Goal: Task Accomplishment & Management: Manage account settings

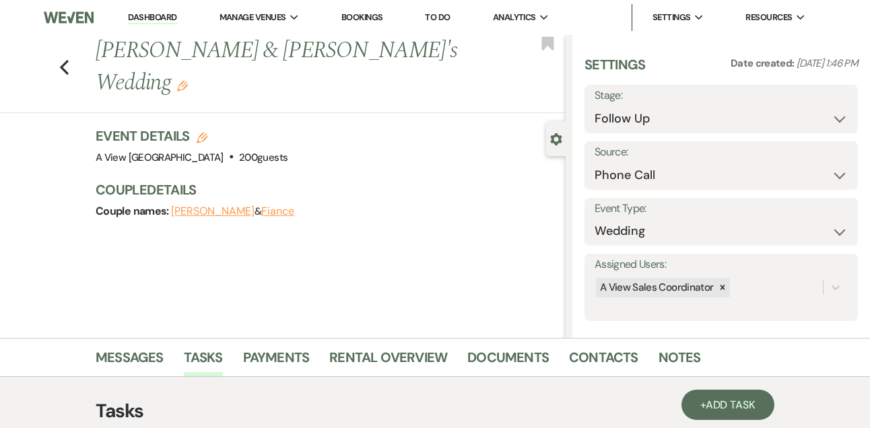
select select "9"
select select "22"
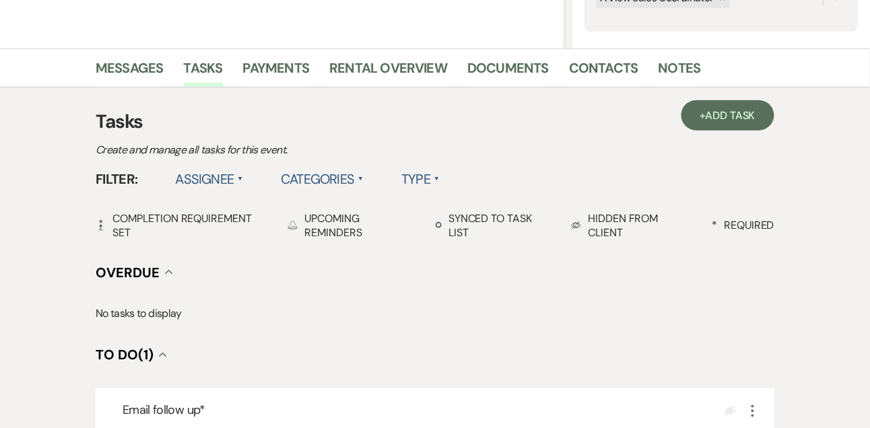
scroll to position [252, 0]
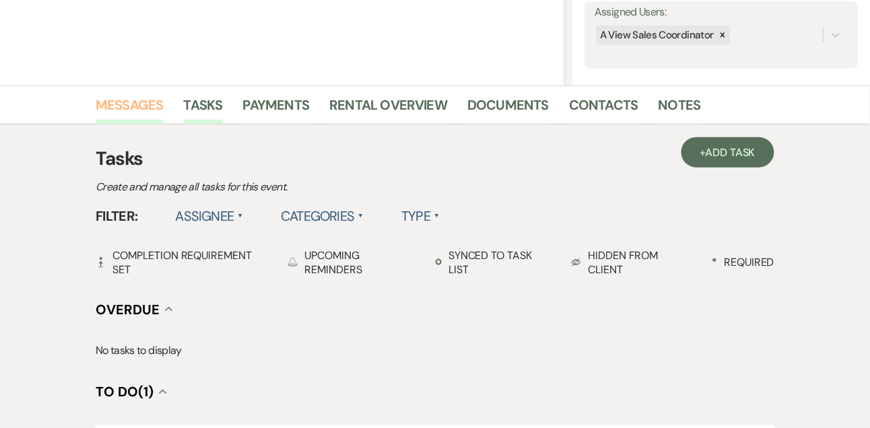
click at [152, 116] on link "Messages" at bounding box center [130, 109] width 68 height 30
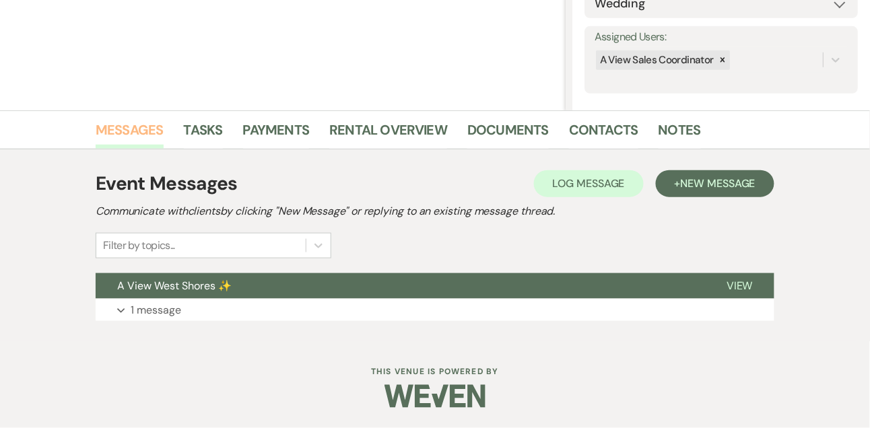
scroll to position [227, 0]
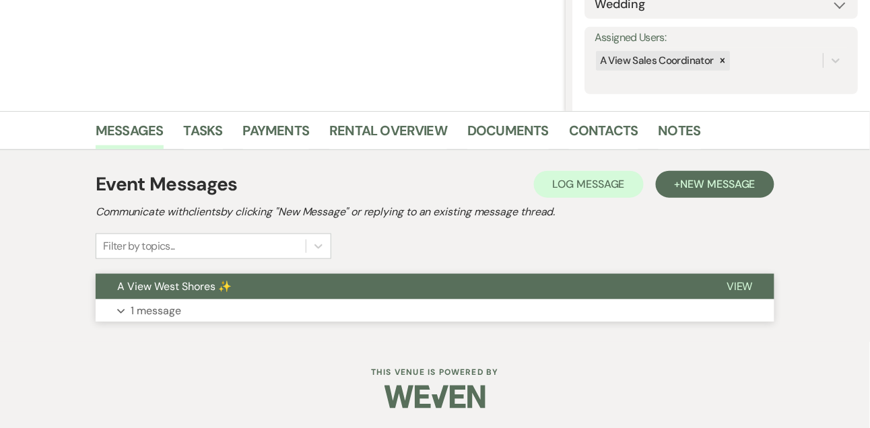
click at [178, 312] on p "1 message" at bounding box center [156, 310] width 50 height 17
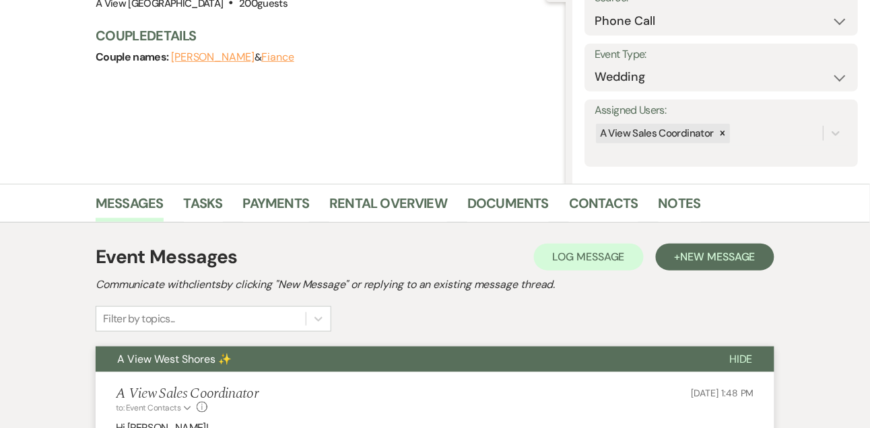
scroll to position [267, 0]
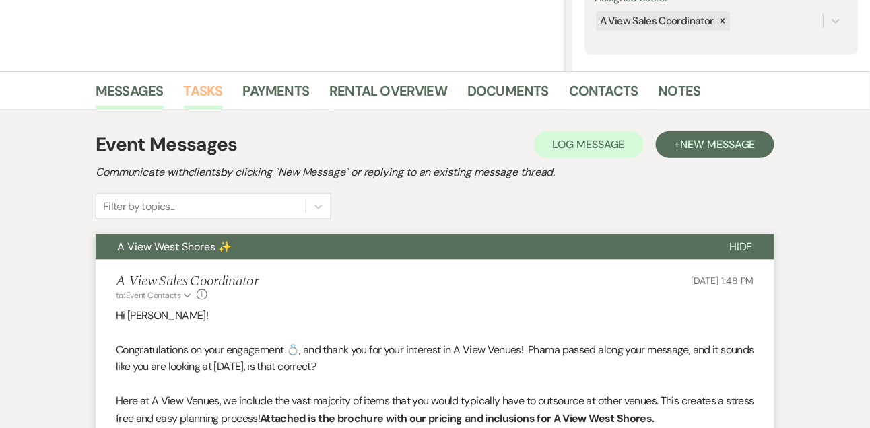
click at [200, 94] on link "Tasks" at bounding box center [203, 95] width 39 height 30
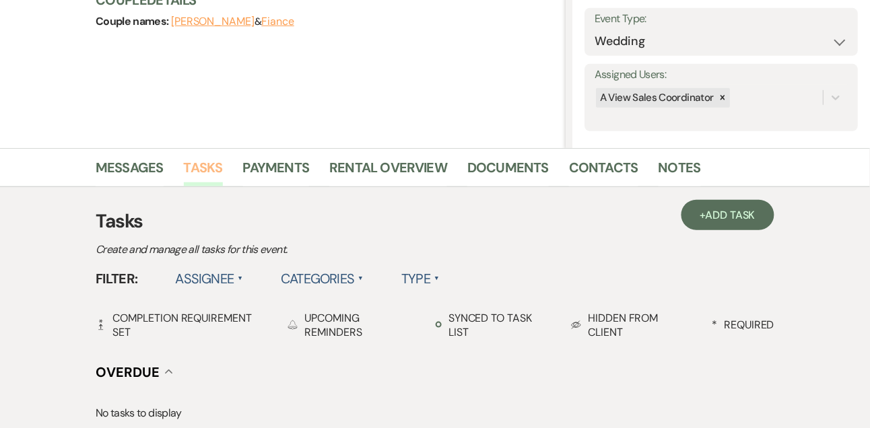
scroll to position [109, 0]
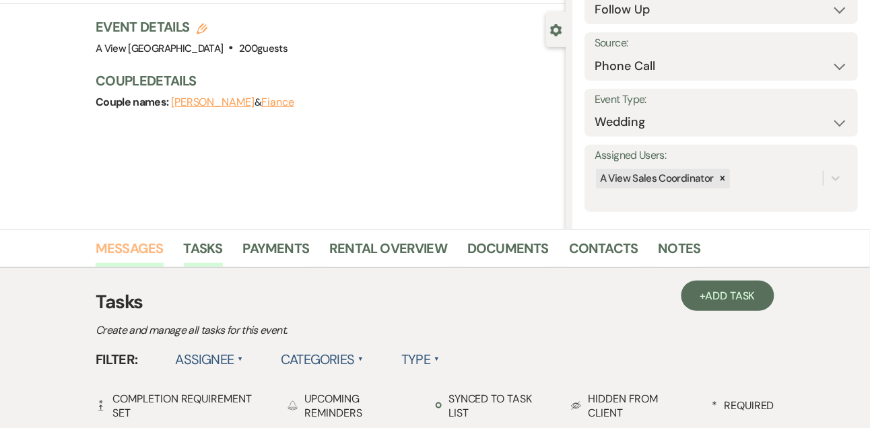
click at [133, 245] on link "Messages" at bounding box center [130, 253] width 68 height 30
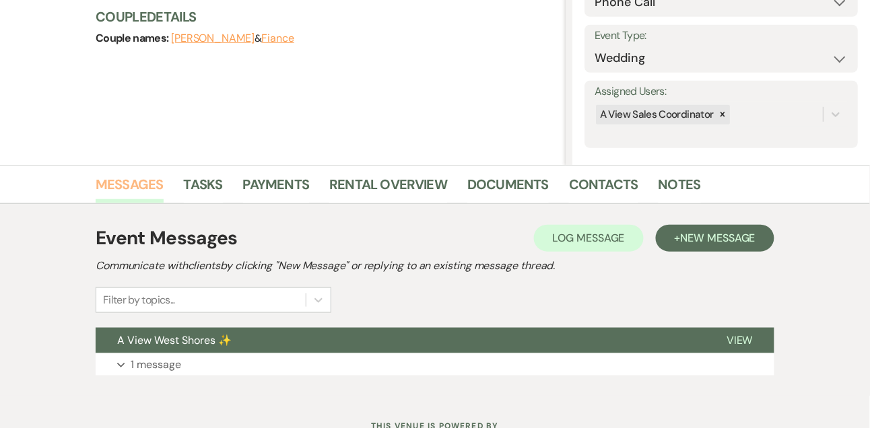
scroll to position [227, 0]
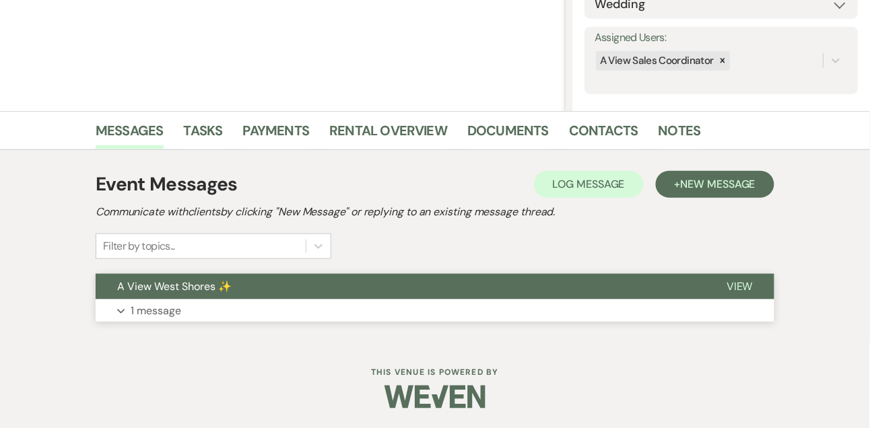
click at [157, 309] on p "1 message" at bounding box center [156, 310] width 50 height 17
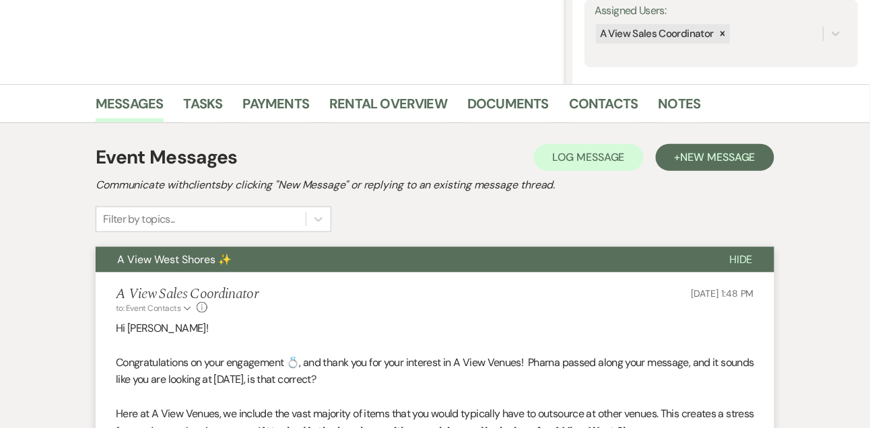
scroll to position [256, 0]
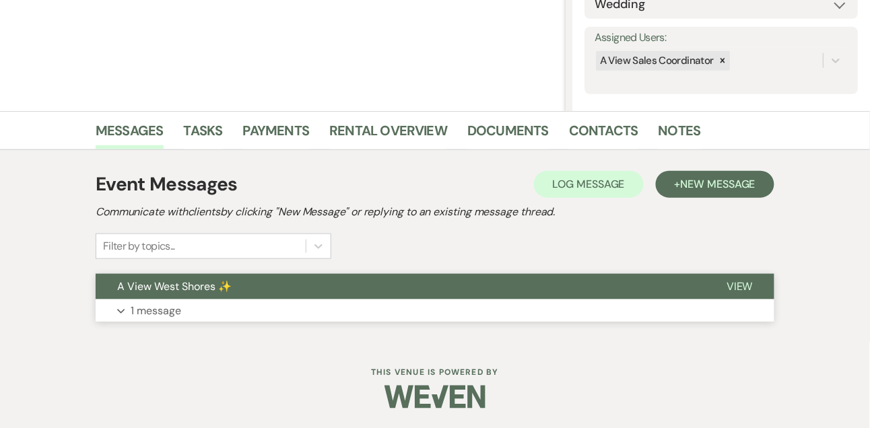
click at [146, 308] on p "1 message" at bounding box center [156, 310] width 50 height 17
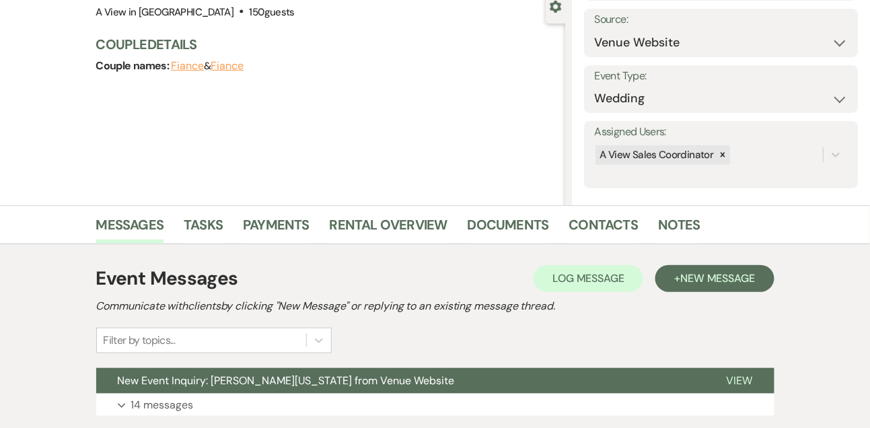
scroll to position [227, 0]
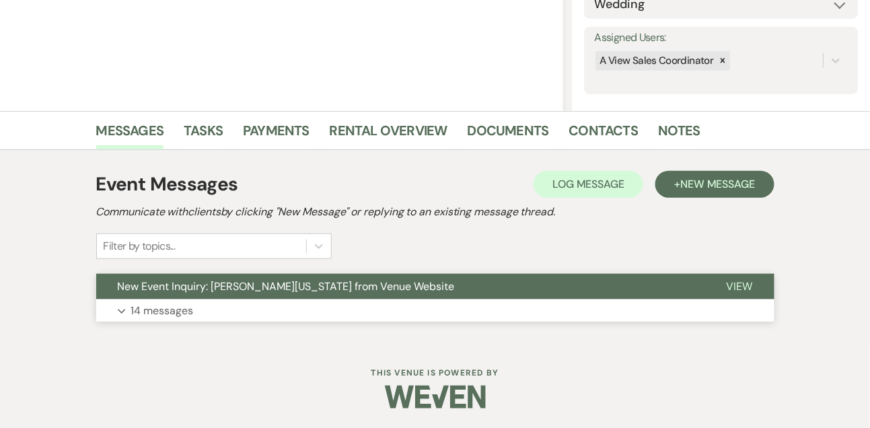
click at [168, 305] on p "14 messages" at bounding box center [162, 310] width 63 height 17
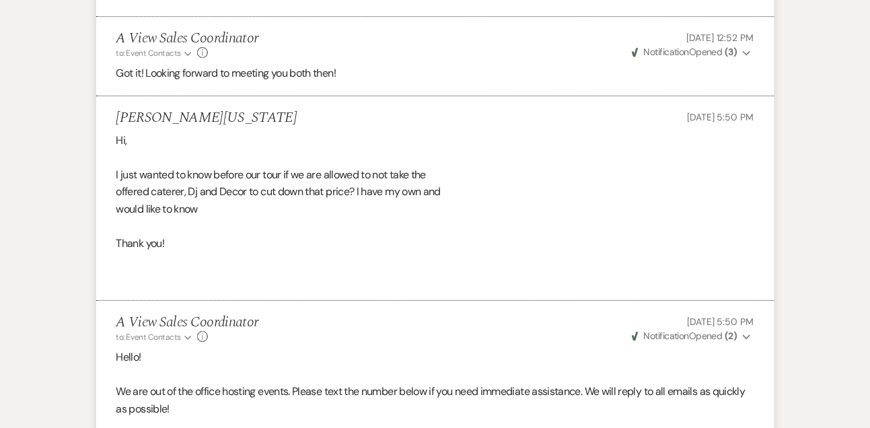
scroll to position [2479, 0]
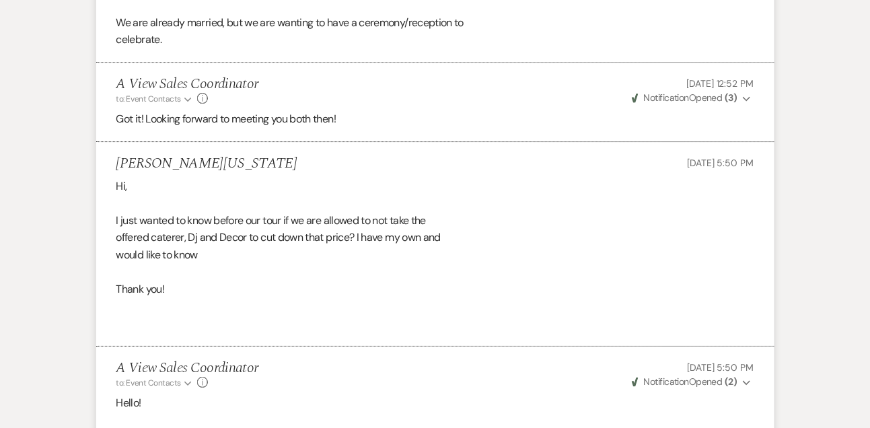
click at [165, 244] on div "Hi, I just wanted to know before our tour if we are allowed to not take the off…" at bounding box center [435, 255] width 638 height 155
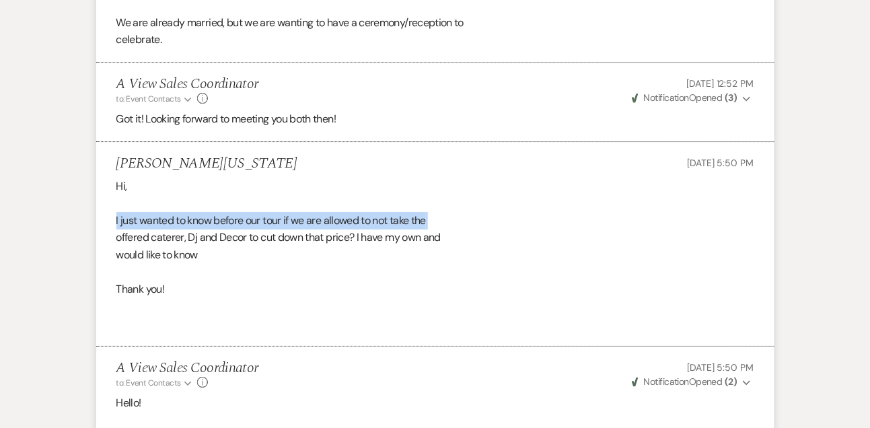
click at [165, 244] on div "Hi, I just wanted to know before our tour if we are allowed to not take the off…" at bounding box center [435, 255] width 638 height 155
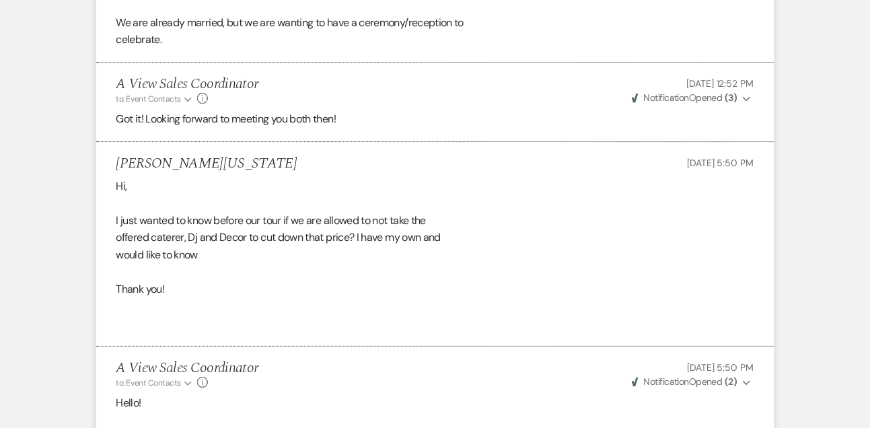
click at [151, 255] on div "Hi, I just wanted to know before our tour if we are allowed to not take the off…" at bounding box center [435, 255] width 638 height 155
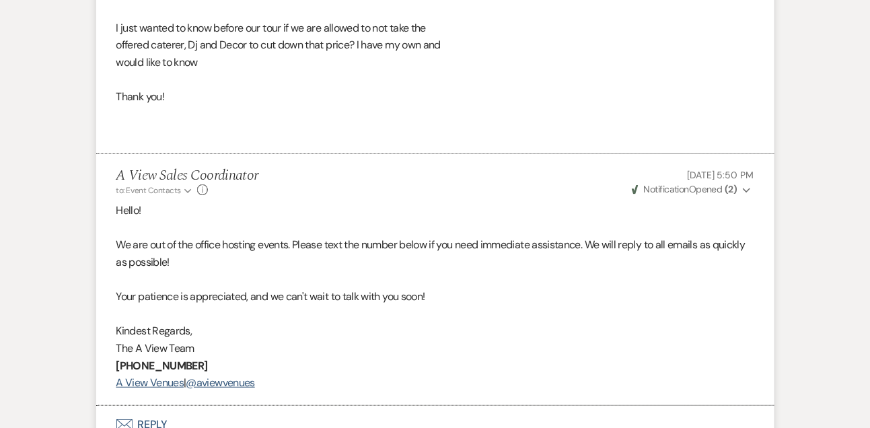
scroll to position [2810, 0]
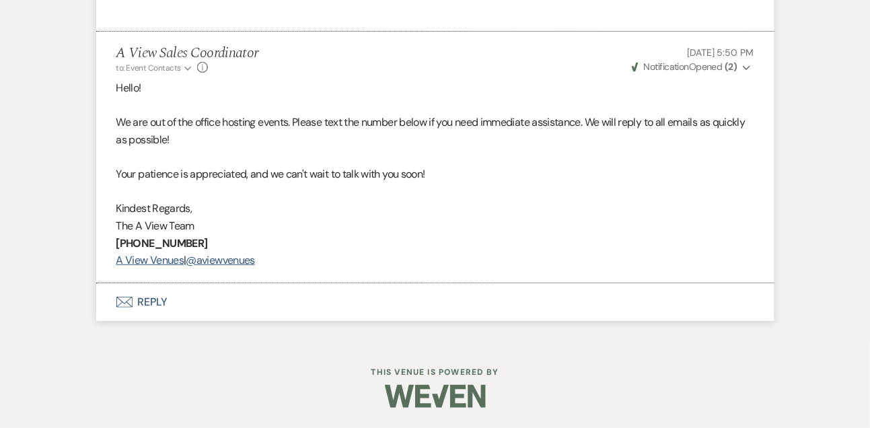
click at [155, 293] on button "Envelope Reply" at bounding box center [435, 302] width 678 height 38
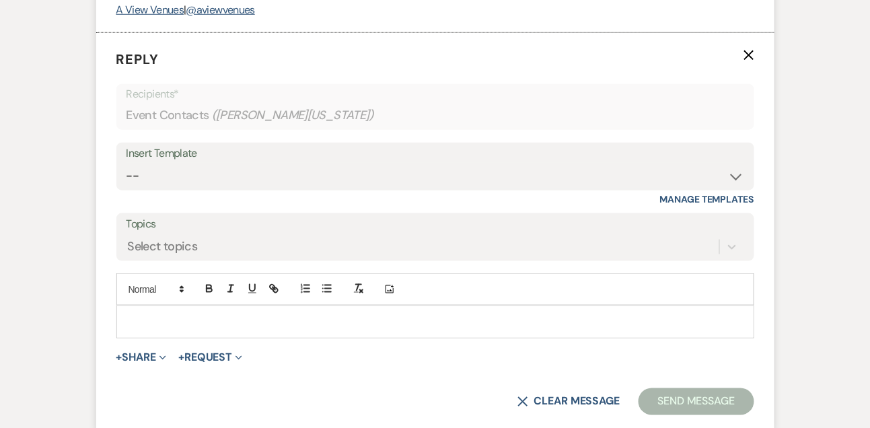
scroll to position [3121, 0]
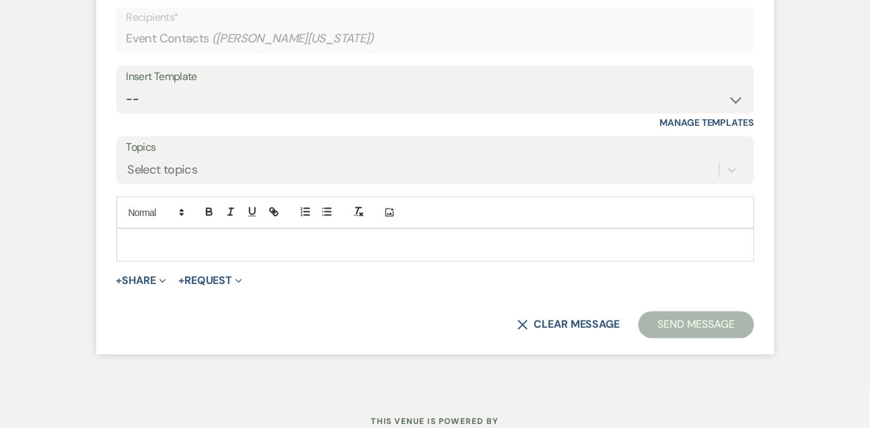
click at [205, 279] on form "Reply X Recipients* Event Contacts ( Aliysha Washington ) Insert Template -- To…" at bounding box center [435, 155] width 678 height 398
click at [209, 260] on div at bounding box center [435, 245] width 637 height 31
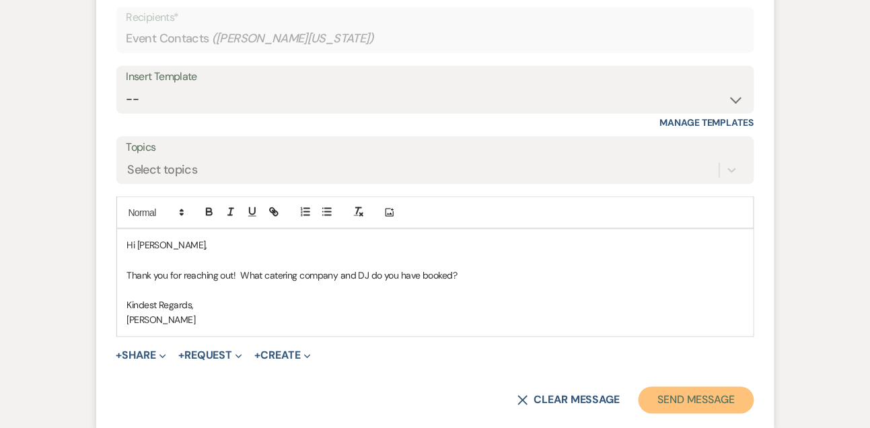
click at [708, 413] on button "Send Message" at bounding box center [696, 400] width 115 height 27
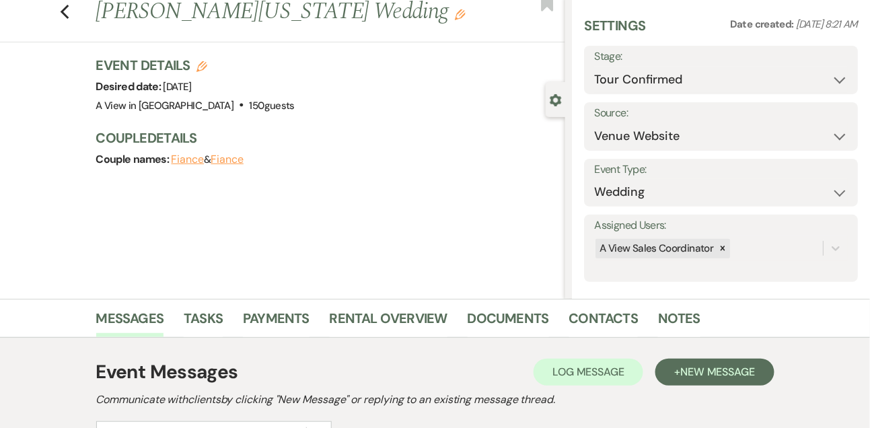
scroll to position [0, 0]
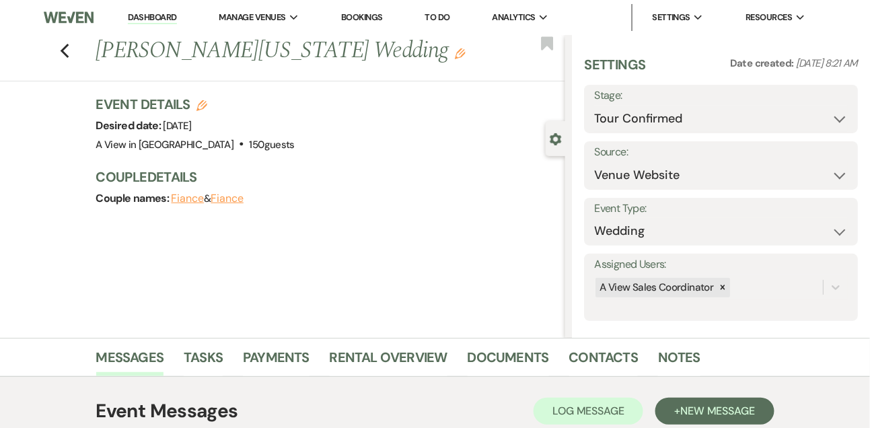
click at [167, 13] on link "Dashboard" at bounding box center [152, 17] width 48 height 13
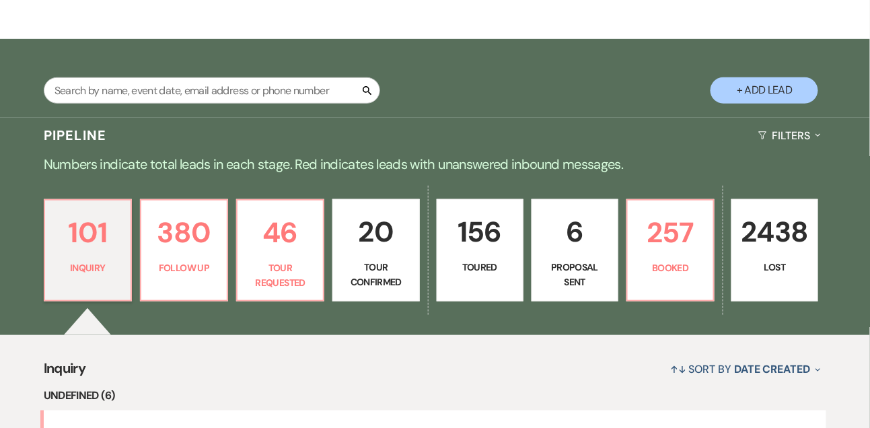
scroll to position [248, 0]
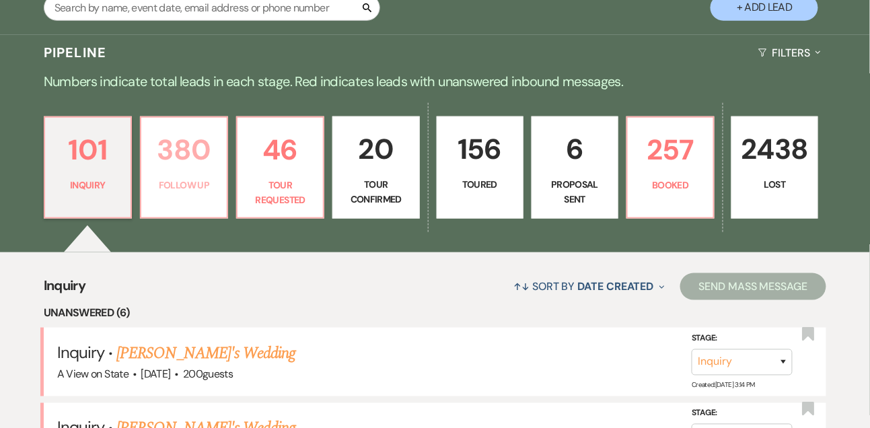
click at [187, 175] on link "380 Follow Up" at bounding box center [184, 167] width 88 height 102
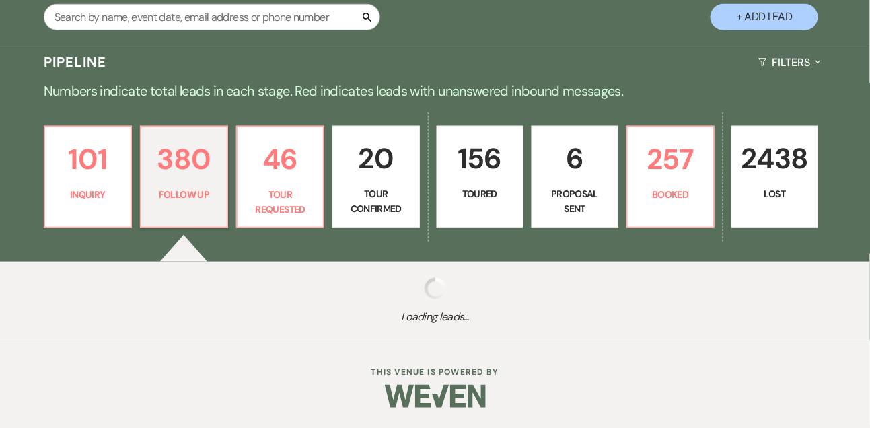
scroll to position [259, 0]
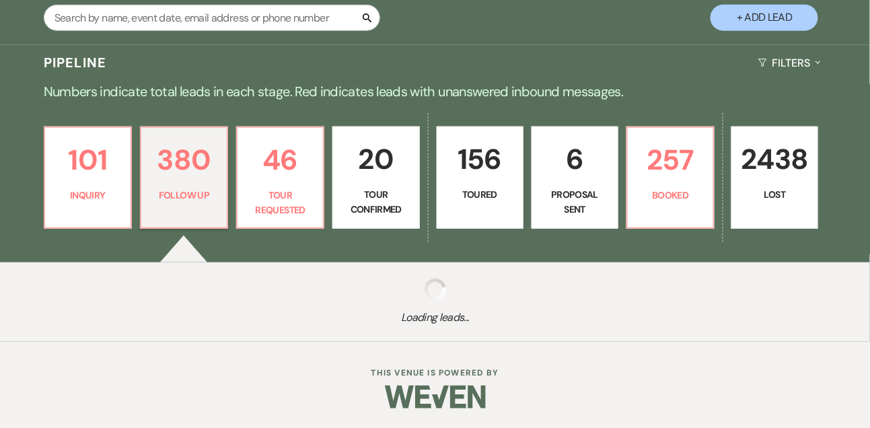
select select "9"
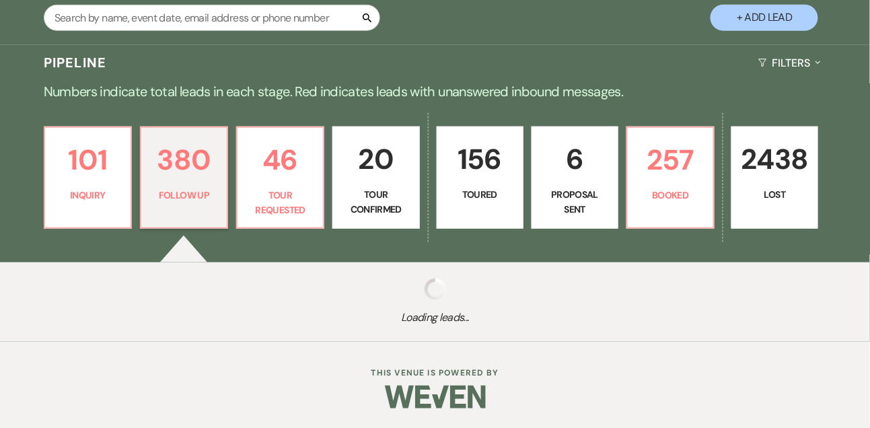
select select "9"
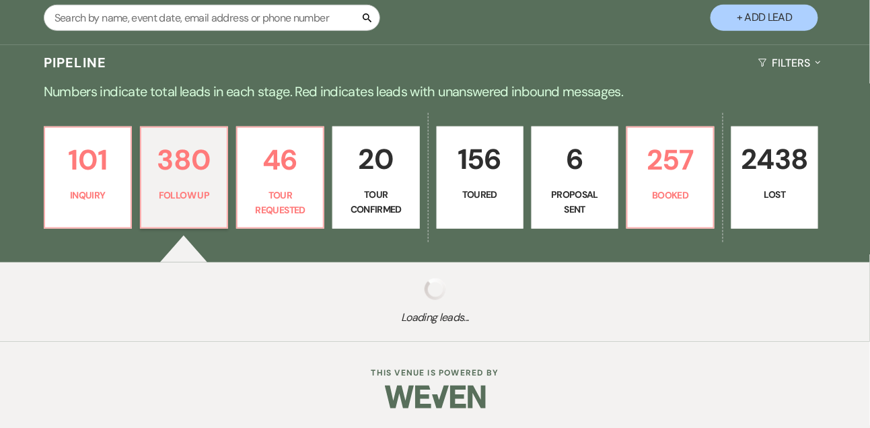
select select "9"
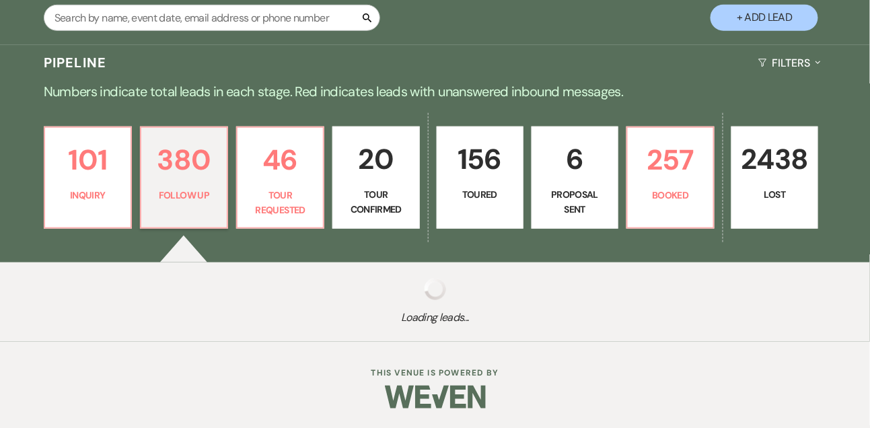
select select "9"
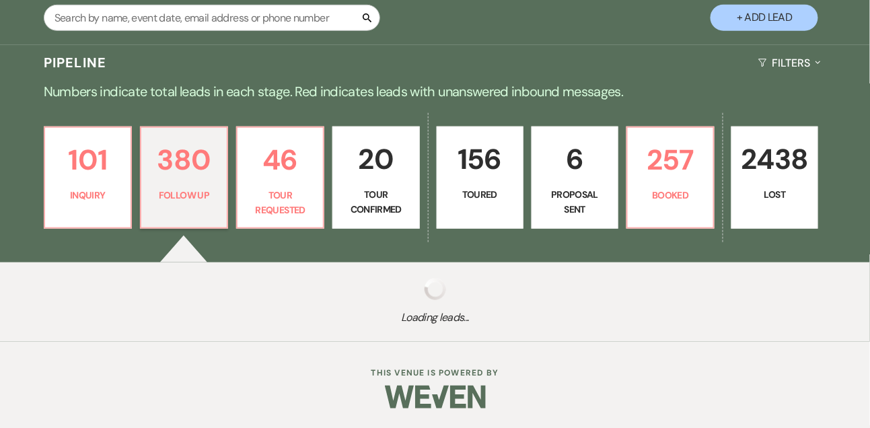
select select "9"
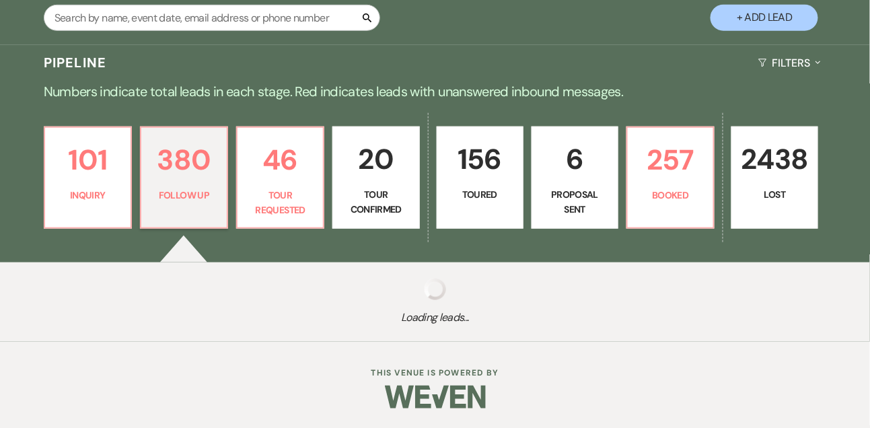
select select "9"
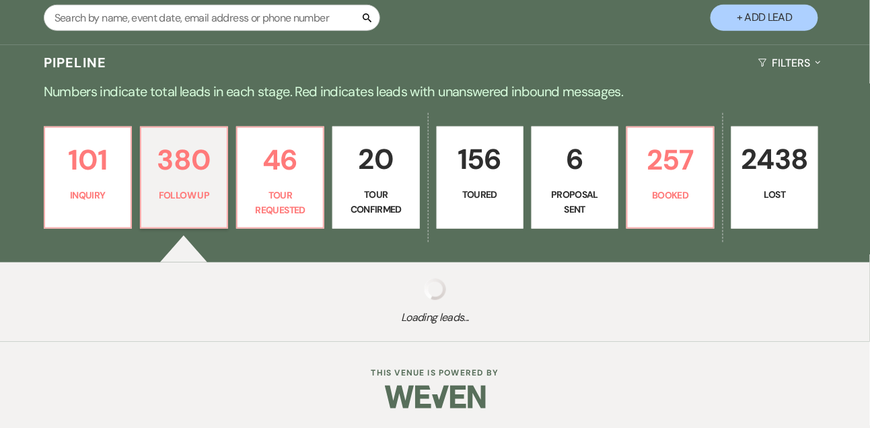
select select "9"
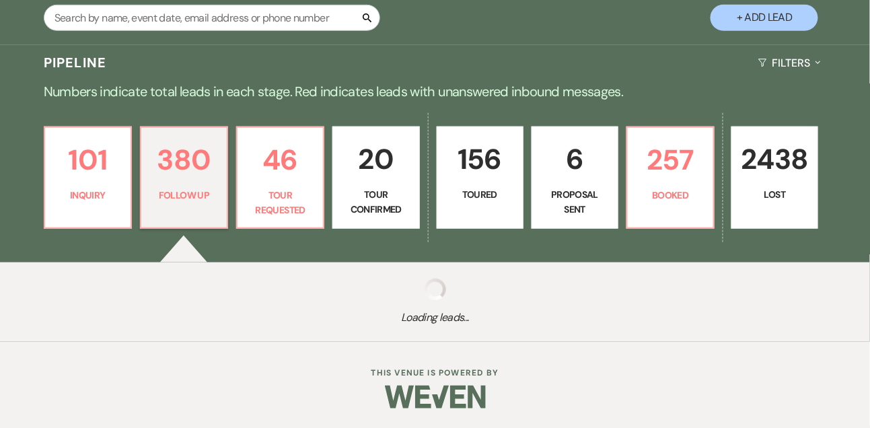
select select "9"
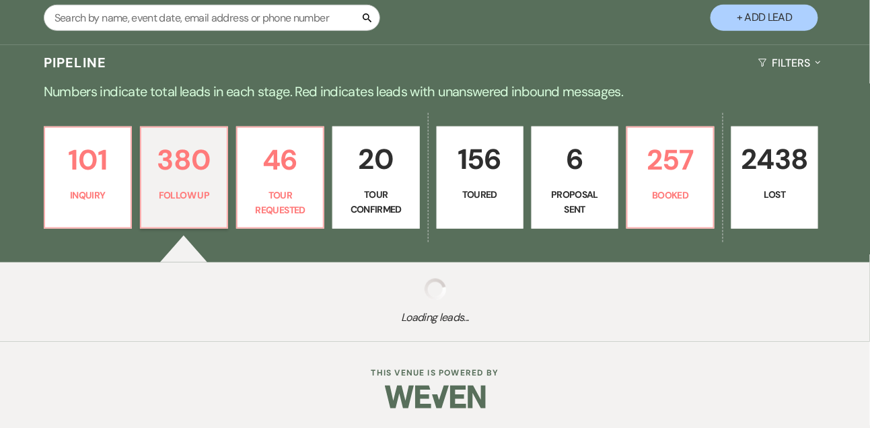
select select "9"
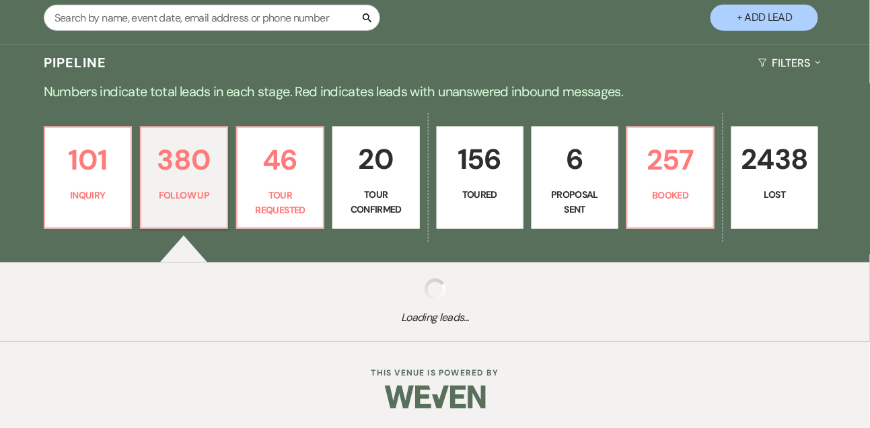
select select "9"
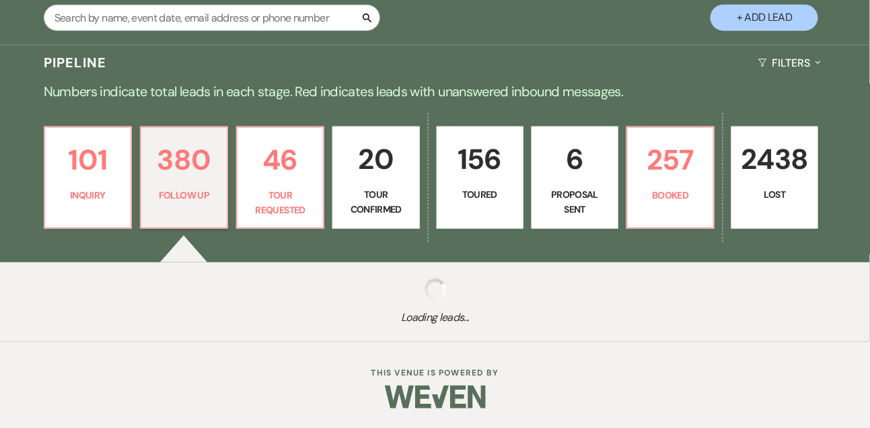
select select "9"
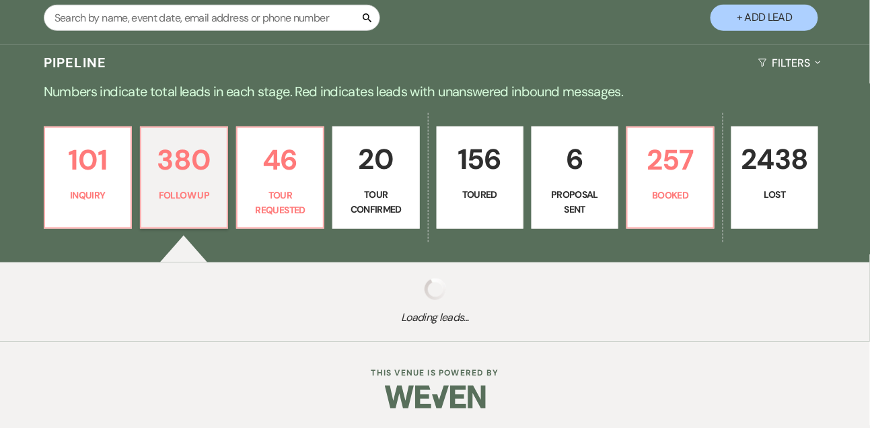
select select "9"
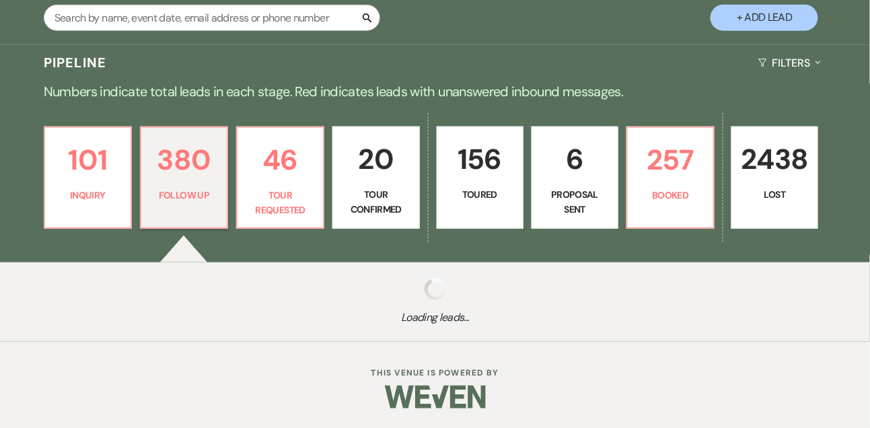
select select "9"
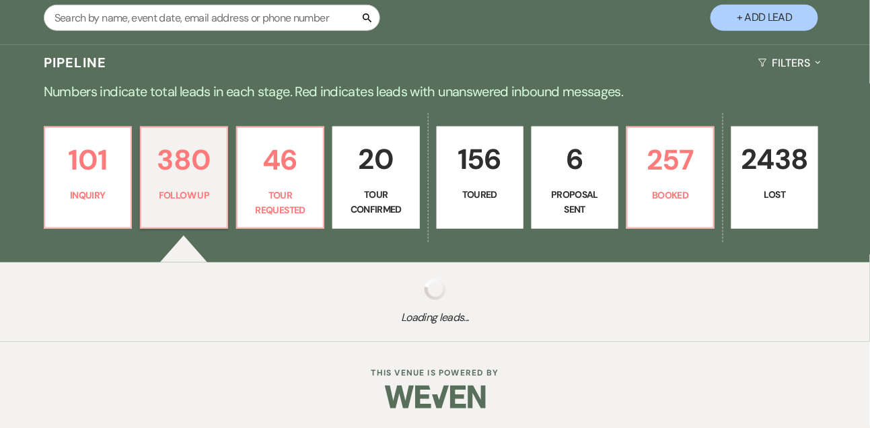
select select "9"
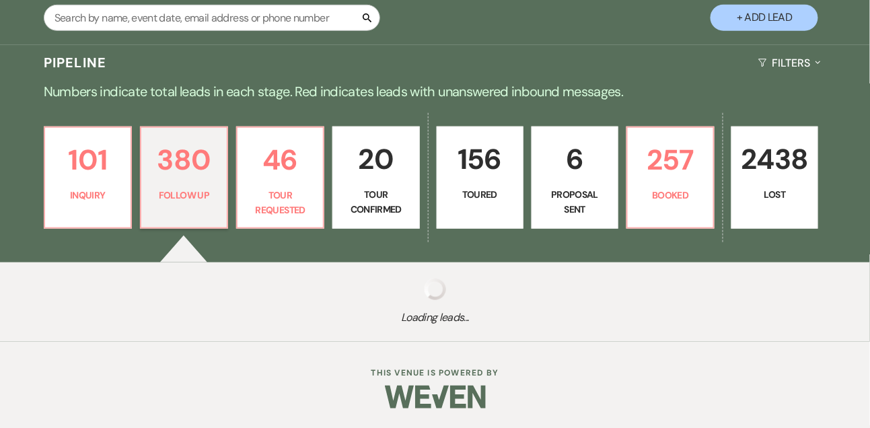
select select "9"
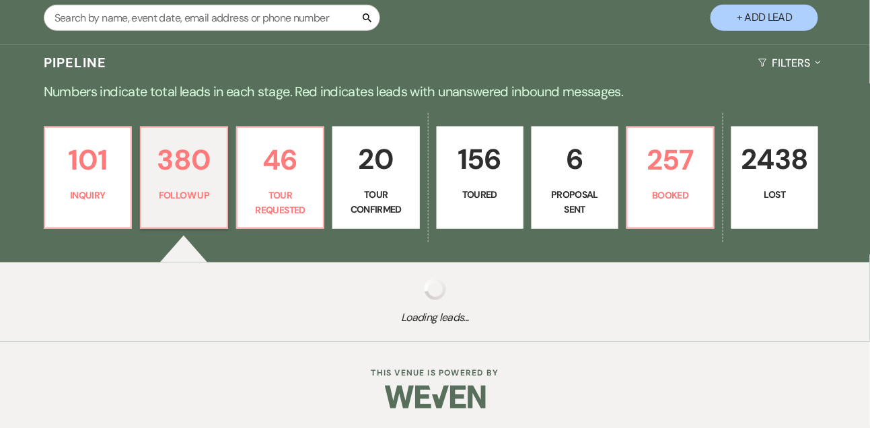
select select "9"
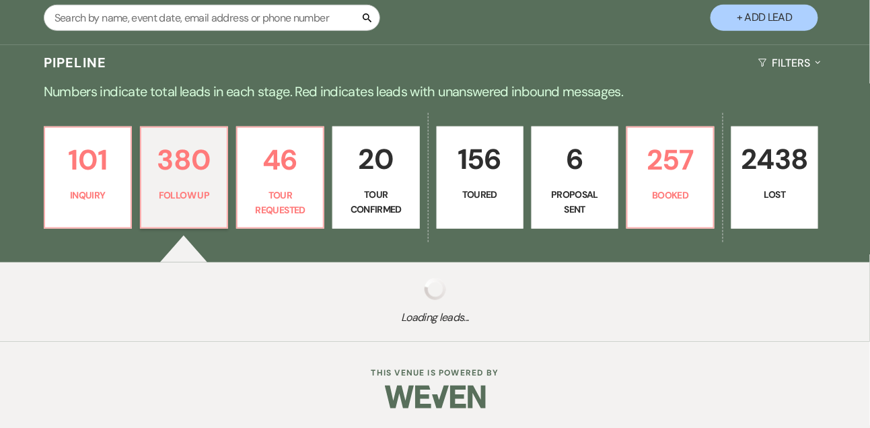
select select "9"
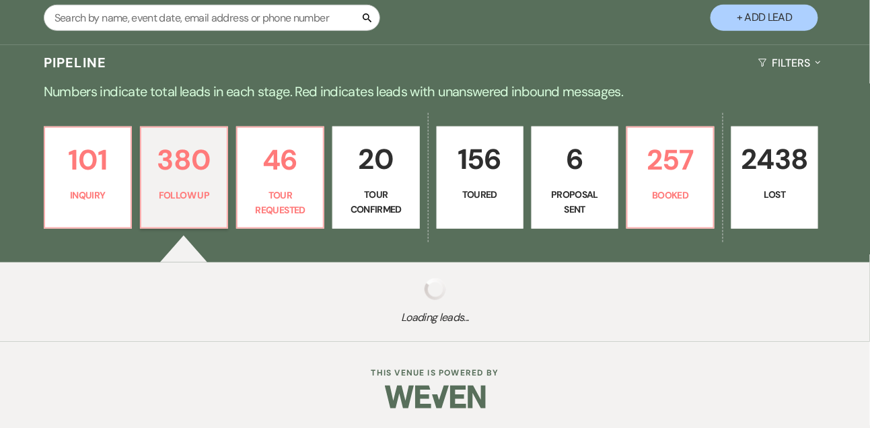
select select "9"
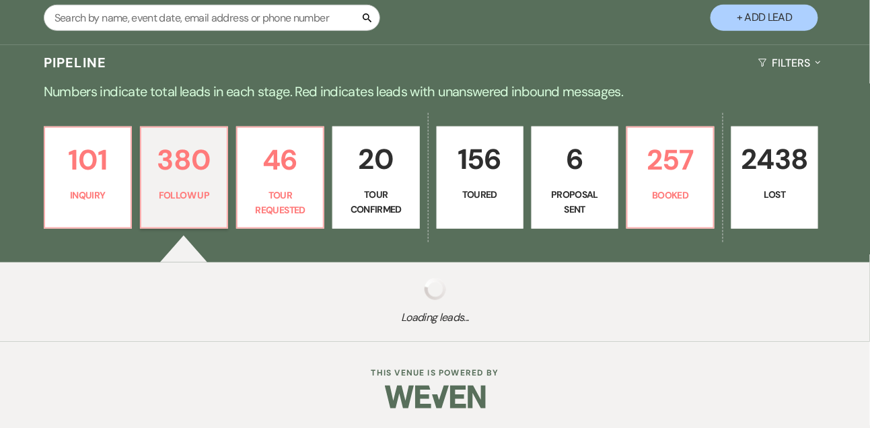
select select "9"
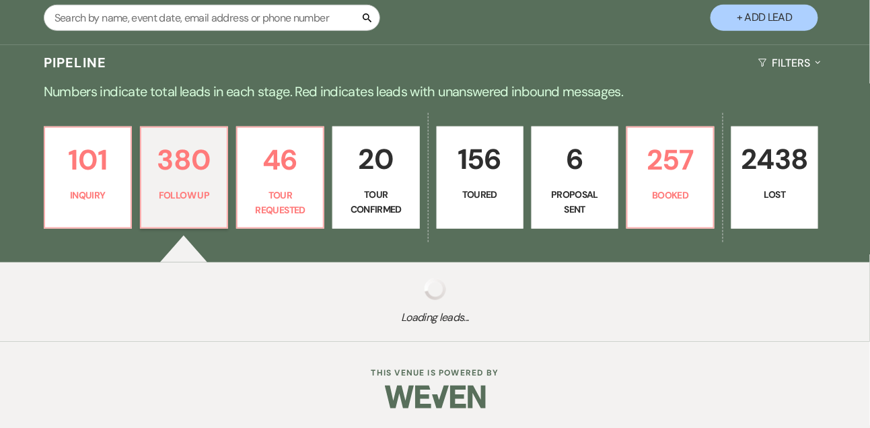
select select "9"
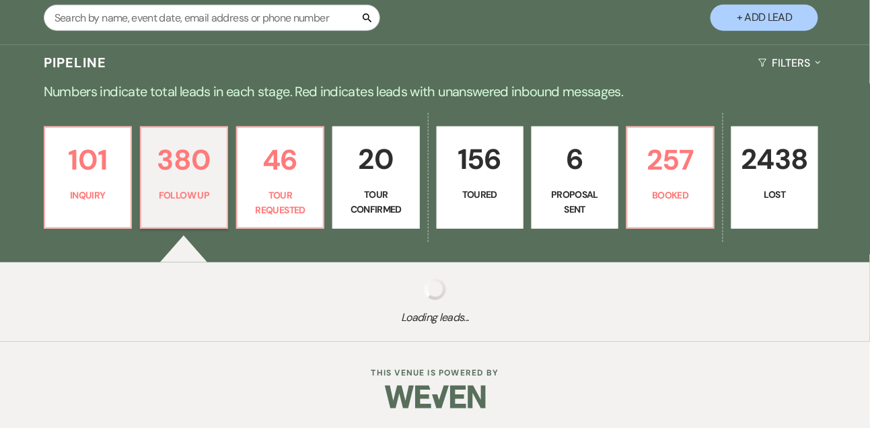
select select "9"
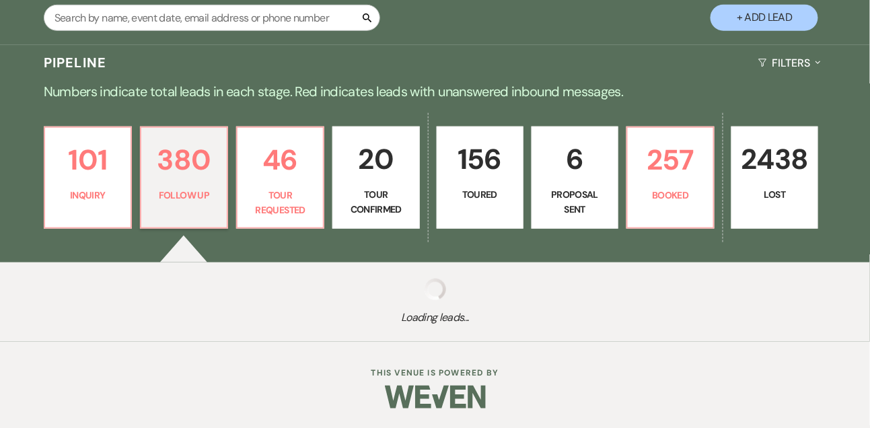
select select "9"
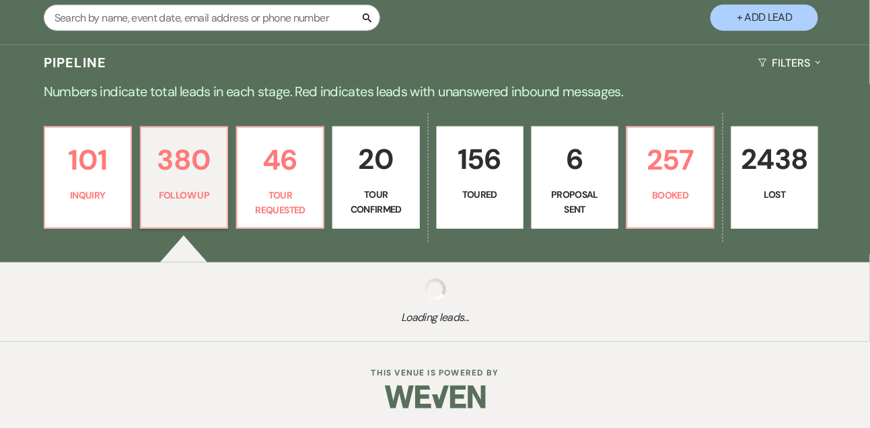
select select "9"
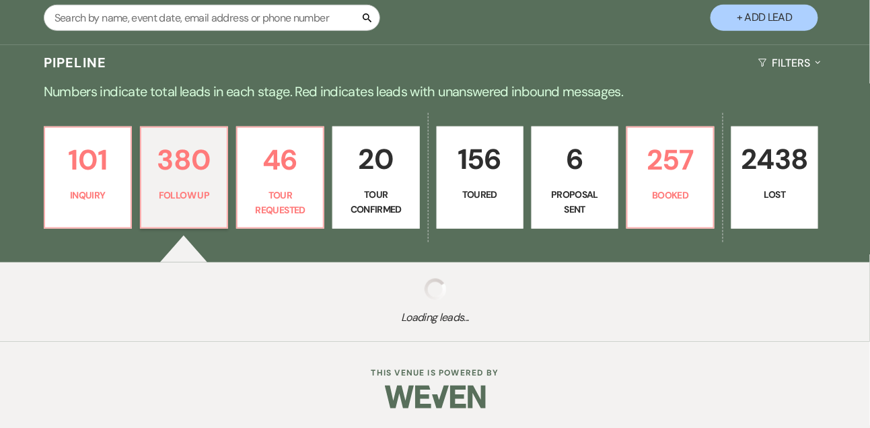
select select "9"
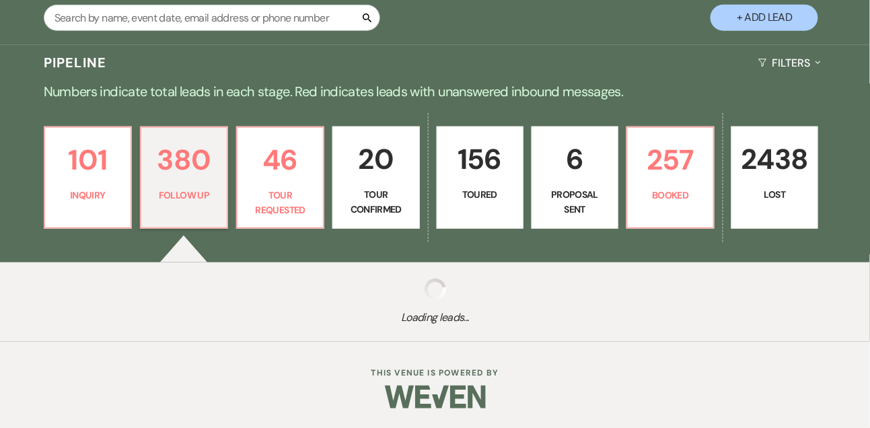
select select "9"
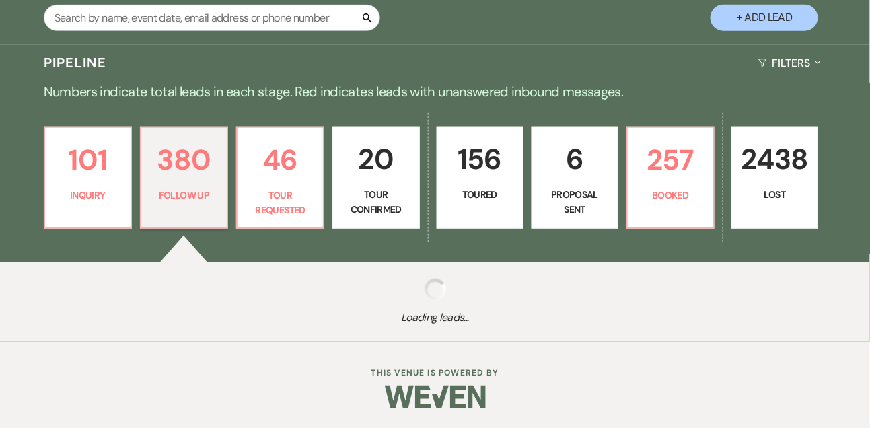
select select "9"
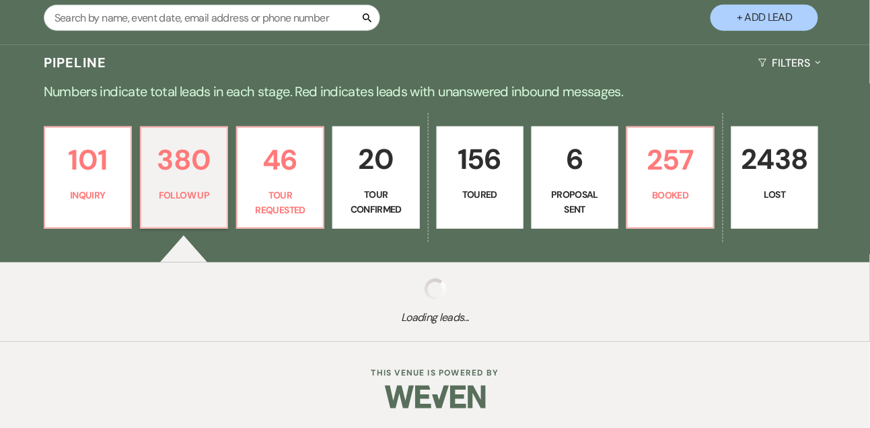
select select "9"
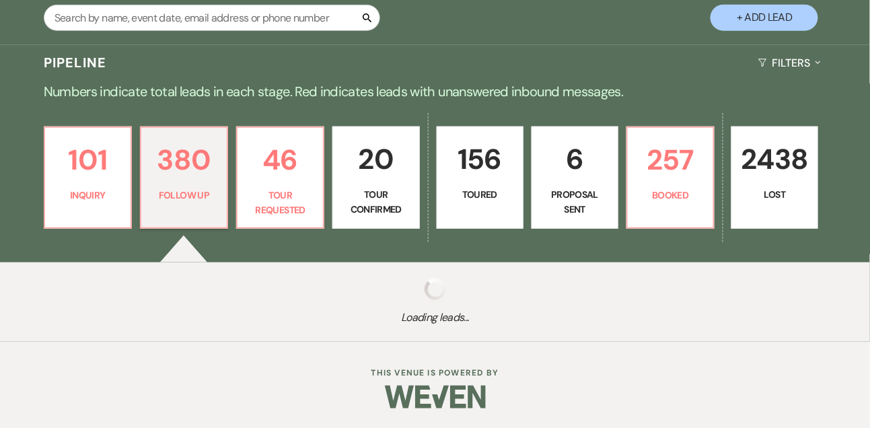
select select "9"
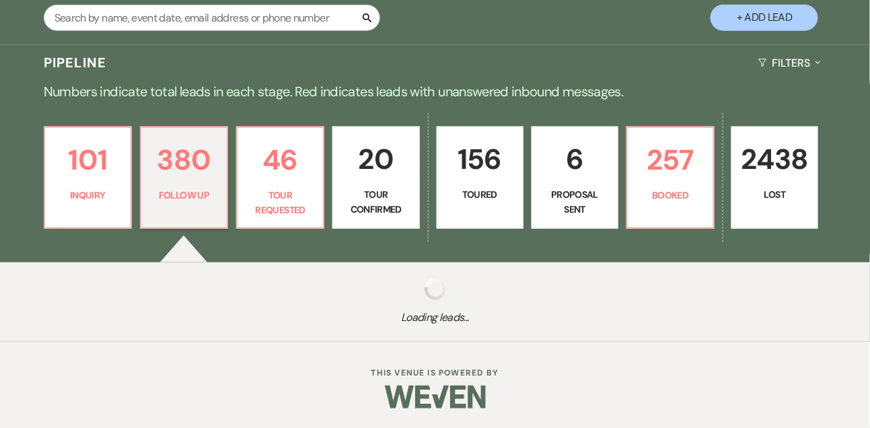
select select "9"
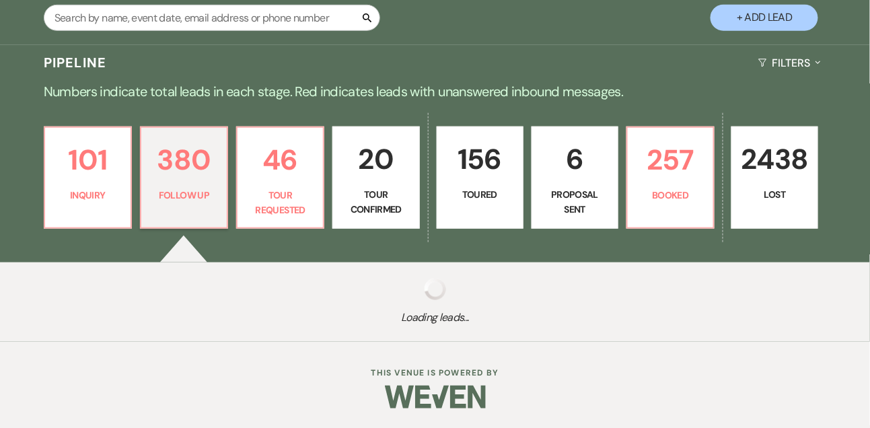
select select "9"
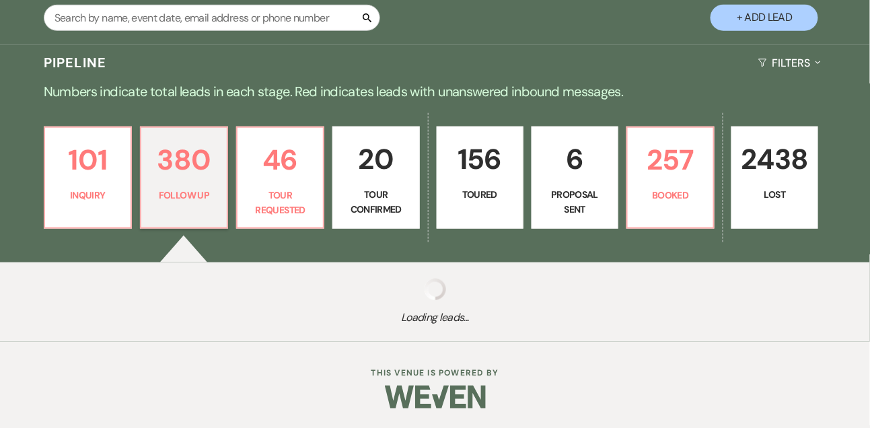
select select "9"
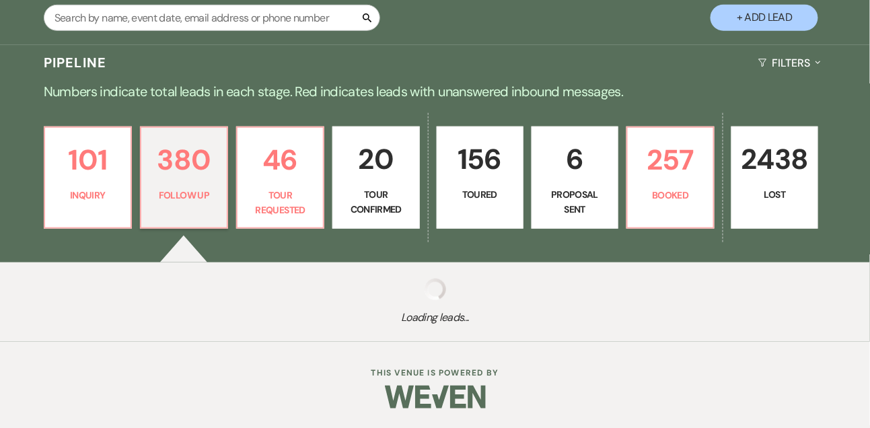
select select "9"
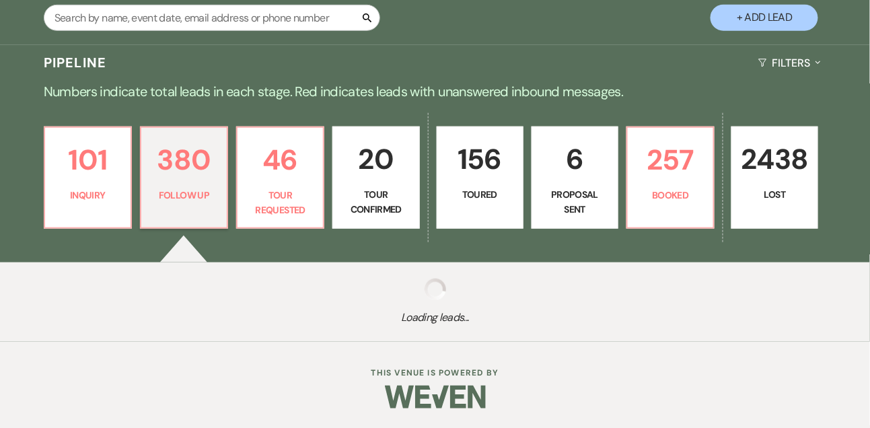
select select "9"
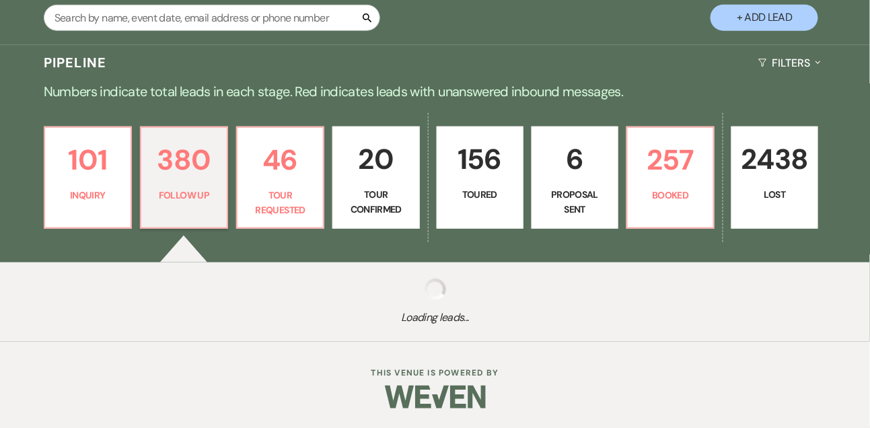
select select "9"
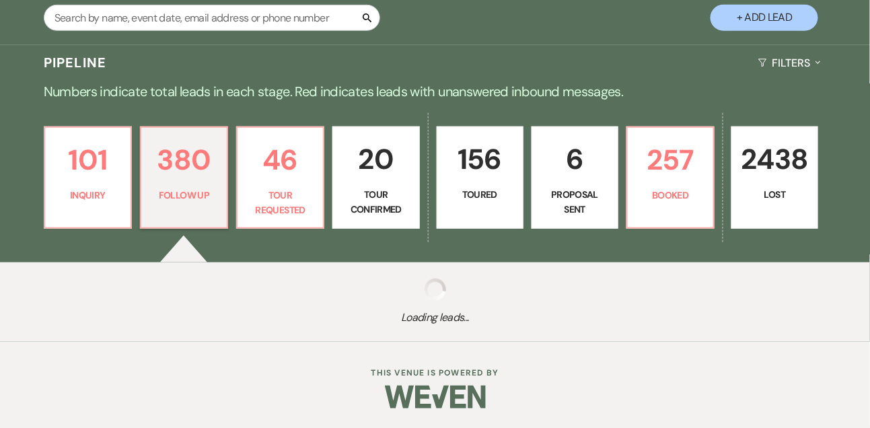
select select "9"
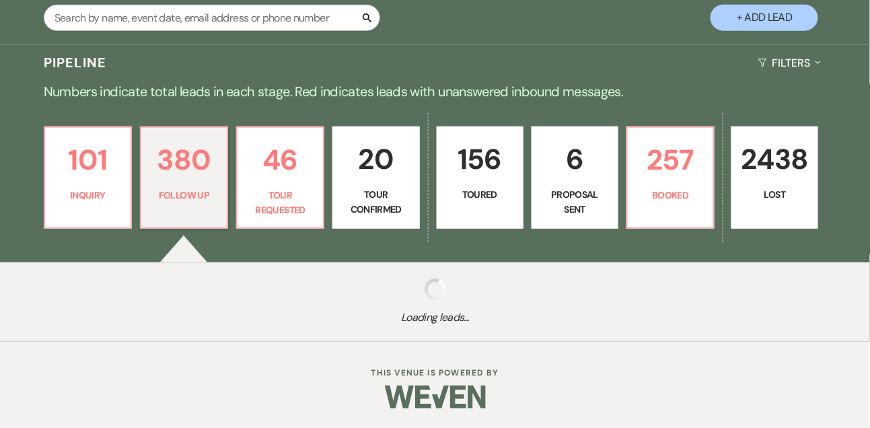
select select "9"
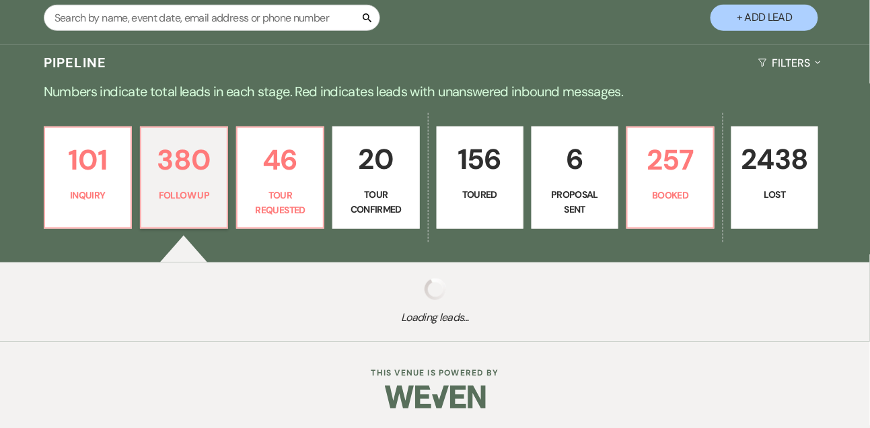
select select "9"
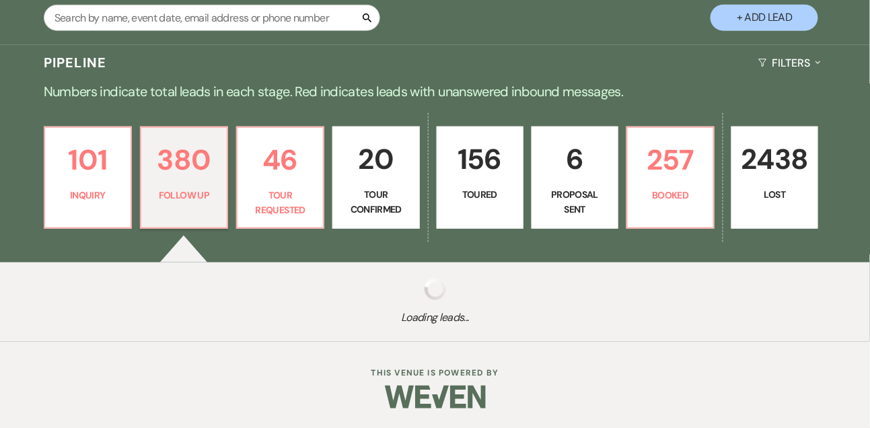
select select "9"
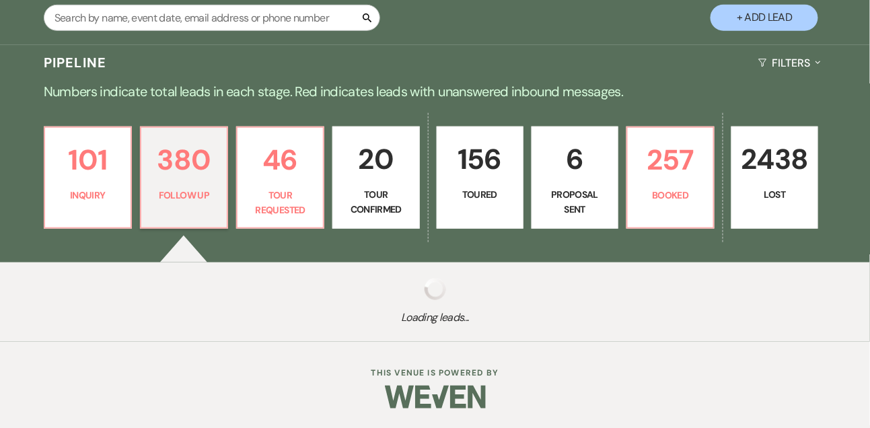
select select "9"
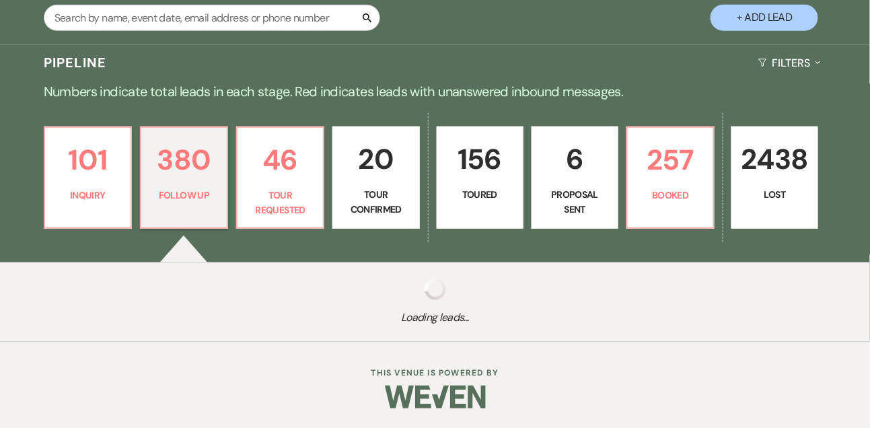
select select "9"
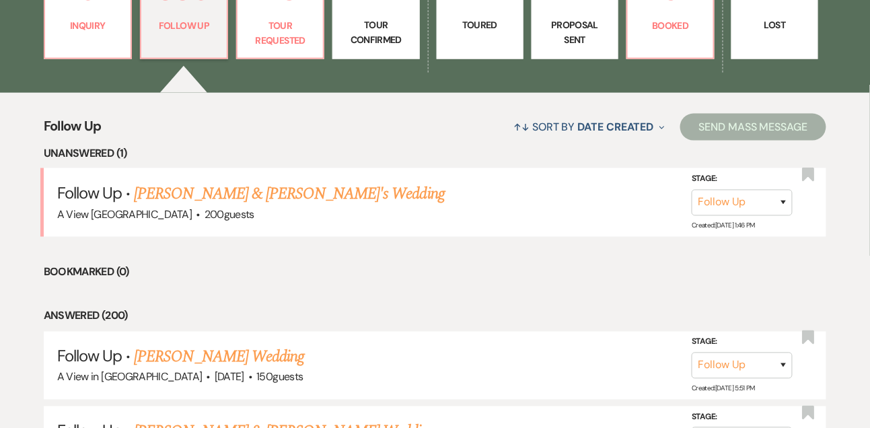
scroll to position [431, 0]
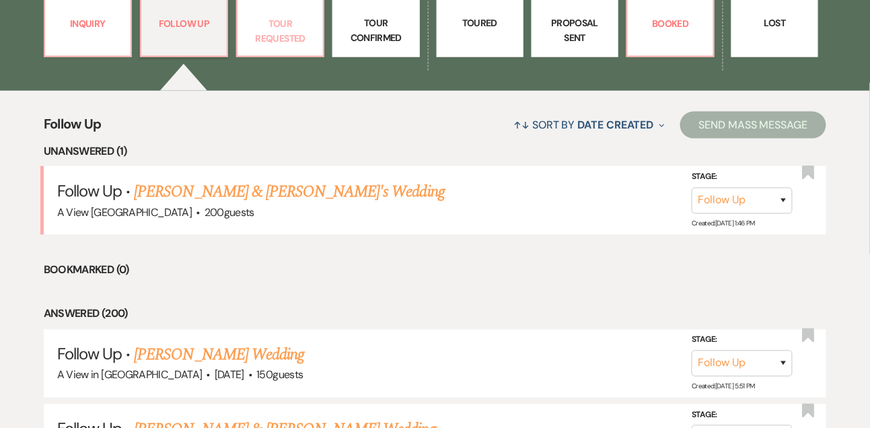
click at [287, 40] on p "Tour Requested" at bounding box center [280, 31] width 69 height 30
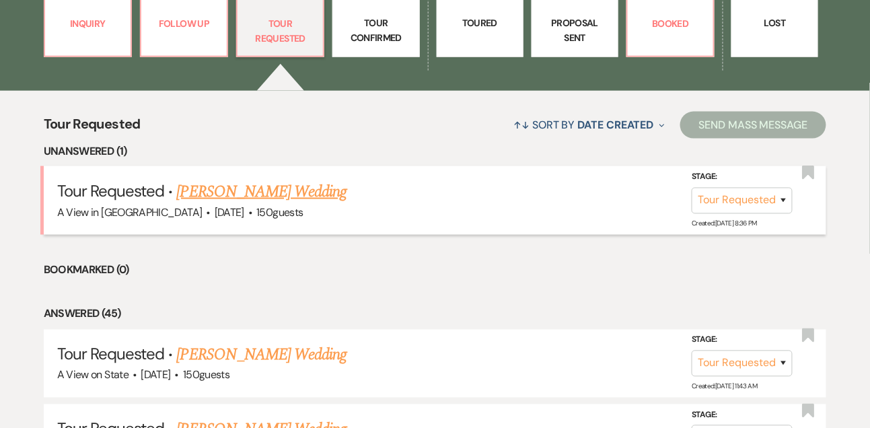
click at [217, 193] on link "Annabella Glatte's Wedding" at bounding box center [262, 192] width 170 height 24
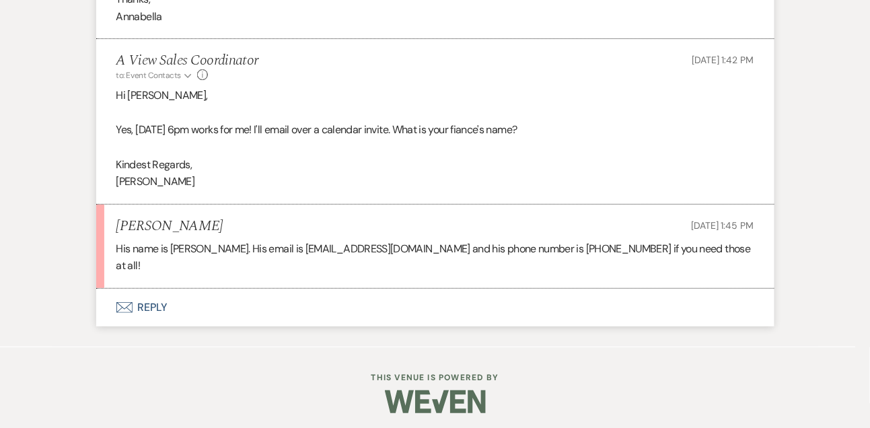
scroll to position [2682, 0]
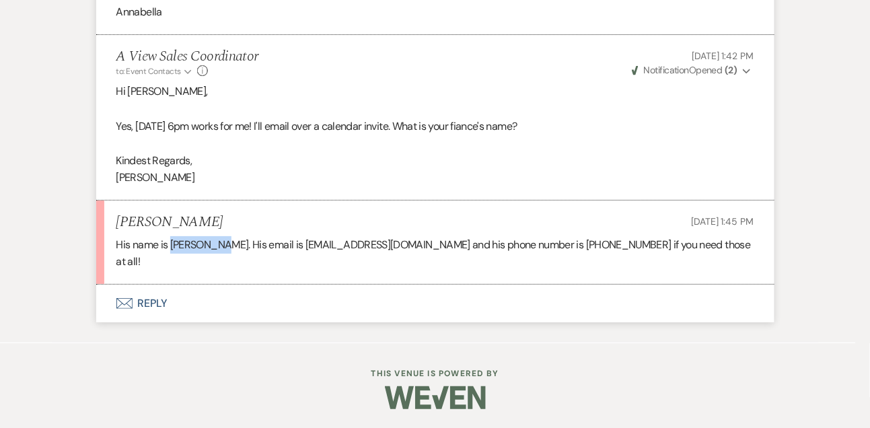
drag, startPoint x: 172, startPoint y: 259, endPoint x: 220, endPoint y: 256, distance: 48.6
click at [220, 256] on p "His name is Noah Marik. His email is noahmarik@gmail.com and his phone number i…" at bounding box center [435, 253] width 638 height 34
copy p "Noah Marik"
drag, startPoint x: 280, startPoint y: 262, endPoint x: 380, endPoint y: 262, distance: 100.3
click at [382, 261] on p "His name is Noah Marik. His email is noahmarik@gmail.com and his phone number i…" at bounding box center [435, 253] width 638 height 34
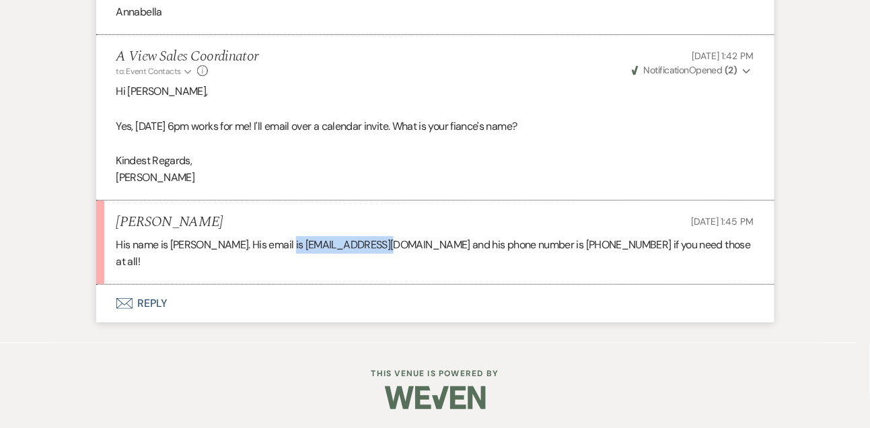
copy p "noahmarik@gmail.com"
click at [139, 314] on button "Envelope Reply" at bounding box center [435, 304] width 678 height 38
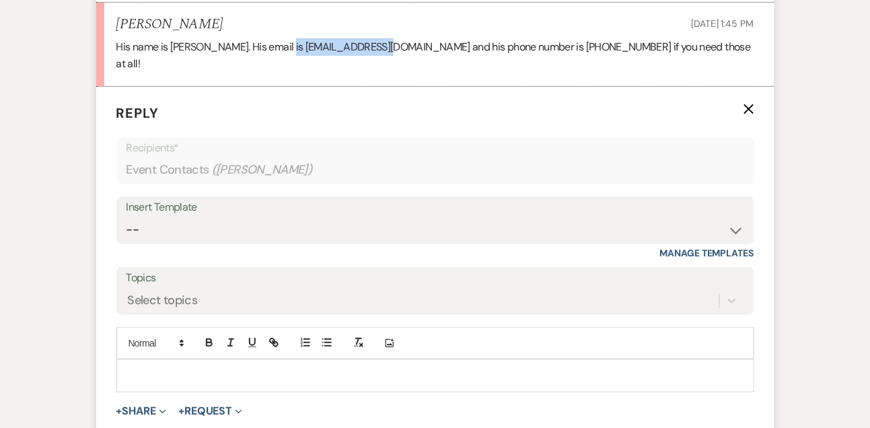
scroll to position [2905, 0]
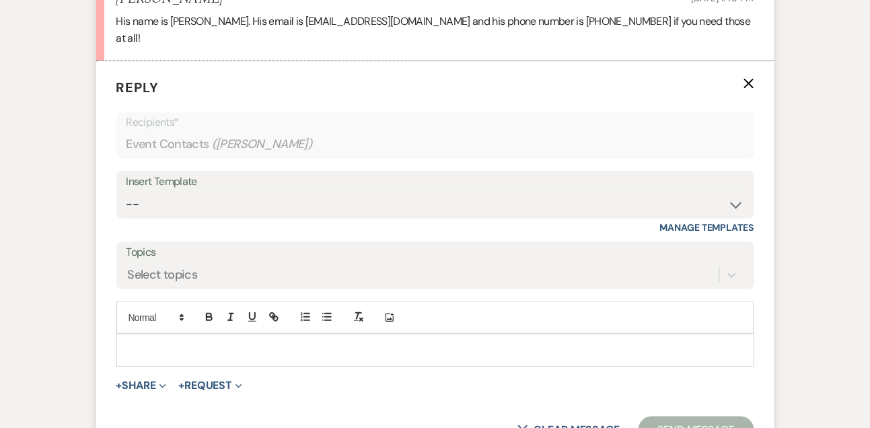
click at [162, 332] on div "Add Photo" at bounding box center [435, 318] width 638 height 32
click at [151, 346] on p at bounding box center [435, 350] width 616 height 15
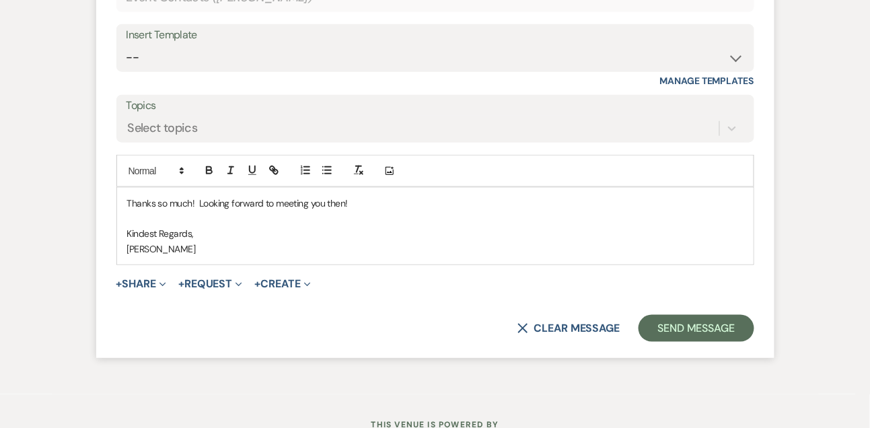
scroll to position [3101, 0]
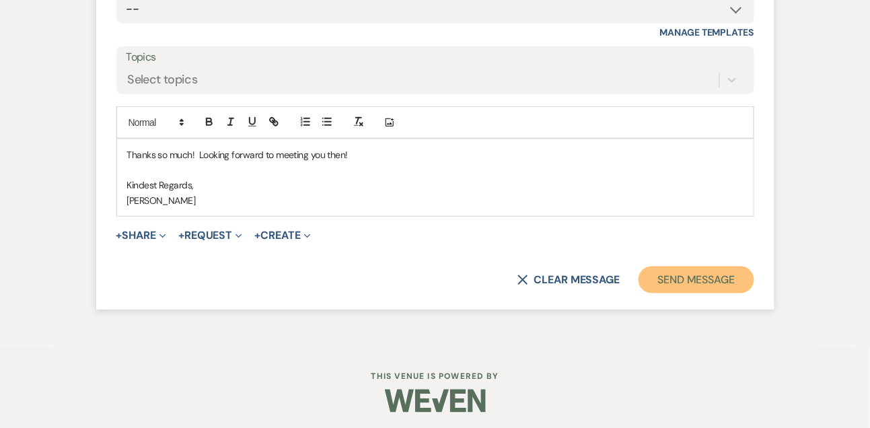
click at [688, 274] on button "Send Message" at bounding box center [696, 280] width 115 height 27
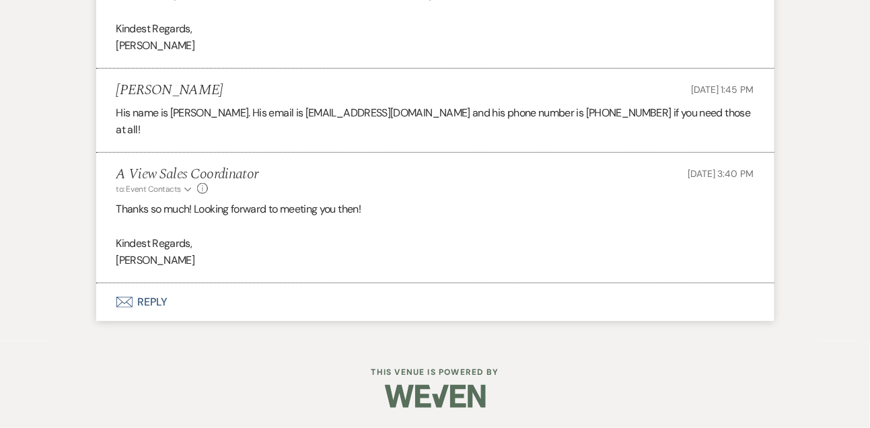
scroll to position [2813, 0]
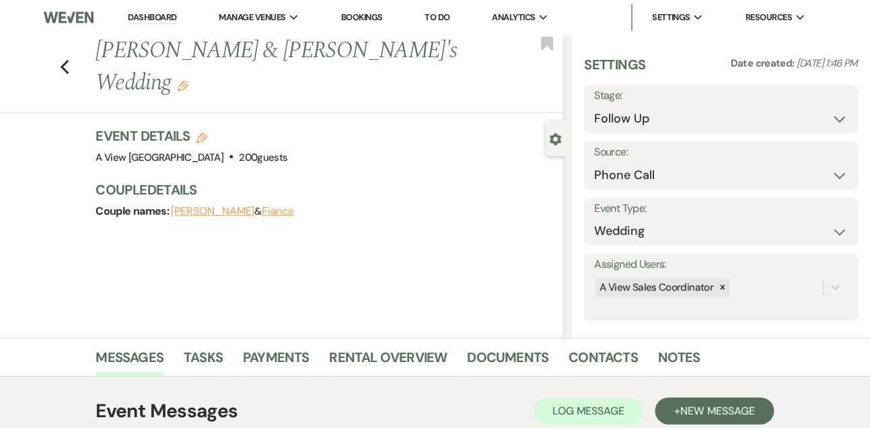
click at [164, 24] on link "Dashboard" at bounding box center [152, 17] width 48 height 13
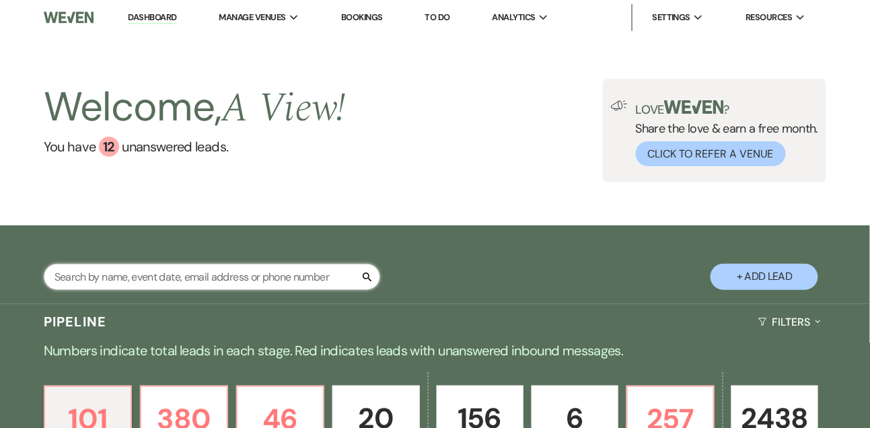
click at [149, 281] on input "text" at bounding box center [212, 277] width 337 height 26
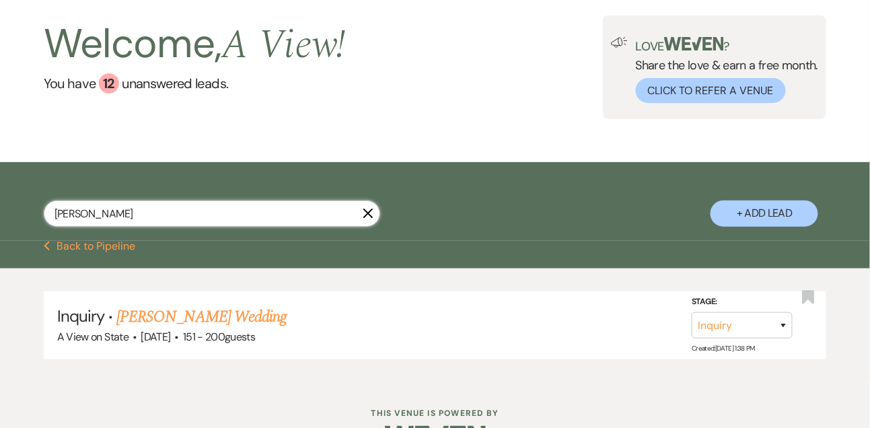
scroll to position [103, 0]
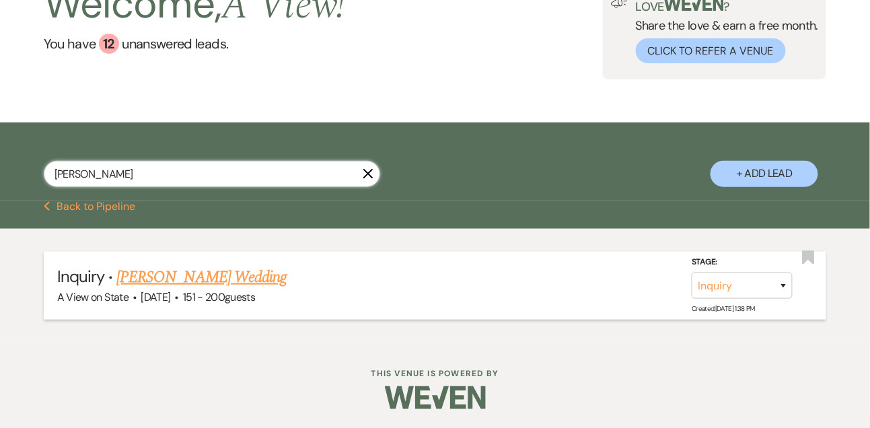
type input "floraine"
click at [160, 279] on link "Floraine Rollerson's Wedding" at bounding box center [201, 277] width 170 height 24
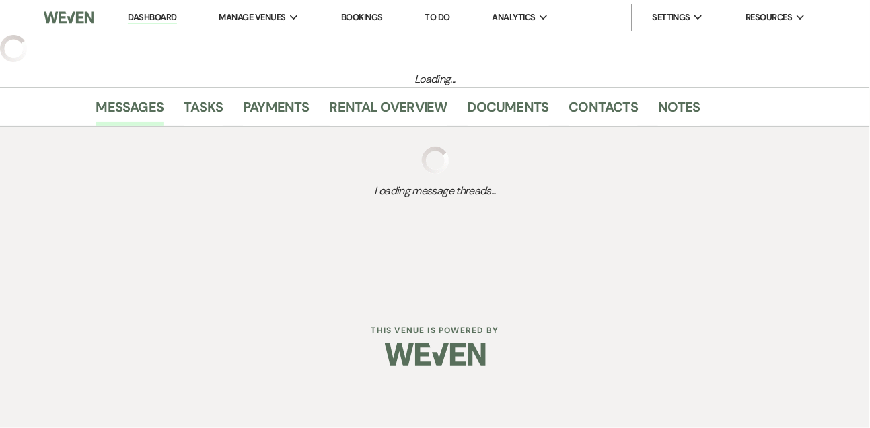
select select "2"
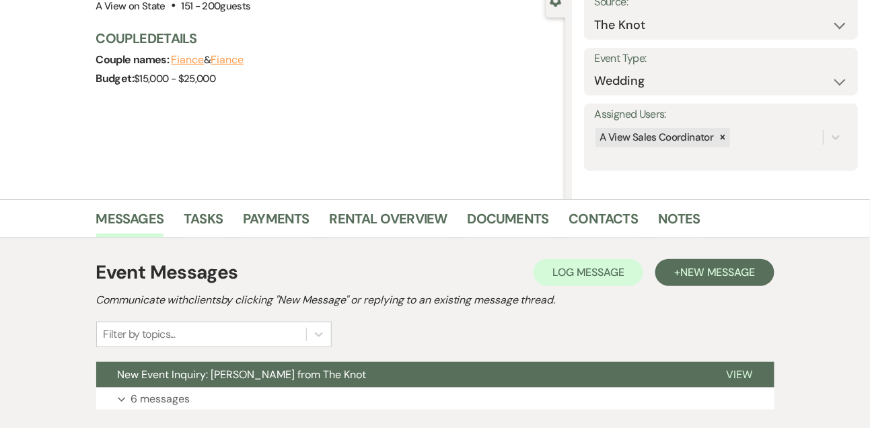
scroll to position [227, 0]
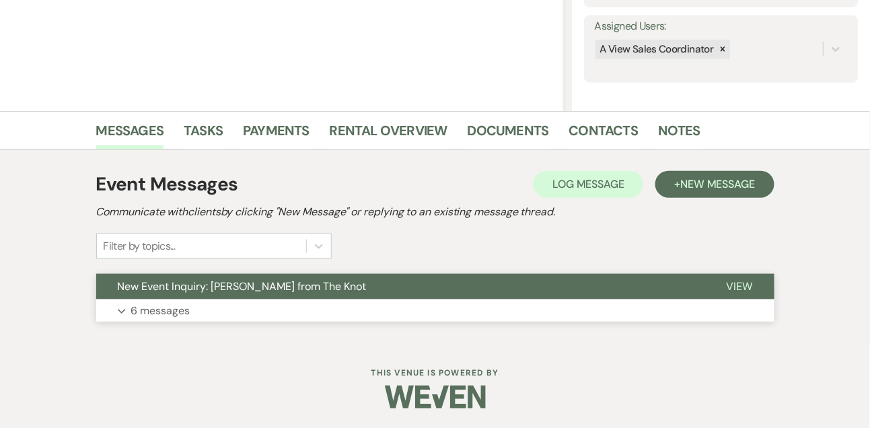
click at [162, 298] on button "New Event Inquiry: Floraine Rollerson from The Knot" at bounding box center [400, 287] width 609 height 26
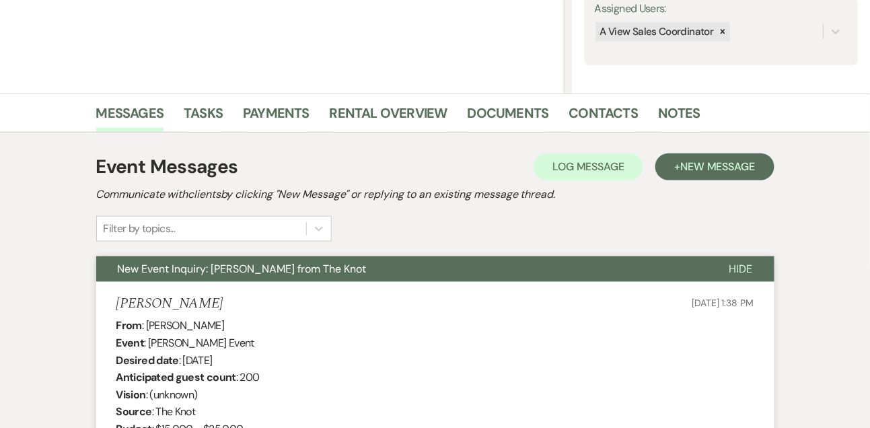
scroll to position [0, 0]
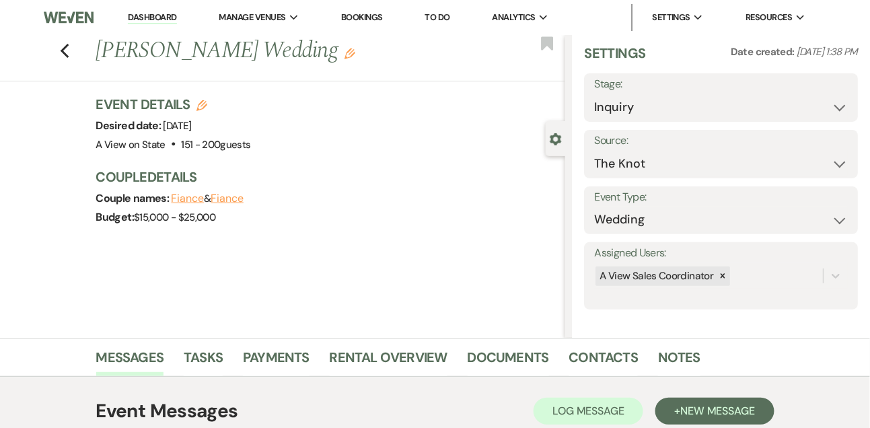
click at [149, 20] on link "Dashboard" at bounding box center [152, 17] width 48 height 13
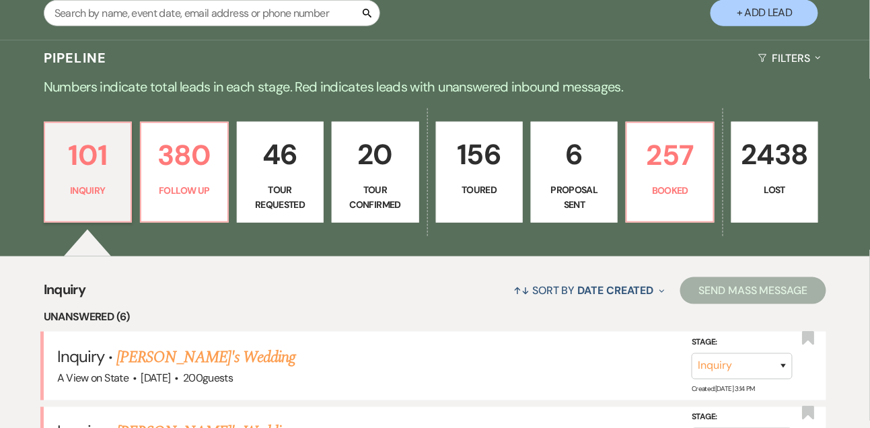
scroll to position [270, 0]
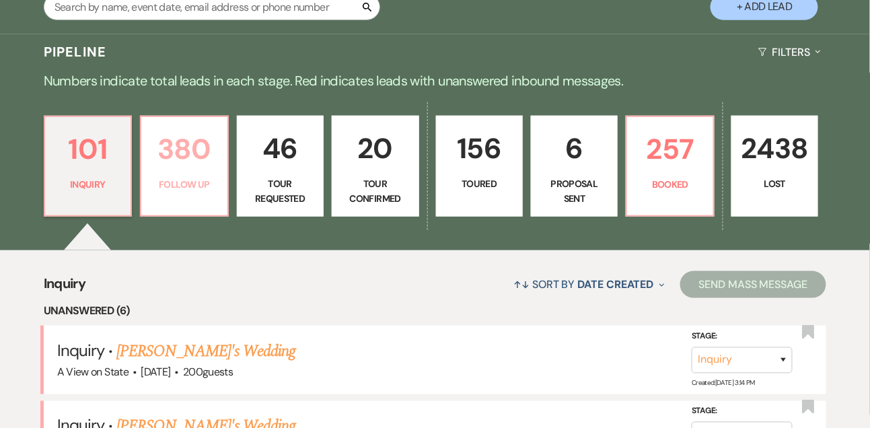
click at [199, 171] on link "380 Follow Up" at bounding box center [184, 166] width 88 height 101
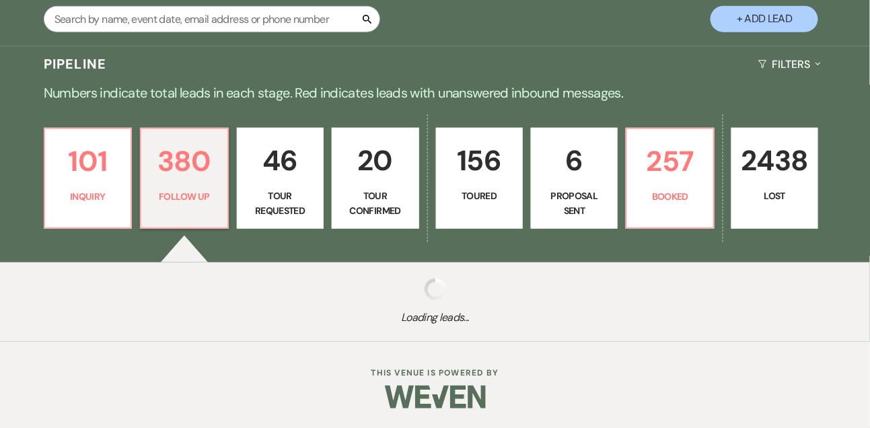
select select "9"
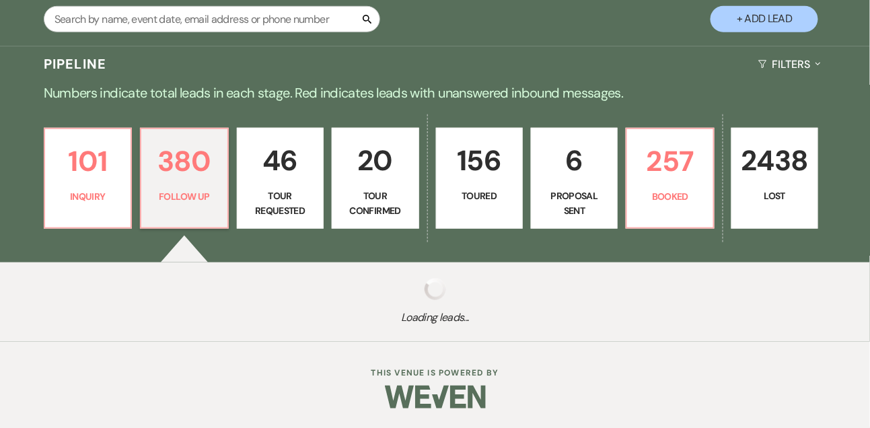
select select "9"
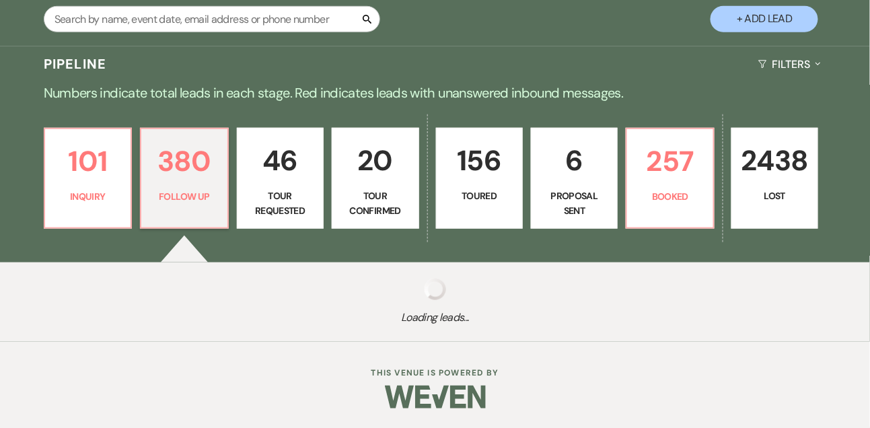
select select "9"
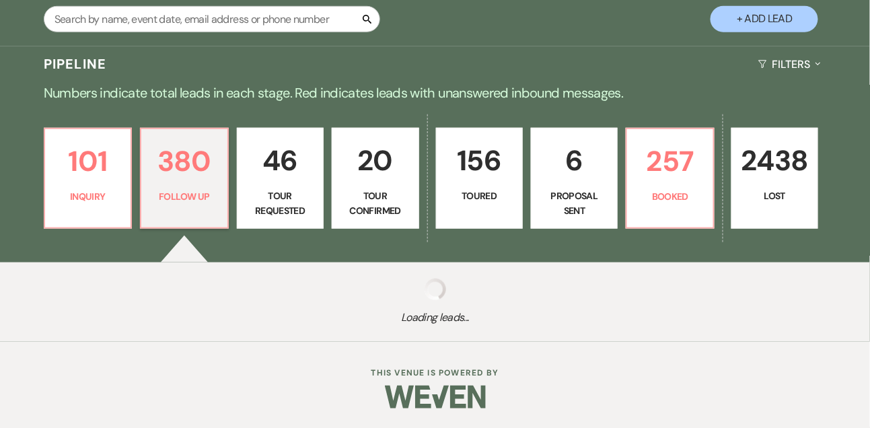
select select "9"
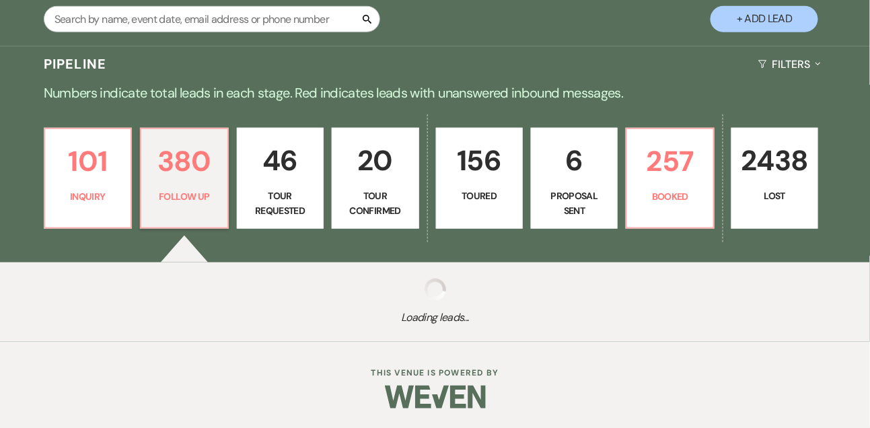
select select "9"
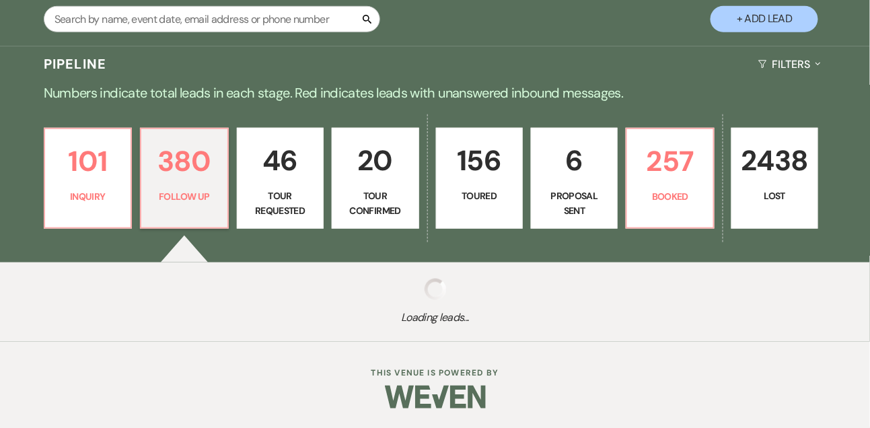
select select "9"
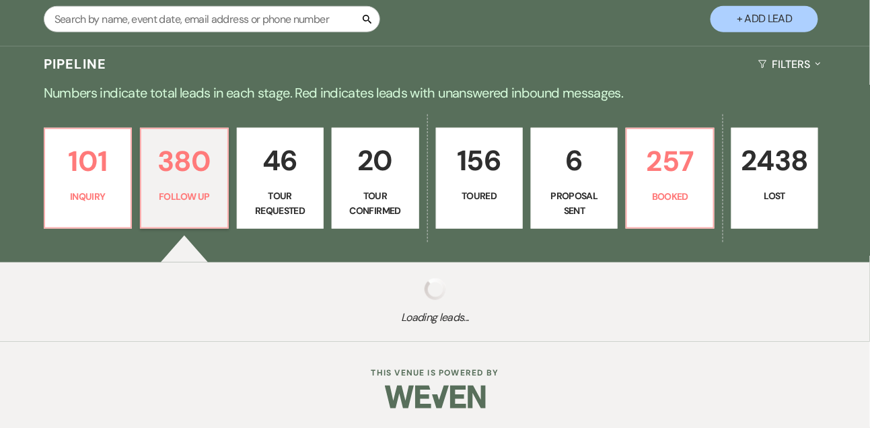
select select "9"
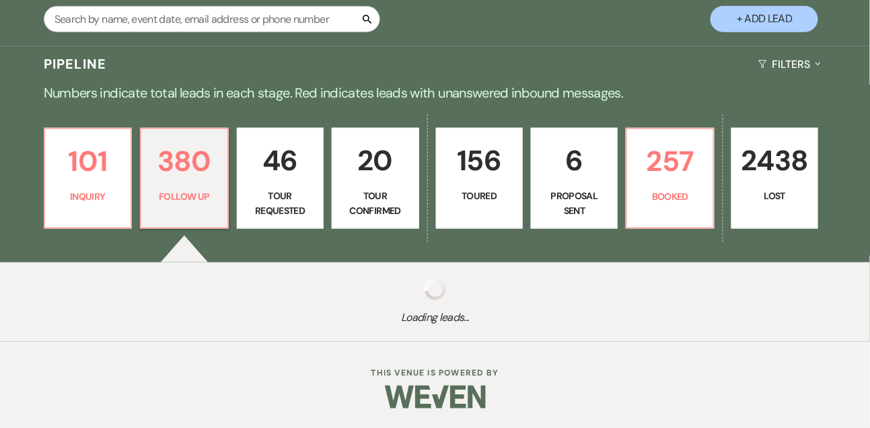
select select "9"
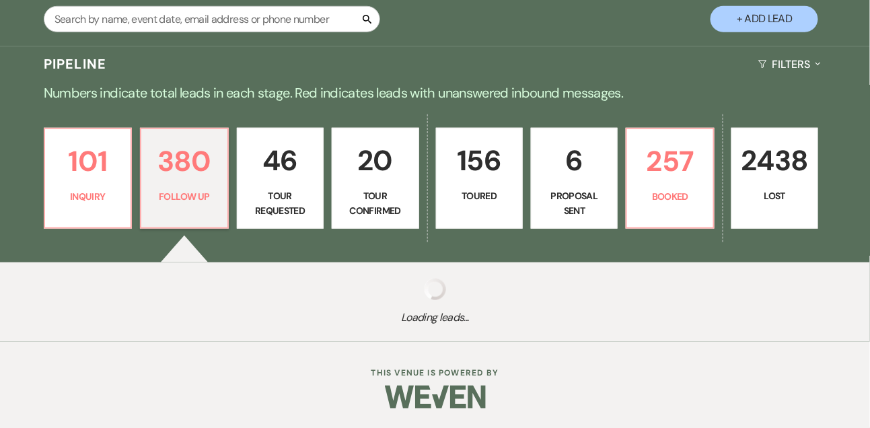
select select "9"
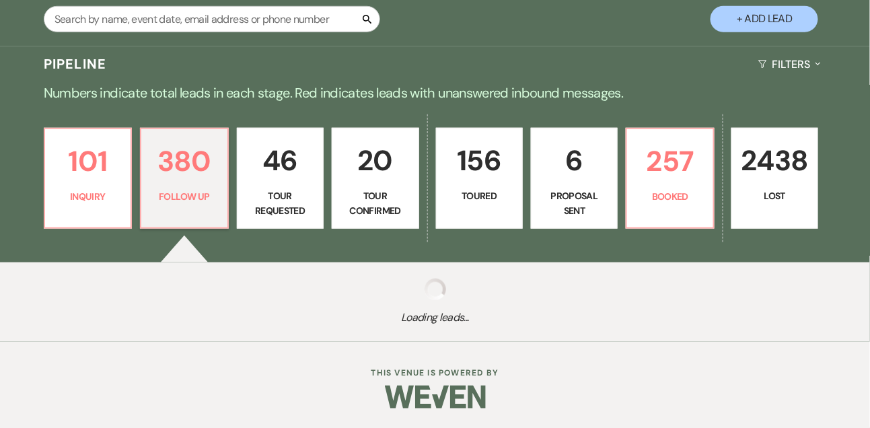
select select "9"
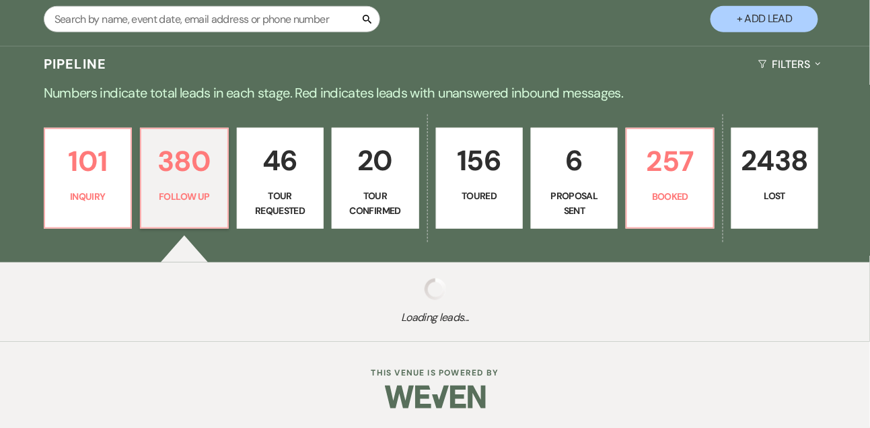
select select "9"
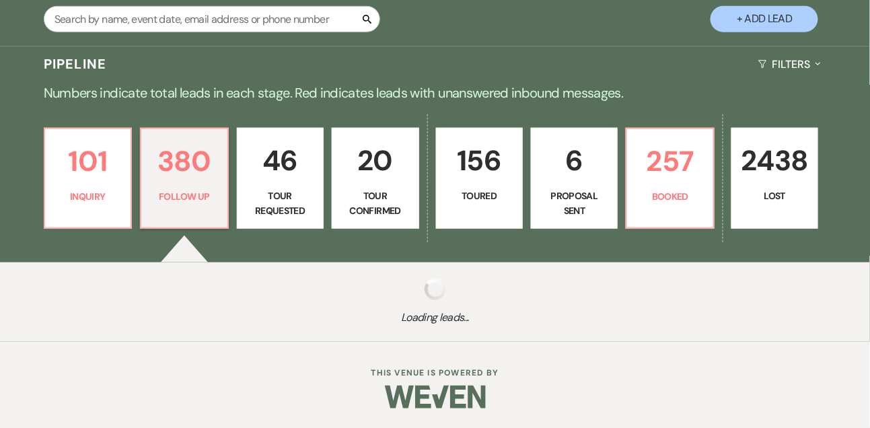
select select "9"
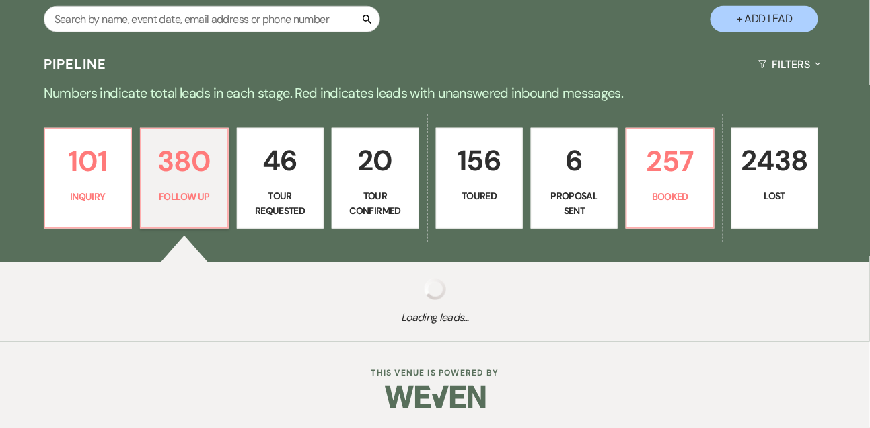
select select "9"
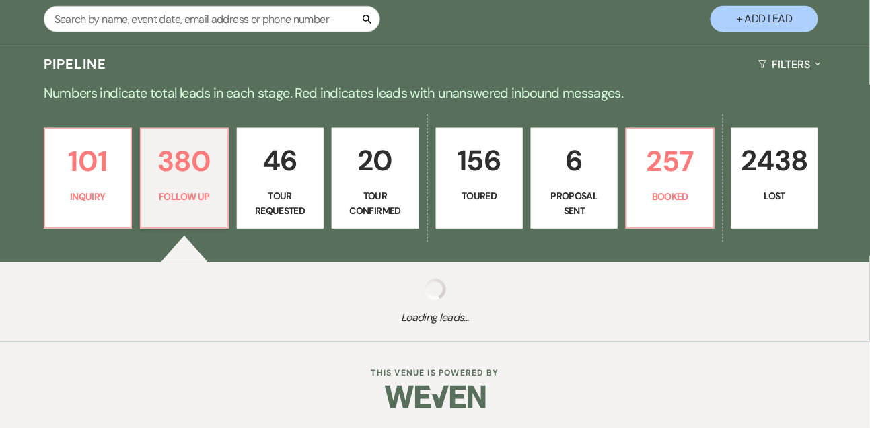
select select "9"
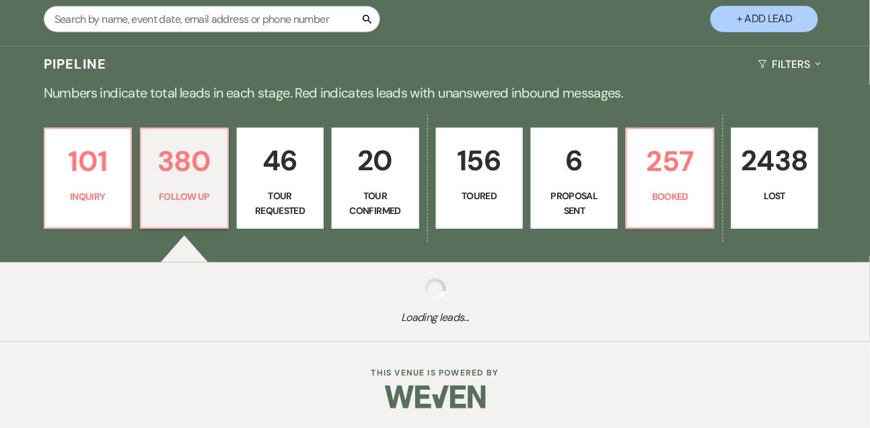
select select "9"
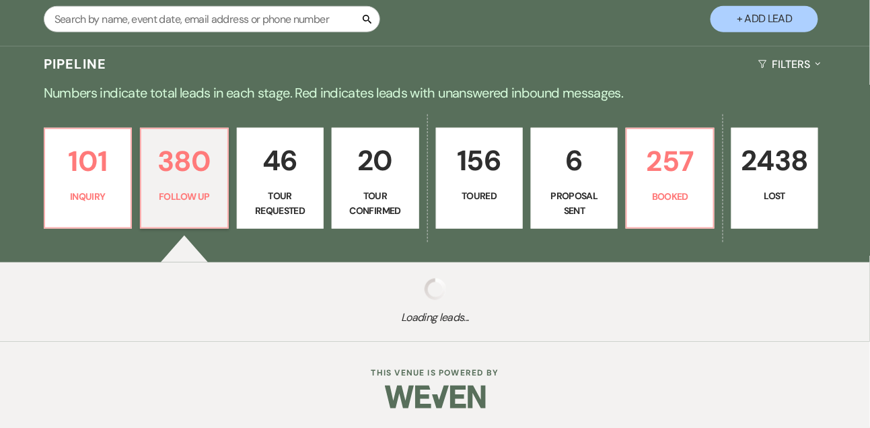
select select "9"
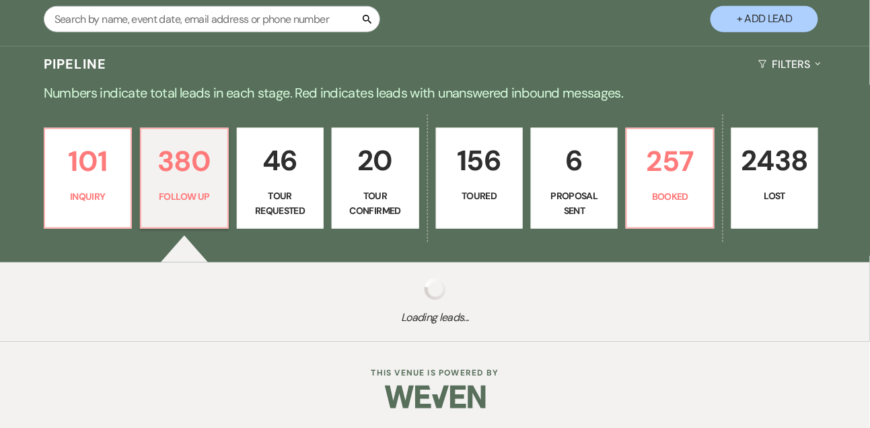
select select "9"
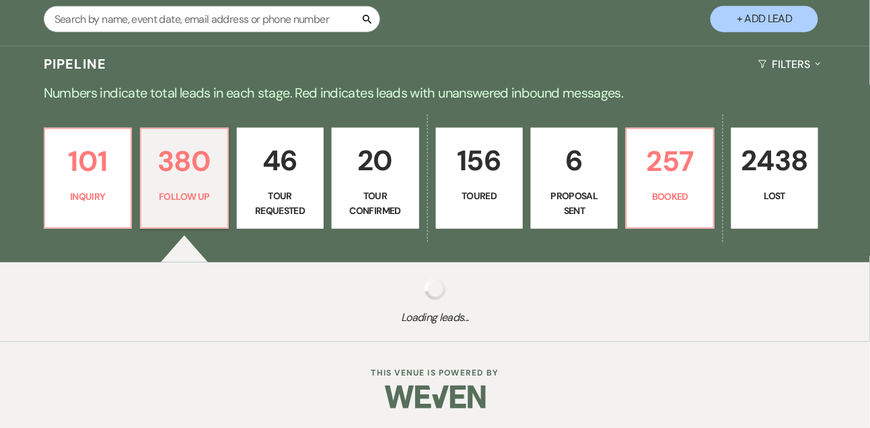
select select "9"
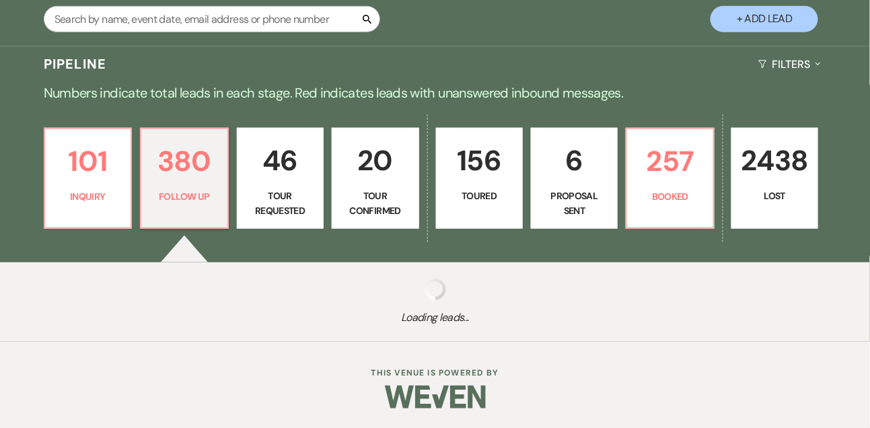
select select "9"
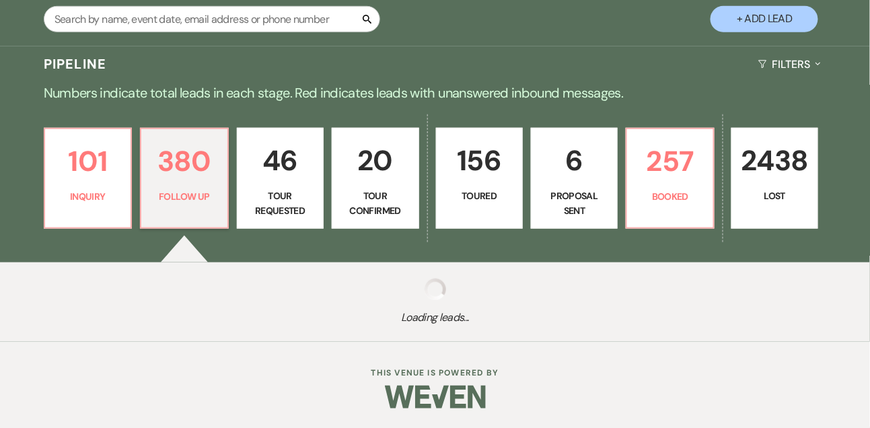
select select "9"
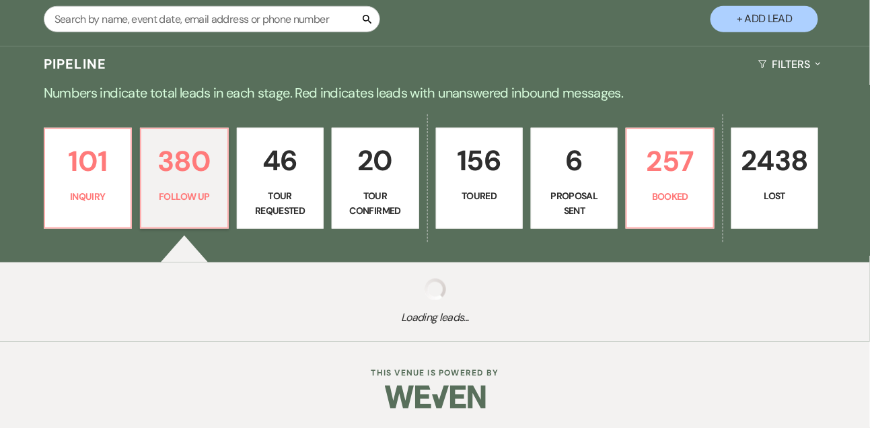
select select "9"
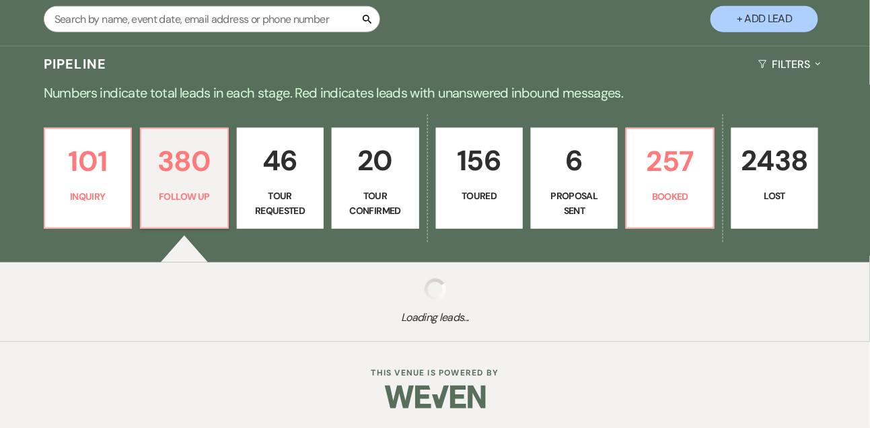
select select "9"
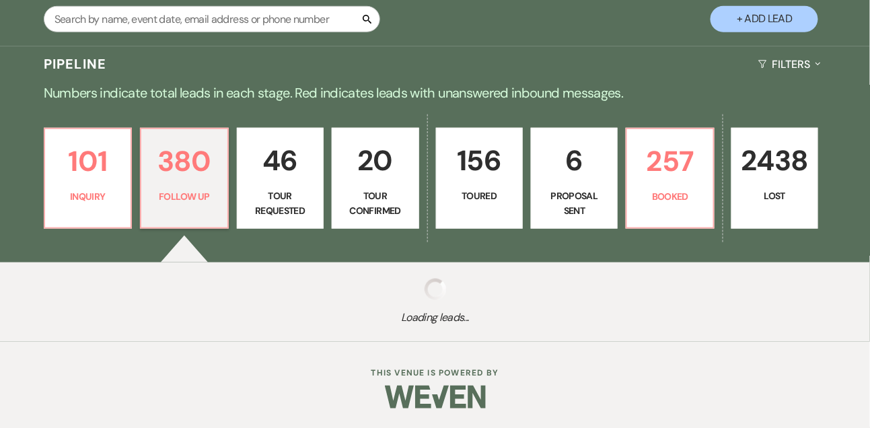
select select "9"
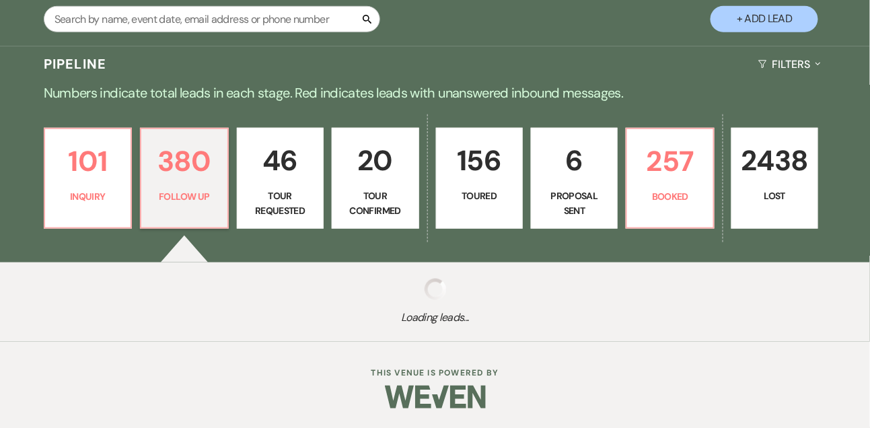
select select "9"
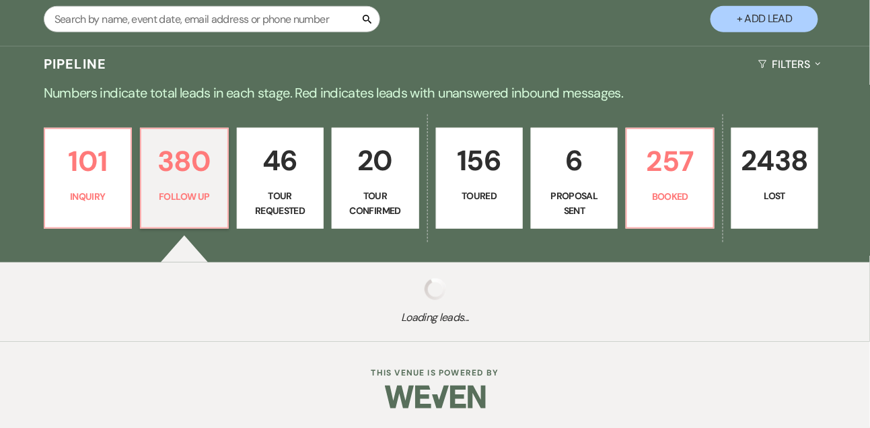
select select "9"
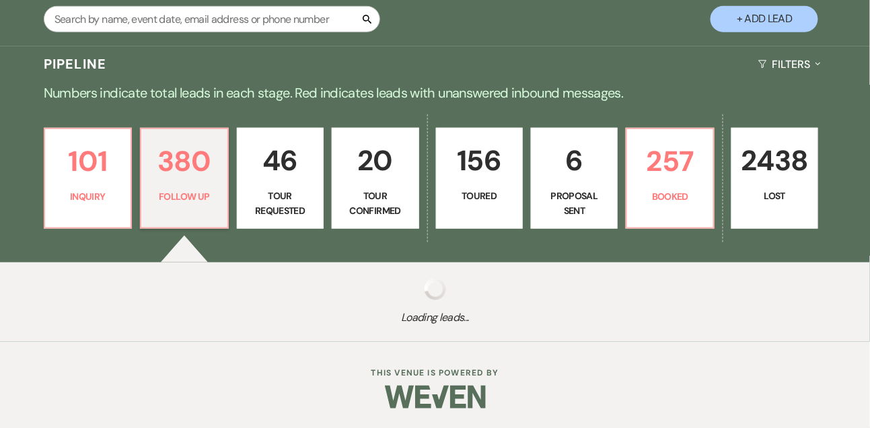
select select "9"
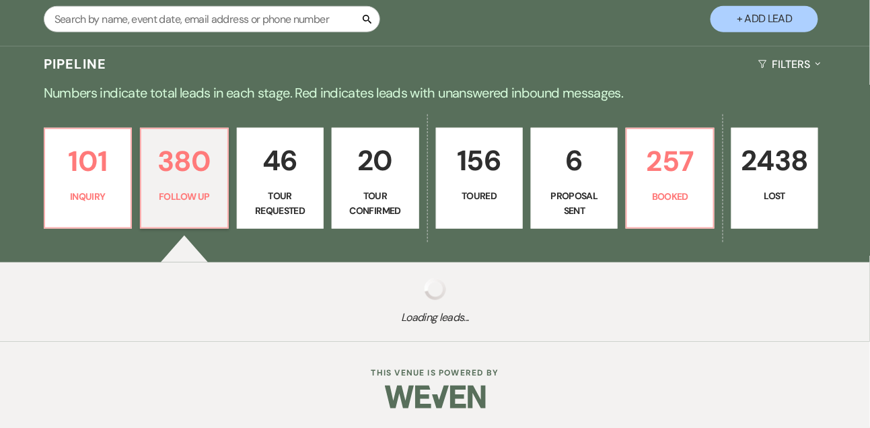
select select "9"
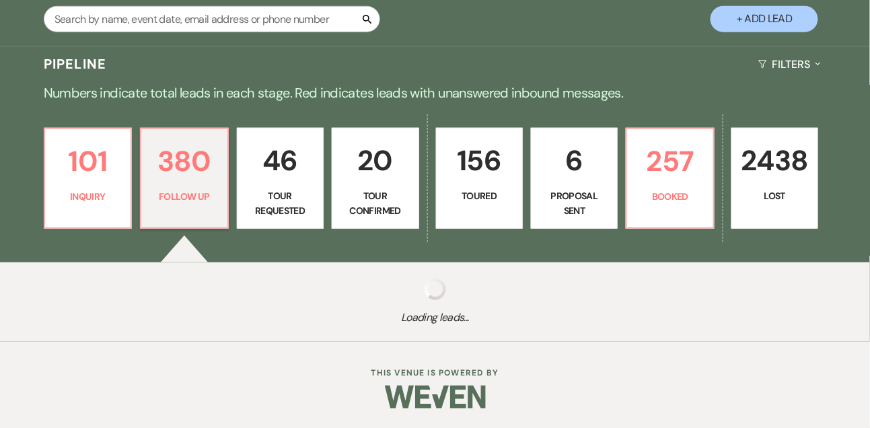
select select "9"
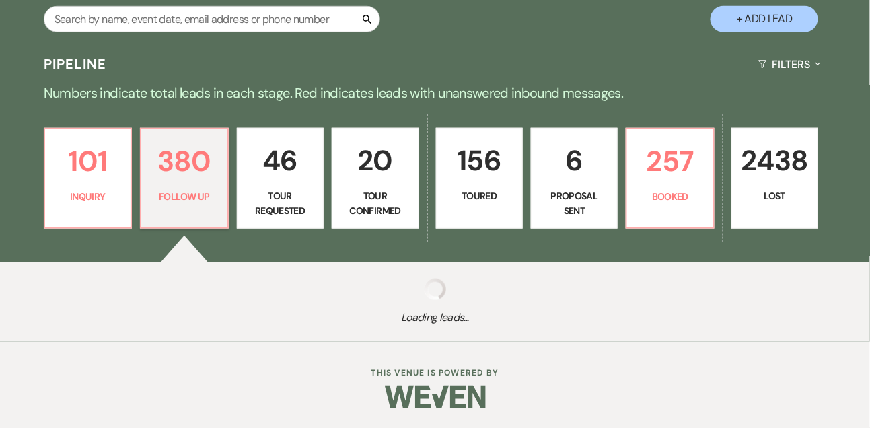
select select "9"
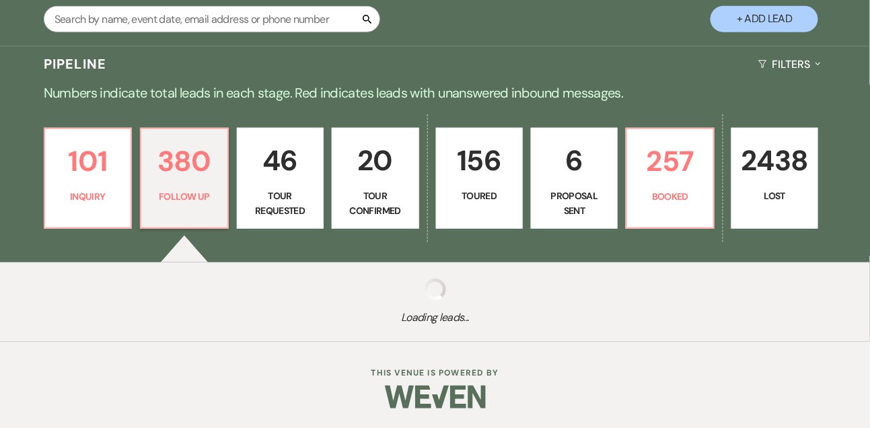
select select "9"
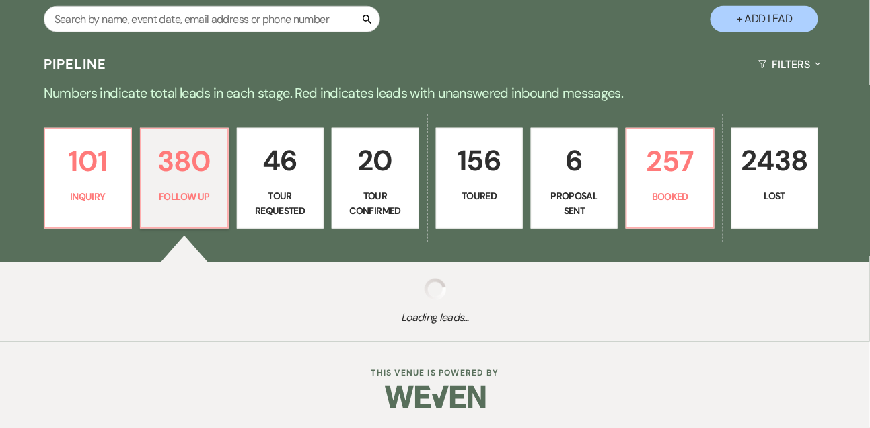
select select "9"
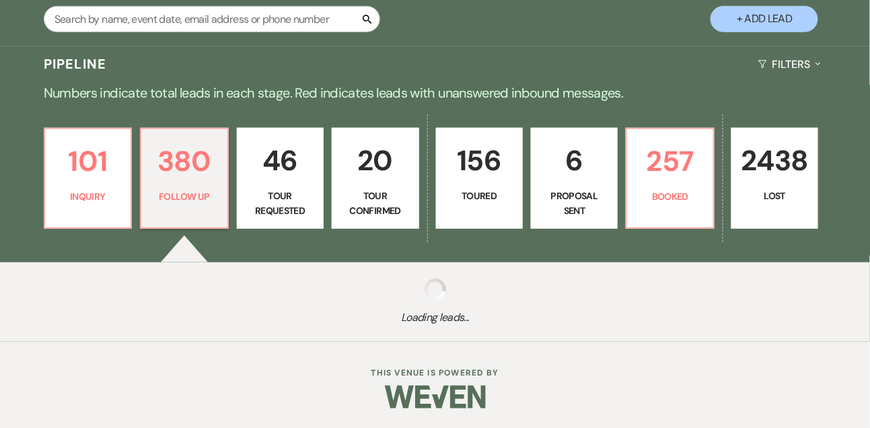
select select "9"
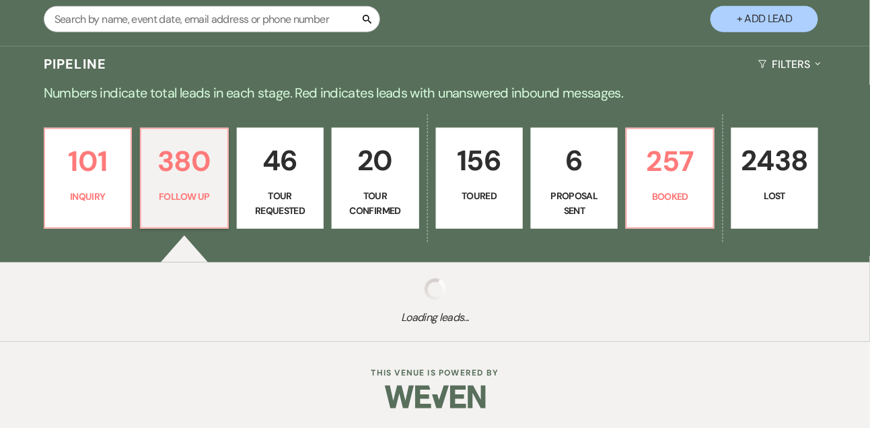
select select "9"
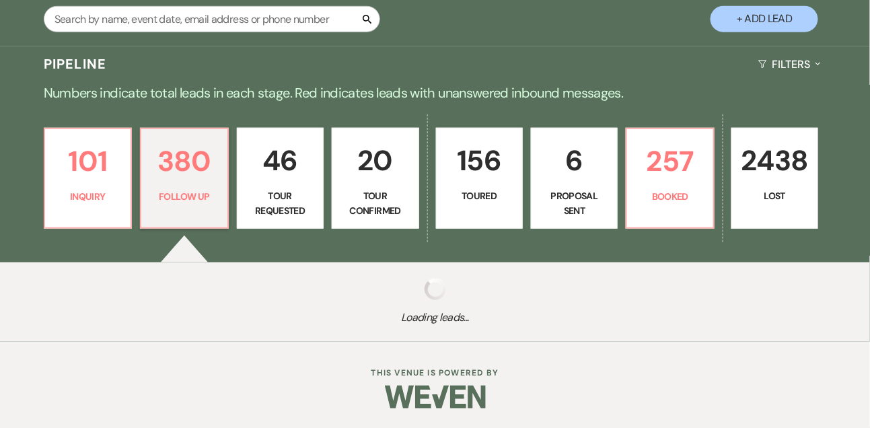
select select "9"
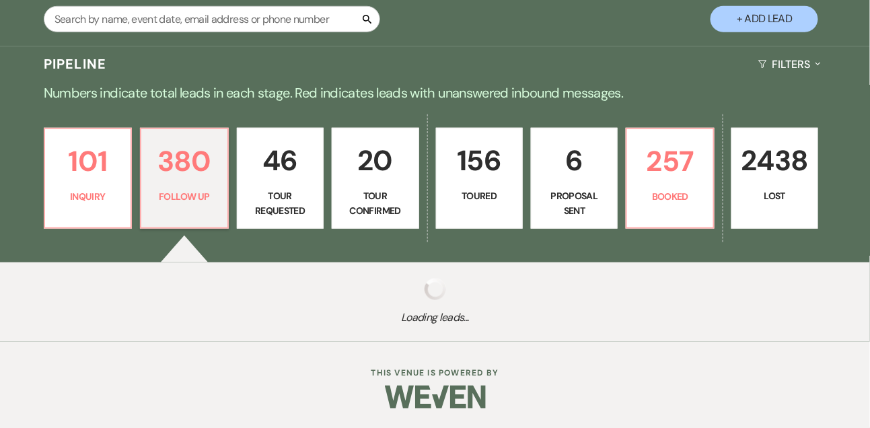
select select "9"
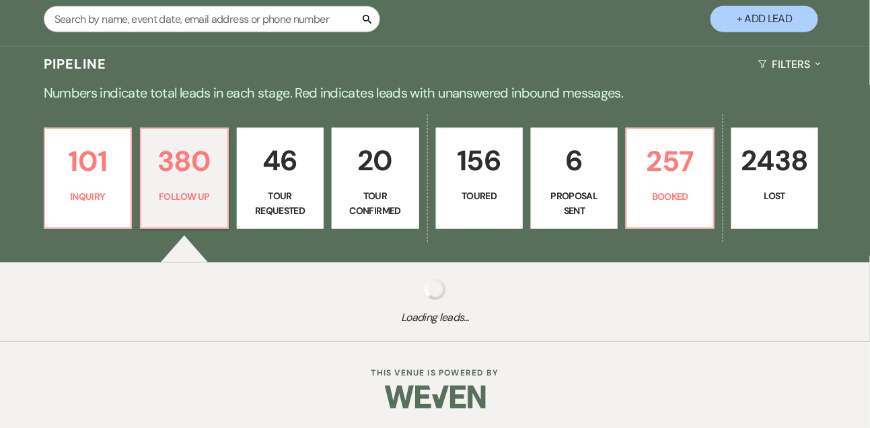
select select "9"
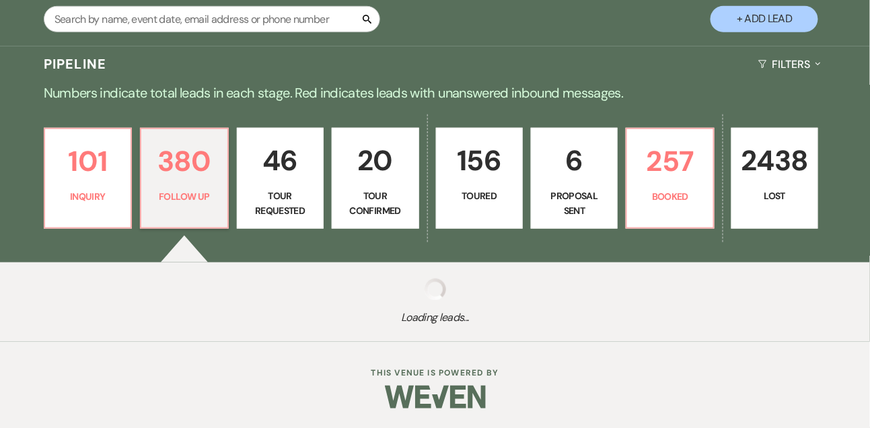
select select "9"
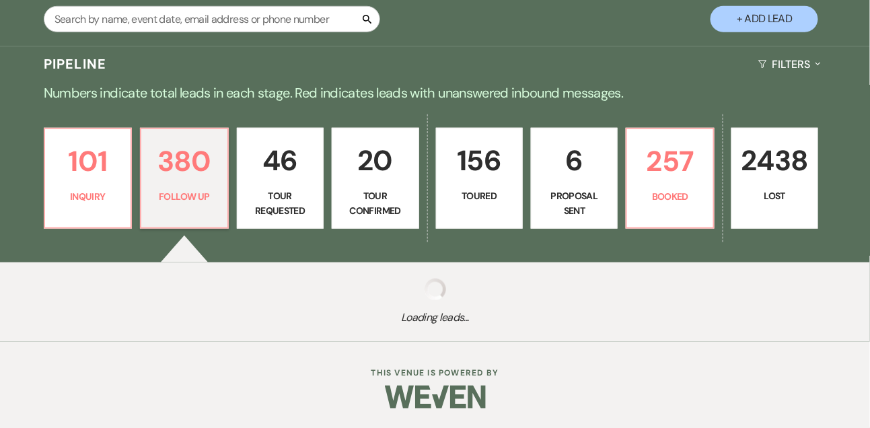
select select "9"
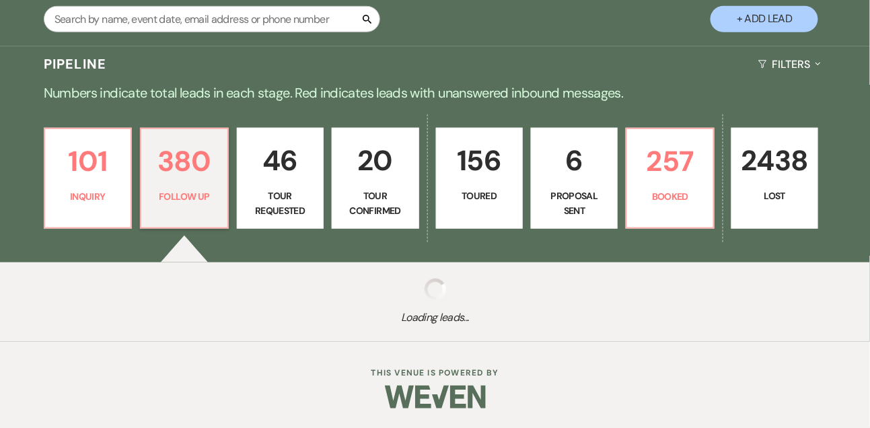
select select "9"
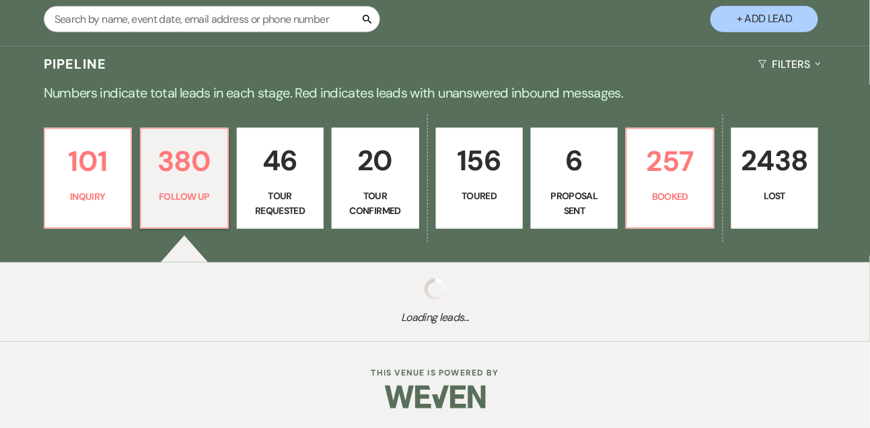
select select "9"
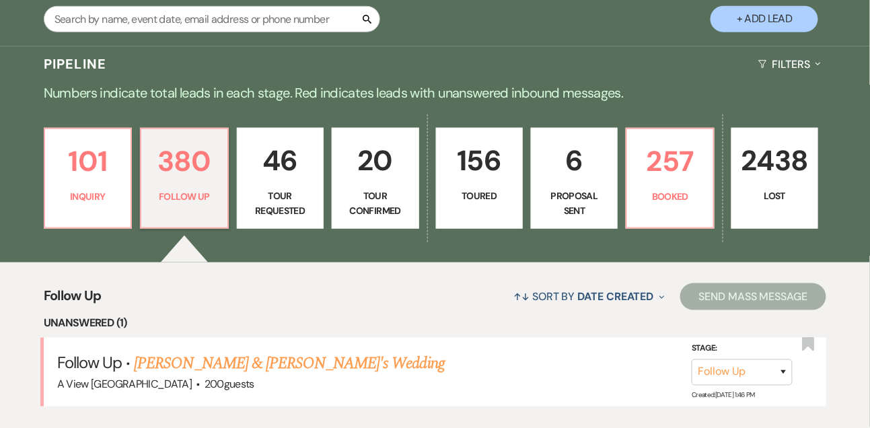
scroll to position [270, 0]
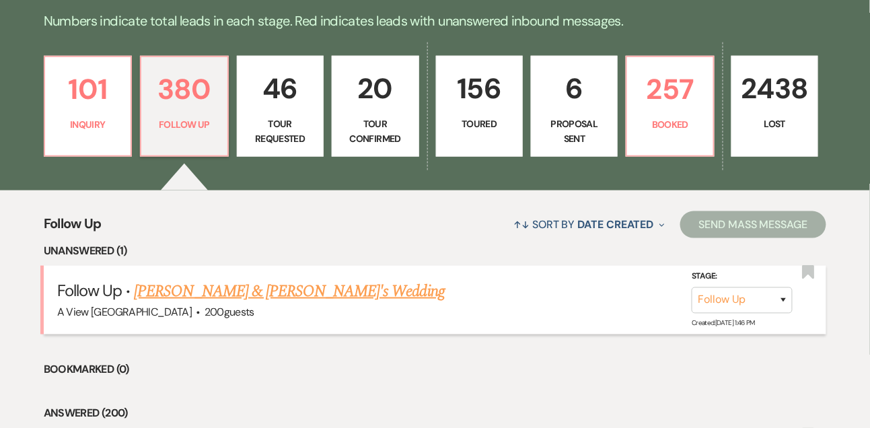
click at [227, 287] on link "Nicholas Dolezal & Fiance's Wedding" at bounding box center [289, 291] width 311 height 24
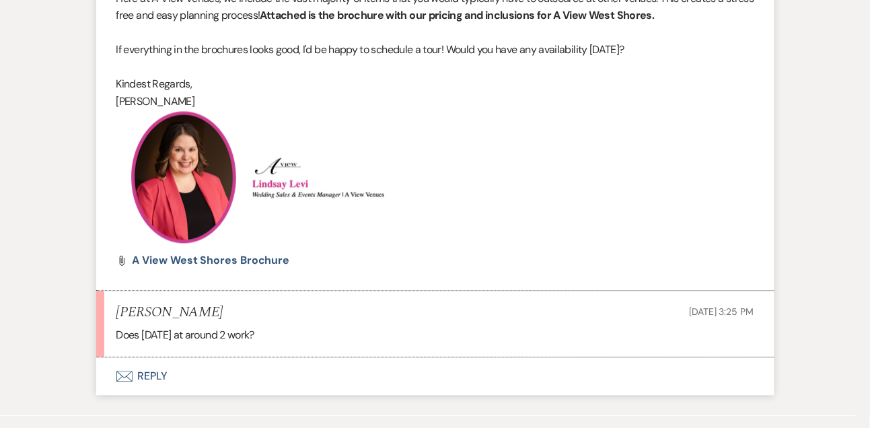
scroll to position [744, 0]
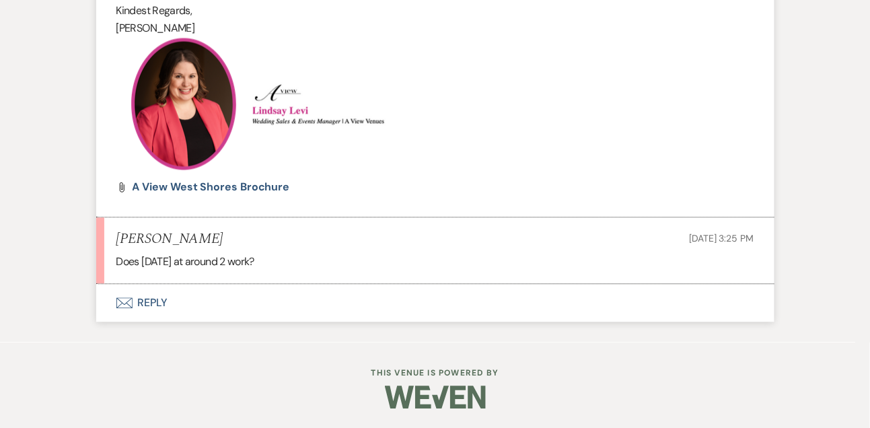
click at [165, 297] on button "Envelope Reply" at bounding box center [435, 303] width 678 height 38
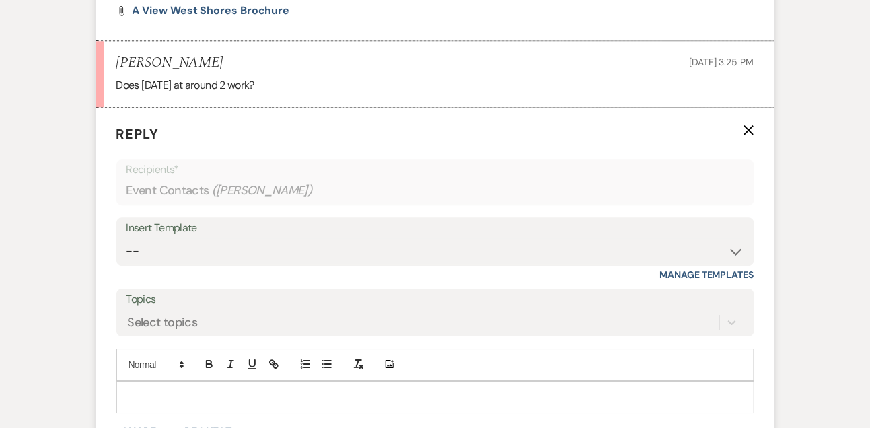
scroll to position [953, 0]
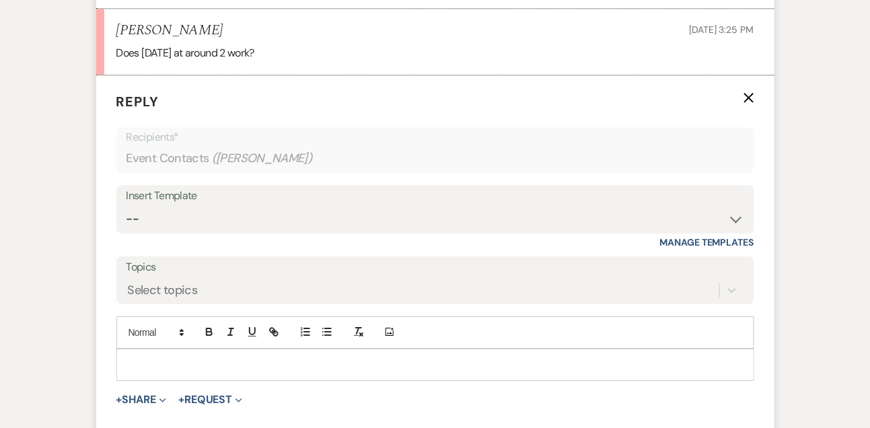
click at [153, 357] on p at bounding box center [435, 364] width 616 height 15
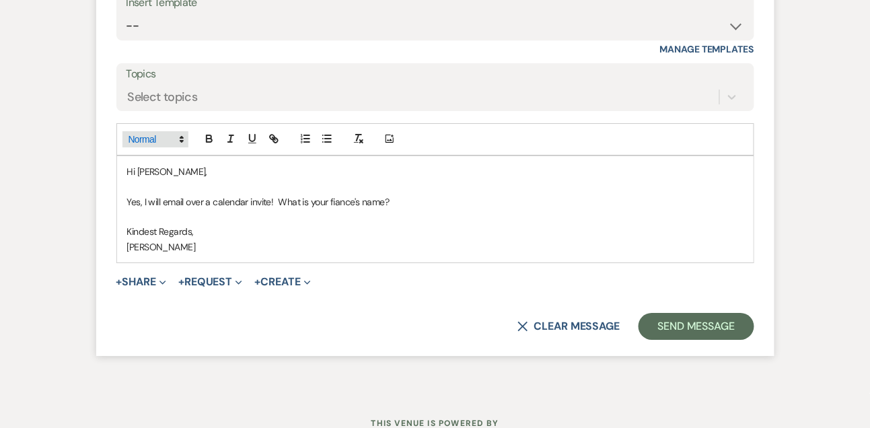
scroll to position [1196, 0]
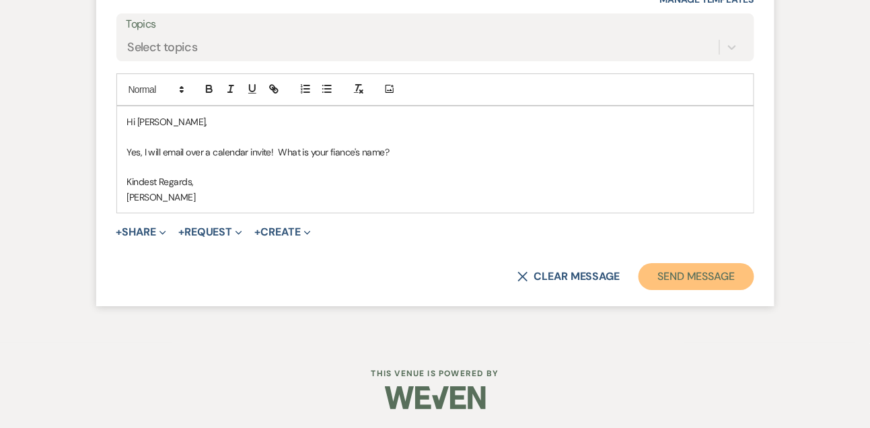
click at [682, 285] on button "Send Message" at bounding box center [696, 276] width 115 height 27
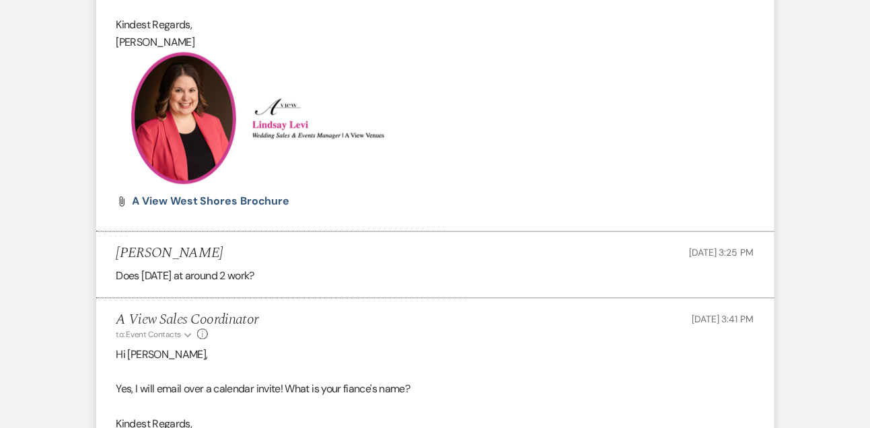
scroll to position [722, 0]
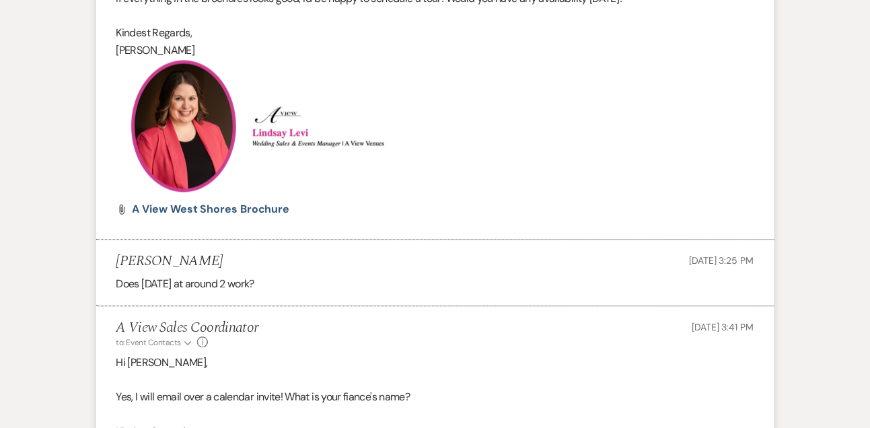
click at [128, 268] on h5 "Nicholas Dolezal" at bounding box center [169, 261] width 107 height 17
copy h5 "Nicholas Dolezal"
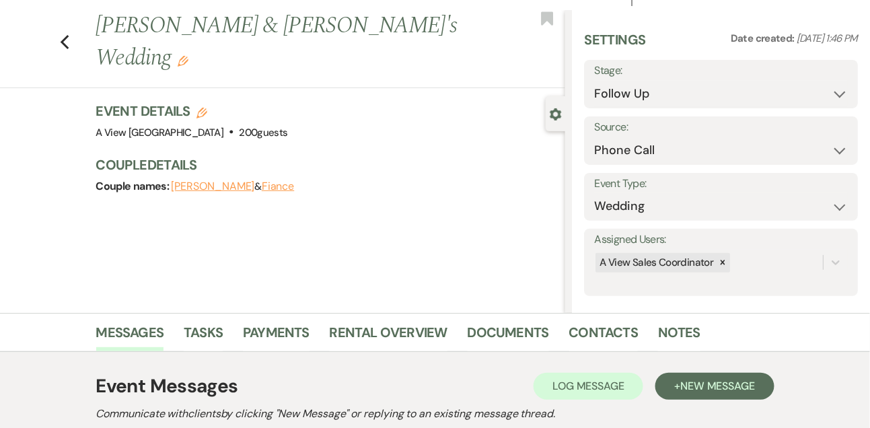
scroll to position [0, 0]
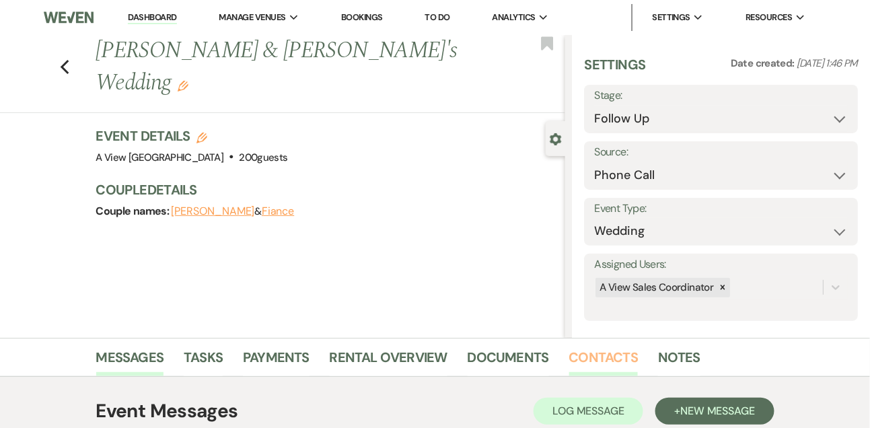
click at [601, 354] on link "Contacts" at bounding box center [603, 362] width 69 height 30
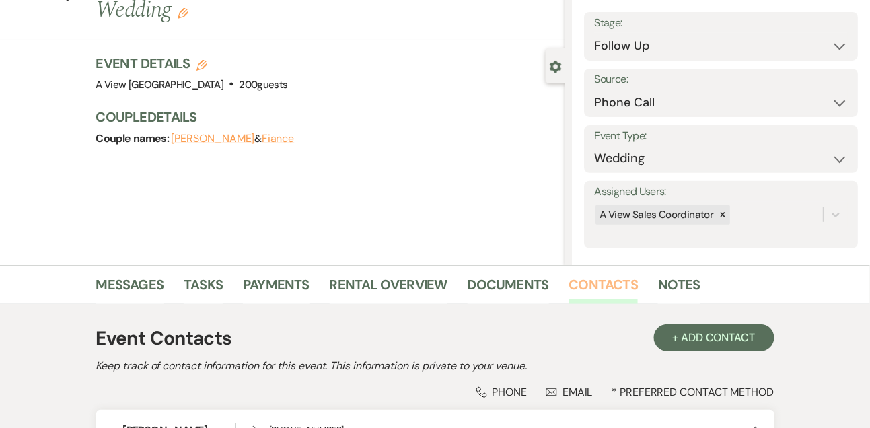
scroll to position [229, 0]
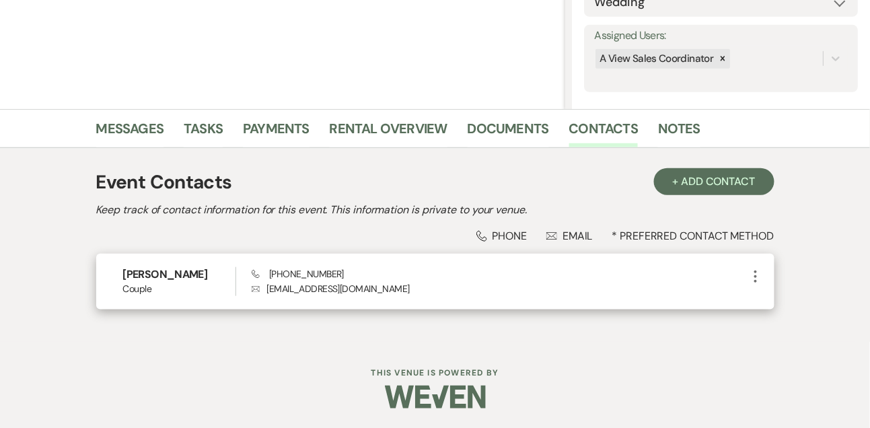
click at [300, 291] on p "Envelope bubdoz24@gmail.com" at bounding box center [500, 288] width 496 height 15
copy div "bubdoz24@gmail.com More"
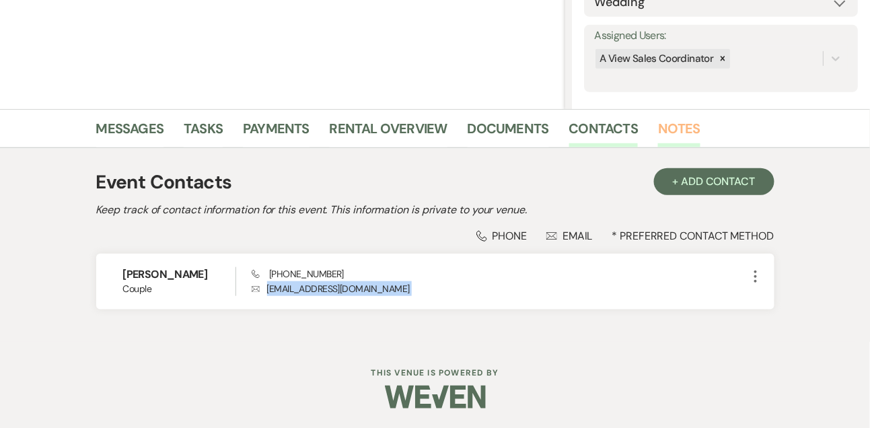
click at [686, 126] on link "Notes" at bounding box center [679, 133] width 42 height 30
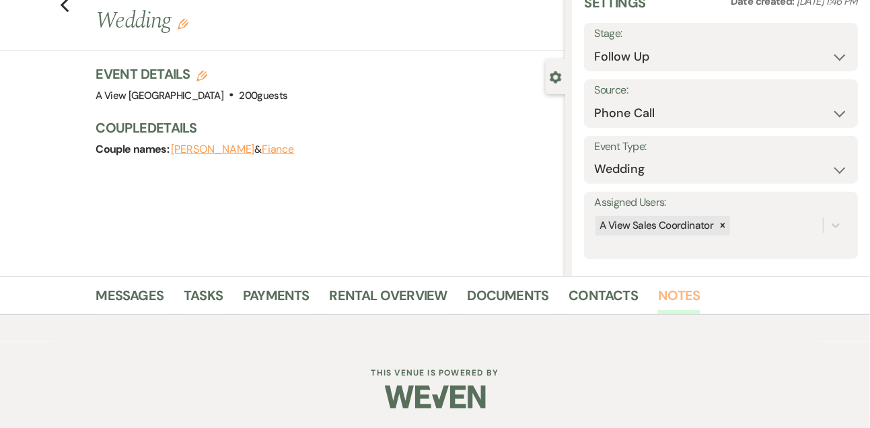
scroll to position [229, 0]
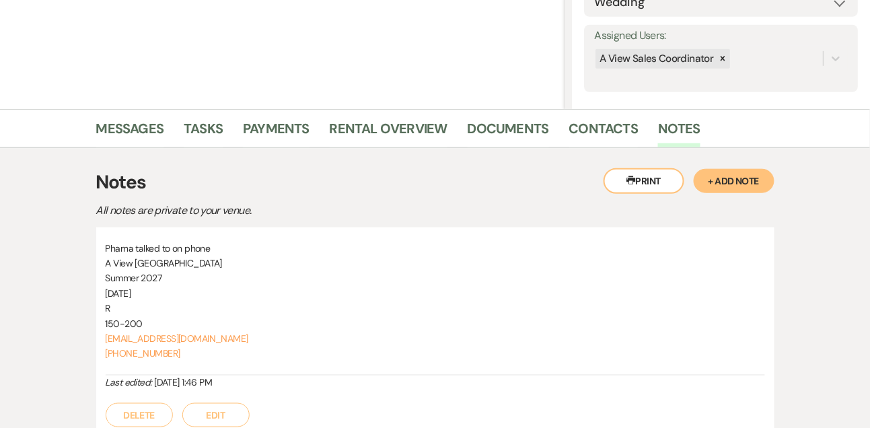
click at [297, 275] on p "Summer 2027" at bounding box center [436, 278] width 660 height 15
click at [147, 276] on span "Summer 2027" at bounding box center [134, 278] width 57 height 12
copy span "Summer 2027"
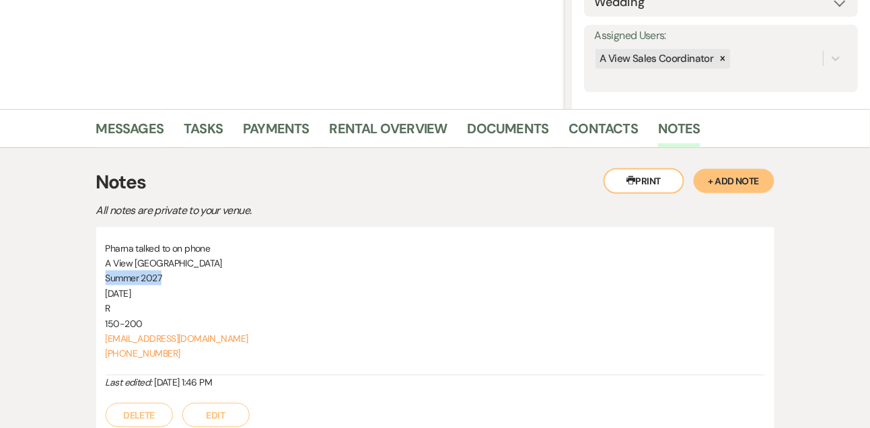
click at [223, 137] on li "Tasks" at bounding box center [213, 131] width 59 height 32
click at [201, 128] on link "Tasks" at bounding box center [203, 133] width 39 height 30
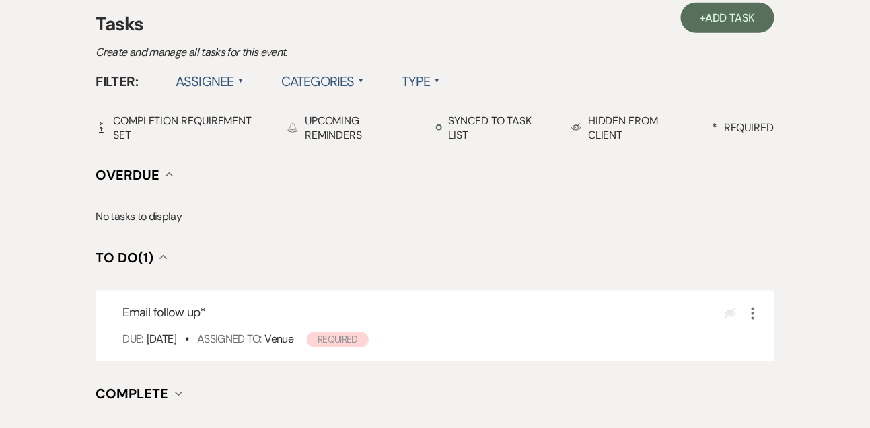
scroll to position [398, 0]
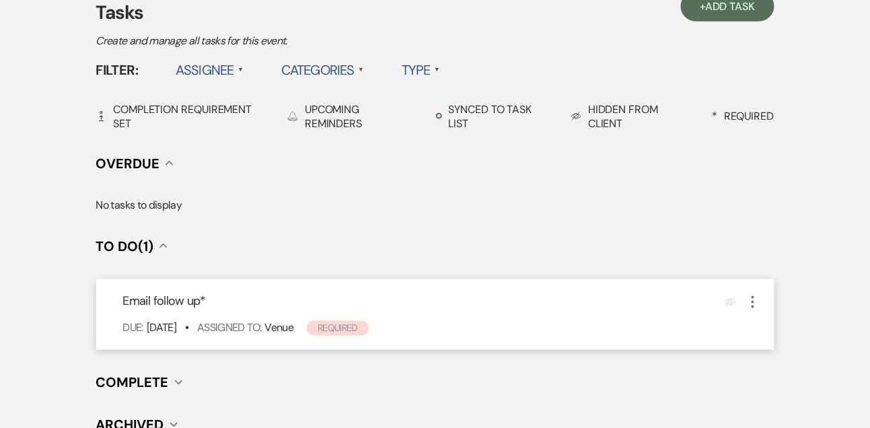
click at [753, 302] on use "button" at bounding box center [753, 302] width 3 height 12
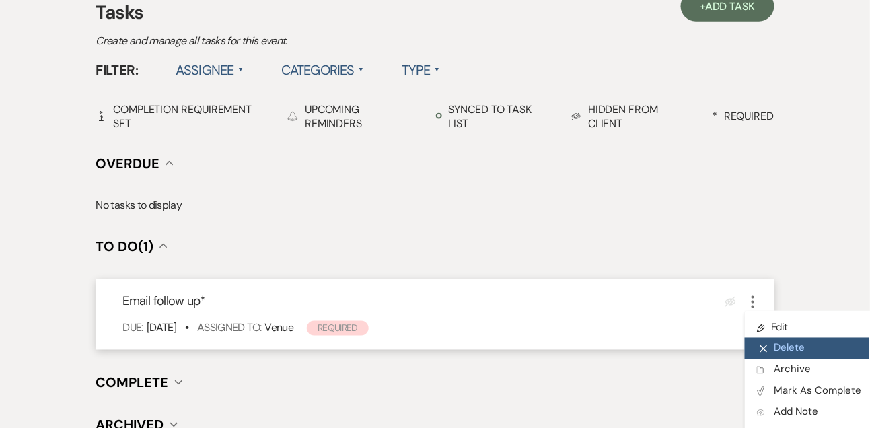
click at [768, 345] on button "X Delete" at bounding box center [809, 349] width 129 height 22
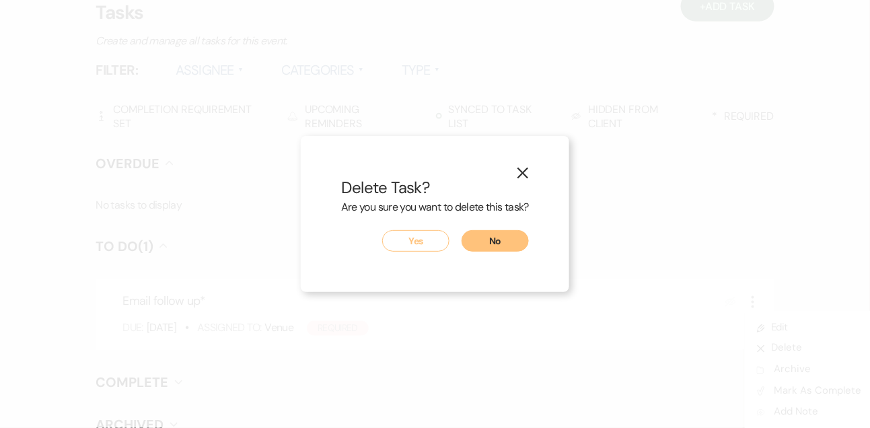
click at [435, 246] on button "Yes" at bounding box center [415, 241] width 67 height 22
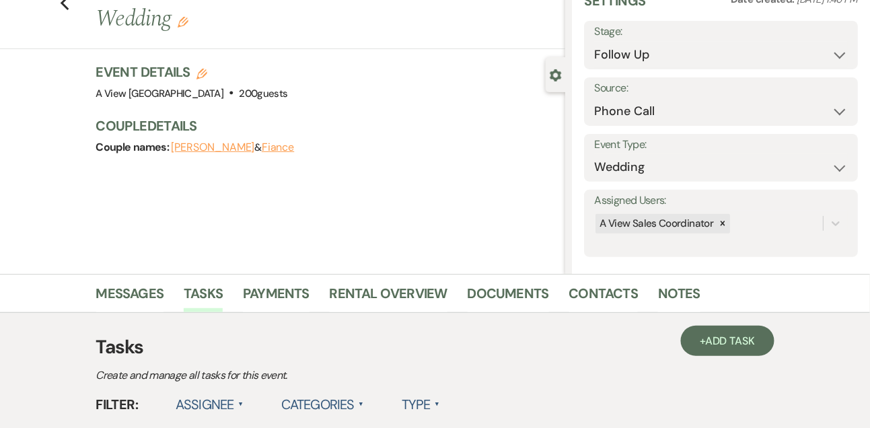
scroll to position [0, 0]
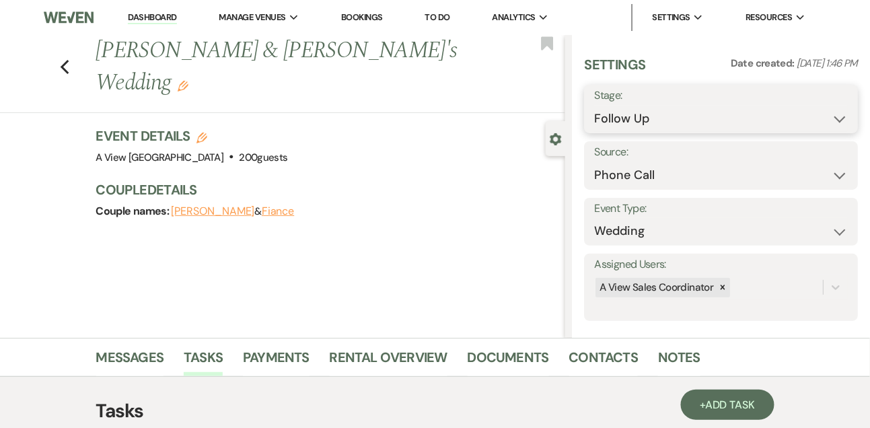
click at [626, 115] on select "Inquiry Follow Up Tour Requested Tour Confirmed Toured Proposal Sent Booked Lost" at bounding box center [721, 119] width 254 height 26
click at [831, 120] on button "Save" at bounding box center [830, 109] width 57 height 27
click at [140, 363] on link "Messages" at bounding box center [130, 362] width 68 height 30
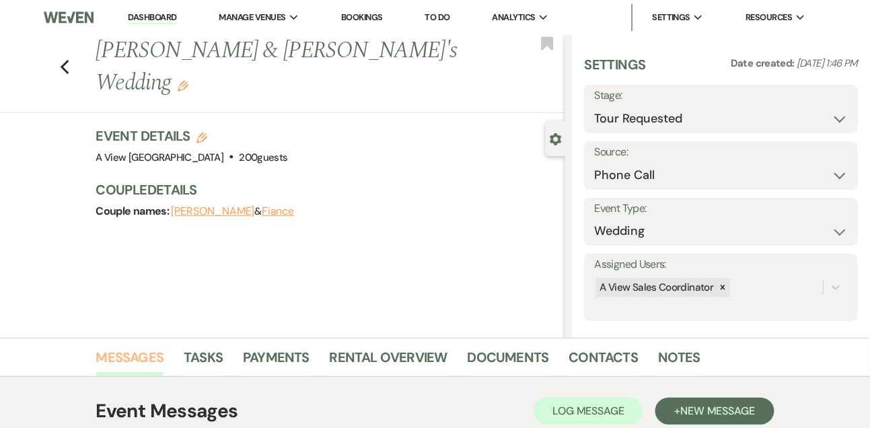
scroll to position [227, 0]
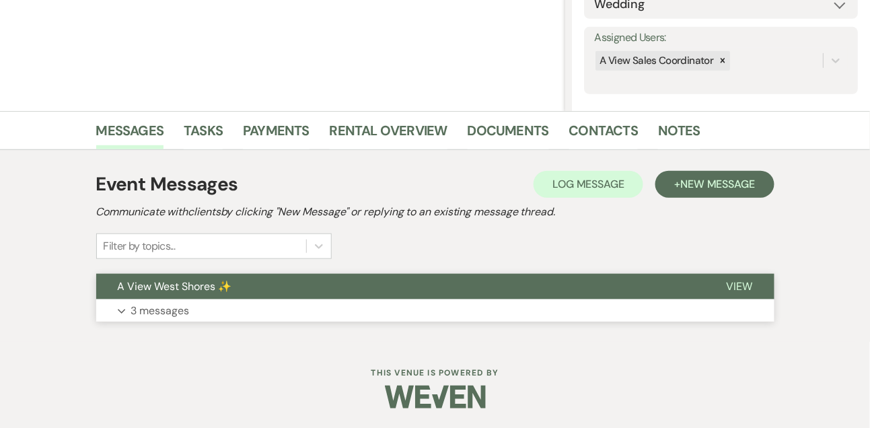
click at [168, 301] on button "Expand 3 messages" at bounding box center [435, 310] width 678 height 23
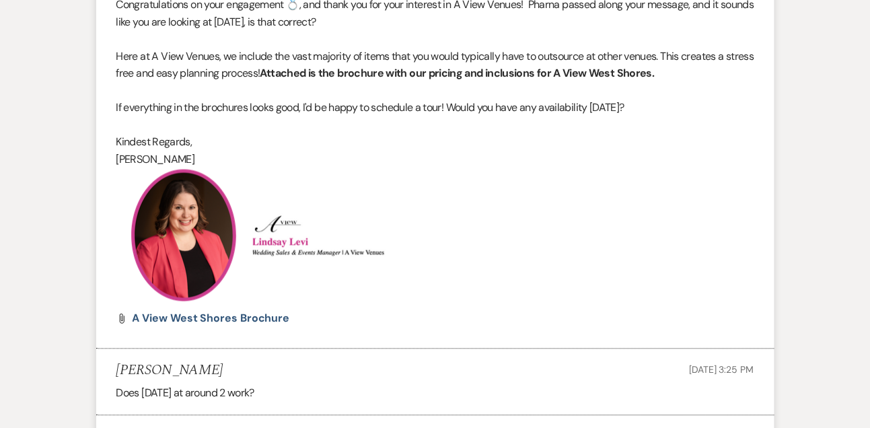
scroll to position [0, 0]
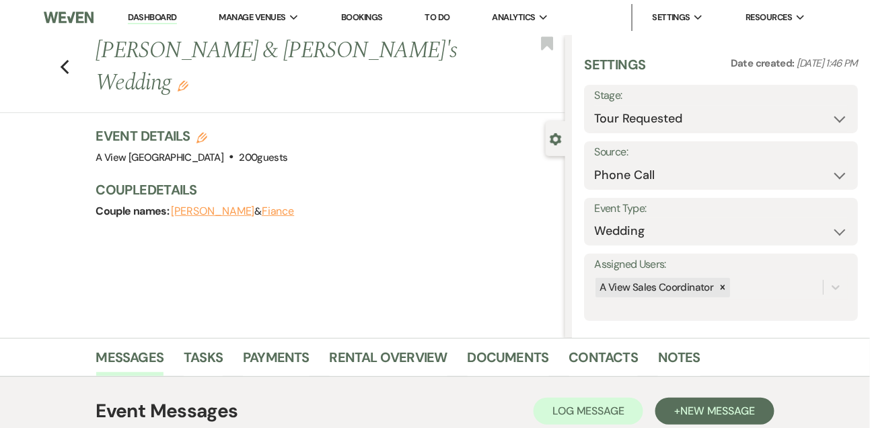
click at [170, 13] on link "Dashboard" at bounding box center [152, 17] width 48 height 13
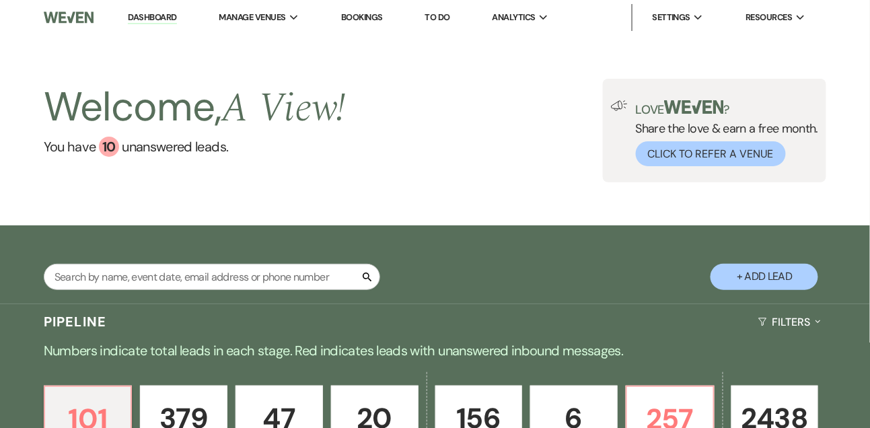
click at [434, 10] on li "To Do" at bounding box center [438, 17] width 38 height 27
click at [434, 20] on link "To Do" at bounding box center [437, 16] width 25 height 11
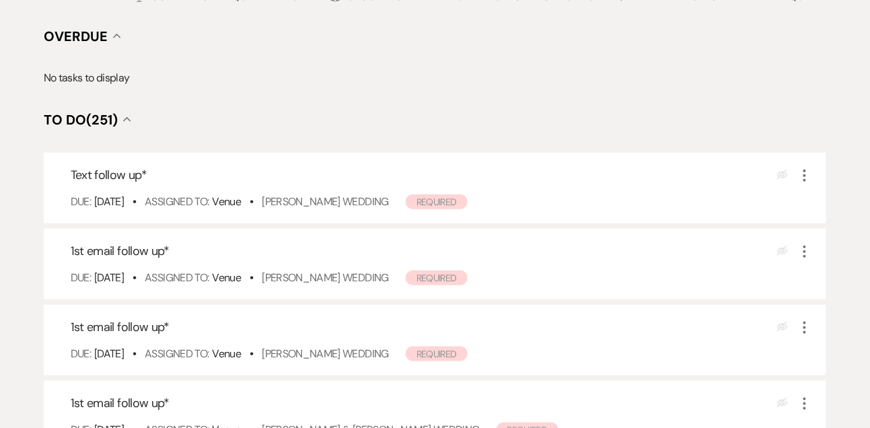
scroll to position [236, 0]
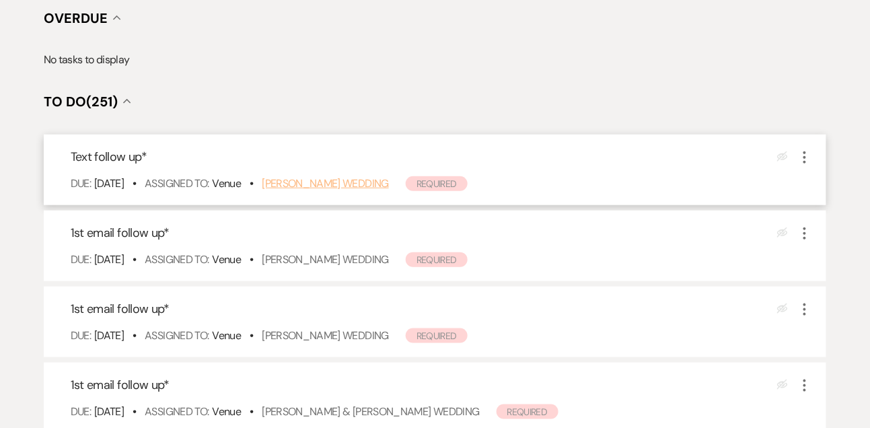
click at [332, 182] on link "Anna Harris's Wedding" at bounding box center [325, 183] width 127 height 14
click at [318, 260] on link "Brayton Novak's Wedding" at bounding box center [325, 259] width 127 height 14
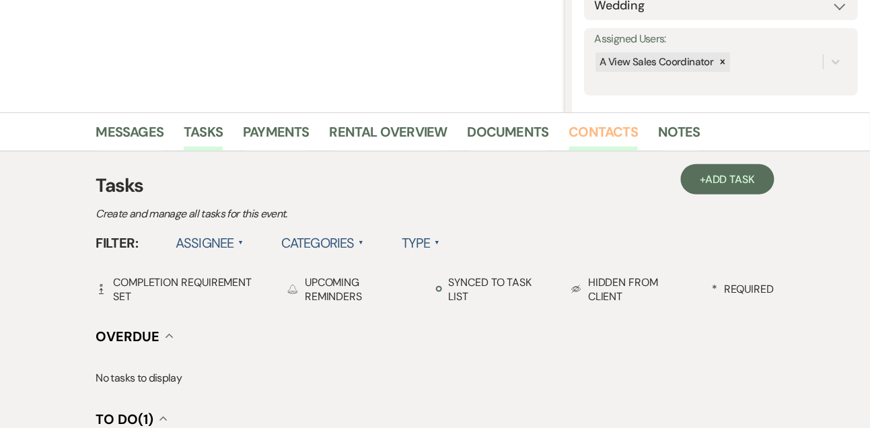
click at [584, 137] on link "Contacts" at bounding box center [603, 136] width 69 height 30
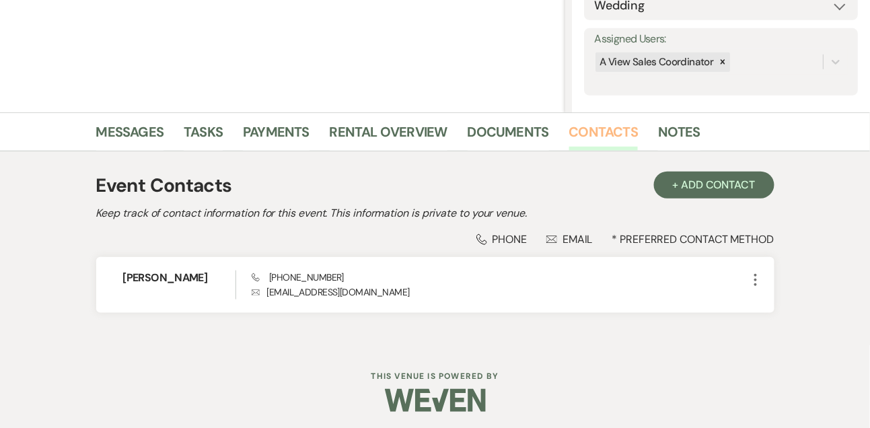
scroll to position [229, 0]
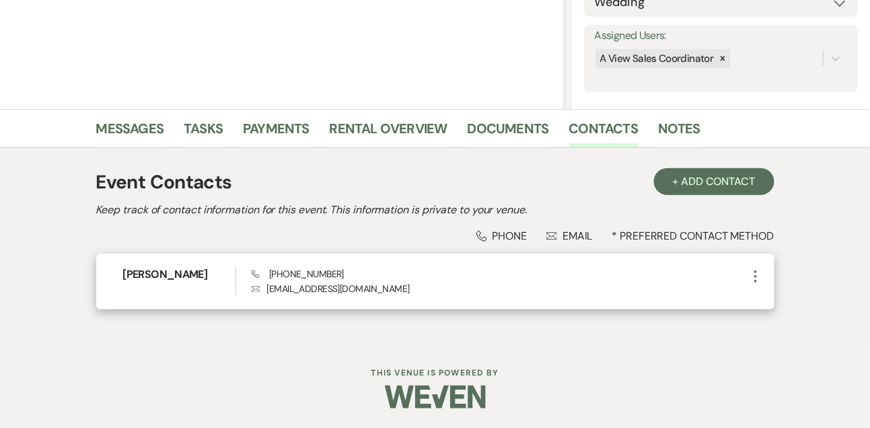
click at [306, 272] on span "Phone [PHONE_NUMBER]" at bounding box center [298, 274] width 92 height 12
copy span "[PHONE_NUMBER]"
click at [153, 273] on h6 "[PERSON_NAME]" at bounding box center [179, 274] width 112 height 15
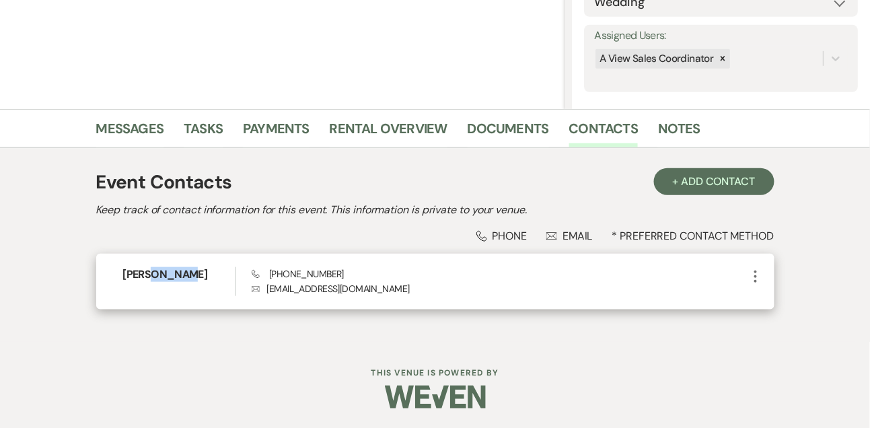
click at [153, 273] on h6 "[PERSON_NAME]" at bounding box center [179, 274] width 112 height 15
copy h6 "[PERSON_NAME]"
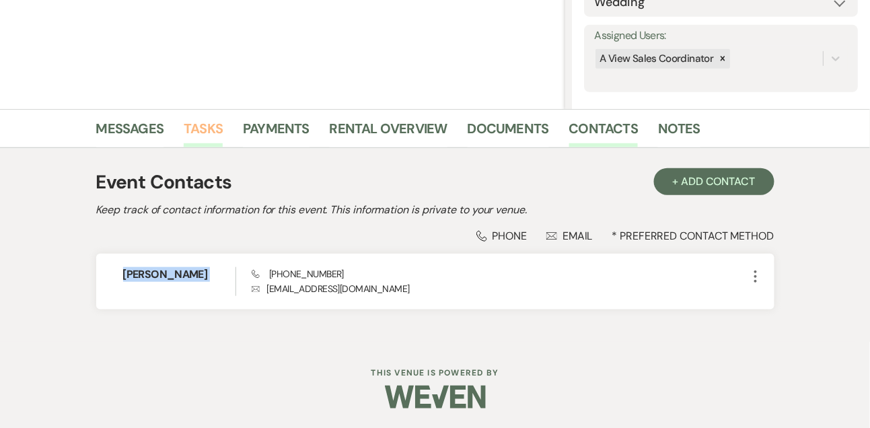
click at [205, 135] on link "Tasks" at bounding box center [203, 133] width 39 height 30
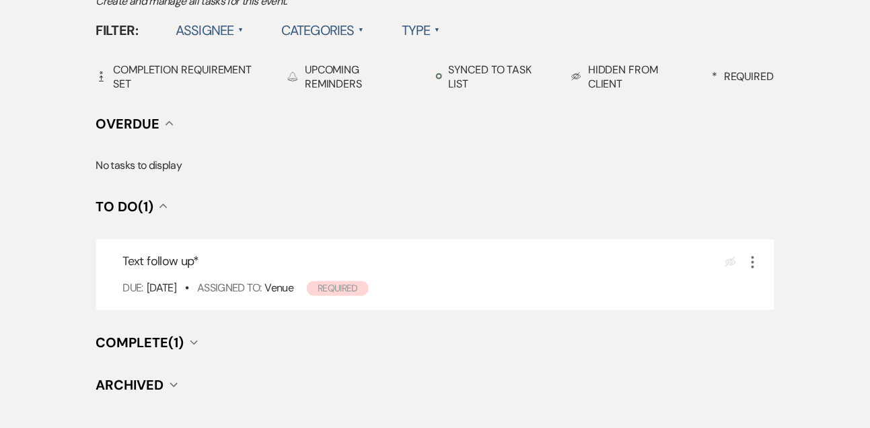
scroll to position [465, 0]
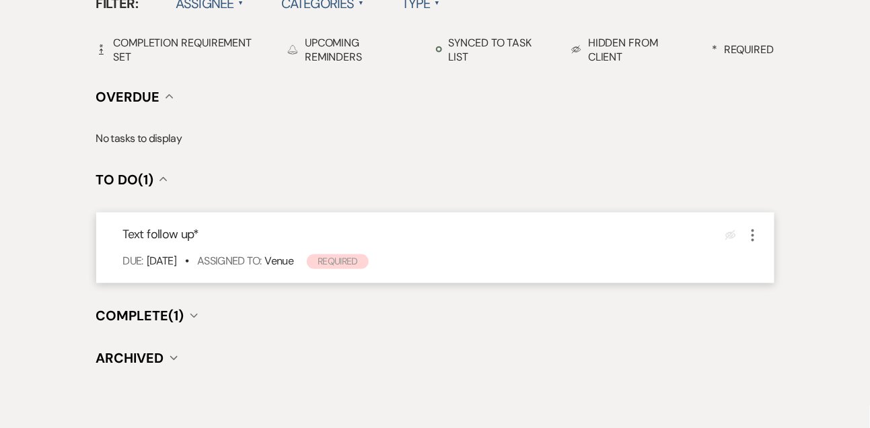
click at [750, 234] on icon "More" at bounding box center [753, 235] width 16 height 16
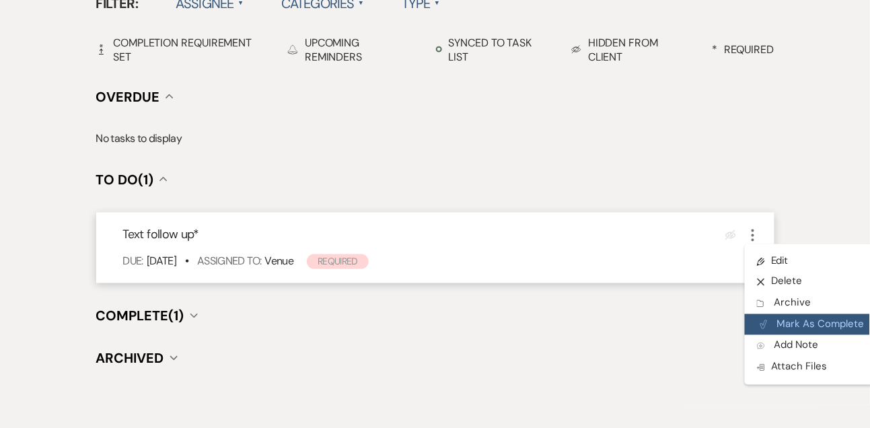
click at [772, 318] on button "Plan Portal Link Mark As Complete" at bounding box center [811, 325] width 132 height 22
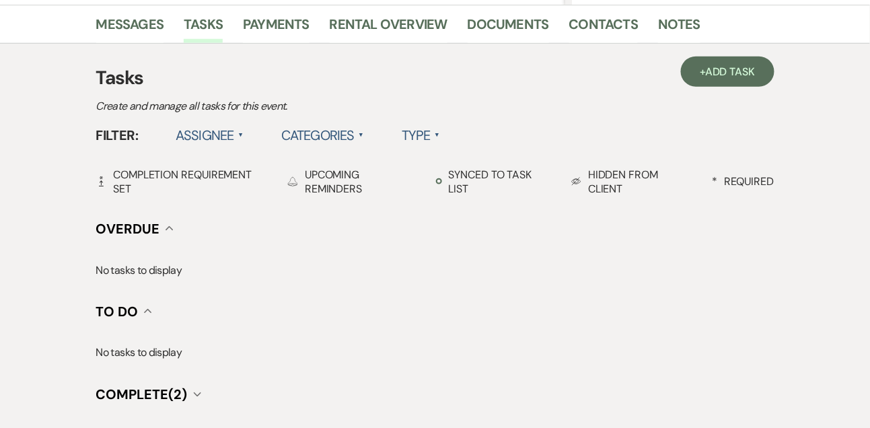
scroll to position [228, 0]
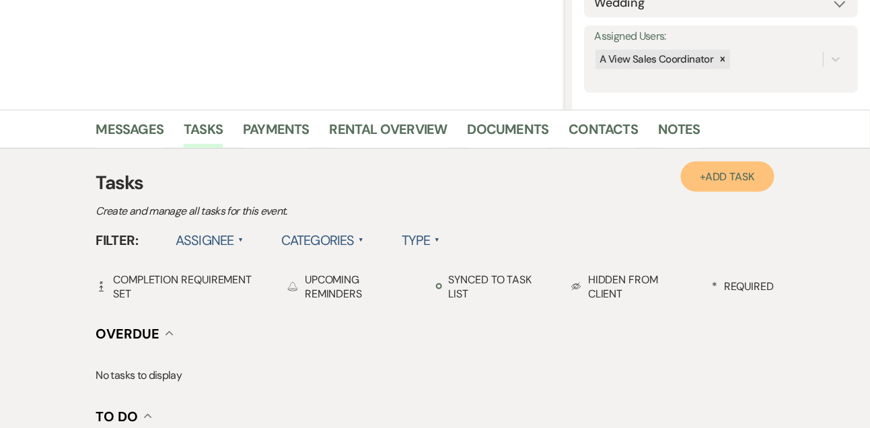
click at [746, 172] on span "Add Task" at bounding box center [730, 177] width 50 height 14
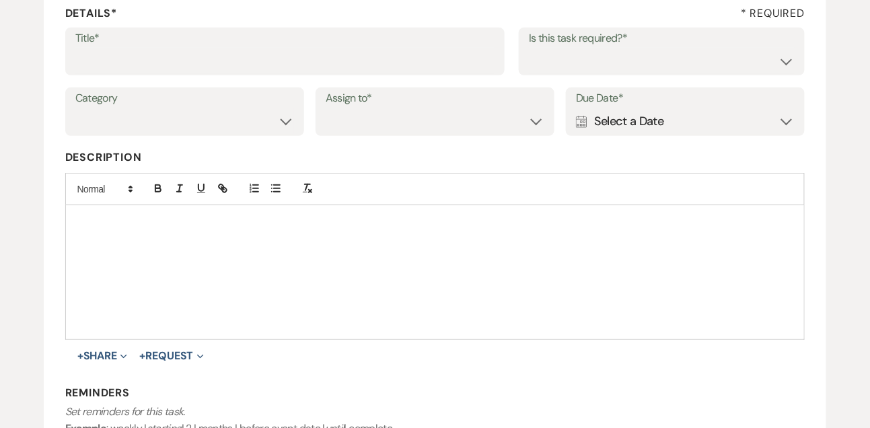
scroll to position [162, 0]
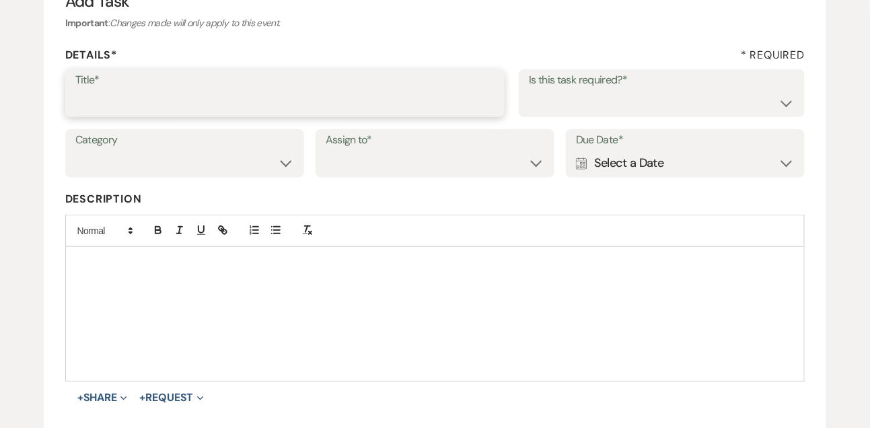
click at [385, 94] on input "Title*" at bounding box center [285, 103] width 420 height 26
type input "Final email"
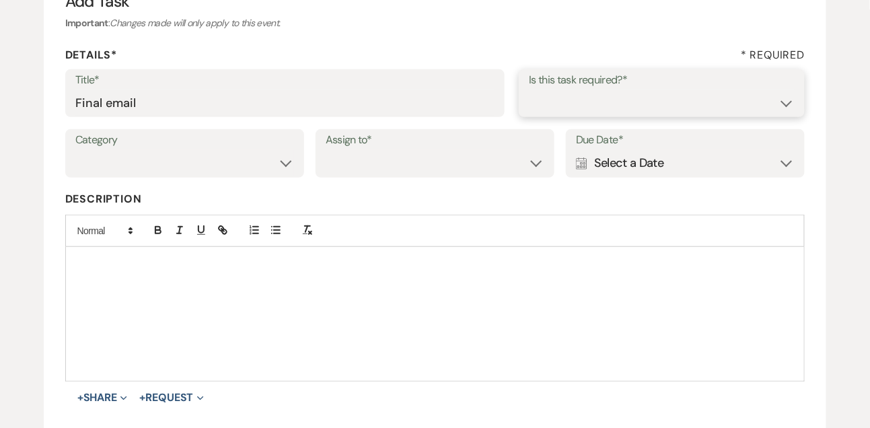
click at [555, 109] on select "Yes No" at bounding box center [662, 103] width 266 height 26
select select "true"
click at [241, 160] on select "Venue Vendors Guests Details Finalize & Share" at bounding box center [184, 163] width 219 height 26
select select "31"
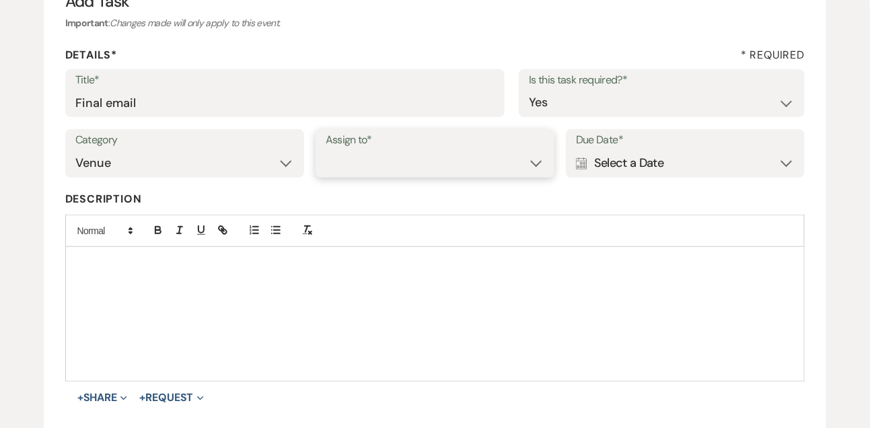
click at [339, 169] on select "Venue Client" at bounding box center [435, 163] width 219 height 26
select select "venueHost"
click at [586, 169] on use at bounding box center [581, 163] width 11 height 12
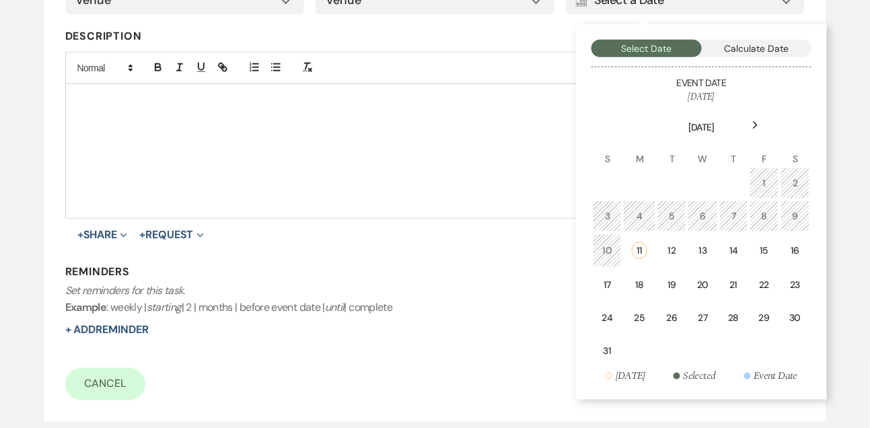
scroll to position [326, 0]
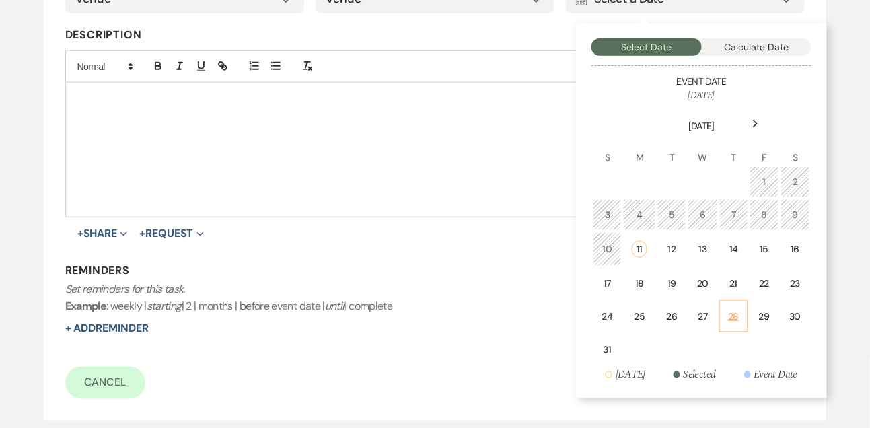
click at [738, 314] on div "28" at bounding box center [733, 317] width 11 height 14
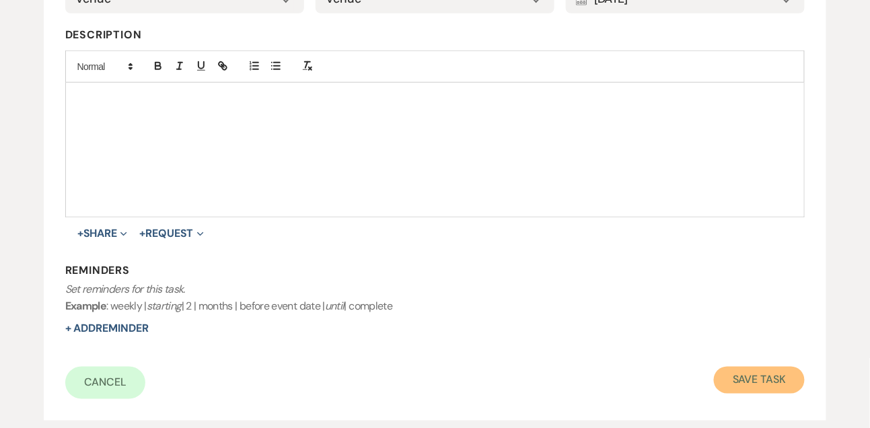
click at [763, 373] on button "Save Task" at bounding box center [759, 380] width 91 height 27
select select "9"
select select "5"
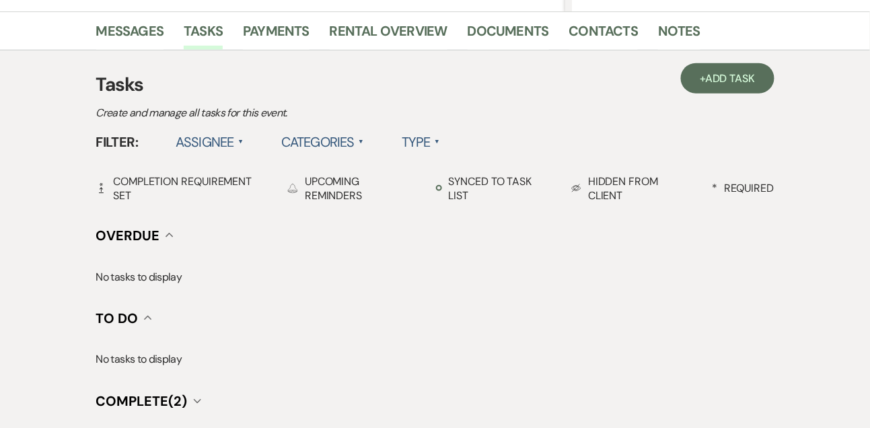
scroll to position [228, 0]
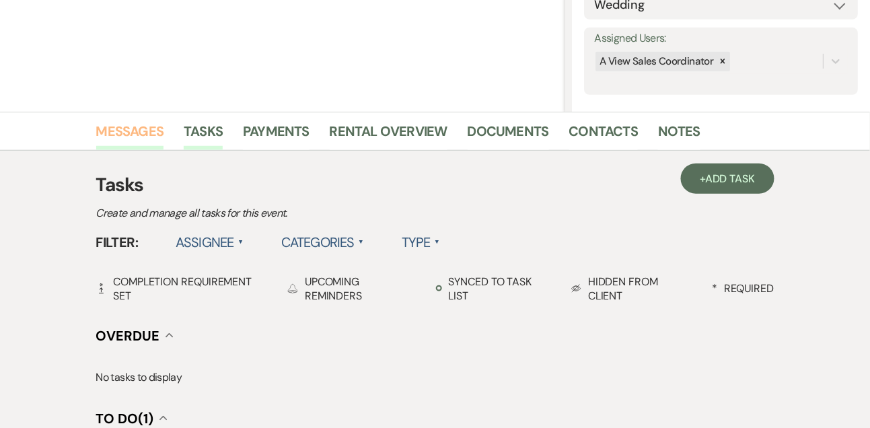
click at [132, 145] on link "Messages" at bounding box center [130, 135] width 68 height 30
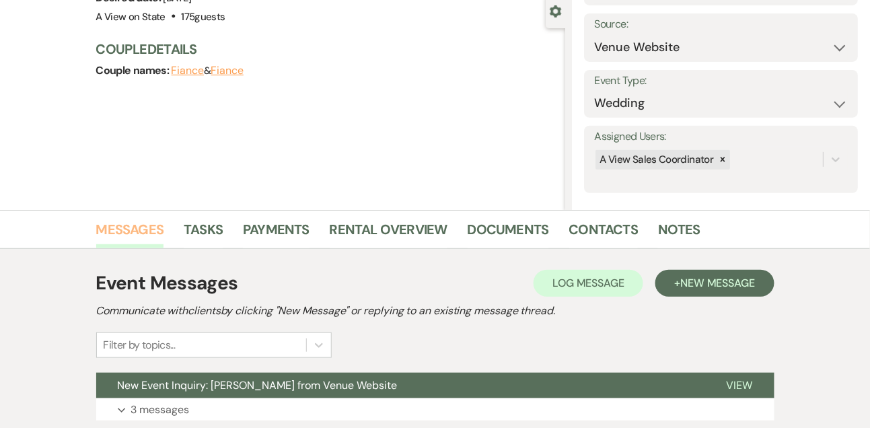
scroll to position [226, 0]
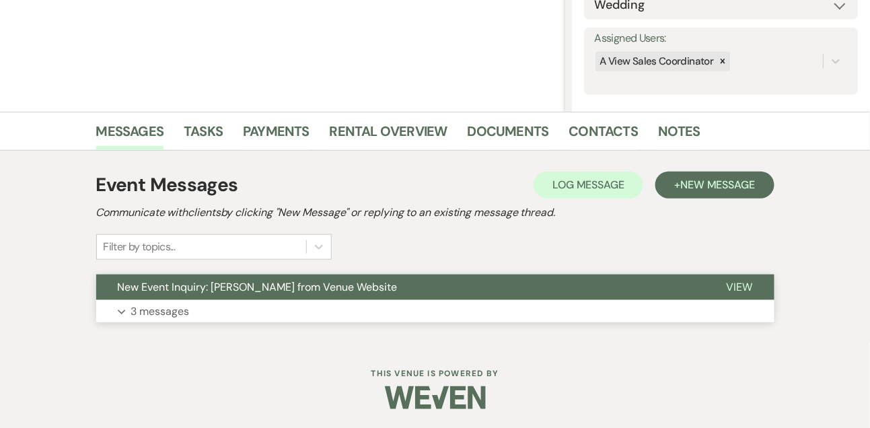
click at [142, 299] on button "New Event Inquiry: [PERSON_NAME] from Venue Website" at bounding box center [400, 288] width 609 height 26
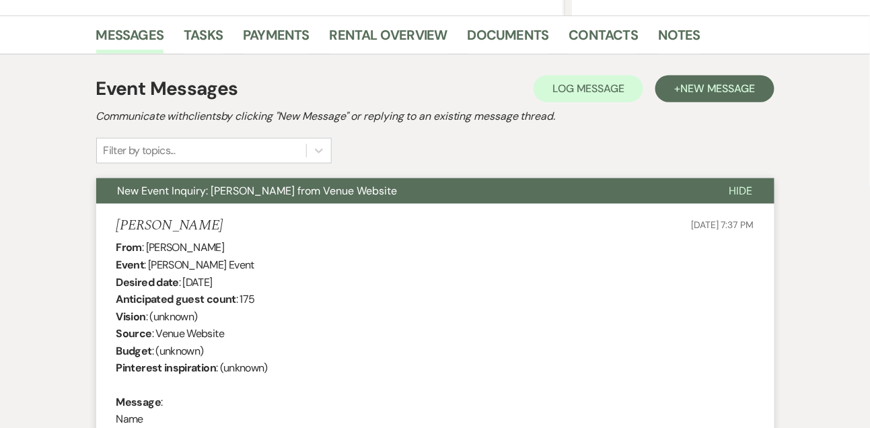
scroll to position [290, 0]
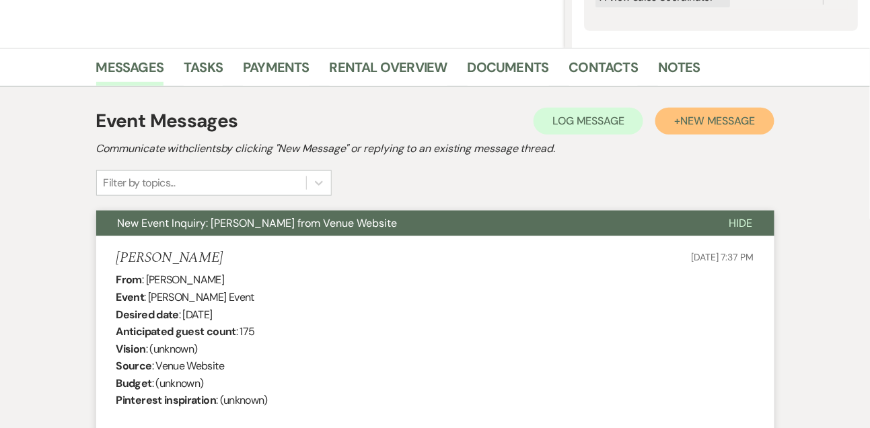
click at [759, 129] on button "+ New Message" at bounding box center [715, 121] width 118 height 27
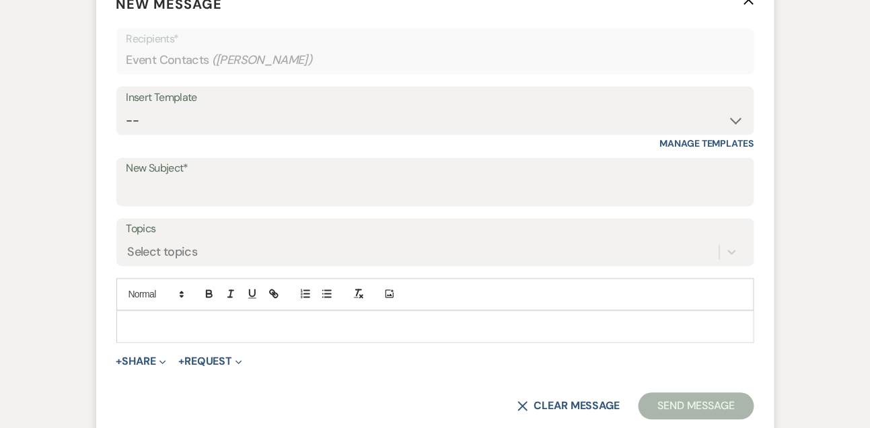
scroll to position [533, 0]
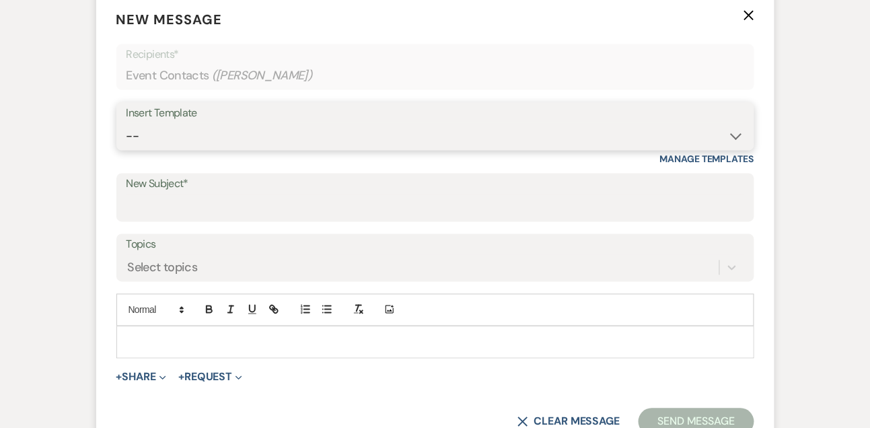
click at [194, 140] on select "-- Tour Confirmation Contract (Pre-Booked Leads) Out of office Inquiry Email Al…" at bounding box center [436, 136] width 618 height 26
select select "5552"
type input "Still Thinking About A View? Let’s Chat! 💬"
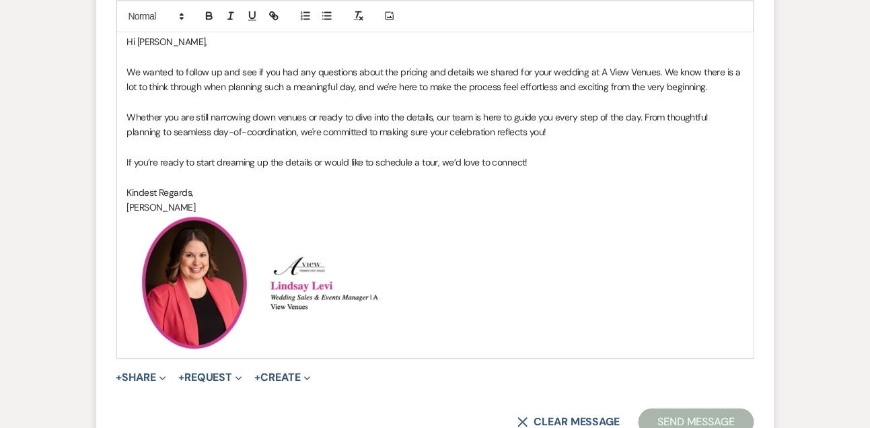
scroll to position [838, 0]
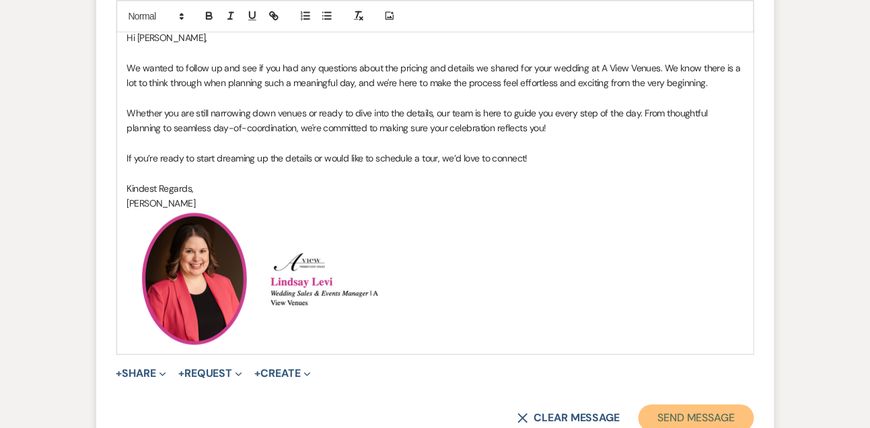
click at [686, 409] on button "Send Message" at bounding box center [696, 417] width 115 height 27
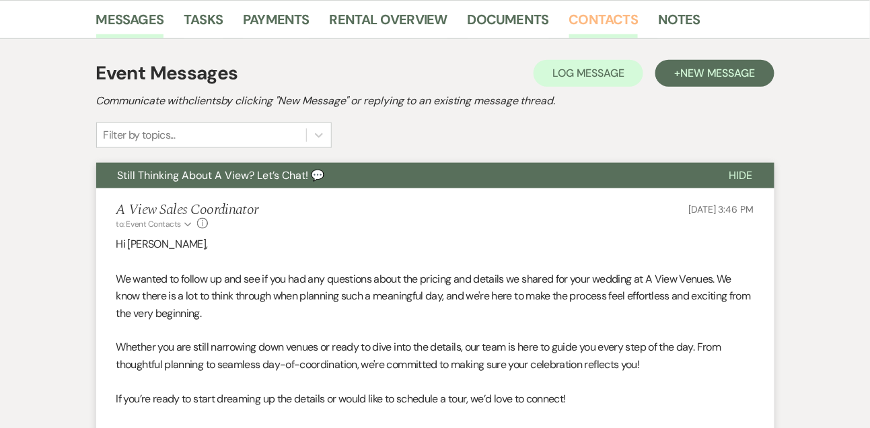
click at [619, 19] on link "Contacts" at bounding box center [603, 24] width 69 height 30
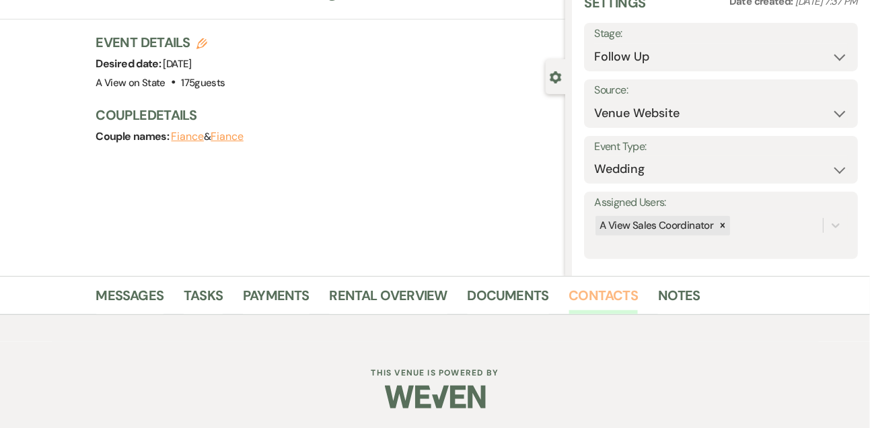
scroll to position [229, 0]
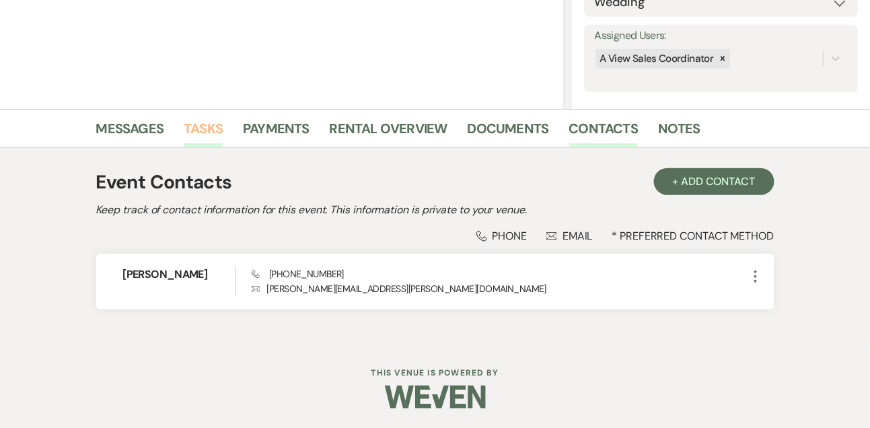
click at [202, 118] on link "Tasks" at bounding box center [203, 133] width 39 height 30
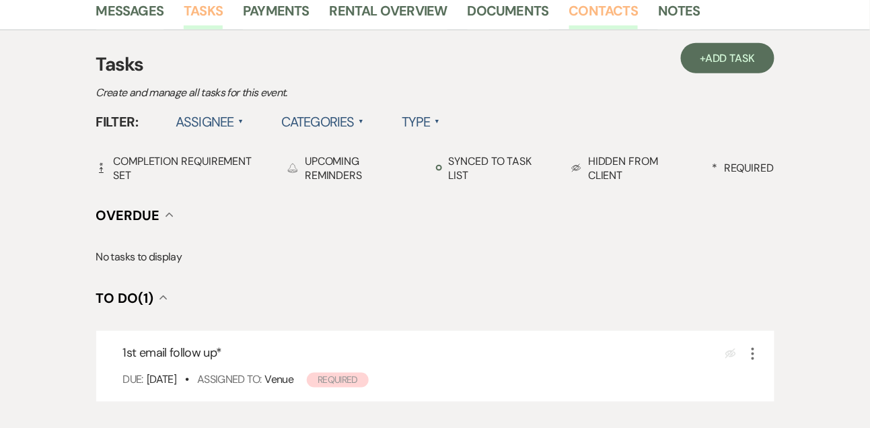
scroll to position [387, 0]
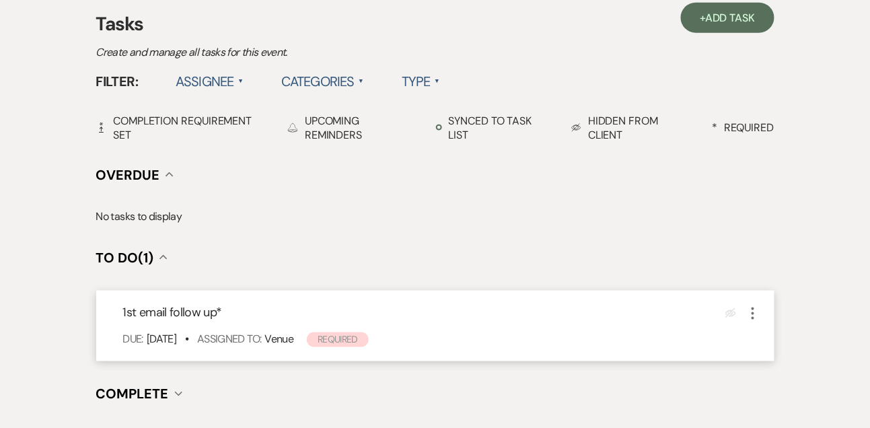
click at [754, 316] on icon "More" at bounding box center [753, 314] width 16 height 16
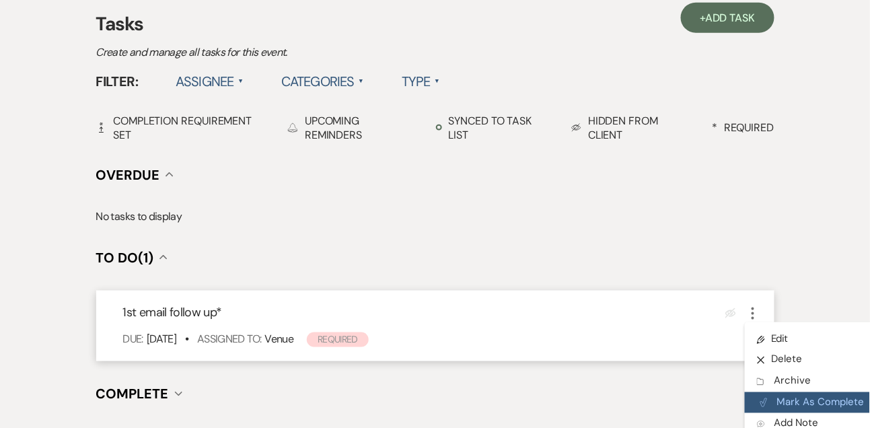
click at [787, 400] on button "Plan Portal Link Mark As Complete" at bounding box center [811, 403] width 132 height 22
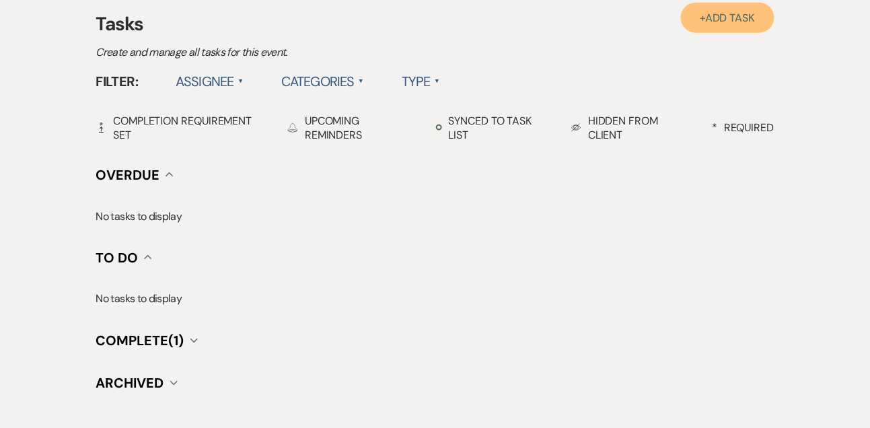
click at [722, 19] on span "Add Task" at bounding box center [730, 18] width 50 height 14
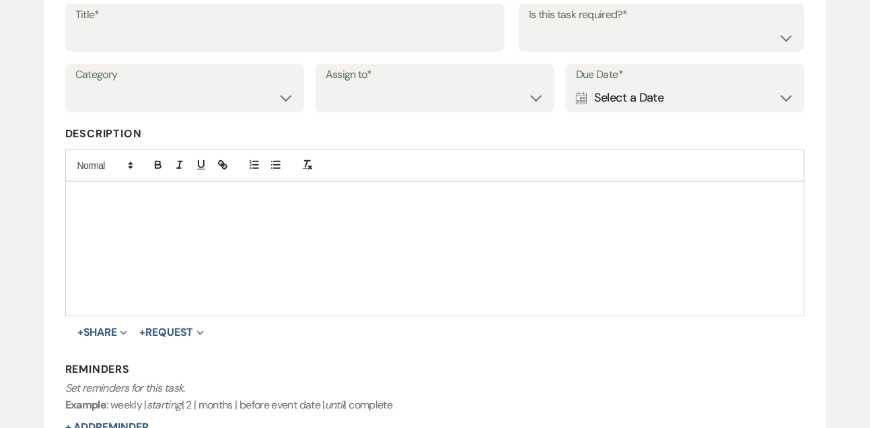
scroll to position [162, 0]
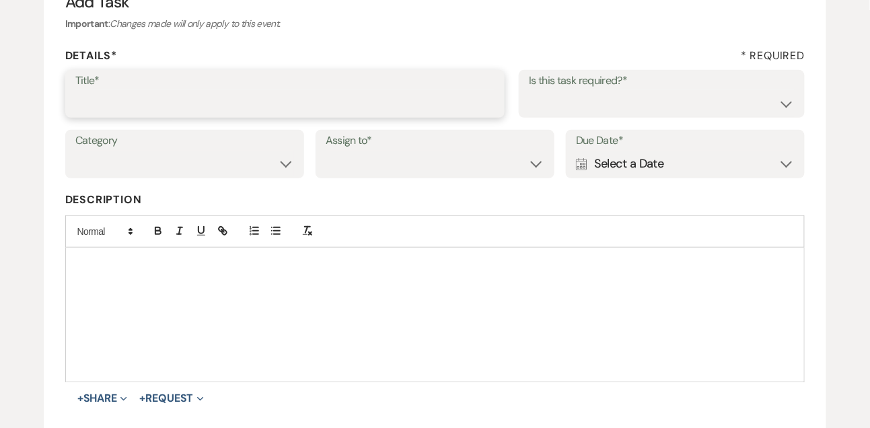
drag, startPoint x: 374, startPoint y: 106, endPoint x: 371, endPoint y: 30, distance: 75.5
click at [374, 106] on input "Title*" at bounding box center [285, 103] width 420 height 26
type input "Text follow up"
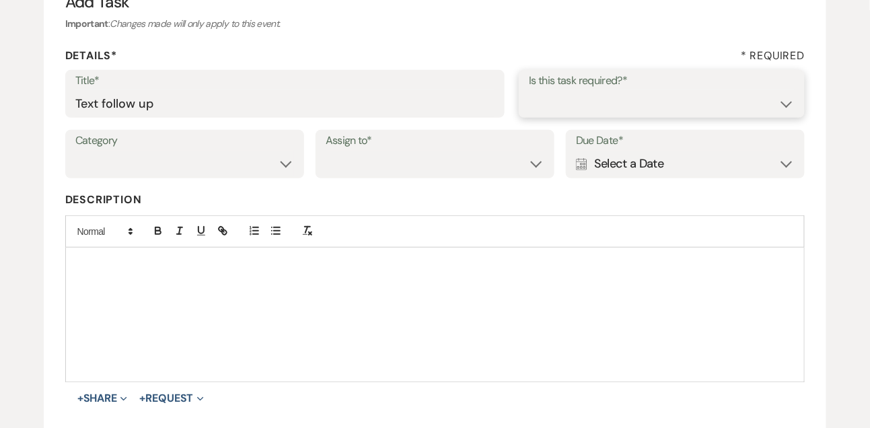
click at [672, 108] on select "Yes No" at bounding box center [662, 103] width 266 height 26
select select "true"
click at [182, 173] on select "Venue Vendors Guests Details Finalize & Share" at bounding box center [184, 164] width 219 height 26
select select "31"
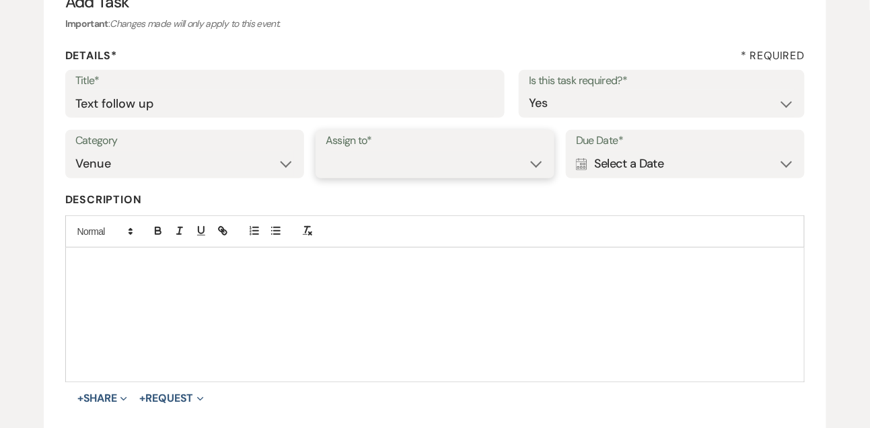
click at [347, 176] on select "Venue Client" at bounding box center [435, 164] width 219 height 26
select select "venueHost"
click at [615, 169] on div "Calendar Select a Date Expand" at bounding box center [685, 164] width 219 height 26
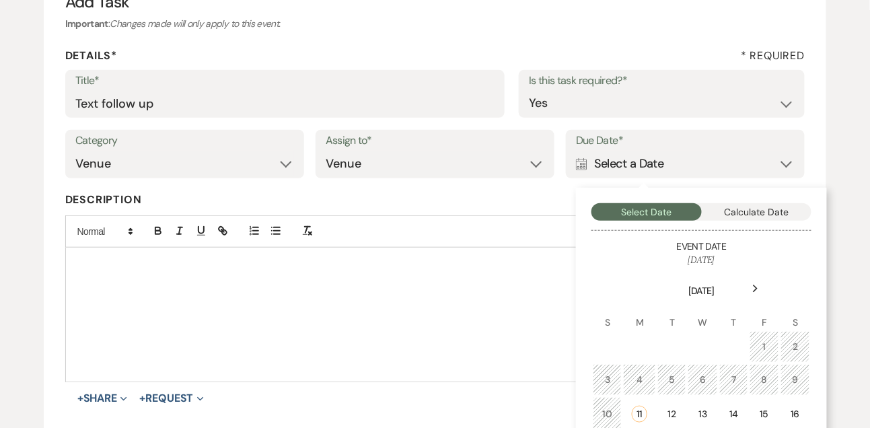
click at [750, 288] on div "Next" at bounding box center [756, 289] width 22 height 22
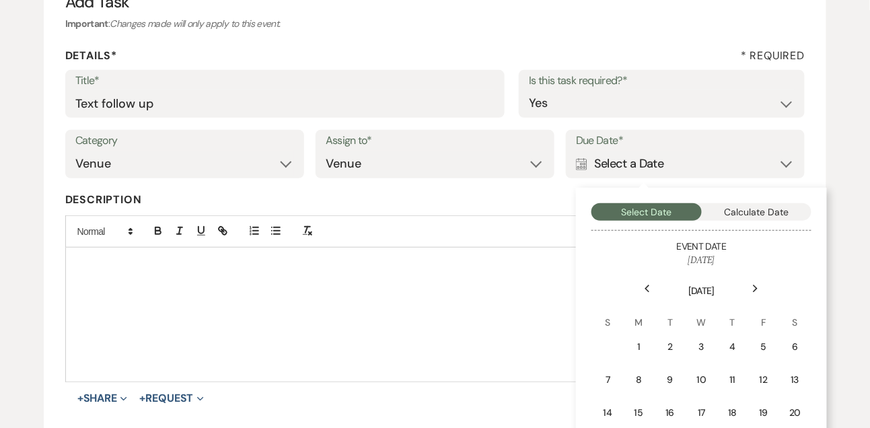
click at [686, 342] on table "[DATE] S M T W T F S 1 2 3 4 5 6 7 8 9 10 11 12 13 14 15 16 17 18 19 20 21 22 2…" at bounding box center [702, 398] width 220 height 262
click at [675, 345] on div "2" at bounding box center [670, 347] width 13 height 14
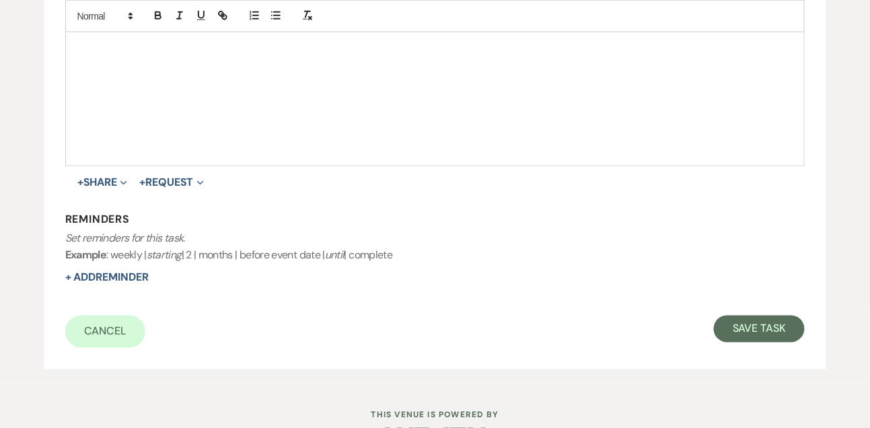
scroll to position [420, 0]
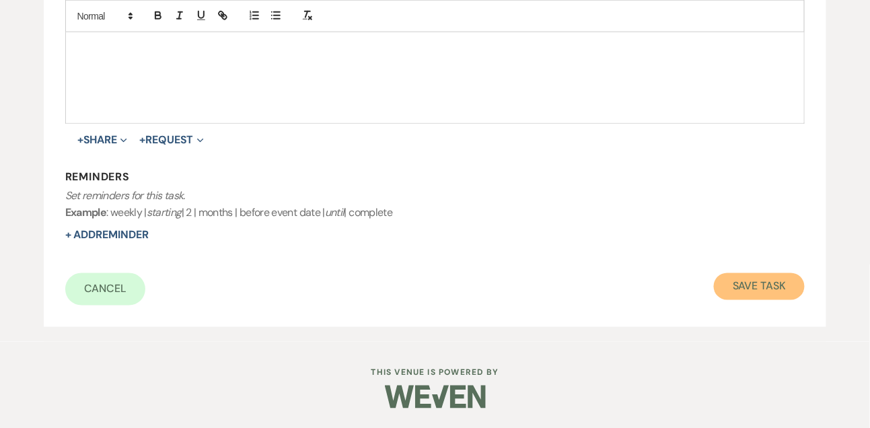
click at [777, 295] on button "Save Task" at bounding box center [759, 286] width 91 height 27
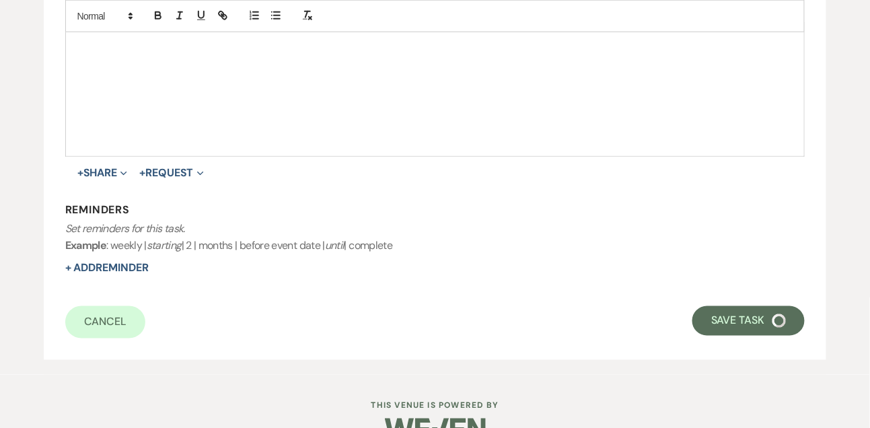
select select "9"
select select "5"
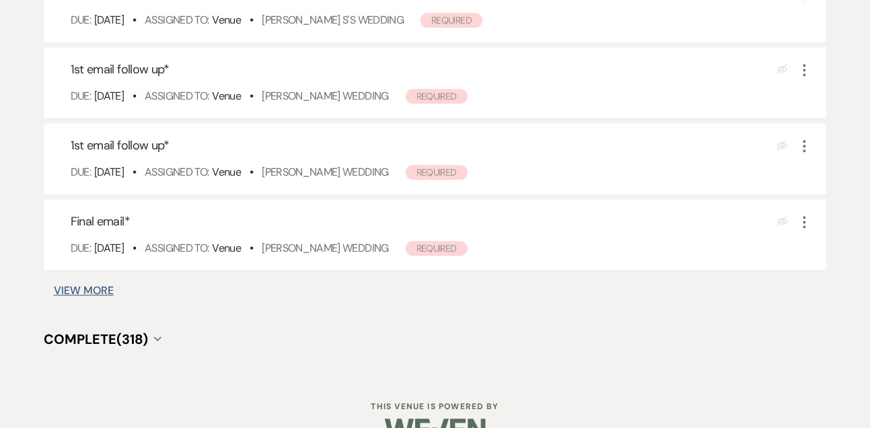
scroll to position [888, 0]
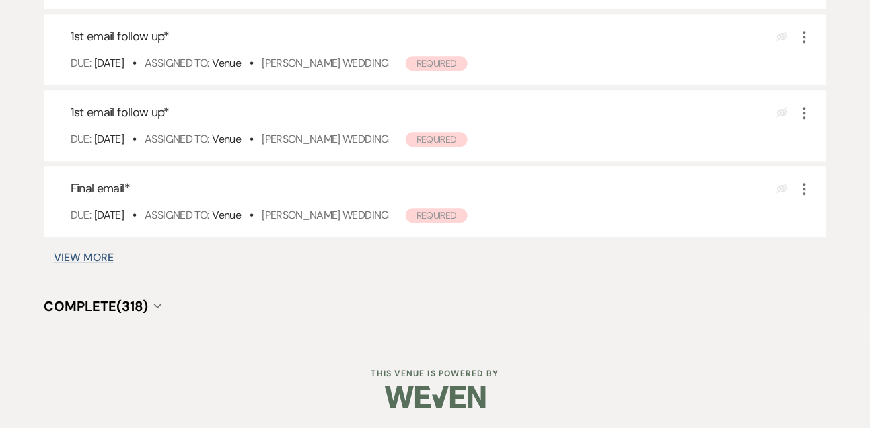
click at [98, 252] on button "View More" at bounding box center [84, 257] width 60 height 11
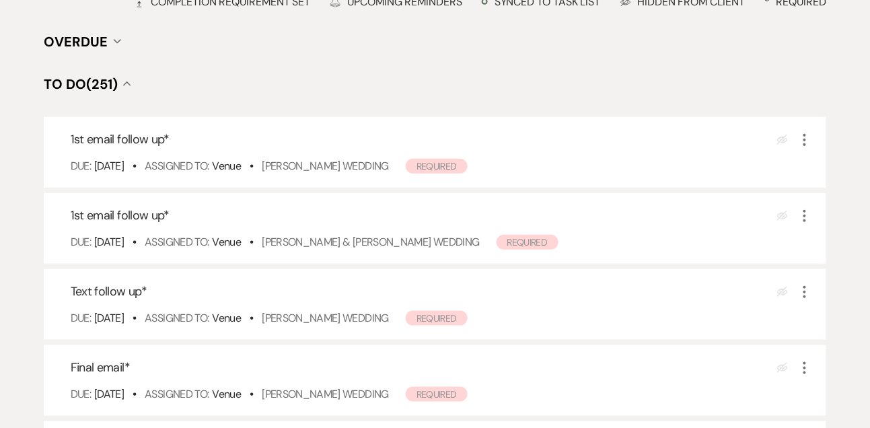
scroll to position [0, 0]
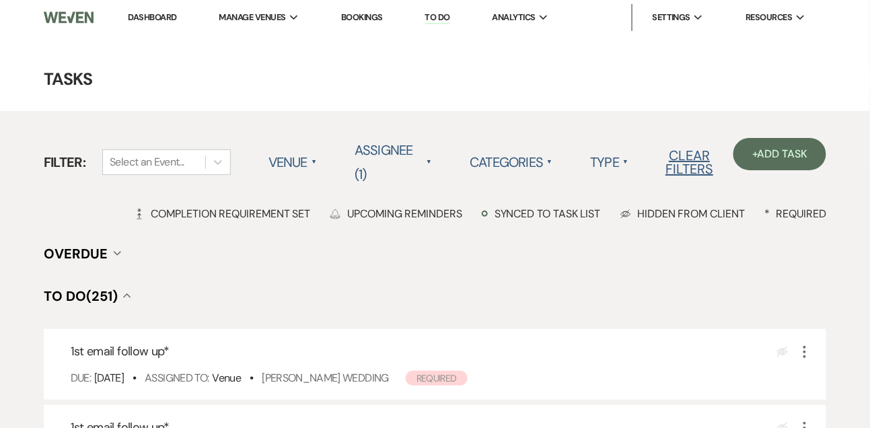
click at [176, 16] on link "Dashboard" at bounding box center [152, 16] width 48 height 11
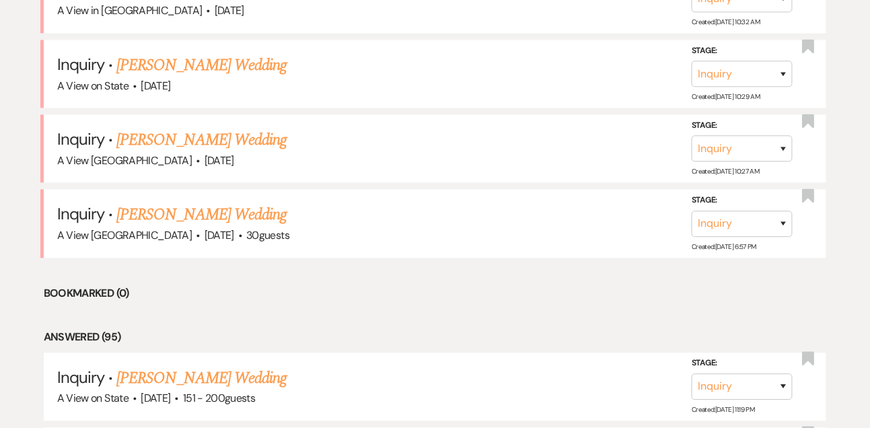
scroll to position [775, 0]
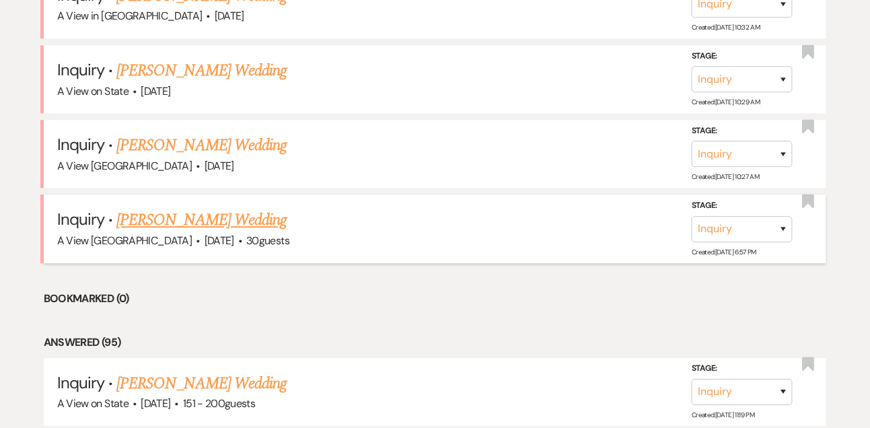
click at [160, 213] on link "[PERSON_NAME] Wedding" at bounding box center [201, 220] width 170 height 24
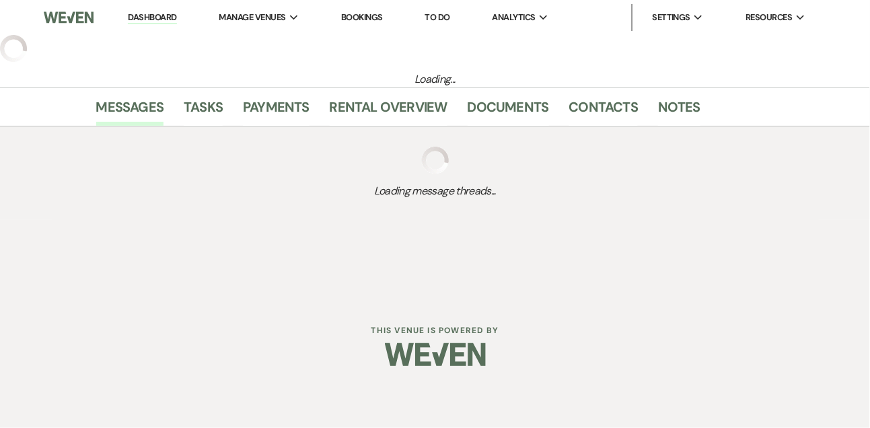
select select "5"
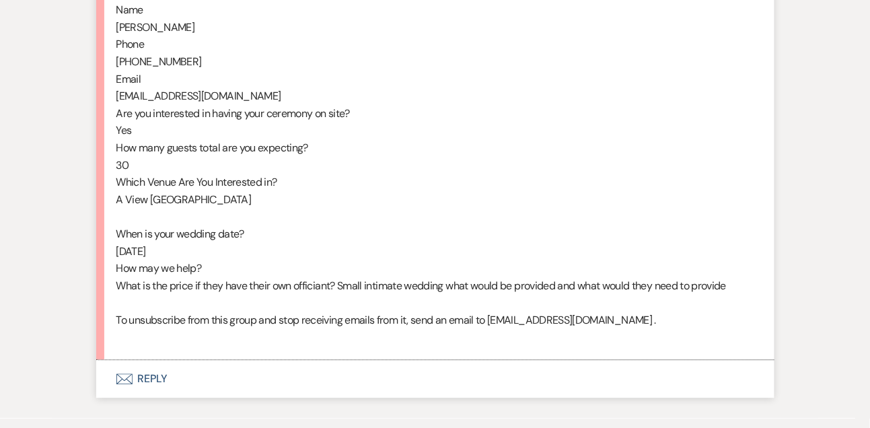
scroll to position [825, 0]
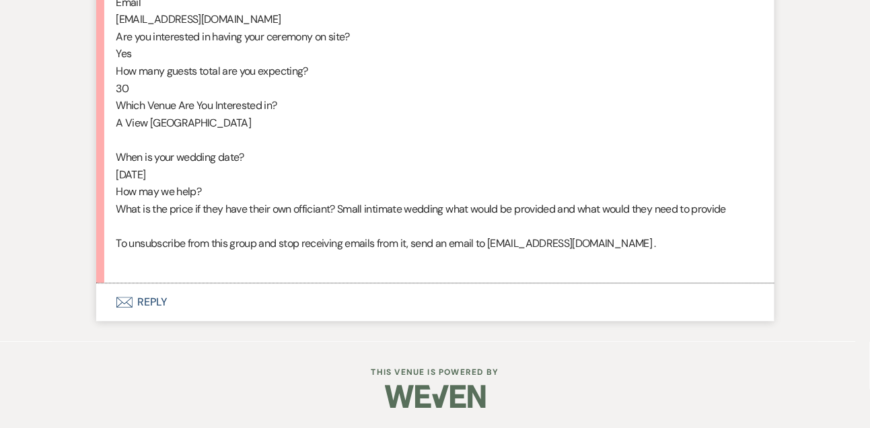
click at [147, 306] on button "Envelope Reply" at bounding box center [435, 302] width 678 height 38
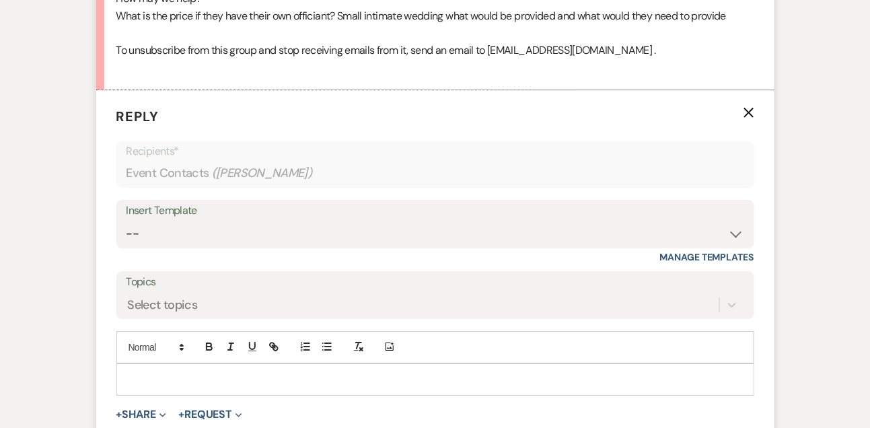
scroll to position [1034, 0]
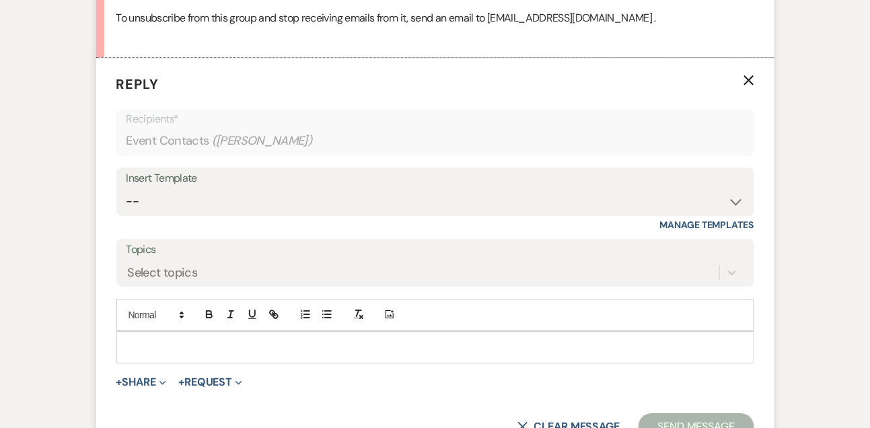
click at [147, 363] on div at bounding box center [435, 347] width 637 height 31
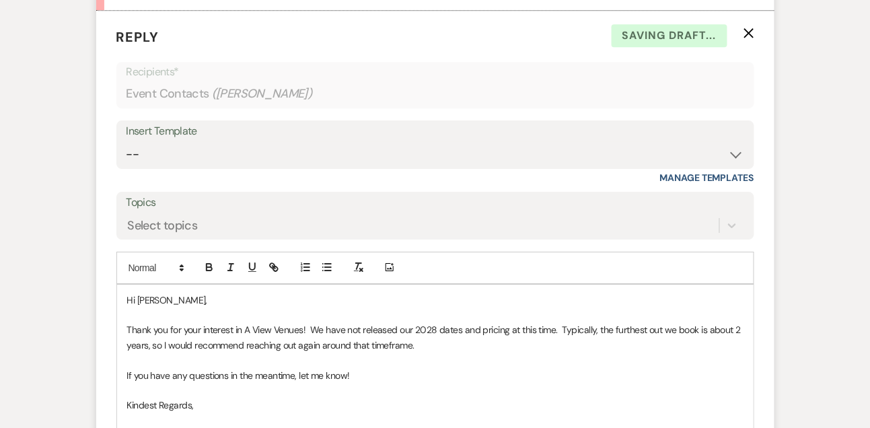
scroll to position [1097, 0]
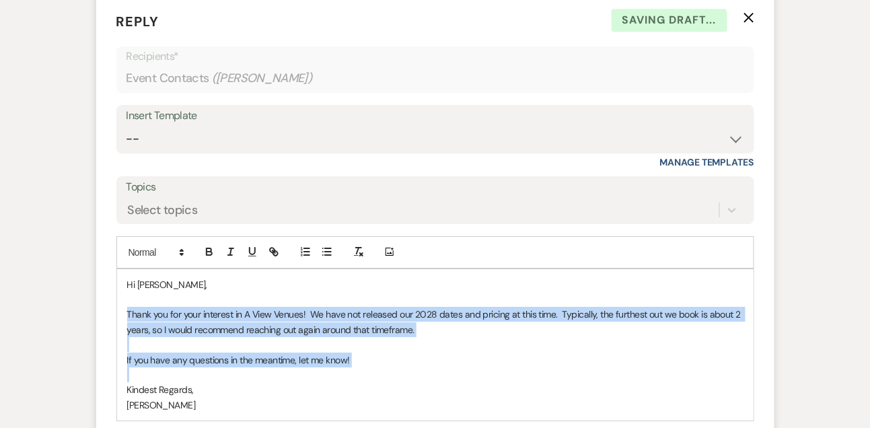
drag, startPoint x: 127, startPoint y: 331, endPoint x: 128, endPoint y: 389, distance: 57.9
click at [128, 389] on div "Hi [PERSON_NAME], Thank you for your interest in A View Venues! We have not rel…" at bounding box center [435, 345] width 637 height 152
copy div "Thank you for your interest in A View Venues! We have not released our 2028 dat…"
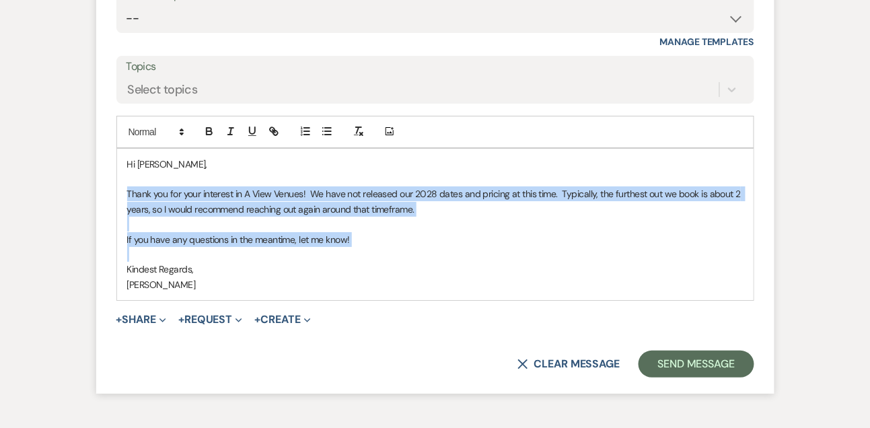
click at [205, 217] on p "Thank you for your interest in A View Venues! We have not released our 2028 dat…" at bounding box center [435, 201] width 616 height 30
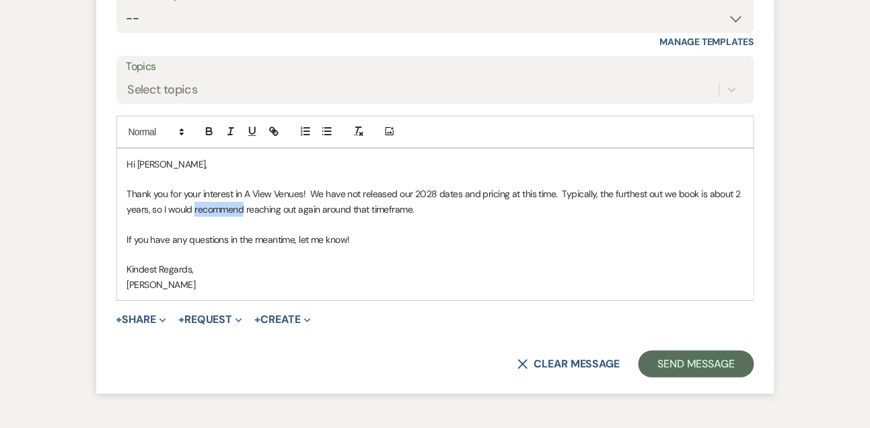
click at [205, 217] on p "Thank you for your interest in A View Venues! We have not released our 2028 dat…" at bounding box center [435, 201] width 616 height 30
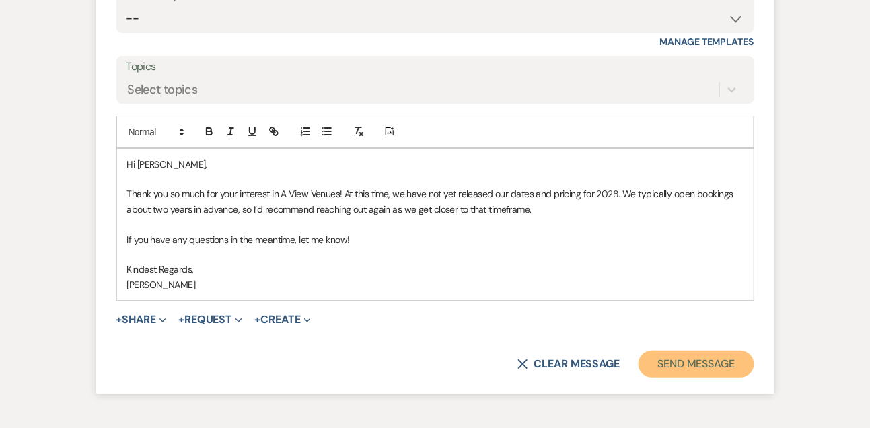
click at [682, 378] on button "Send Message" at bounding box center [696, 364] width 115 height 27
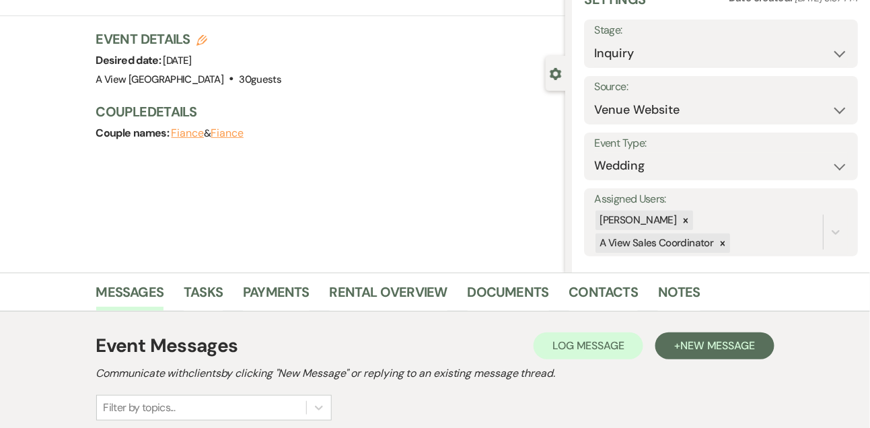
scroll to position [0, 0]
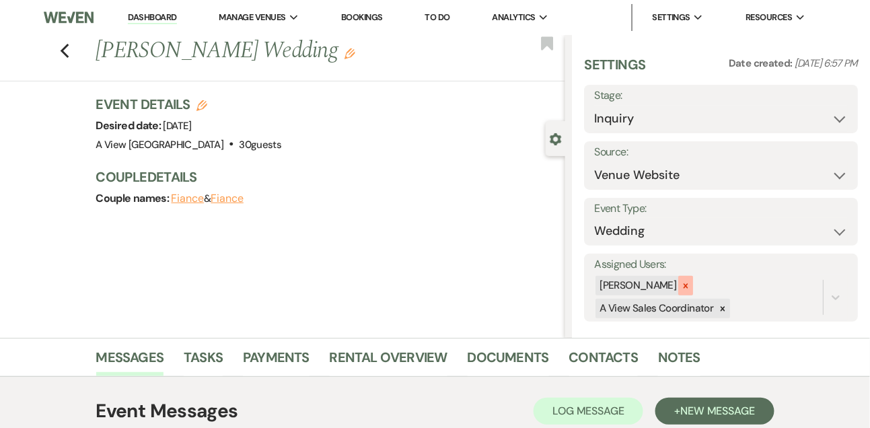
click at [689, 284] on icon at bounding box center [685, 285] width 9 height 9
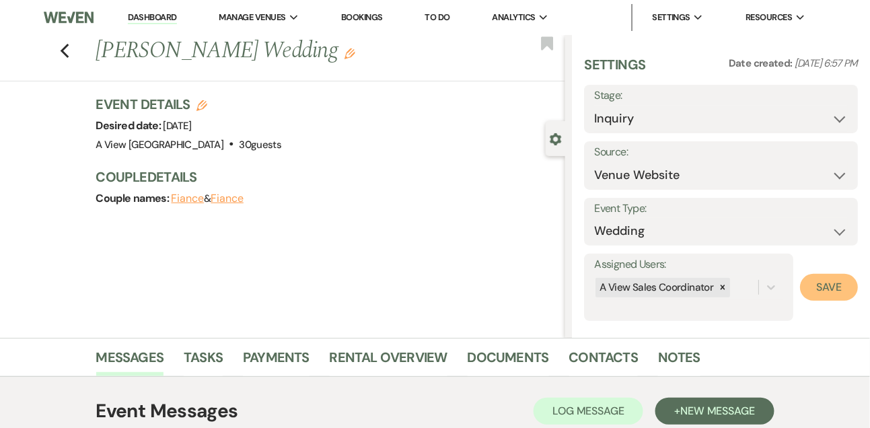
click at [841, 283] on button "Save" at bounding box center [829, 287] width 58 height 27
click at [657, 121] on select "Inquiry Follow Up Tour Requested Tour Confirmed Toured Proposal Sent Booked Lost" at bounding box center [721, 119] width 254 height 26
select select "8"
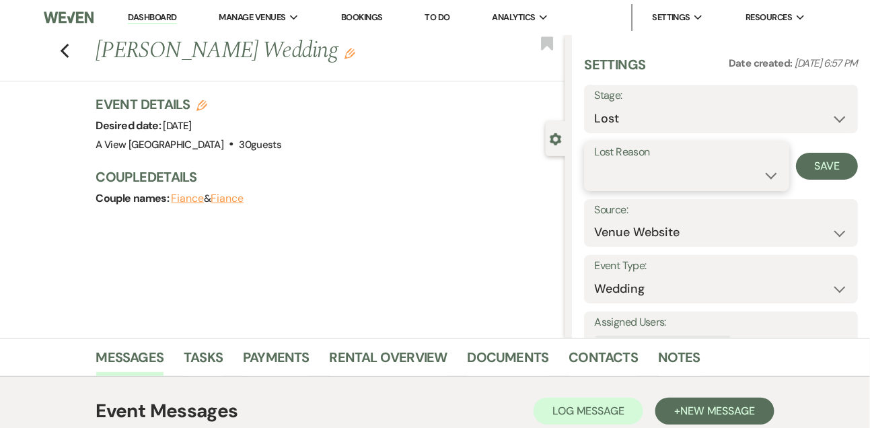
click at [624, 178] on select "Booked Elsewhere Budget Date Unavailable No Response Not a Good Match Capacity …" at bounding box center [686, 175] width 184 height 26
select select "10"
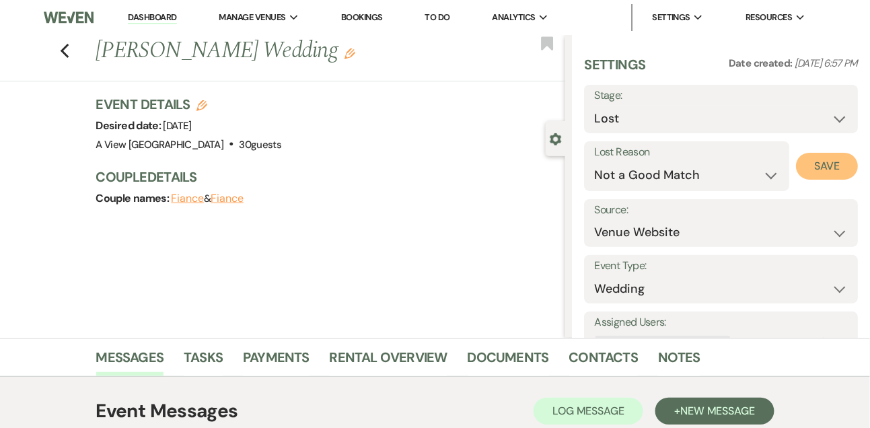
click at [809, 162] on button "Save" at bounding box center [827, 166] width 62 height 27
click at [143, 18] on link "Dashboard" at bounding box center [152, 17] width 48 height 13
select select "8"
select select "10"
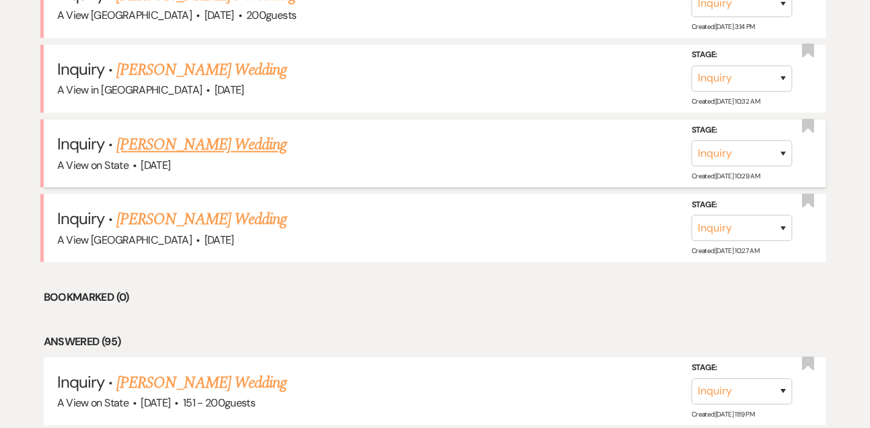
scroll to position [703, 0]
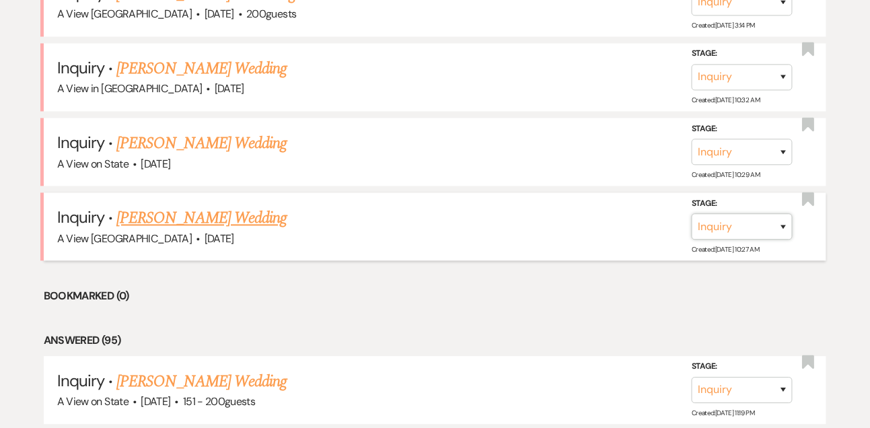
click at [730, 215] on select "Inquiry Follow Up Tour Requested Tour Confirmed Toured Proposal Sent Booked Lost" at bounding box center [742, 226] width 101 height 26
select select "8"
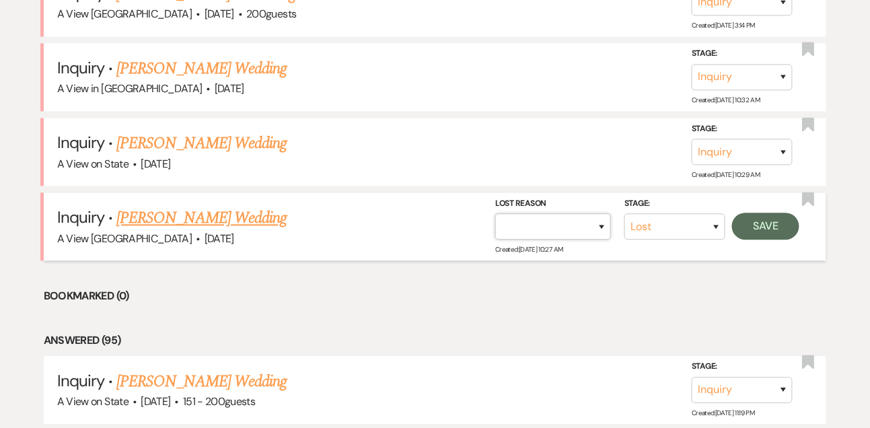
click at [576, 218] on select "Booked Elsewhere Budget Date Unavailable No Response Not a Good Match Capacity …" at bounding box center [553, 226] width 116 height 26
select select "4"
click at [775, 222] on button "Save" at bounding box center [765, 226] width 67 height 27
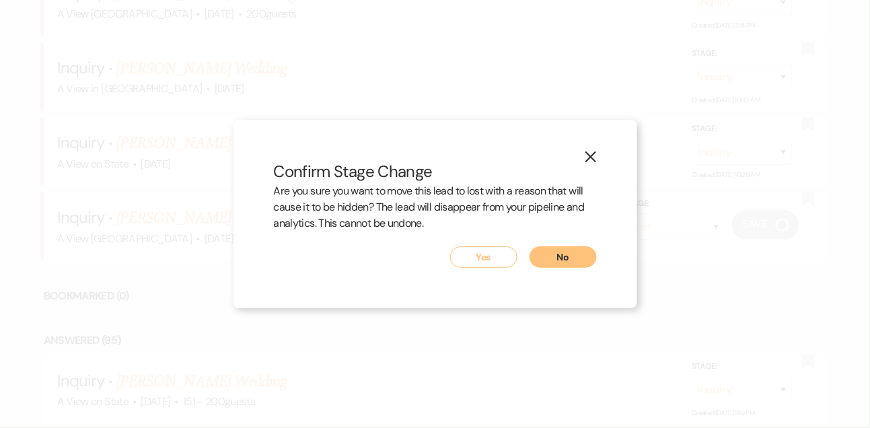
click at [506, 246] on button "Yes" at bounding box center [483, 257] width 67 height 22
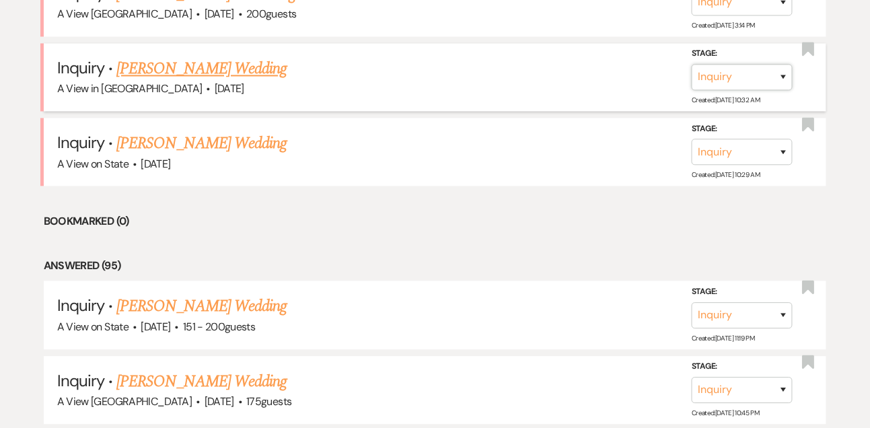
click at [720, 78] on select "Inquiry Follow Up Tour Requested Tour Confirmed Toured Proposal Sent Booked Lost" at bounding box center [742, 77] width 101 height 26
select select "8"
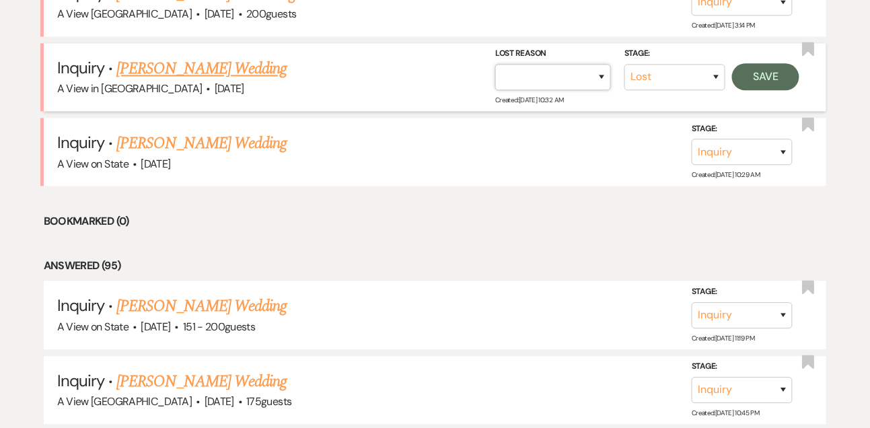
click at [546, 67] on select "Booked Elsewhere Budget Date Unavailable No Response Not a Good Match Capacity …" at bounding box center [553, 77] width 116 height 26
select select "4"
click at [749, 79] on button "Save" at bounding box center [765, 76] width 67 height 27
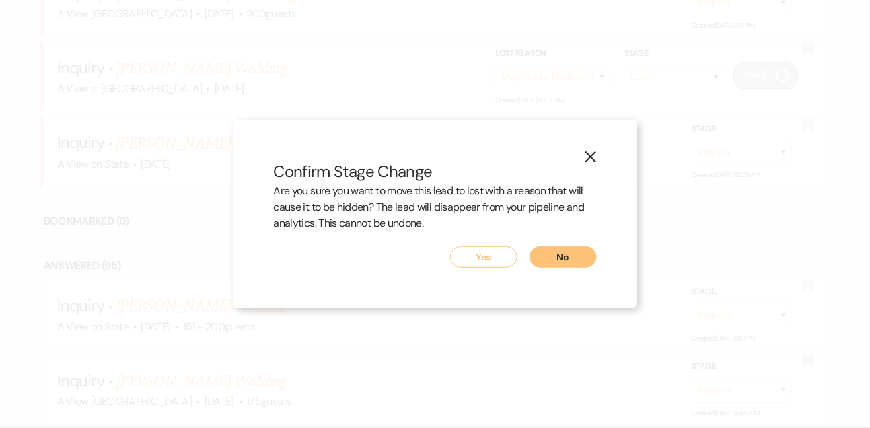
click at [497, 251] on button "Yes" at bounding box center [483, 257] width 67 height 22
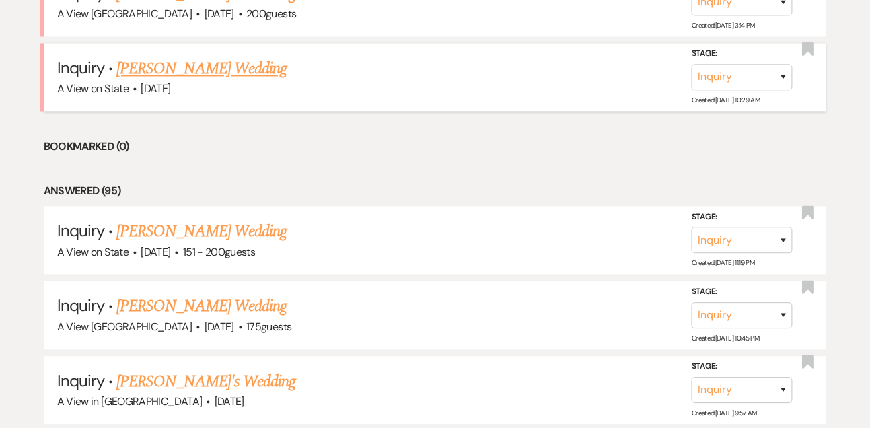
click at [209, 65] on link "[PERSON_NAME] Wedding" at bounding box center [201, 69] width 170 height 24
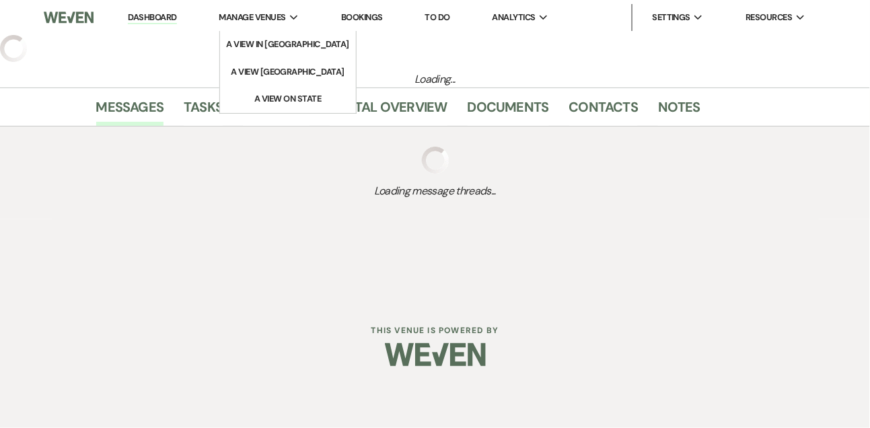
select select "2"
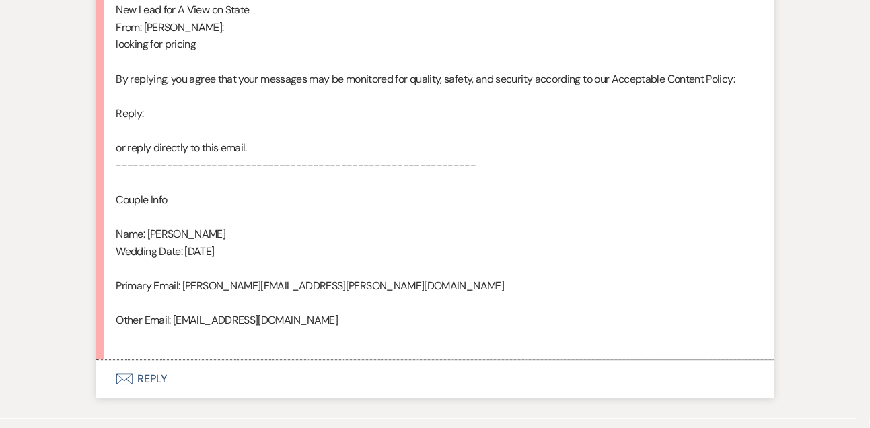
scroll to position [738, 0]
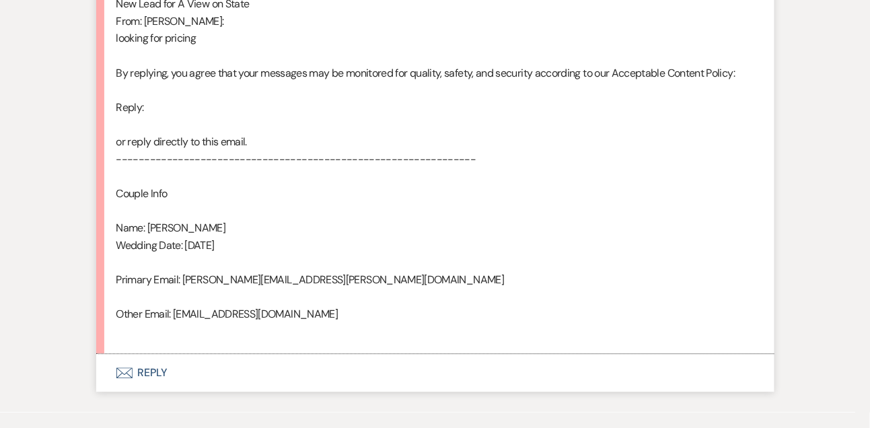
click at [165, 369] on button "Envelope Reply" at bounding box center [435, 373] width 678 height 38
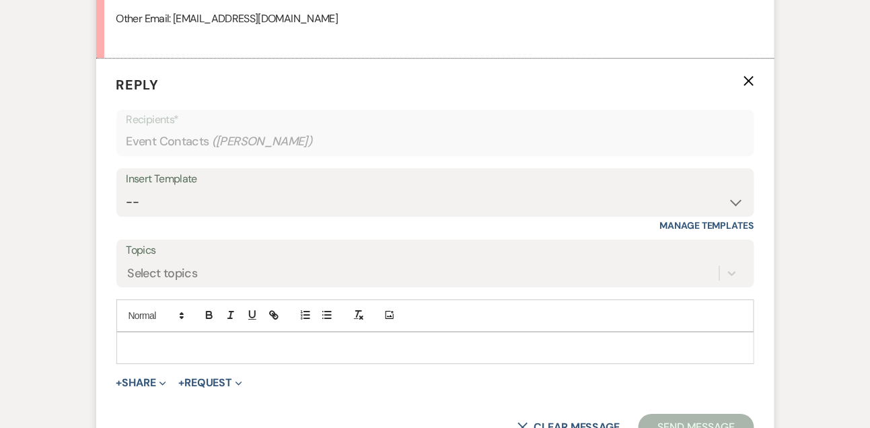
scroll to position [1041, 0]
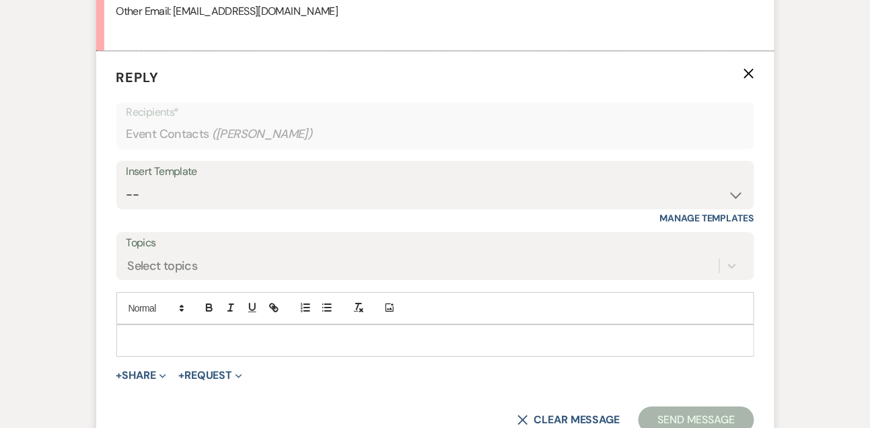
click at [145, 343] on p at bounding box center [435, 340] width 616 height 15
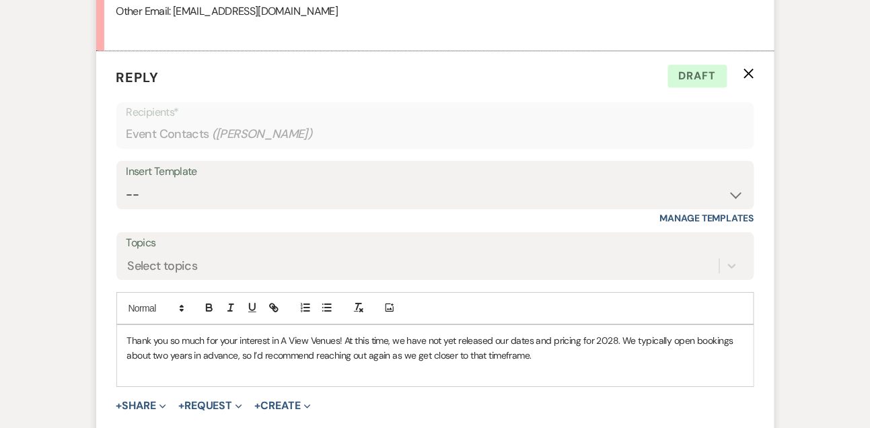
click at [125, 339] on div "Thank you so much for your interest in A View Venues! At this time, we have not…" at bounding box center [435, 355] width 637 height 61
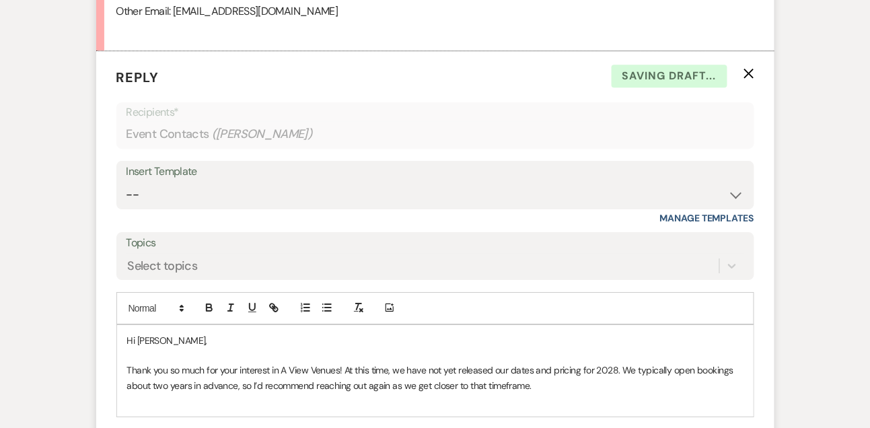
click at [553, 387] on p "Thank you so much for your interest in A View Venues! At this time, we have not…" at bounding box center [435, 378] width 616 height 30
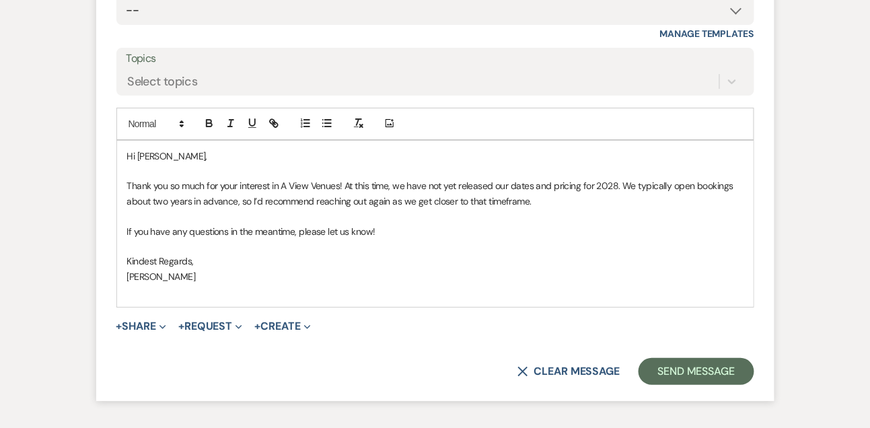
scroll to position [1248, 0]
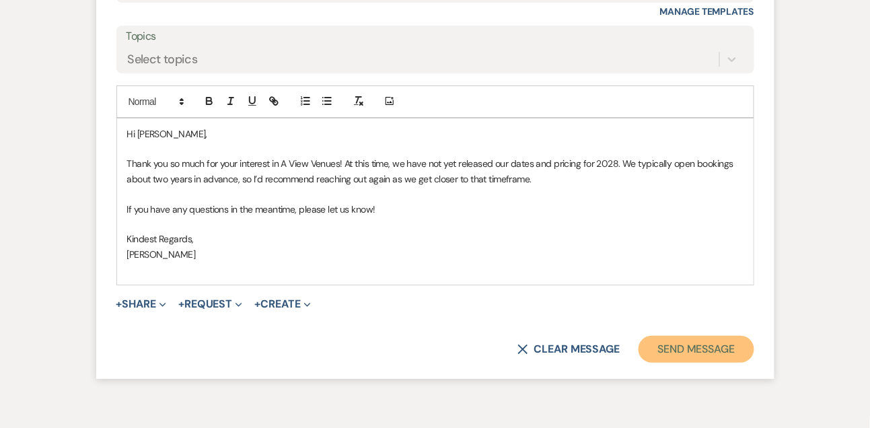
click at [670, 337] on button "Send Message" at bounding box center [696, 349] width 115 height 27
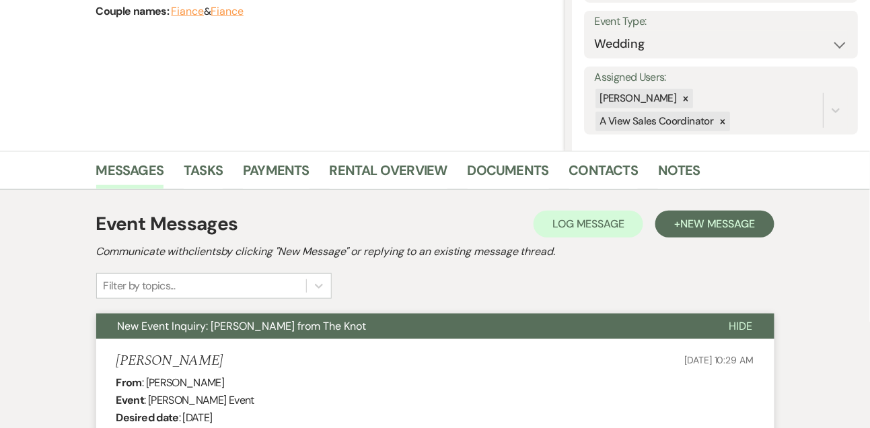
scroll to position [183, 0]
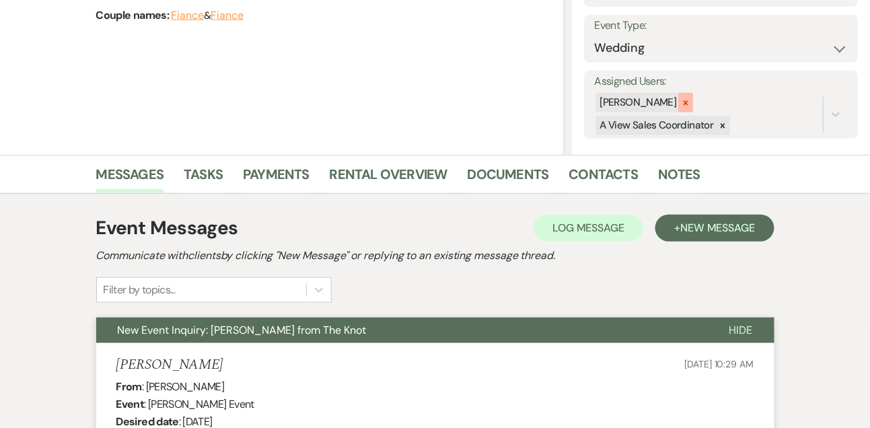
click at [693, 110] on div at bounding box center [685, 103] width 15 height 20
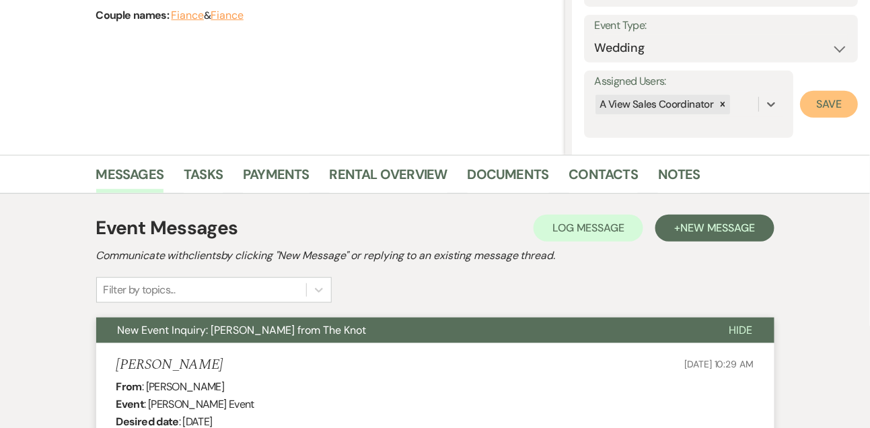
click at [846, 96] on button "Save" at bounding box center [829, 104] width 58 height 27
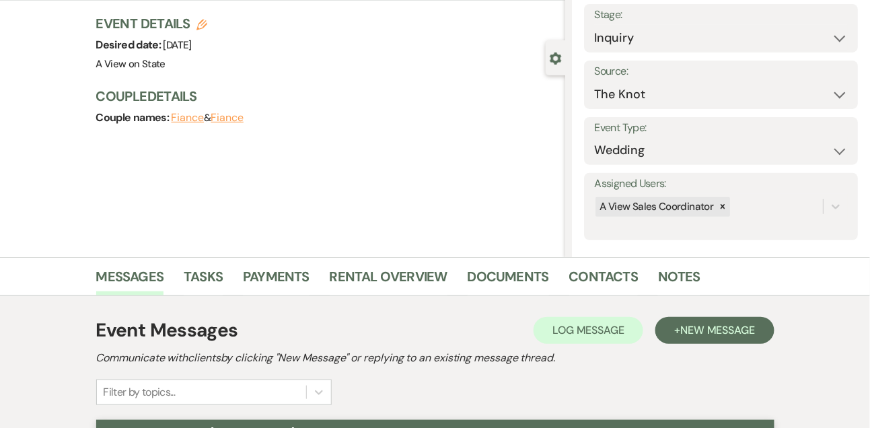
scroll to position [0, 0]
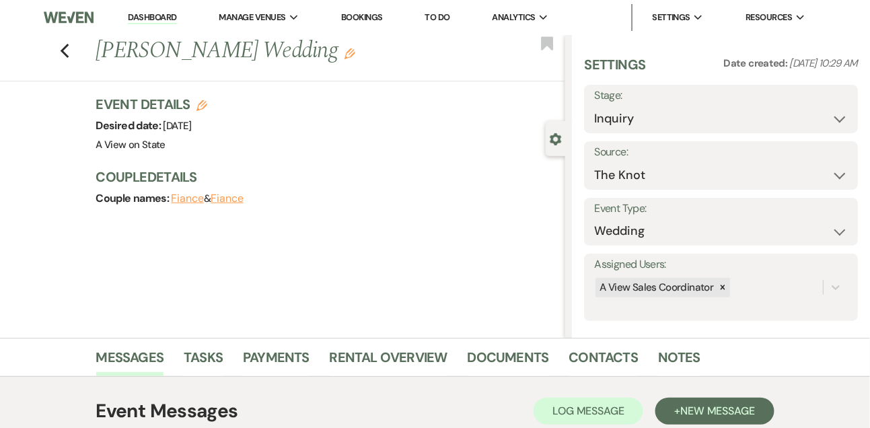
click at [157, 24] on link "Dashboard" at bounding box center [152, 17] width 48 height 13
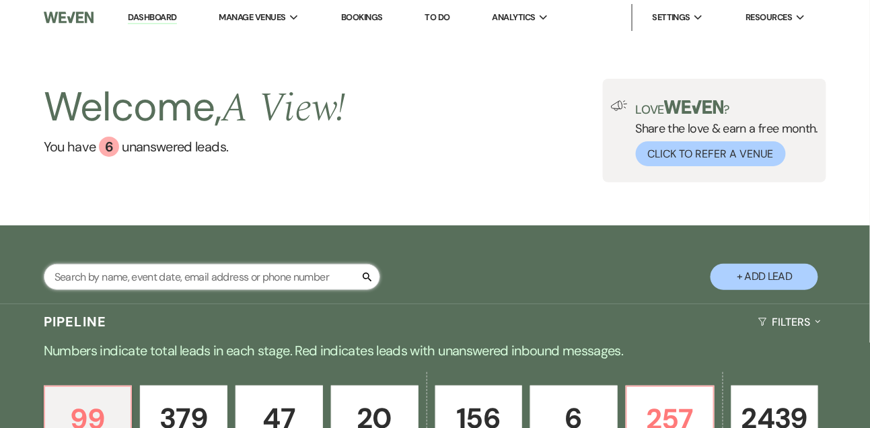
click at [167, 277] on input "text" at bounding box center [212, 277] width 337 height 26
type input "[PERSON_NAME]"
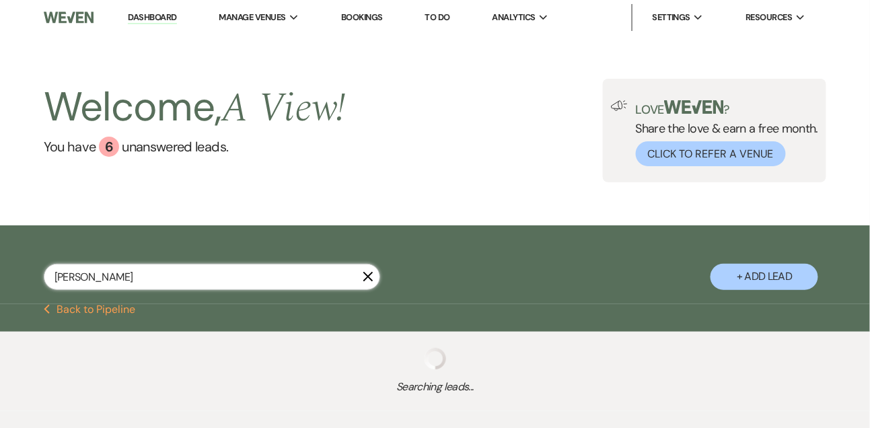
select select "8"
select select "10"
select select "4"
select select "9"
select select "8"
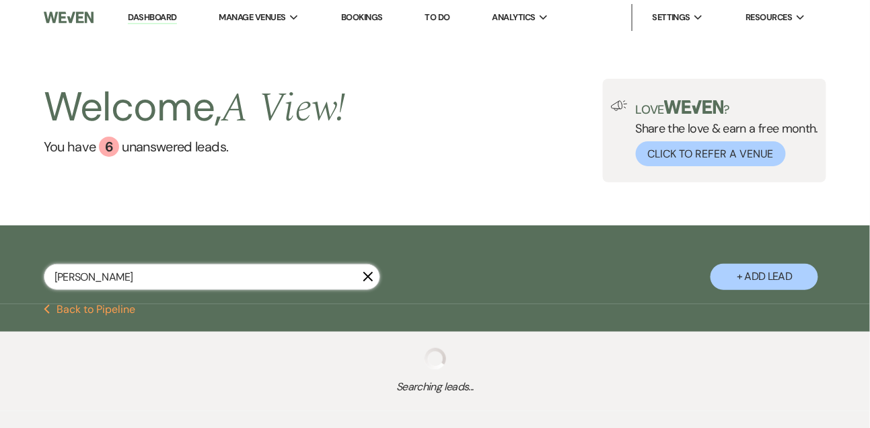
select select "4"
select select "9"
select select "8"
select select "5"
select select "8"
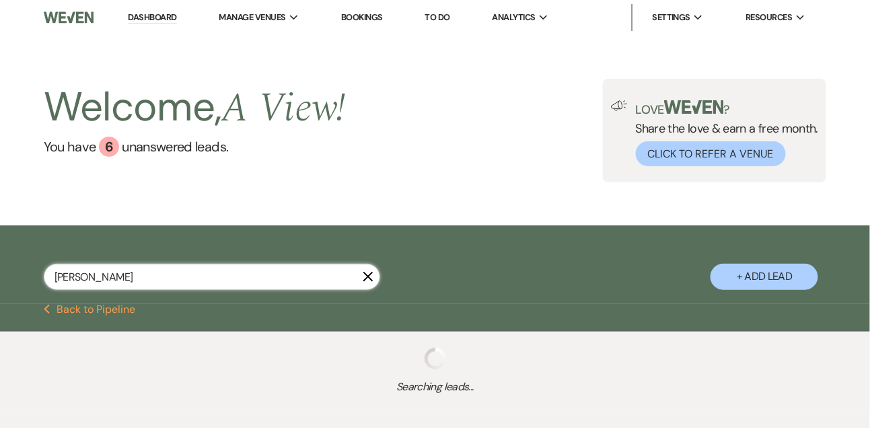
select select "6"
select select "8"
select select "6"
select select "8"
select select "5"
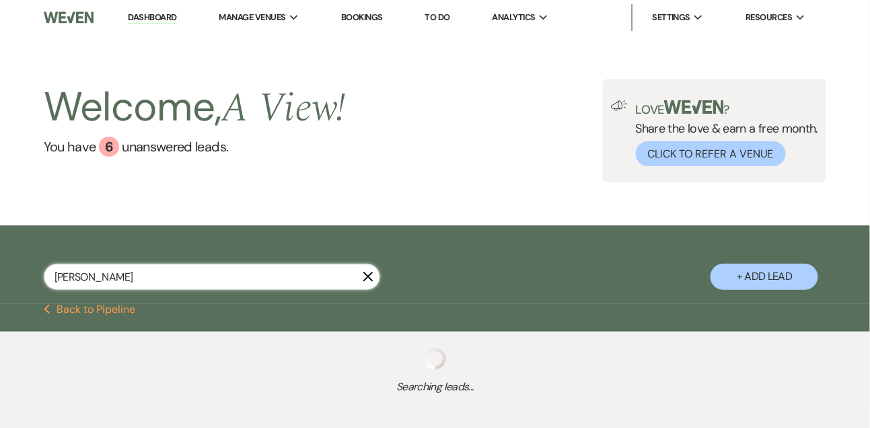
select select "8"
select select "5"
select select "8"
select select "6"
select select "8"
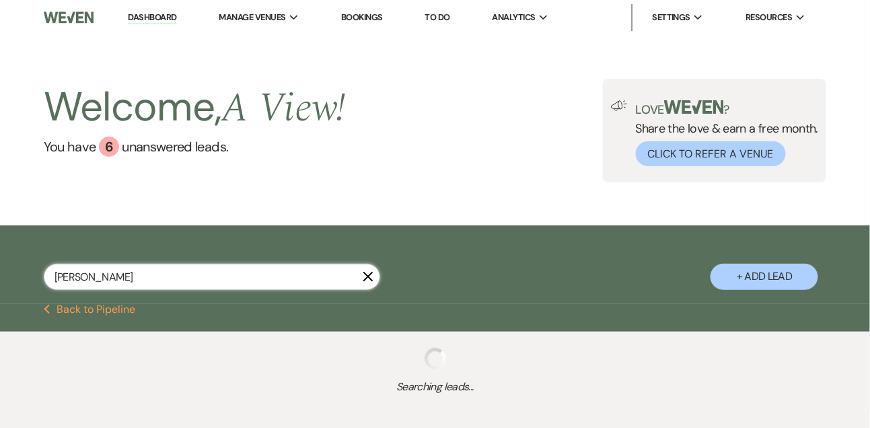
select select "4"
select select "8"
select select "4"
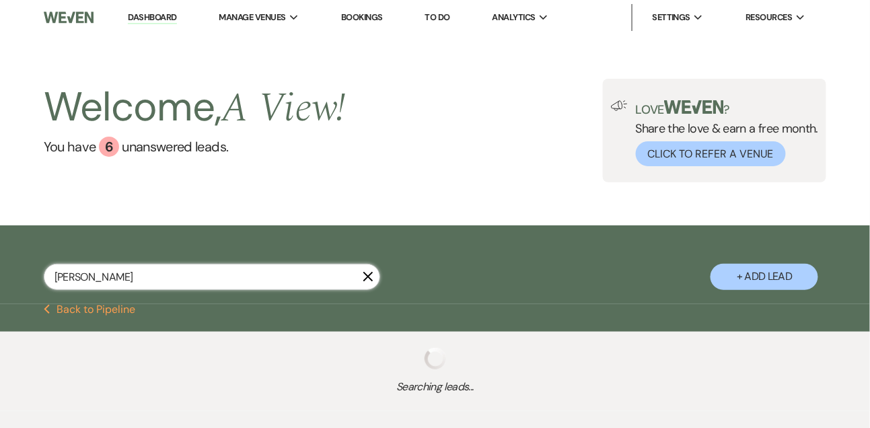
select select "8"
select select "4"
select select "8"
select select "4"
select select "8"
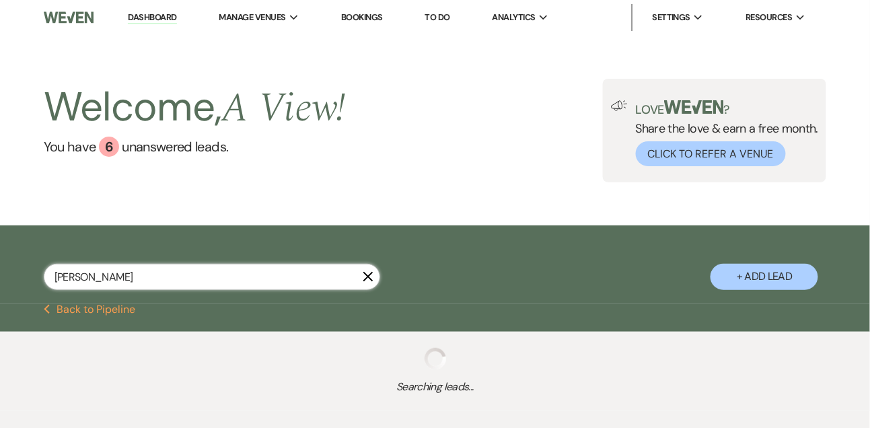
select select "5"
select select "8"
select select "5"
select select "8"
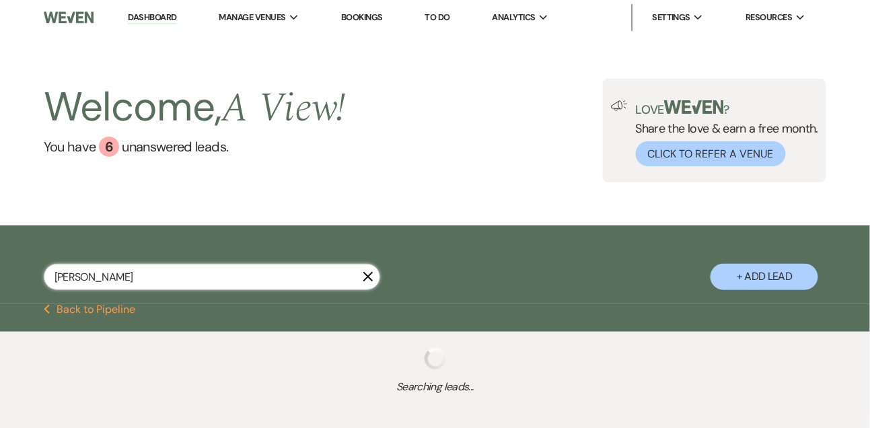
select select "8"
select select "5"
select select "8"
select select "5"
select select "8"
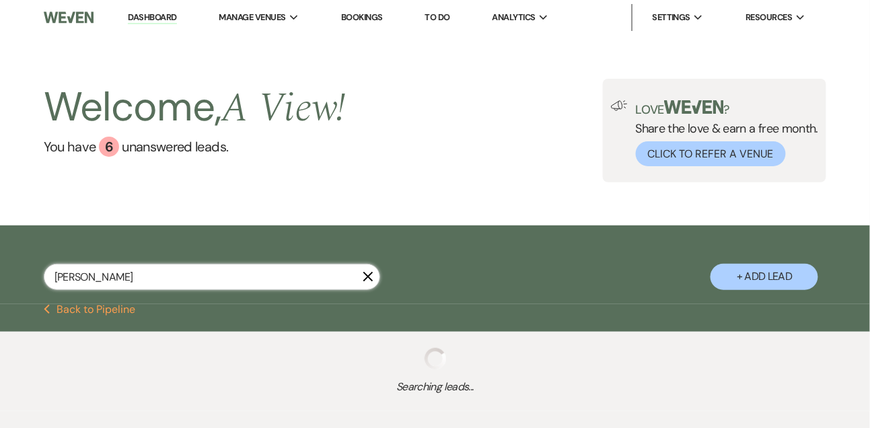
select select "8"
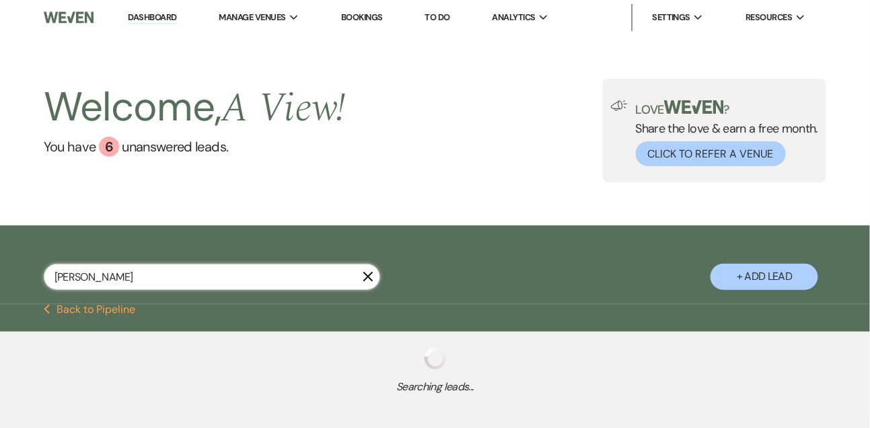
select select "4"
select select "8"
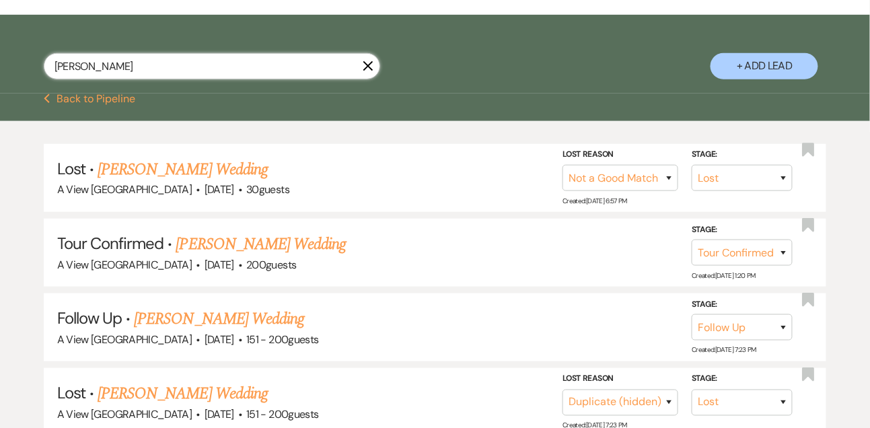
scroll to position [320, 0]
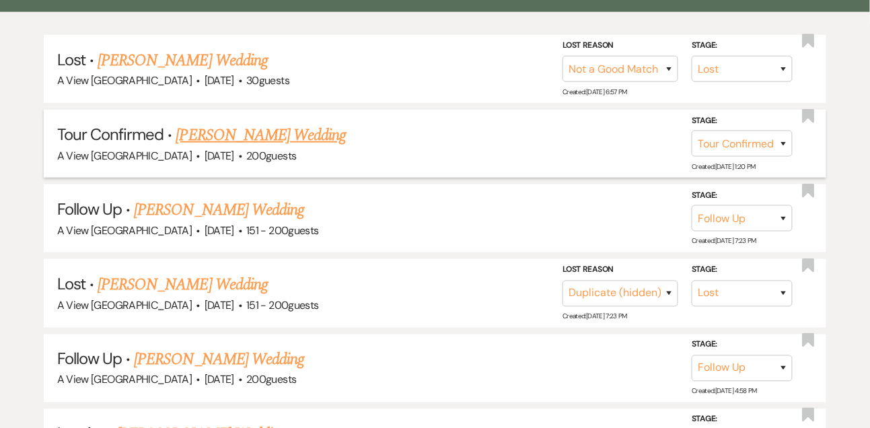
type input "[PERSON_NAME]"
click at [229, 125] on link "[PERSON_NAME] Wedding" at bounding box center [261, 135] width 170 height 24
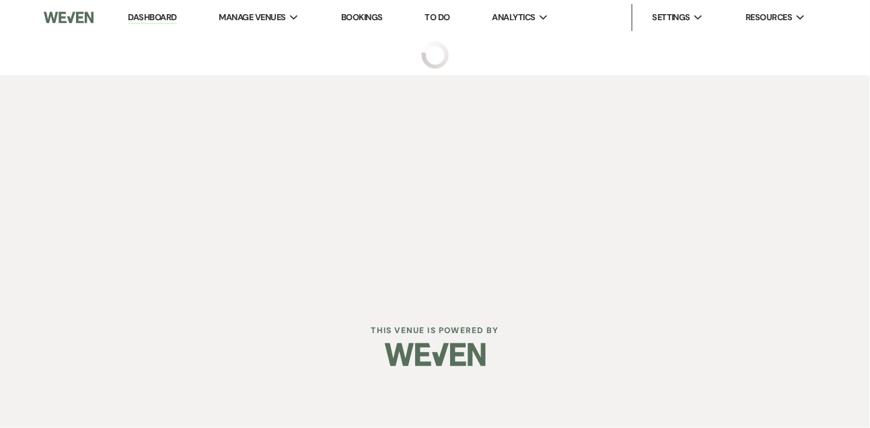
select select "4"
select select "5"
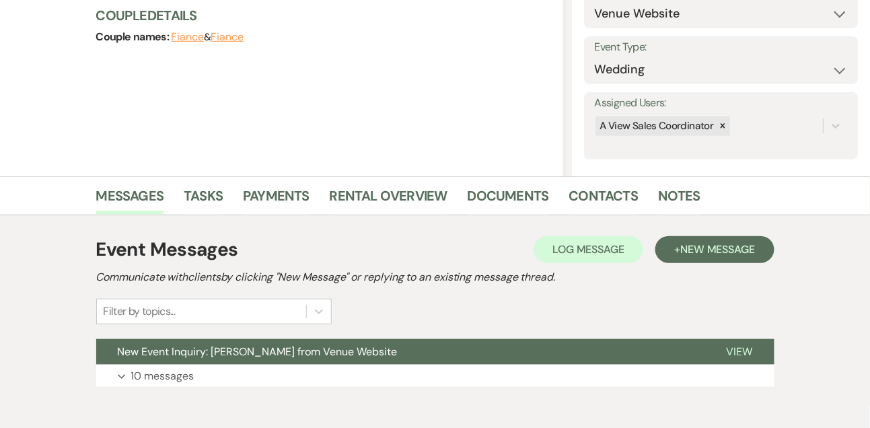
scroll to position [227, 0]
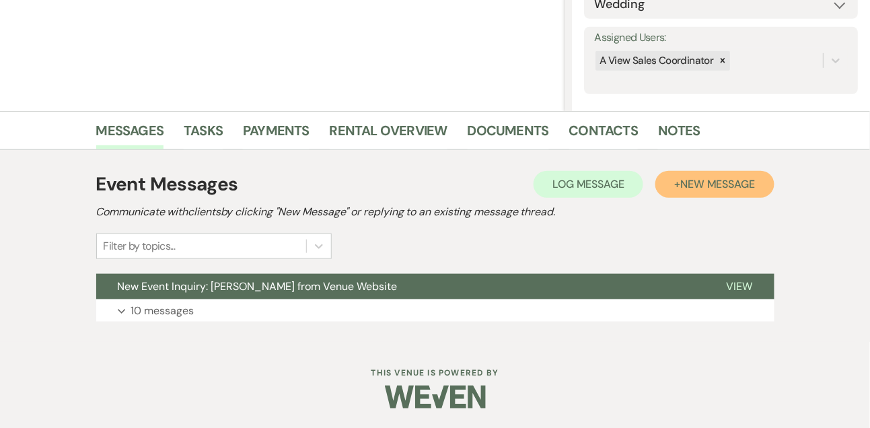
click at [678, 172] on button "+ New Message" at bounding box center [715, 184] width 118 height 27
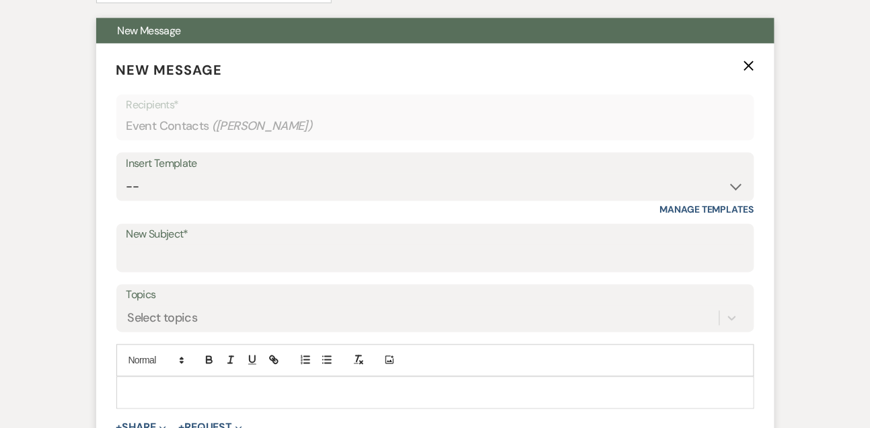
scroll to position [516, 0]
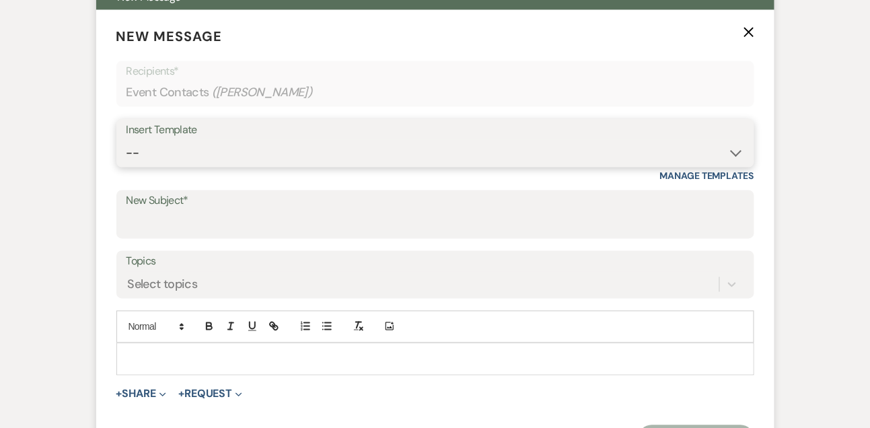
click at [209, 157] on select "-- Tour Confirmation Contract (Pre-Booked Leads) Out of office Inquiry Email Al…" at bounding box center [436, 153] width 618 height 26
select select "3204"
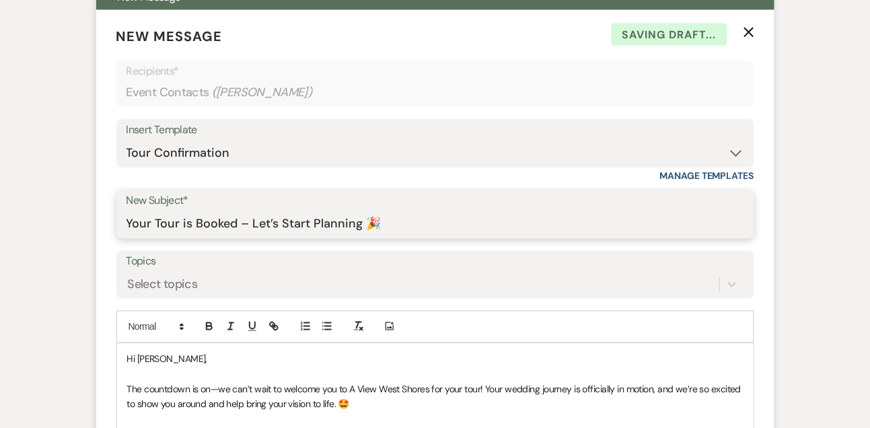
drag, startPoint x: 252, startPoint y: 225, endPoint x: 462, endPoint y: 221, distance: 209.3
click at [462, 221] on input "Your Tour is Booked – Let’s Start Planning 🎉" at bounding box center [436, 224] width 618 height 26
type input "Your Tour is Booked – We Can’t Wait to Meet You! 🎉"
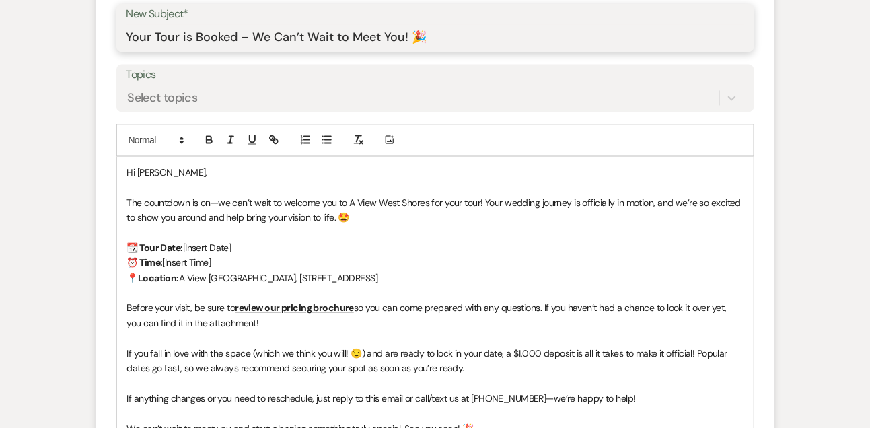
scroll to position [707, 0]
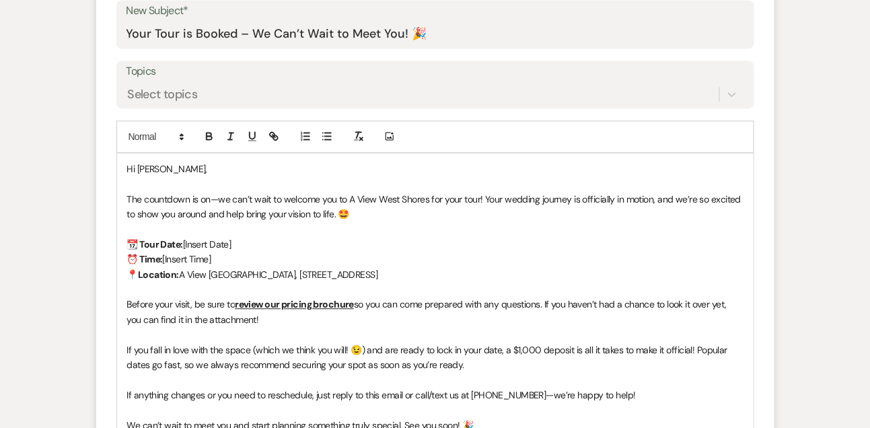
drag, startPoint x: 238, startPoint y: 242, endPoint x: 185, endPoint y: 240, distance: 53.2
click at [184, 240] on p "📆 Tour Date: [Insert Date]" at bounding box center [435, 244] width 616 height 15
drag, startPoint x: 221, startPoint y: 258, endPoint x: 166, endPoint y: 257, distance: 55.2
click at [166, 257] on p "⏰ Time: [Insert Time]" at bounding box center [435, 259] width 616 height 15
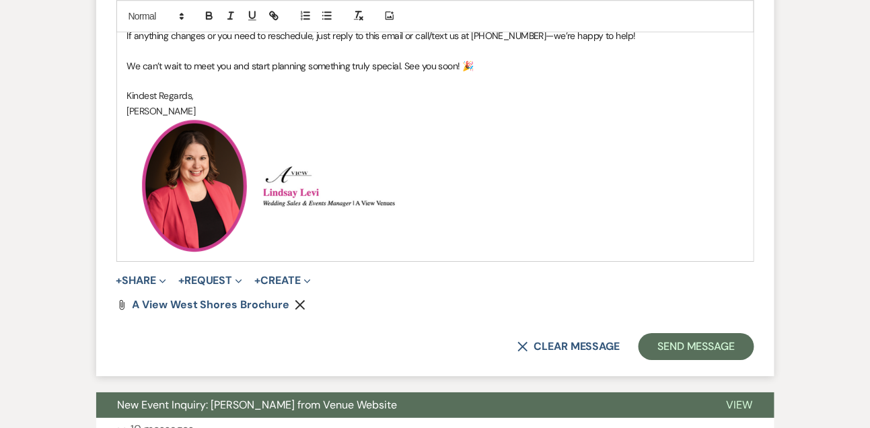
scroll to position [1100, 0]
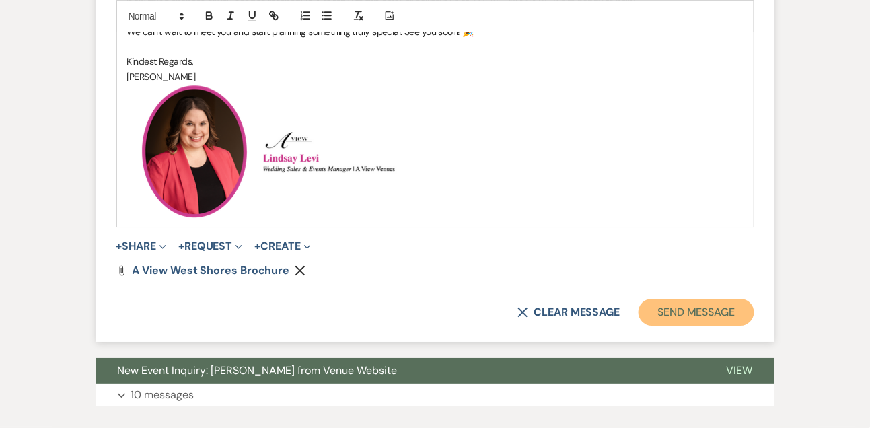
click at [693, 317] on button "Send Message" at bounding box center [696, 312] width 115 height 27
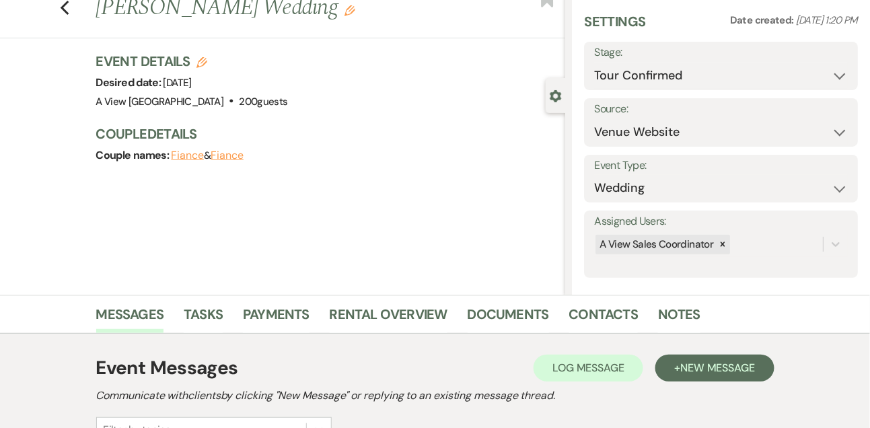
scroll to position [0, 0]
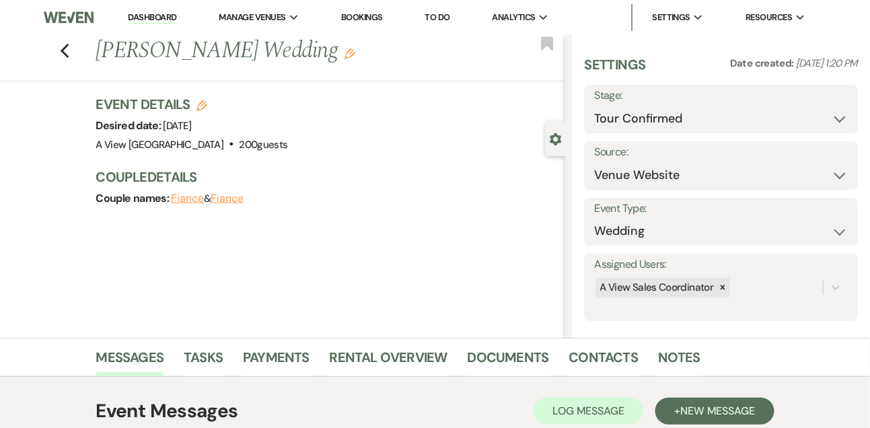
click at [147, 15] on link "Dashboard" at bounding box center [152, 17] width 48 height 13
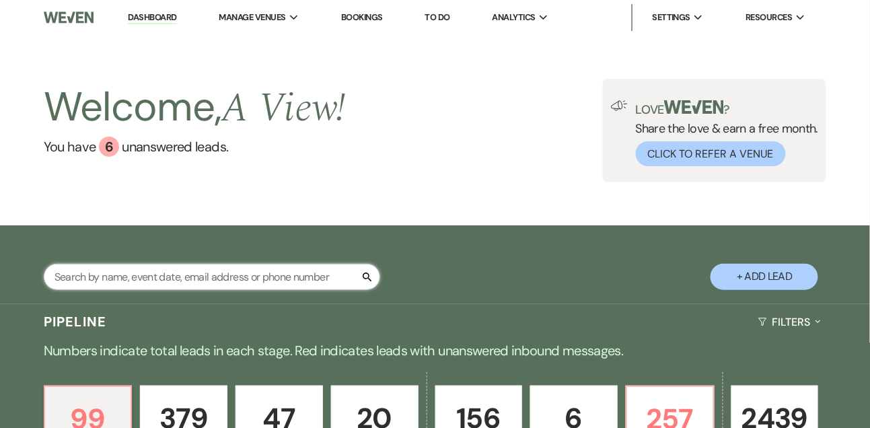
click at [165, 275] on input "text" at bounding box center [212, 277] width 337 height 26
type input "[PERSON_NAME]"
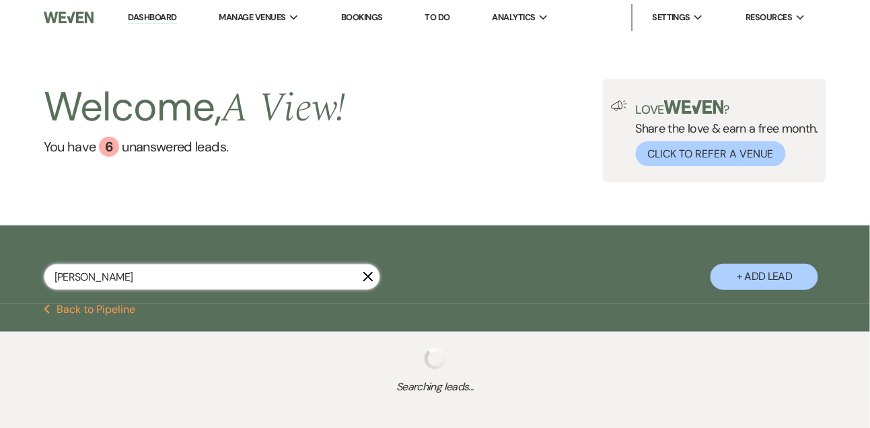
select select "8"
select select "4"
select select "5"
select select "8"
select select "4"
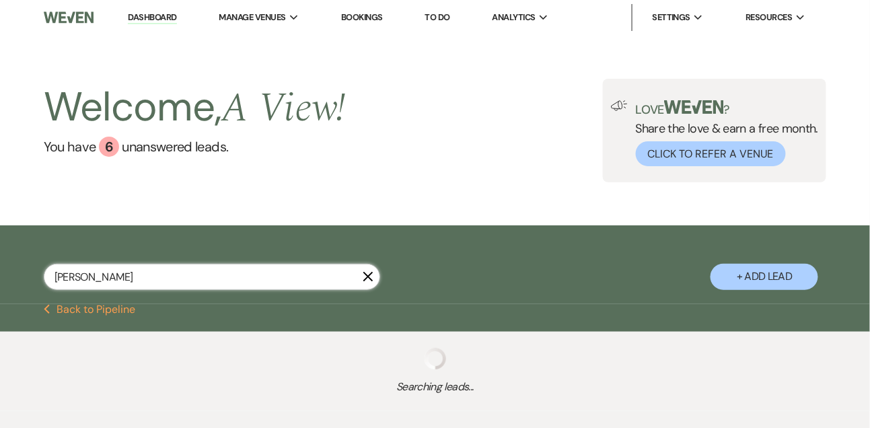
select select "8"
select select "4"
select select "8"
select select "4"
select select "8"
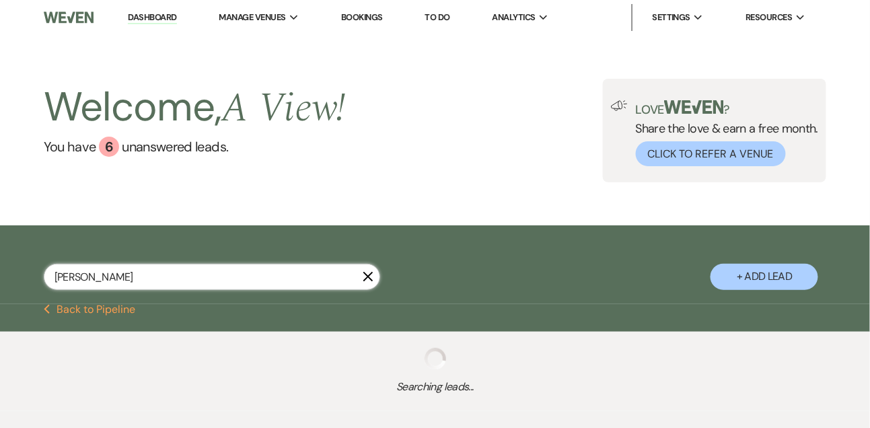
select select "4"
select select "9"
select select "4"
select select "8"
select select "3"
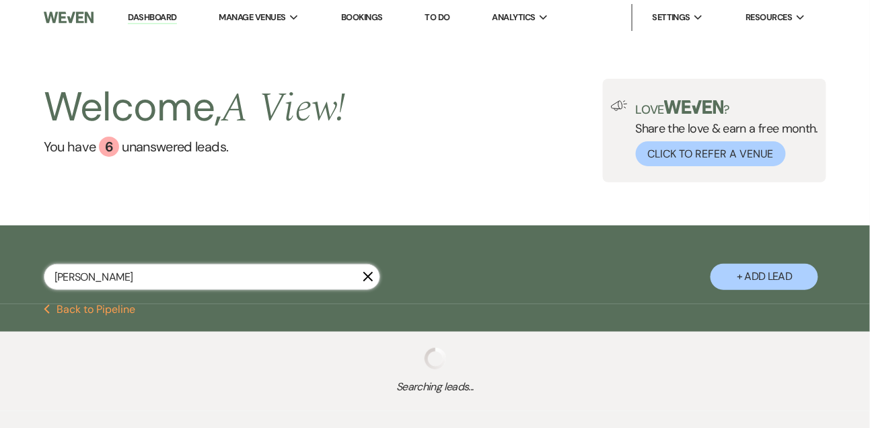
select select "8"
select select "3"
select select "8"
select select "4"
select select "8"
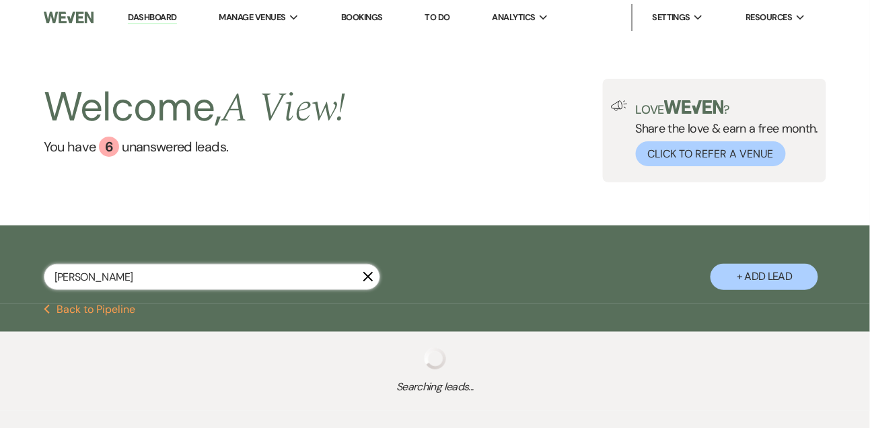
select select "4"
select select "8"
select select "10"
select select "8"
select select "4"
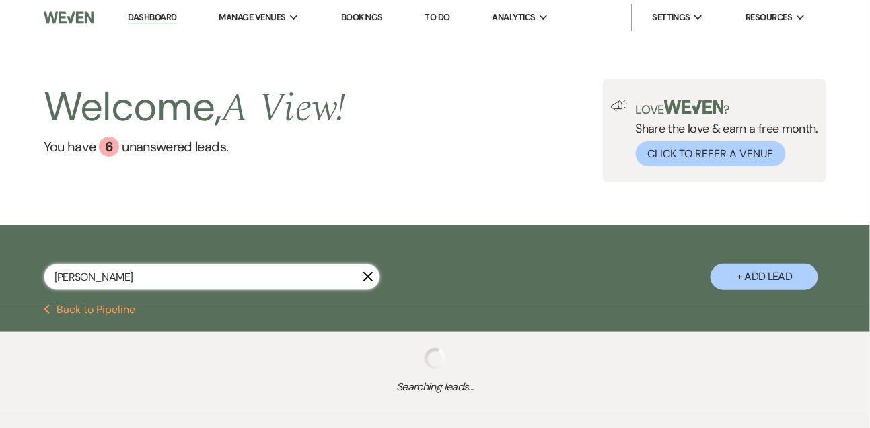
select select "8"
select select "5"
select select "8"
select select "4"
select select "8"
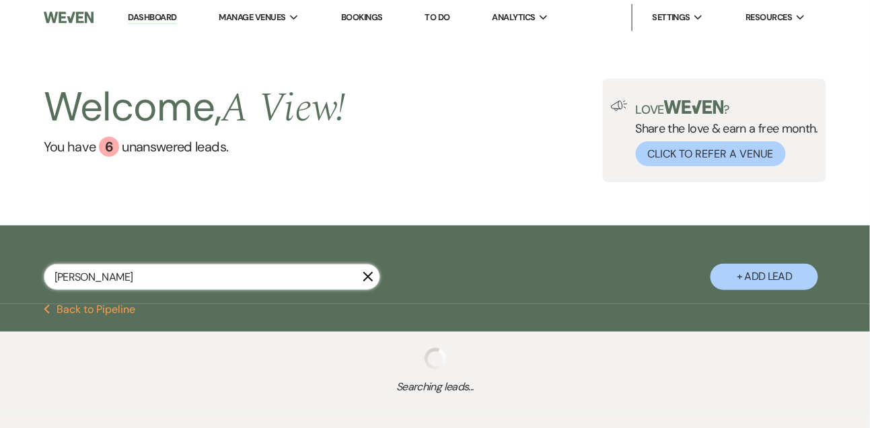
select select "7"
select select "8"
select select "5"
select select "9"
select select "8"
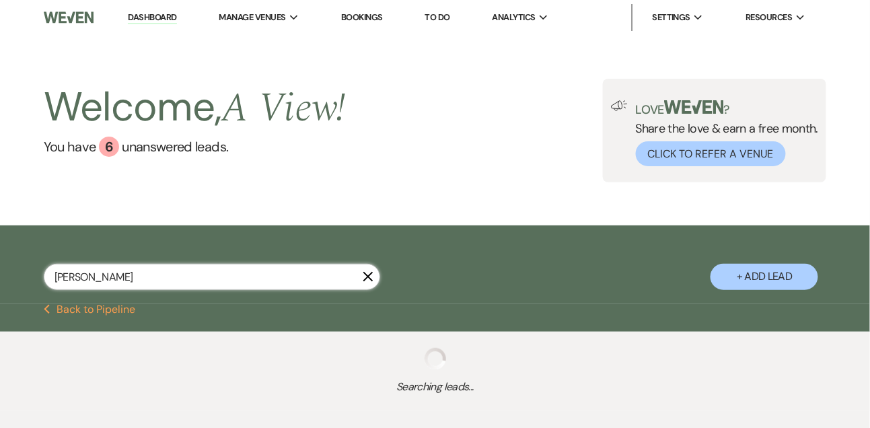
select select "5"
select select "8"
select select "7"
select select "8"
select select "4"
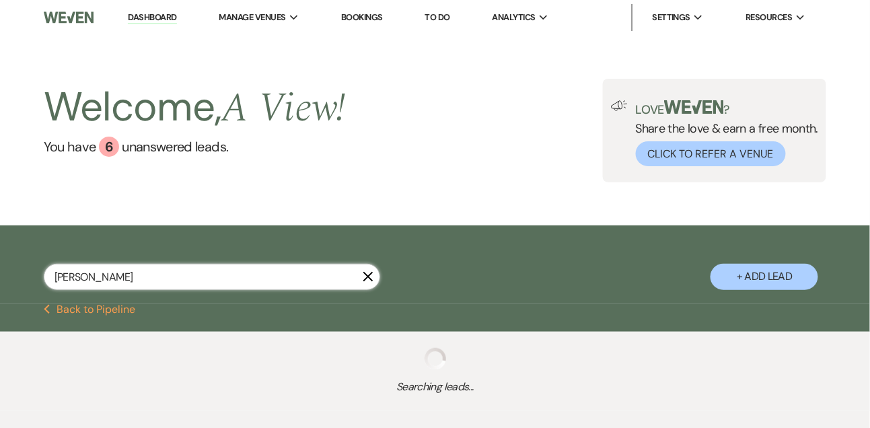
select select "8"
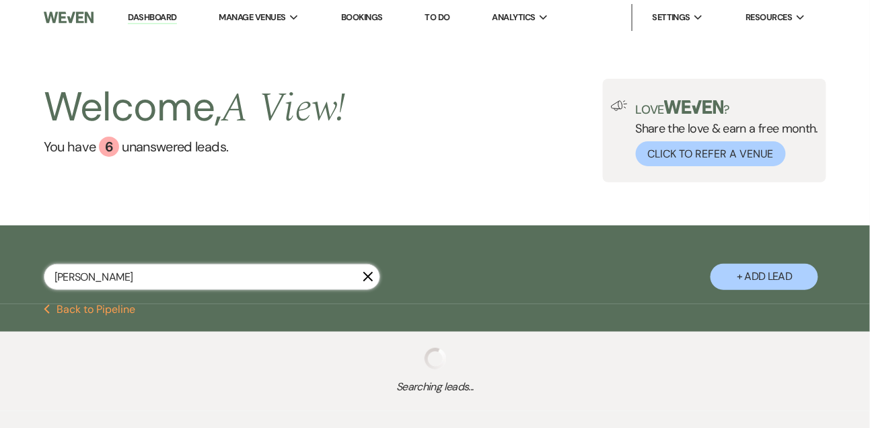
select select "4"
select select "8"
select select "4"
select select "8"
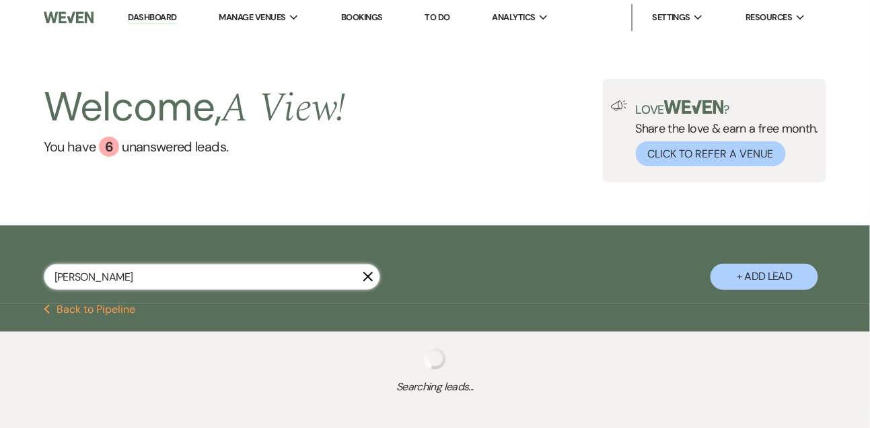
select select "4"
select select "8"
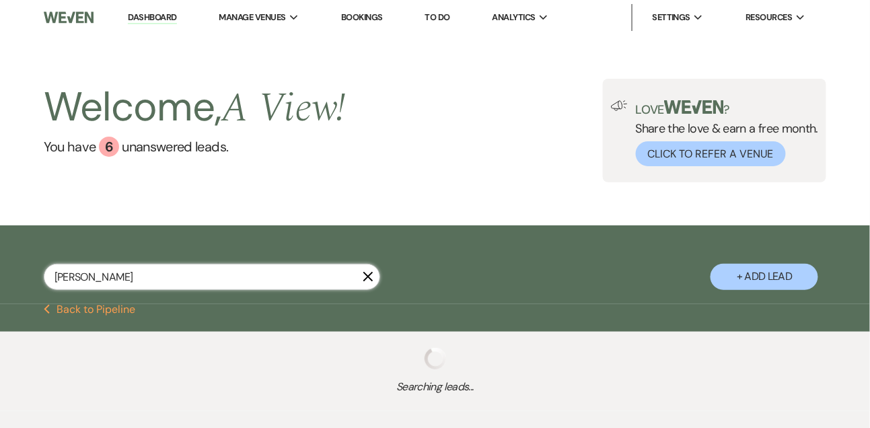
select select "4"
select select "8"
select select "4"
select select "8"
select select "4"
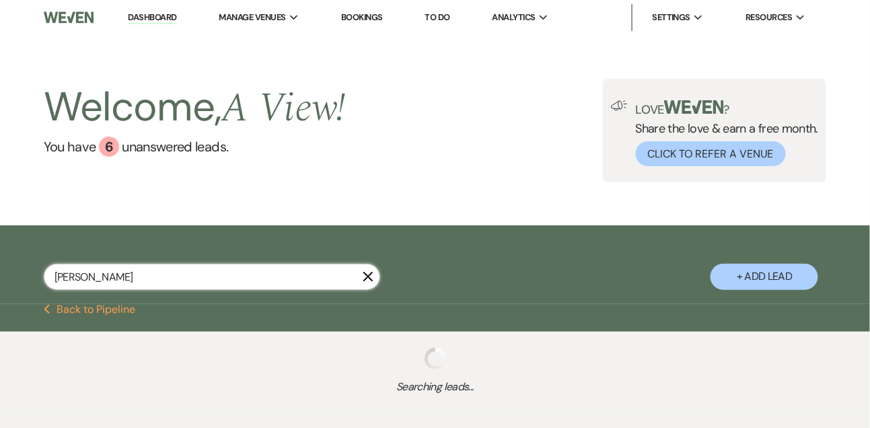
select select "8"
select select "4"
select select "8"
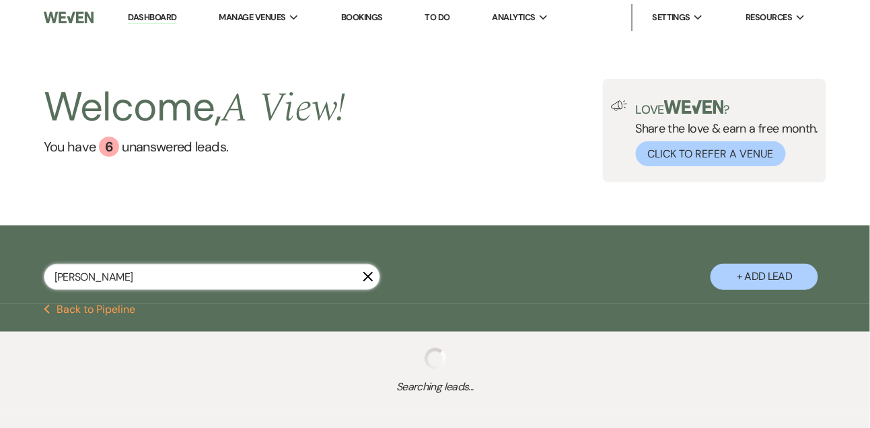
select select "8"
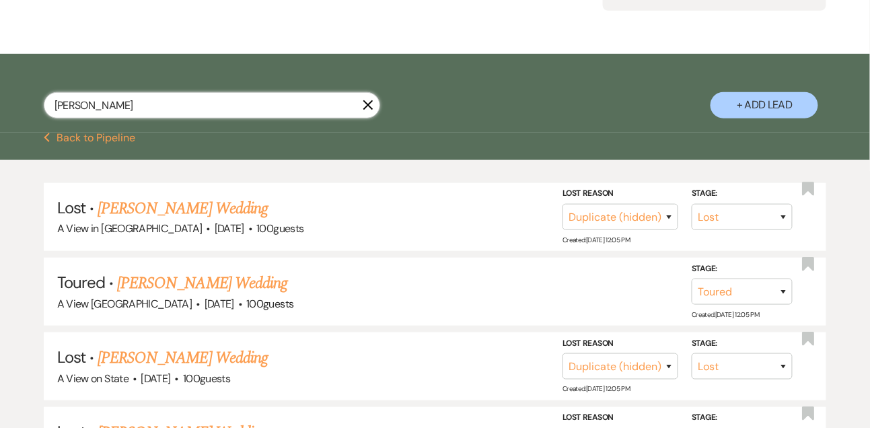
scroll to position [227, 0]
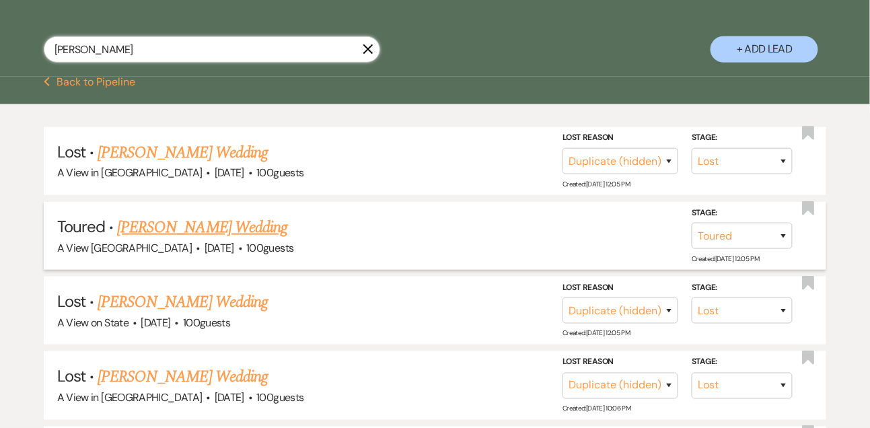
type input "[PERSON_NAME]"
click at [199, 219] on link "[PERSON_NAME] Wedding" at bounding box center [202, 227] width 170 height 24
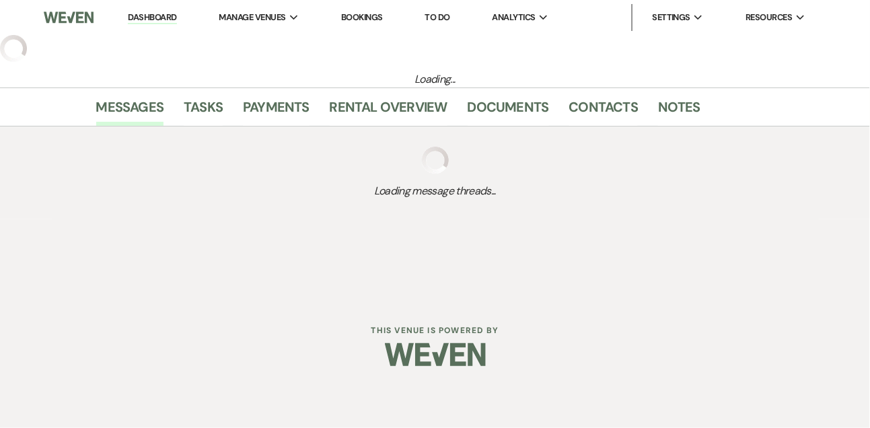
select select "5"
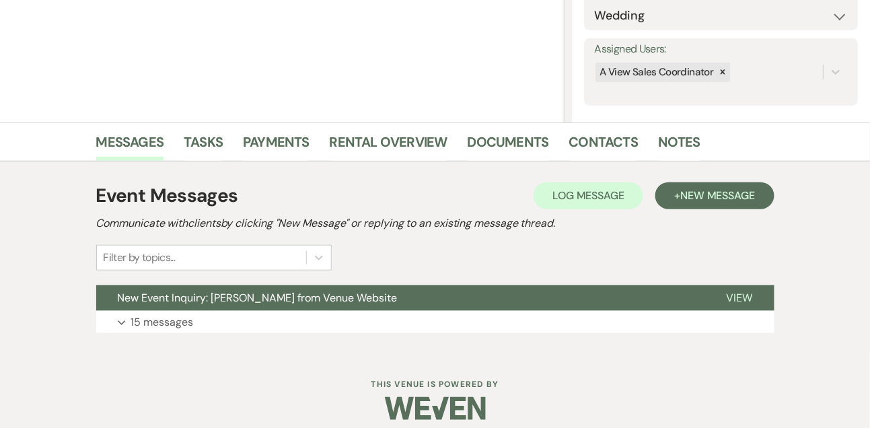
scroll to position [227, 0]
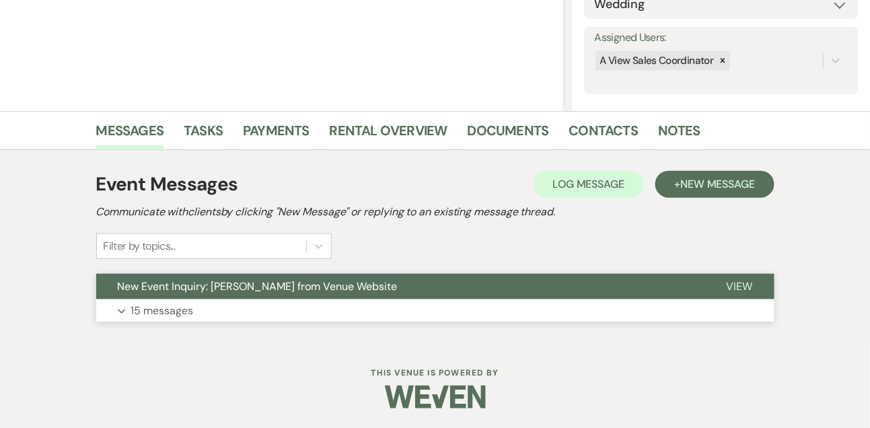
click at [164, 317] on p "15 messages" at bounding box center [162, 310] width 63 height 17
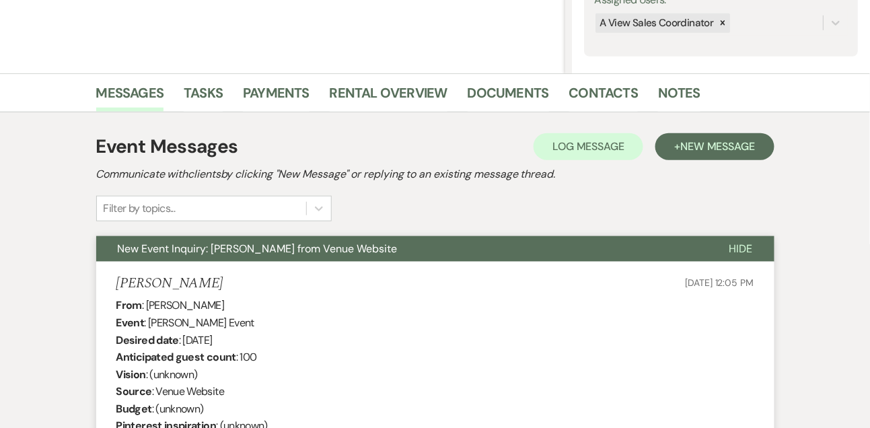
scroll to position [262, 0]
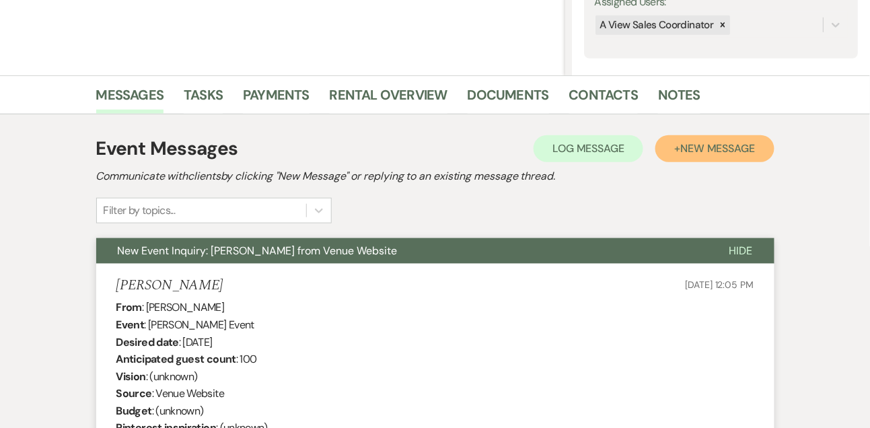
click at [695, 140] on button "+ New Message" at bounding box center [715, 148] width 118 height 27
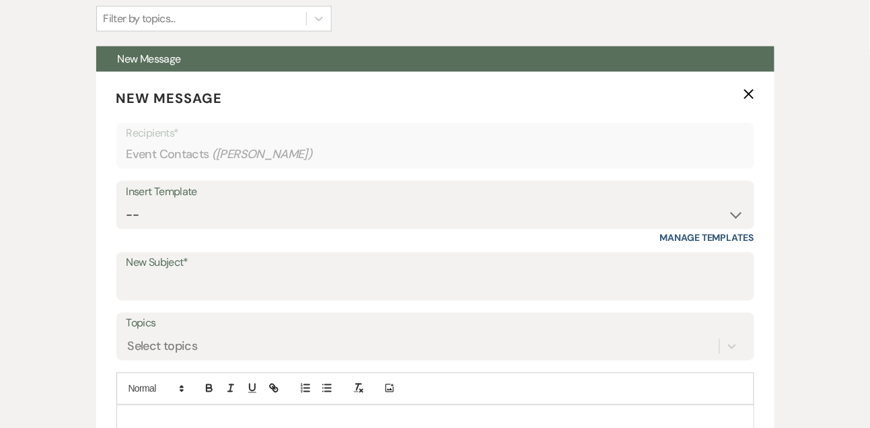
scroll to position [491, 0]
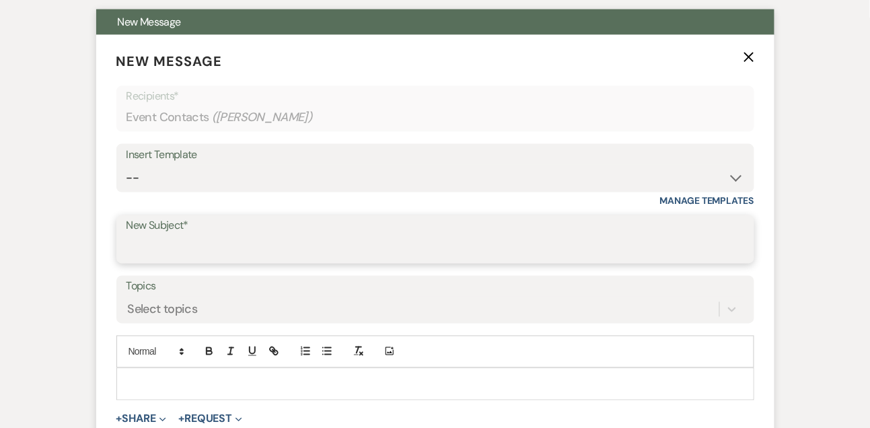
click at [186, 250] on input "New Subject*" at bounding box center [436, 249] width 618 height 26
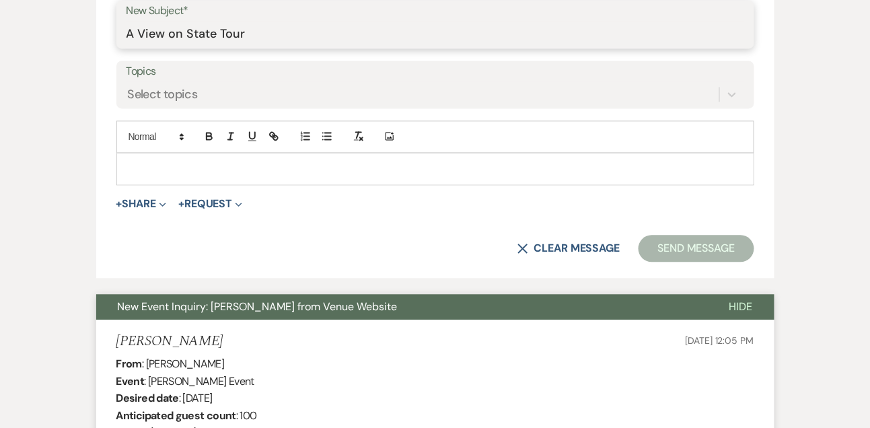
scroll to position [686, 0]
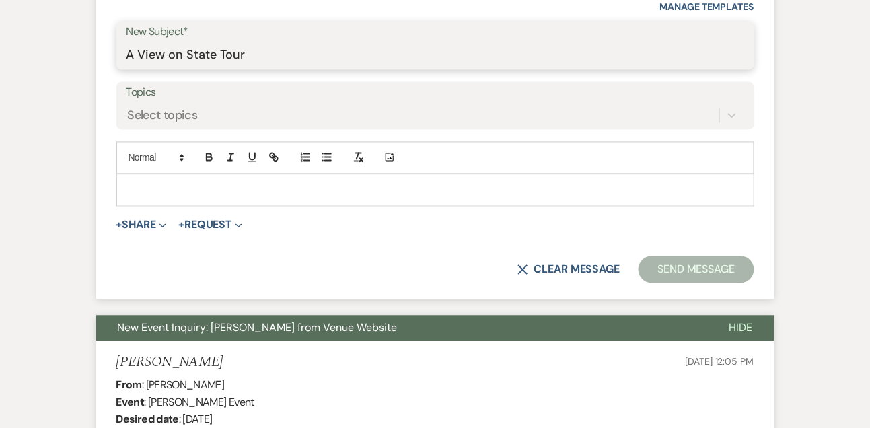
type input "A View on State Tour"
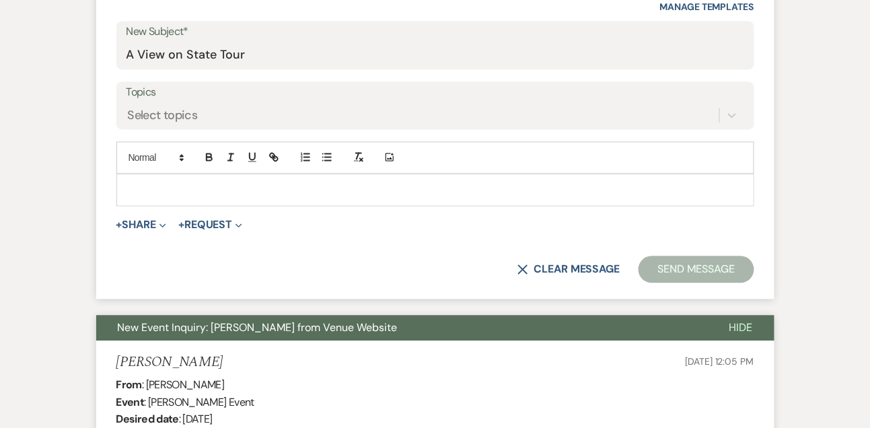
click at [213, 188] on p at bounding box center [435, 189] width 616 height 15
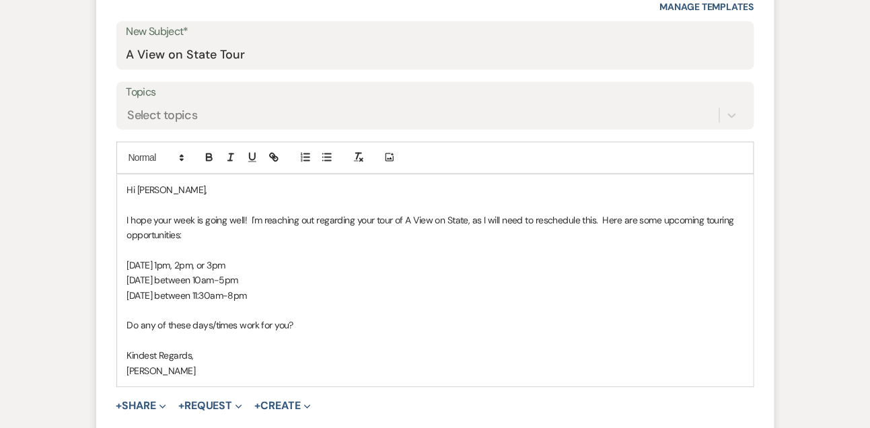
click at [457, 328] on p "Do any of these days/times work for you?" at bounding box center [435, 325] width 616 height 15
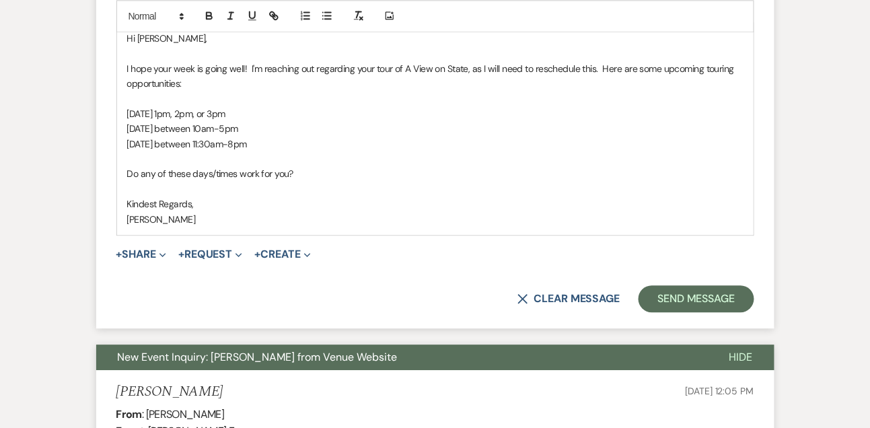
scroll to position [866, 0]
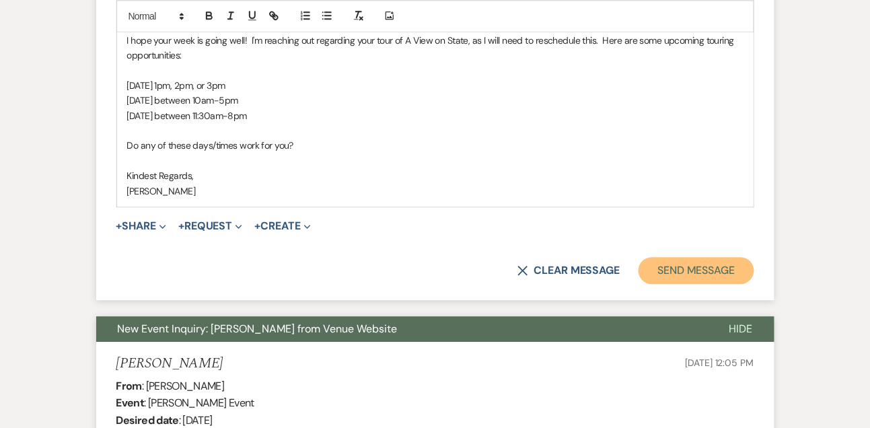
click at [705, 275] on button "Send Message" at bounding box center [696, 270] width 115 height 27
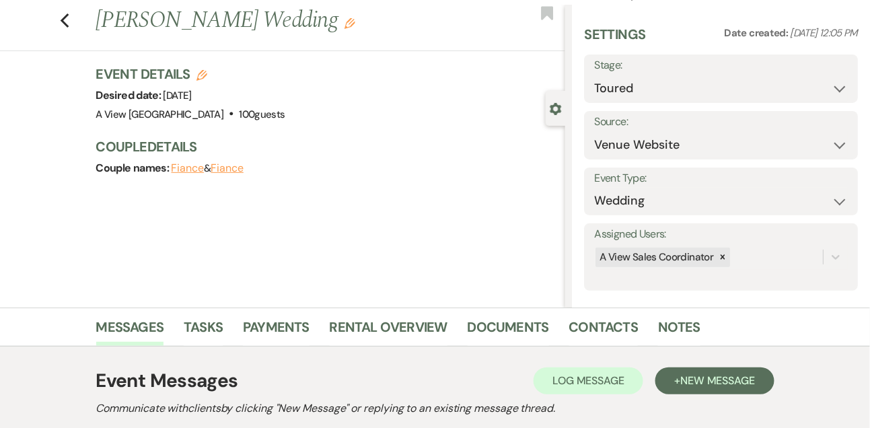
scroll to position [0, 0]
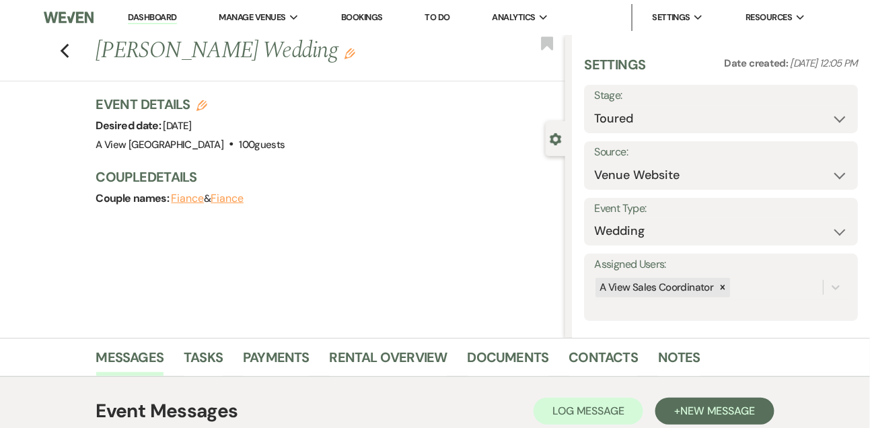
click at [166, 13] on link "Dashboard" at bounding box center [152, 17] width 48 height 13
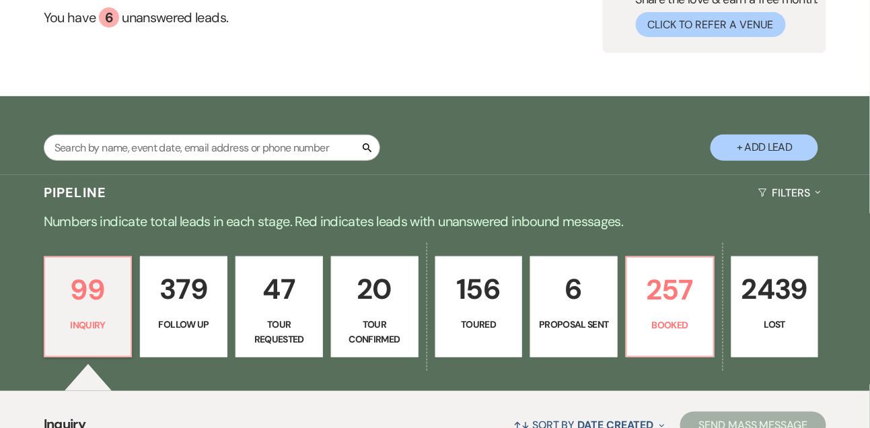
scroll to position [85, 0]
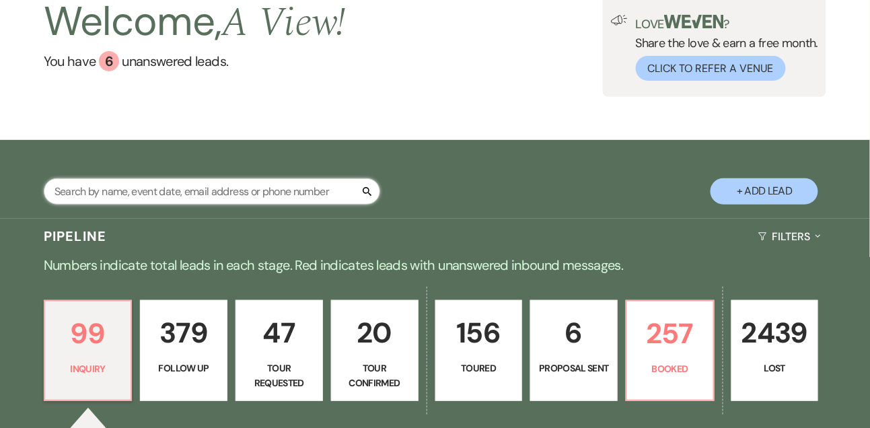
click at [184, 194] on input "text" at bounding box center [212, 191] width 337 height 26
type input "[PERSON_NAME]"
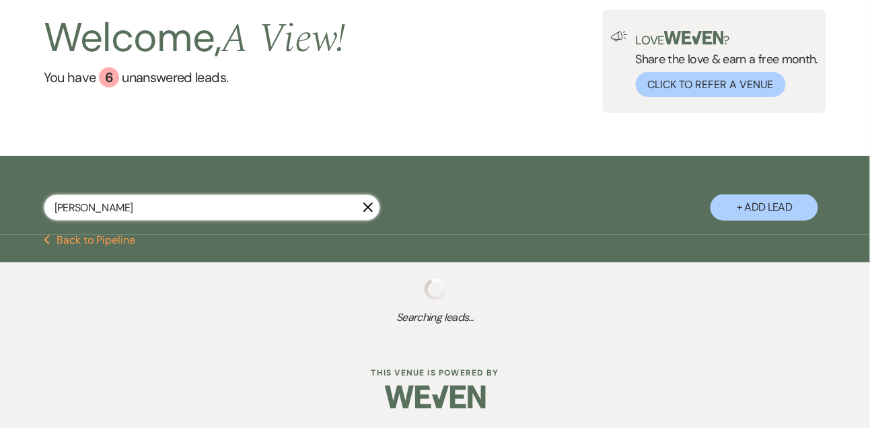
scroll to position [85, 0]
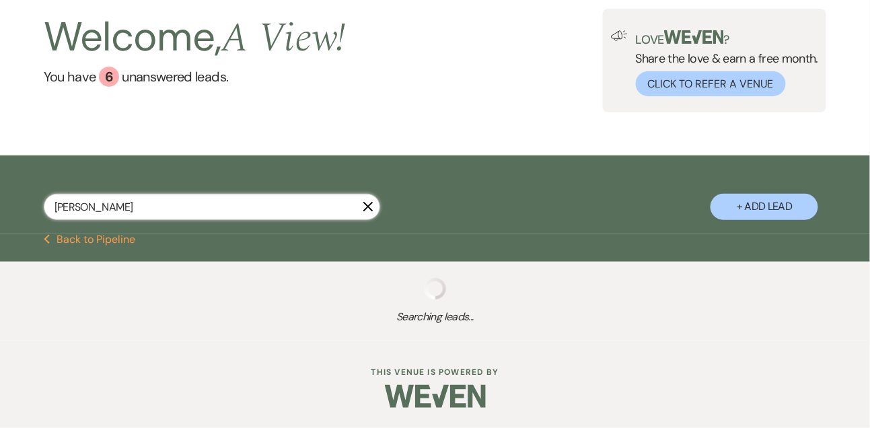
select select "5"
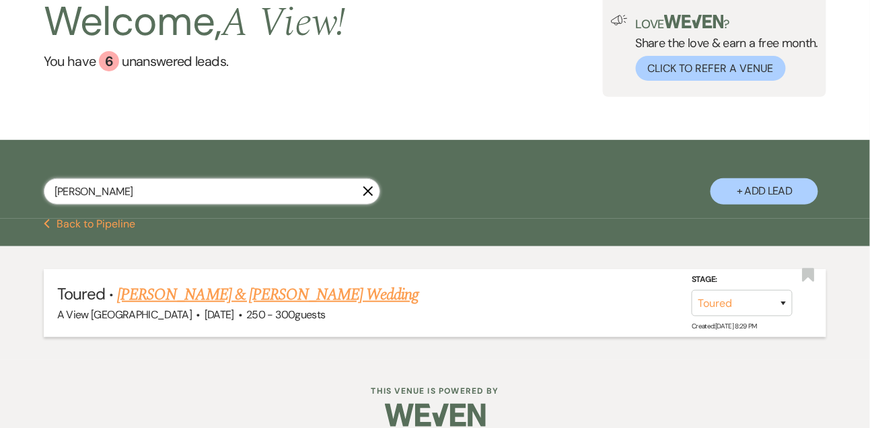
type input "[PERSON_NAME]"
click at [236, 293] on link "[PERSON_NAME] & [PERSON_NAME] Wedding" at bounding box center [268, 295] width 302 height 24
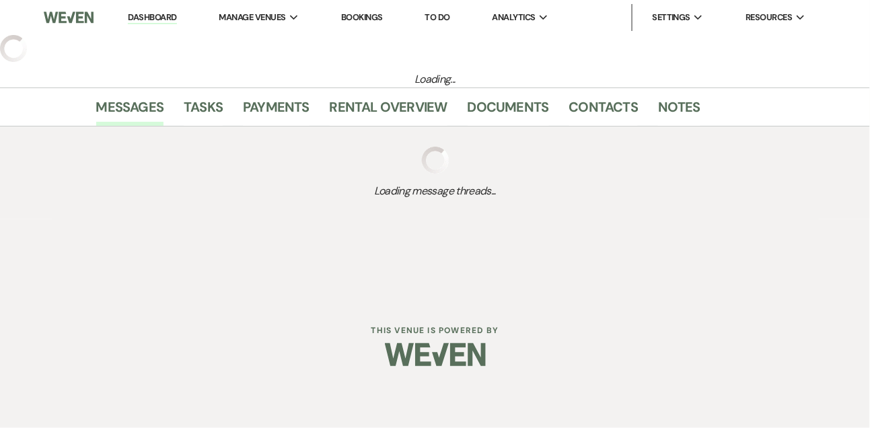
select select "5"
select select "1"
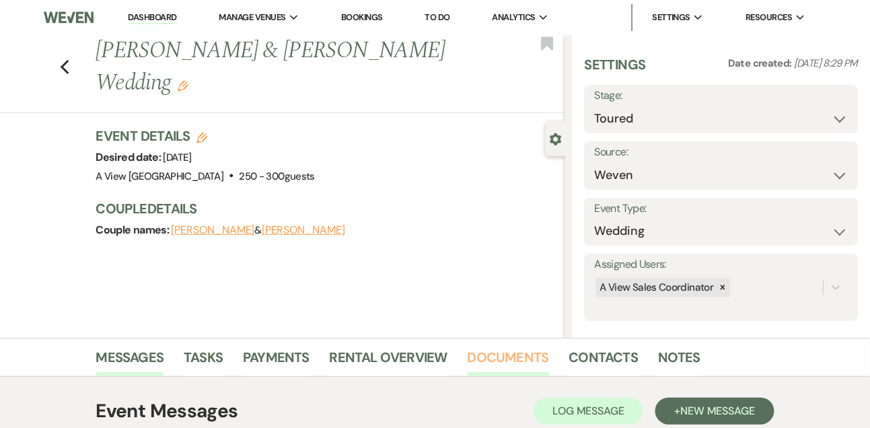
click at [512, 357] on link "Documents" at bounding box center [508, 362] width 81 height 30
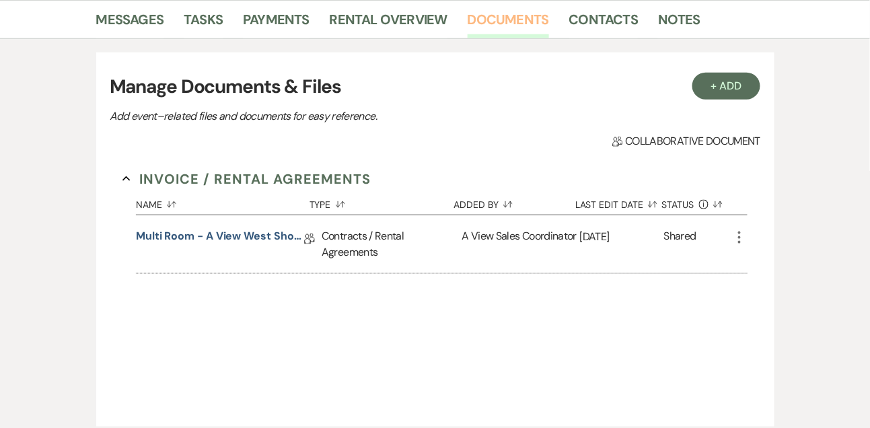
scroll to position [381, 0]
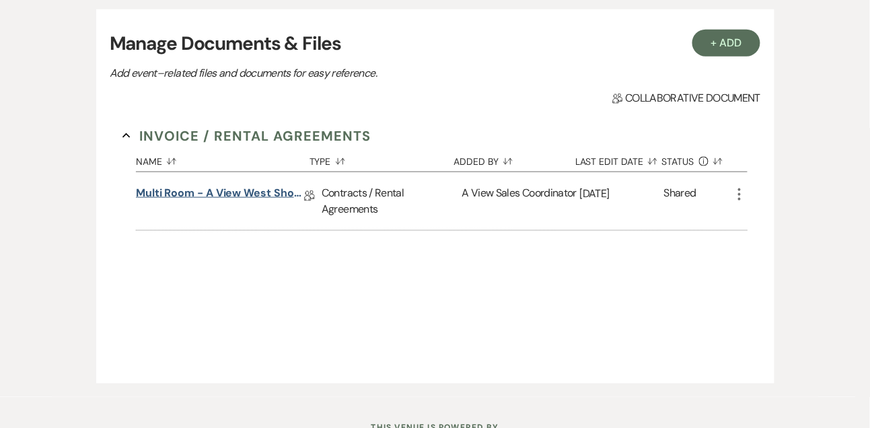
click at [258, 186] on link "Multi Room - A View West Shores Contract 2025/2026" at bounding box center [220, 195] width 168 height 21
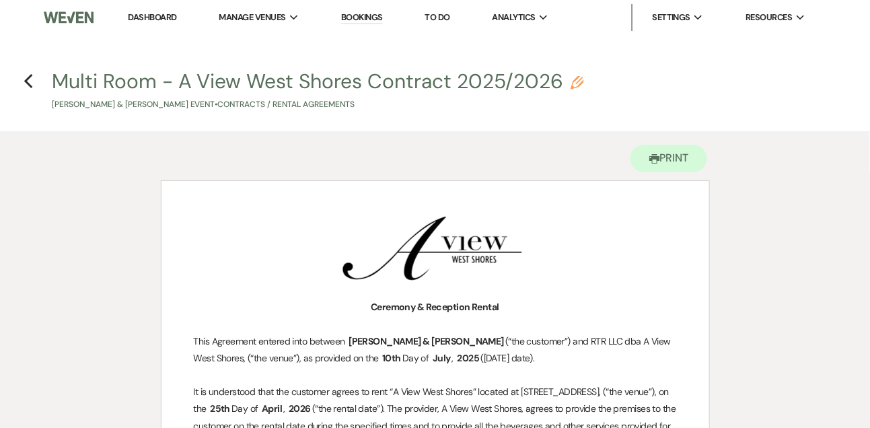
click at [34, 73] on h4 "Previous Multi Room - A View West Shores Contract 2025/2026 Pencil [PERSON_NAME…" at bounding box center [435, 89] width 870 height 44
click at [137, 13] on link "Dashboard" at bounding box center [152, 16] width 48 height 11
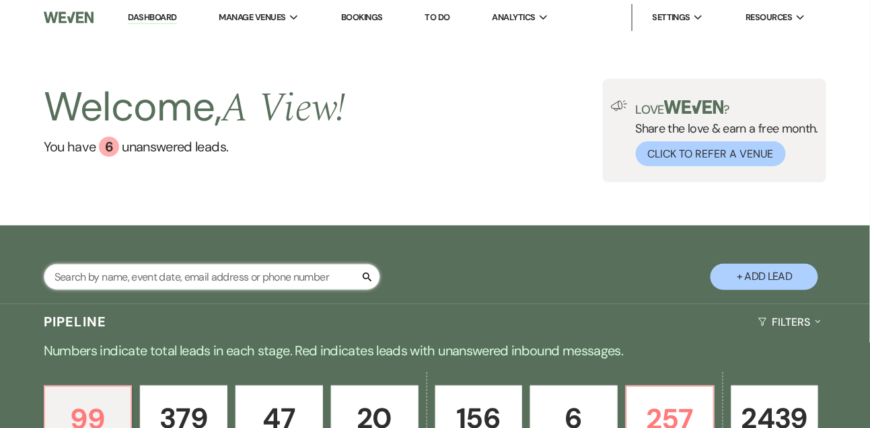
click at [136, 269] on input "text" at bounding box center [212, 277] width 337 height 26
type input "[PERSON_NAME]"
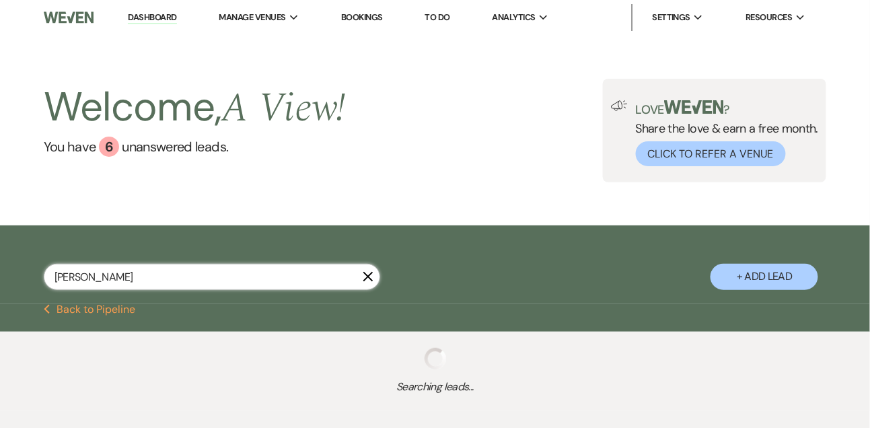
select select "8"
select select "4"
select select "9"
select select "5"
select select "8"
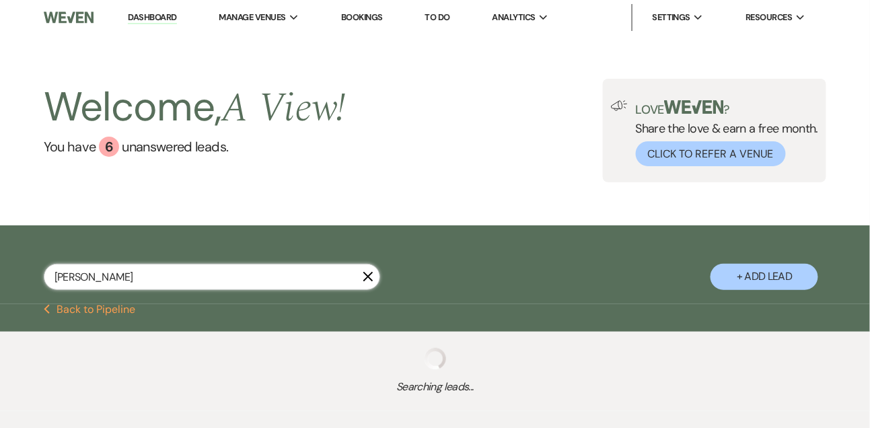
select select "5"
select select "8"
select select "3"
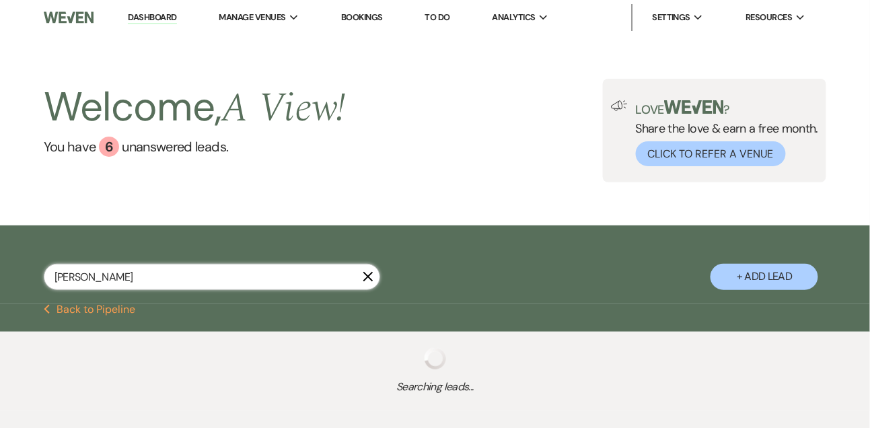
select select "8"
select select "3"
select select "8"
select select "3"
select select "8"
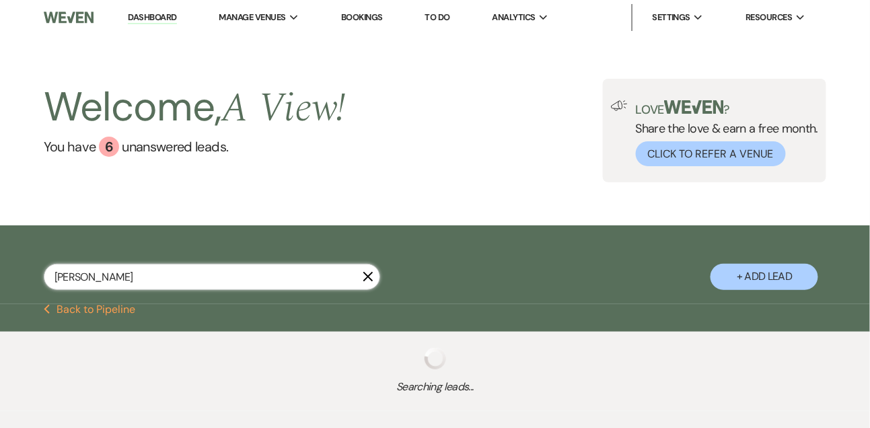
select select "8"
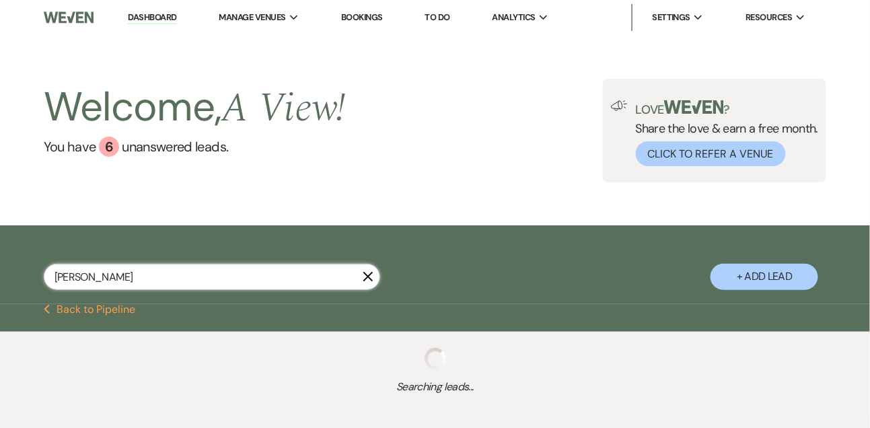
select select "4"
select select "8"
select select "4"
select select "8"
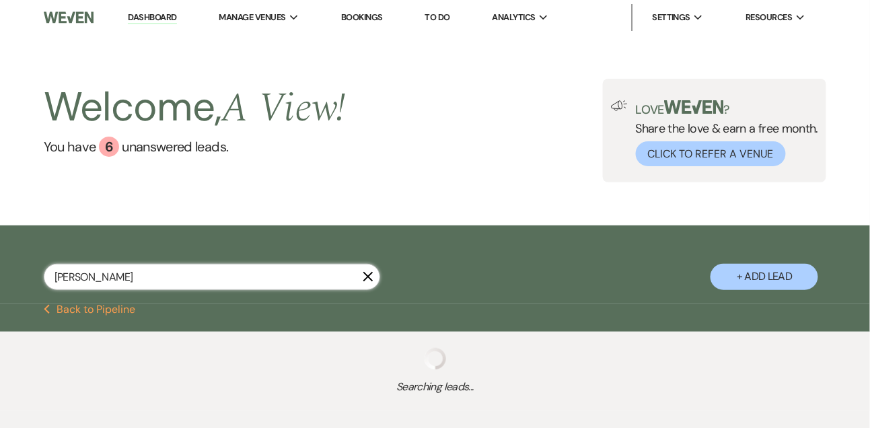
select select "4"
select select "8"
select select "4"
select select "8"
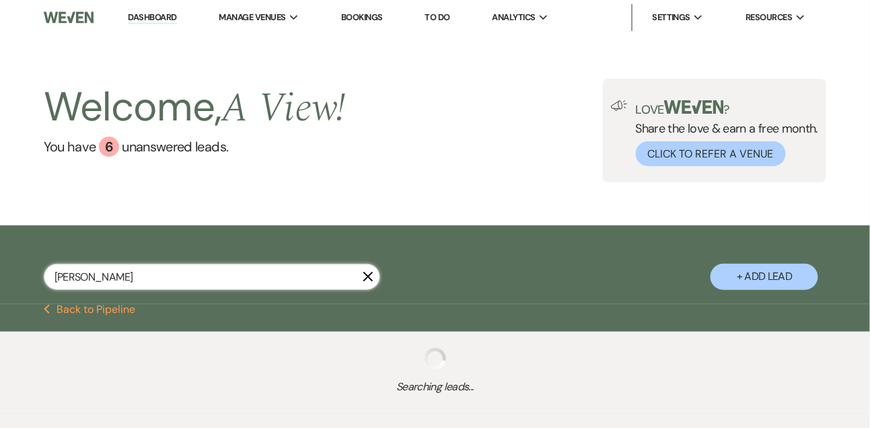
select select "2"
select select "8"
select select "2"
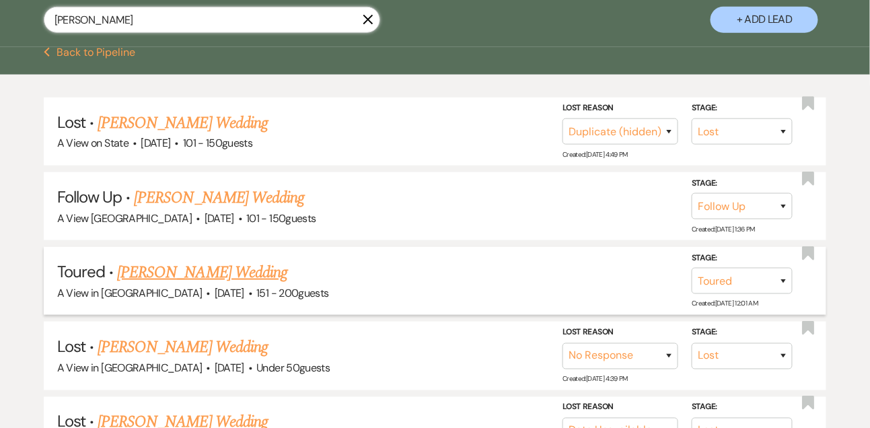
scroll to position [282, 0]
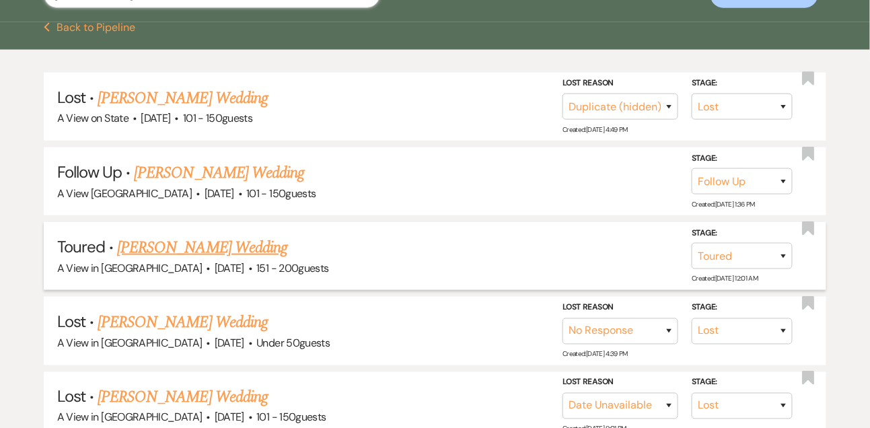
type input "[PERSON_NAME]"
click at [195, 236] on link "[PERSON_NAME] Wedding" at bounding box center [202, 248] width 170 height 24
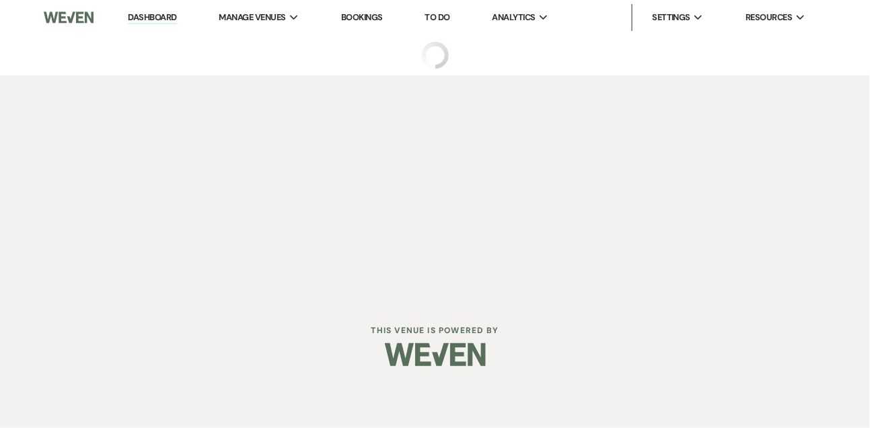
select select "5"
select select "2"
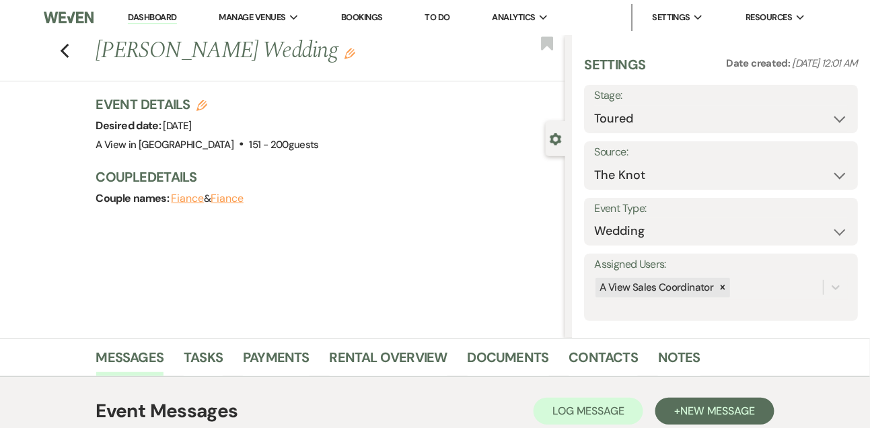
scroll to position [11, 0]
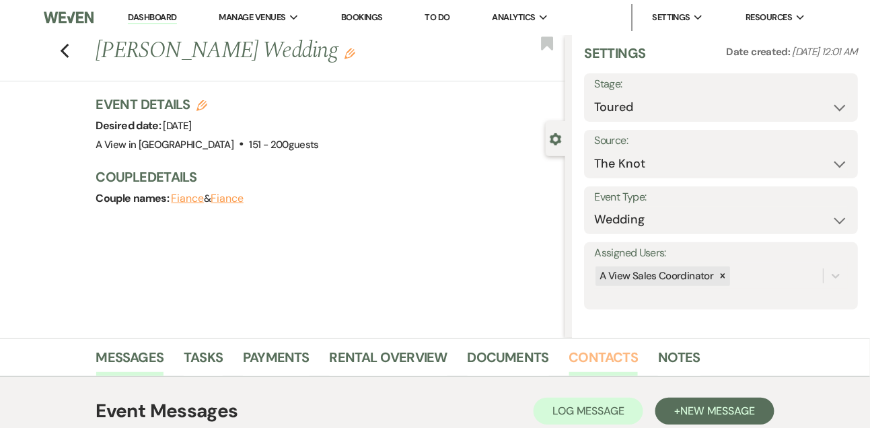
click at [619, 352] on link "Contacts" at bounding box center [603, 362] width 69 height 30
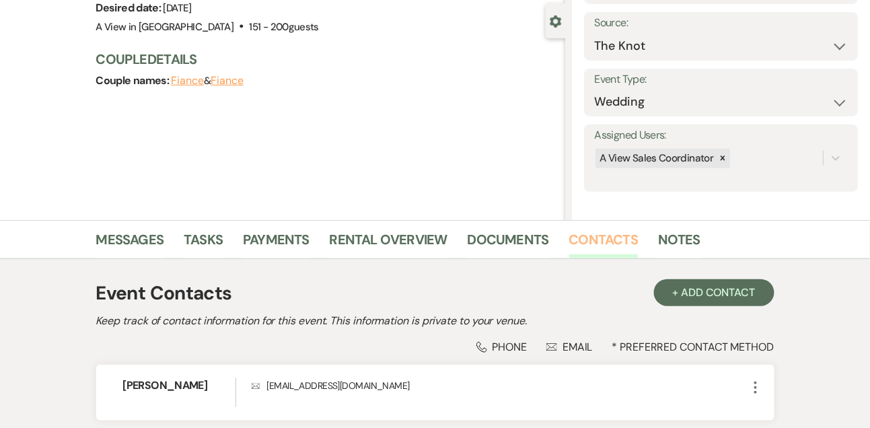
scroll to position [229, 0]
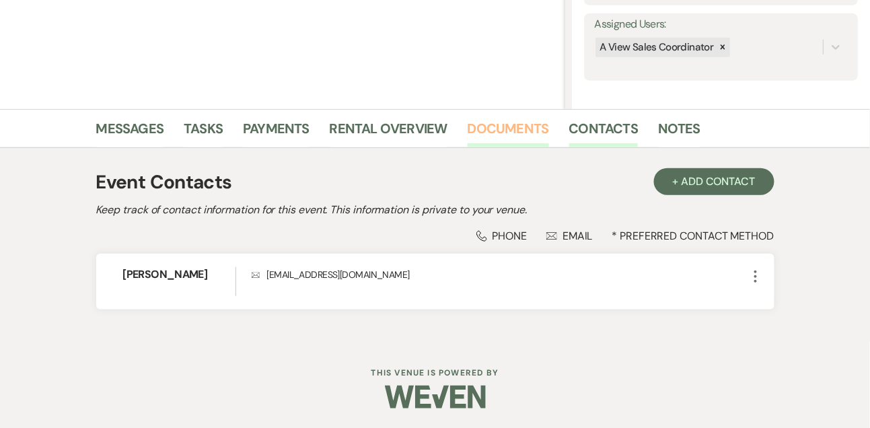
click at [493, 135] on link "Documents" at bounding box center [508, 133] width 81 height 30
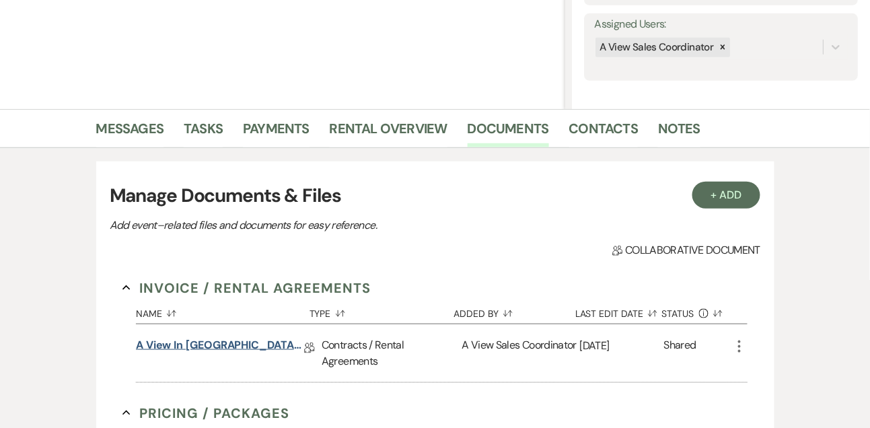
click at [244, 340] on link "A View in [GEOGRAPHIC_DATA] - Contract" at bounding box center [220, 347] width 168 height 21
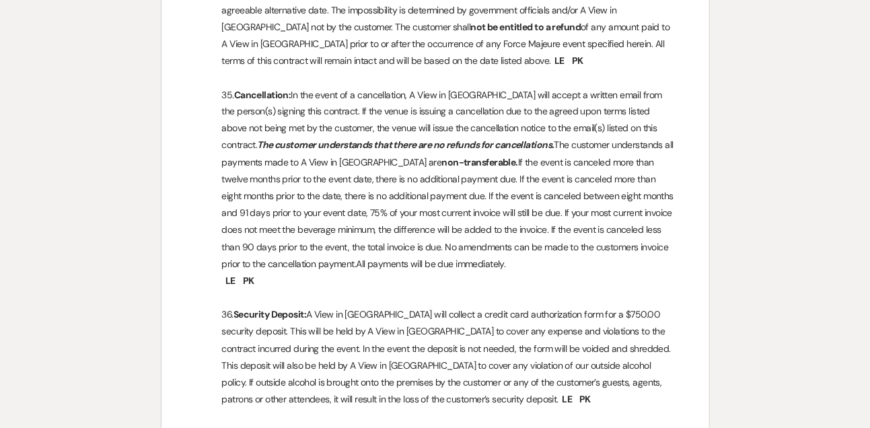
scroll to position [5180, 0]
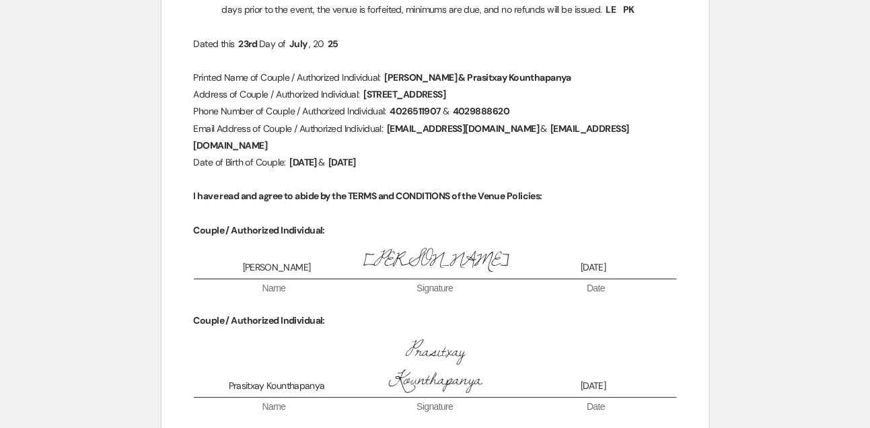
drag, startPoint x: 231, startPoint y: 332, endPoint x: 295, endPoint y: 332, distance: 63.9
click at [295, 380] on span "Prasitxay Kounthapanya" at bounding box center [277, 386] width 158 height 13
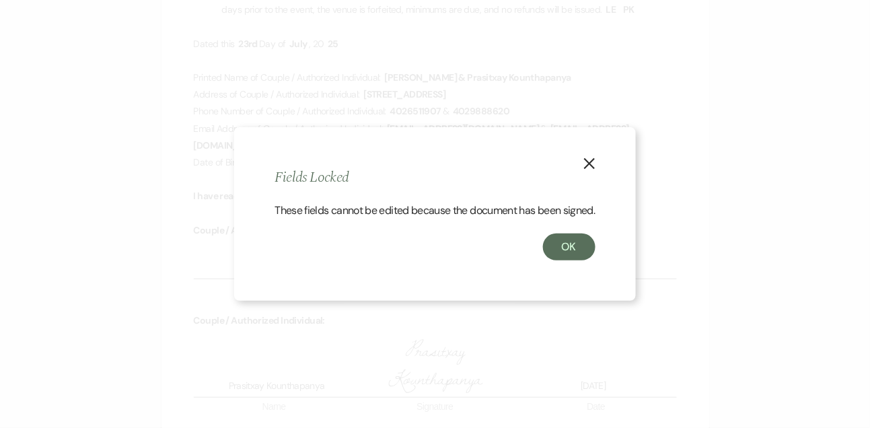
click at [591, 151] on button "X" at bounding box center [589, 163] width 20 height 24
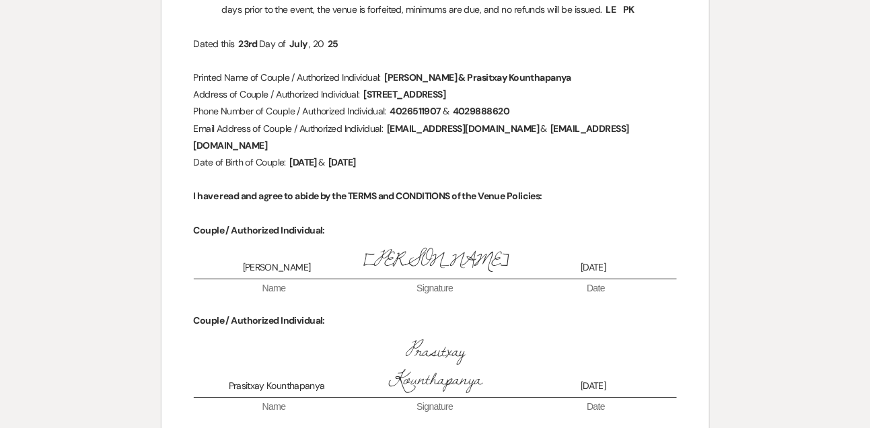
drag, startPoint x: 337, startPoint y: 324, endPoint x: 306, endPoint y: 324, distance: 30.3
click at [306, 336] on div "Prasitxay Kounthapanya Prasitxay Kounthapanya [DATE]" at bounding box center [435, 364] width 475 height 57
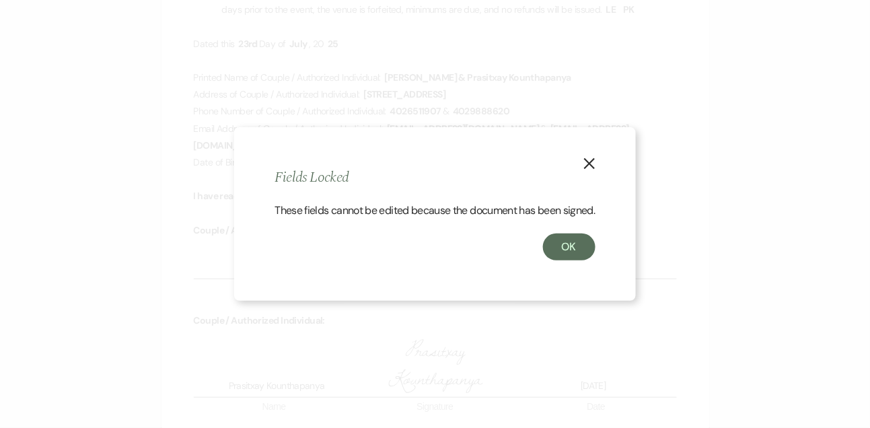
click at [596, 157] on icon "X" at bounding box center [590, 163] width 12 height 12
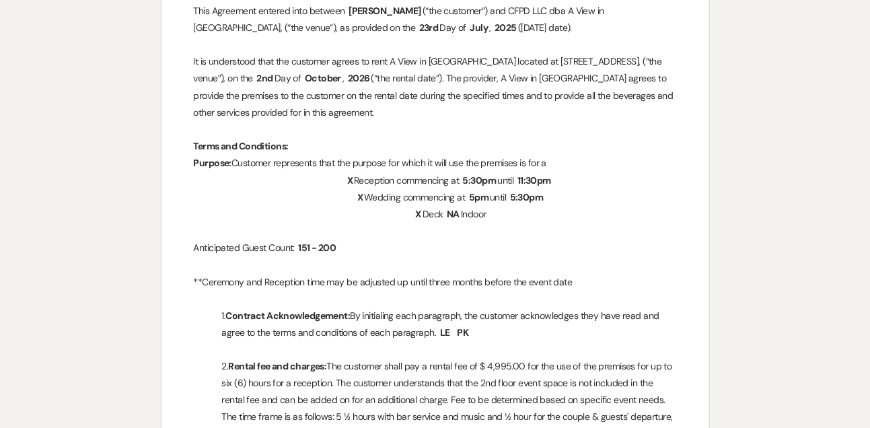
scroll to position [0, 0]
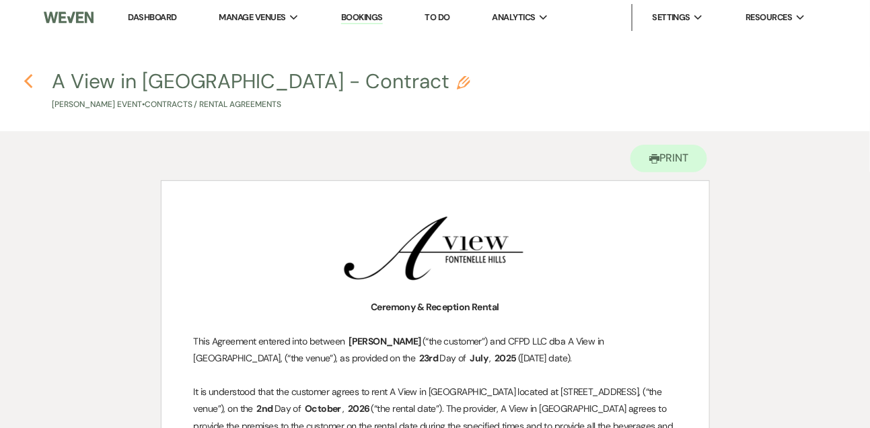
click at [26, 77] on icon "Previous" at bounding box center [29, 81] width 10 height 16
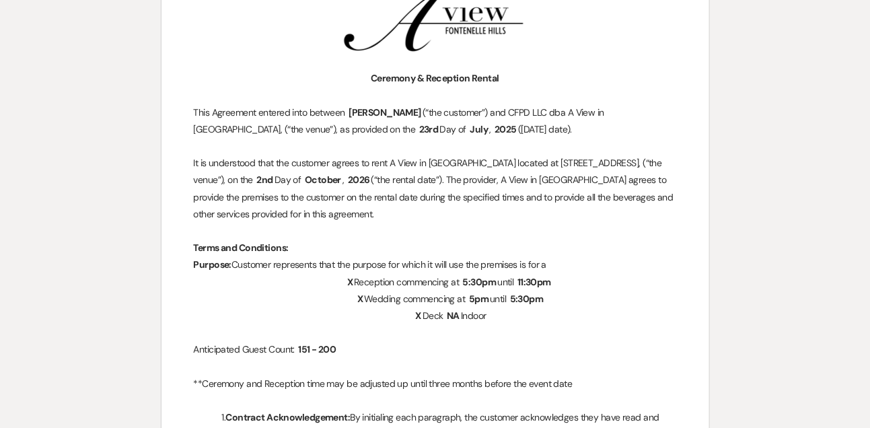
select select "5"
select select "2"
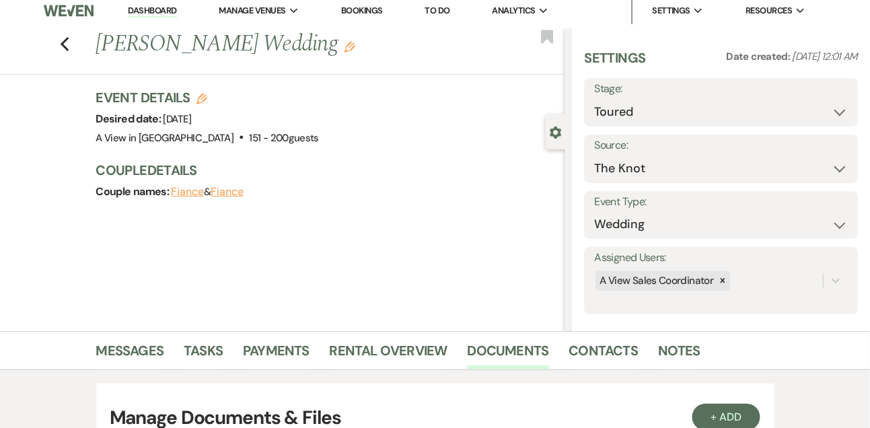
scroll to position [0, 0]
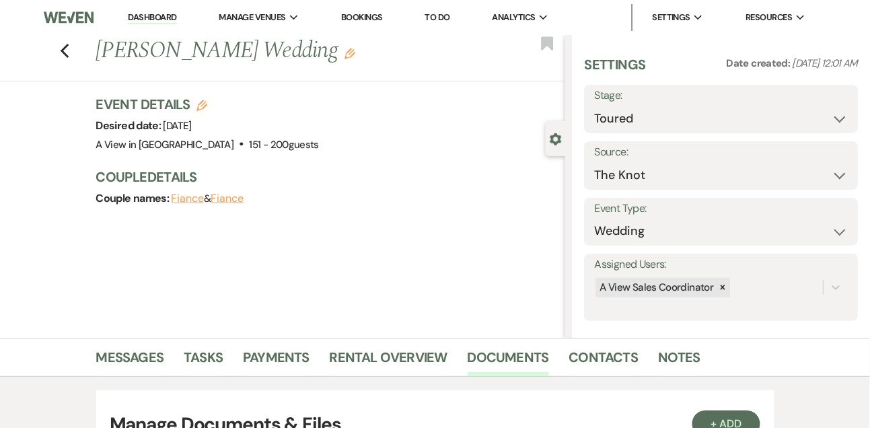
click at [166, 11] on link "Dashboard" at bounding box center [152, 17] width 48 height 13
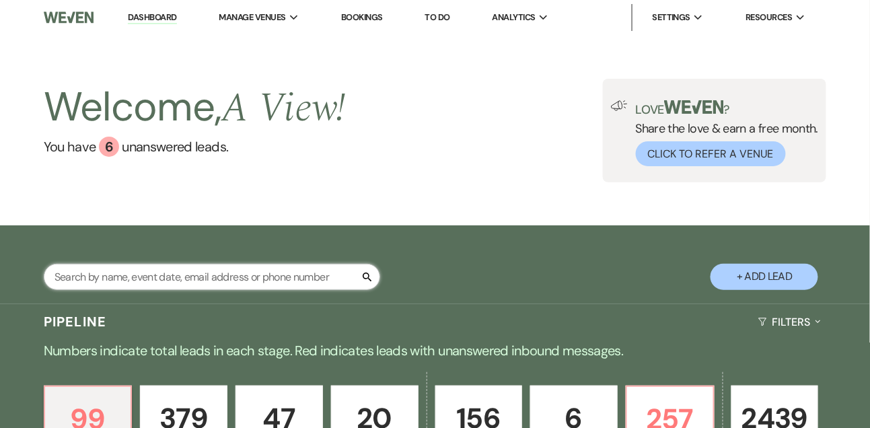
click at [121, 272] on input "text" at bounding box center [212, 277] width 337 height 26
type input "[PERSON_NAME] [PERSON_NAME]"
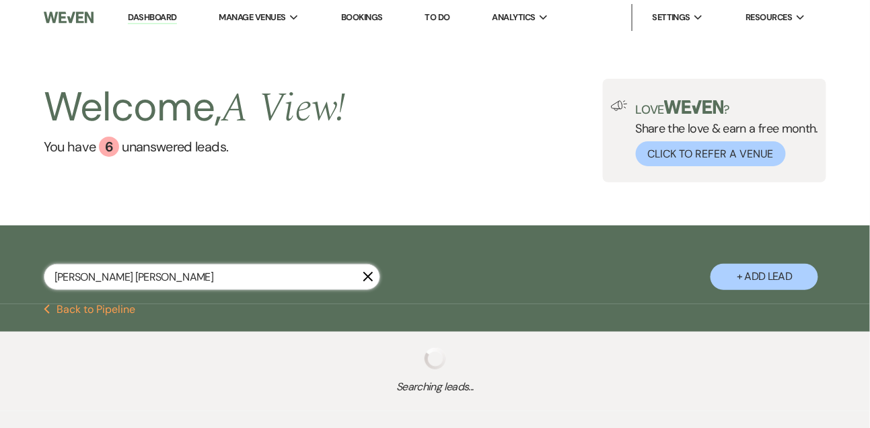
select select "8"
select select "4"
select select "9"
select select "8"
select select "4"
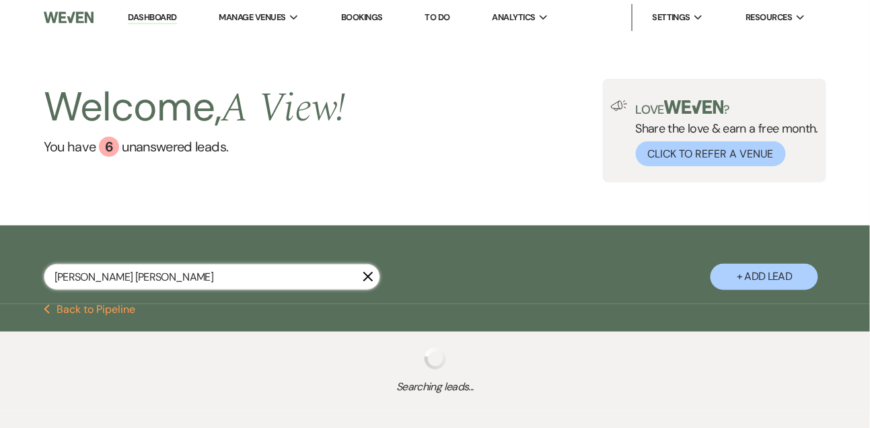
select select "8"
select select "4"
select select "9"
select select "8"
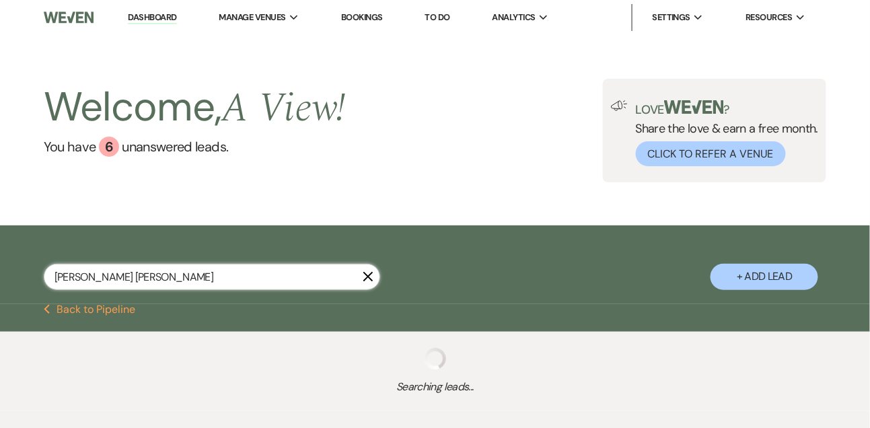
select select "4"
select select "5"
select select "8"
select select "4"
select select "9"
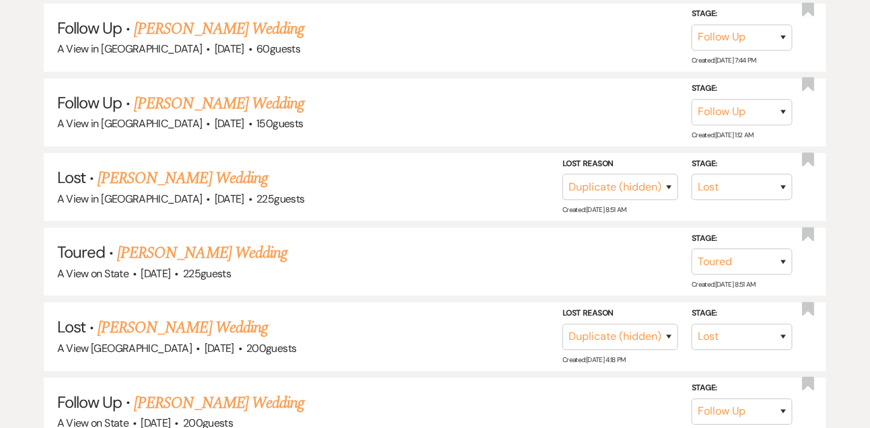
scroll to position [651, 0]
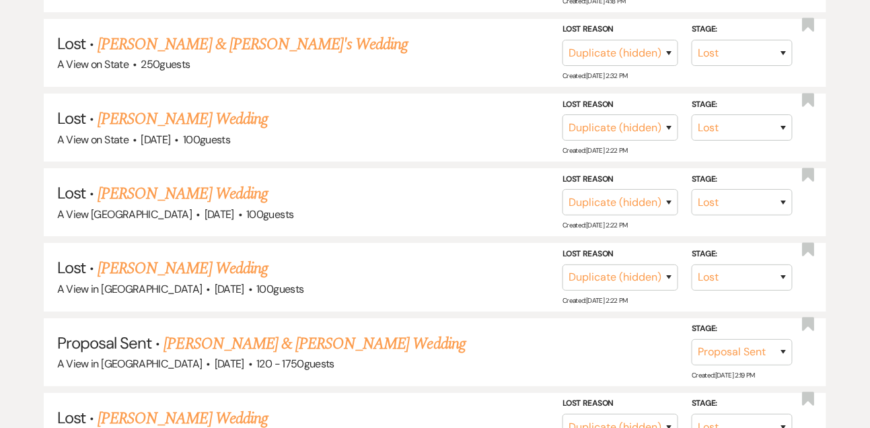
scroll to position [1324, 0]
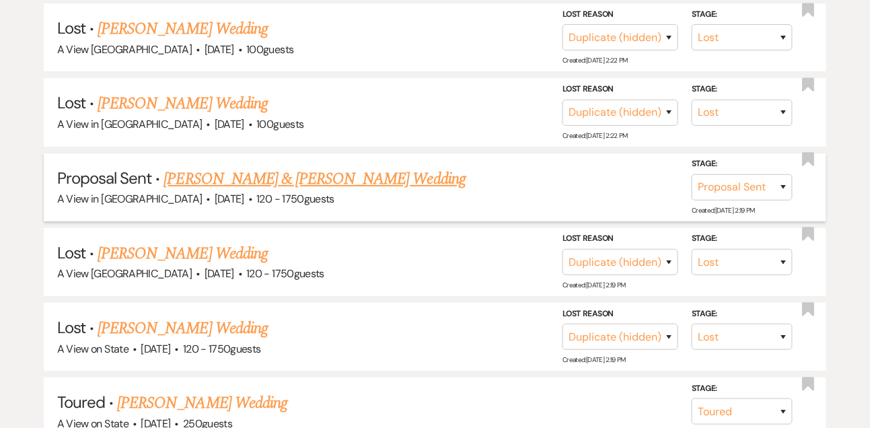
click at [230, 167] on link "[PERSON_NAME] & [PERSON_NAME] Wedding" at bounding box center [315, 179] width 302 height 24
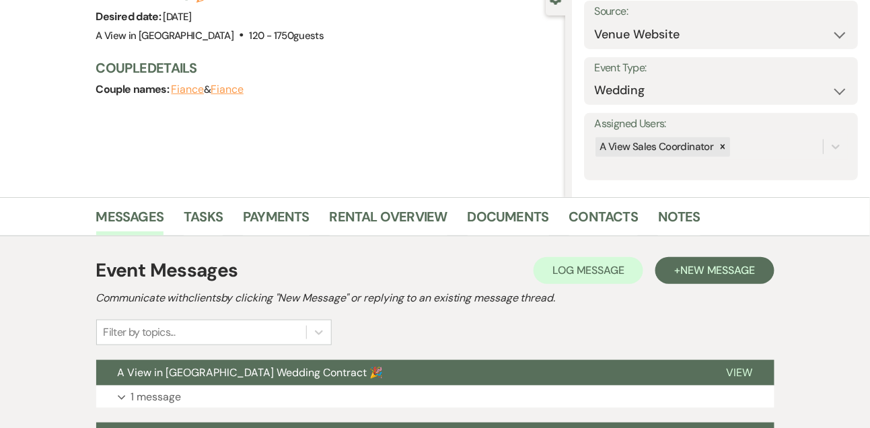
scroll to position [151, 0]
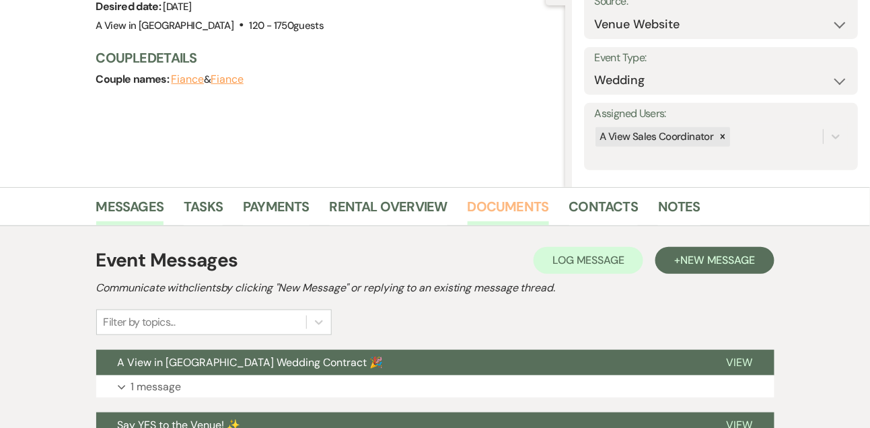
click at [526, 210] on link "Documents" at bounding box center [508, 211] width 81 height 30
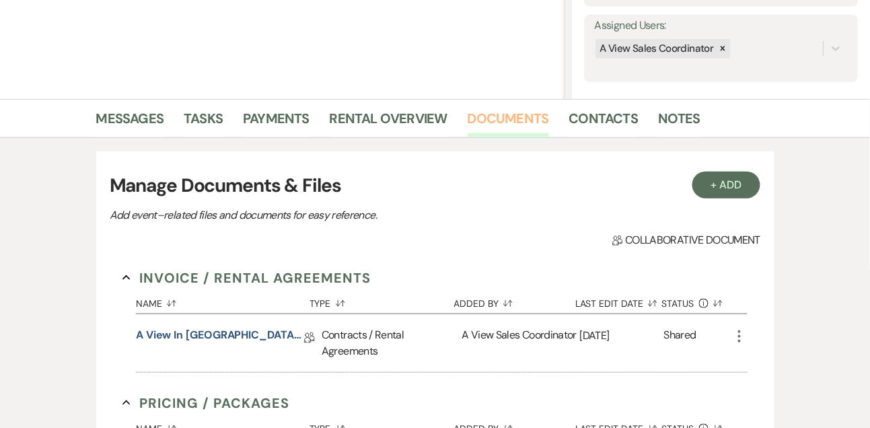
scroll to position [246, 0]
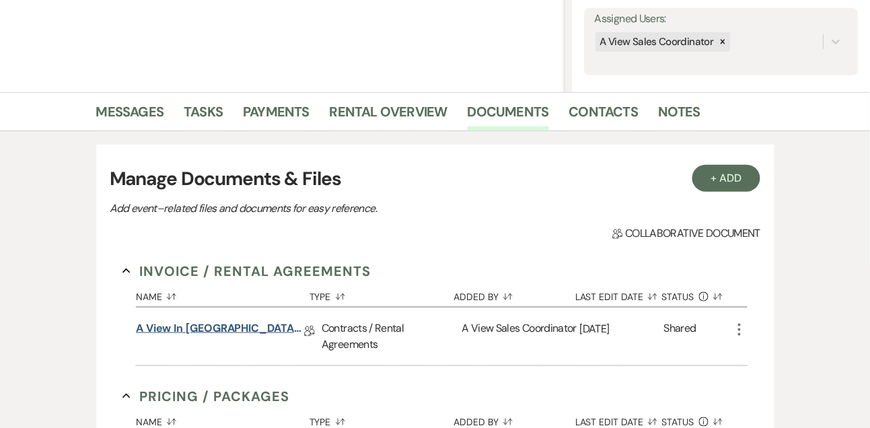
click at [256, 329] on link "A View in [GEOGRAPHIC_DATA] - Contract" at bounding box center [220, 330] width 168 height 21
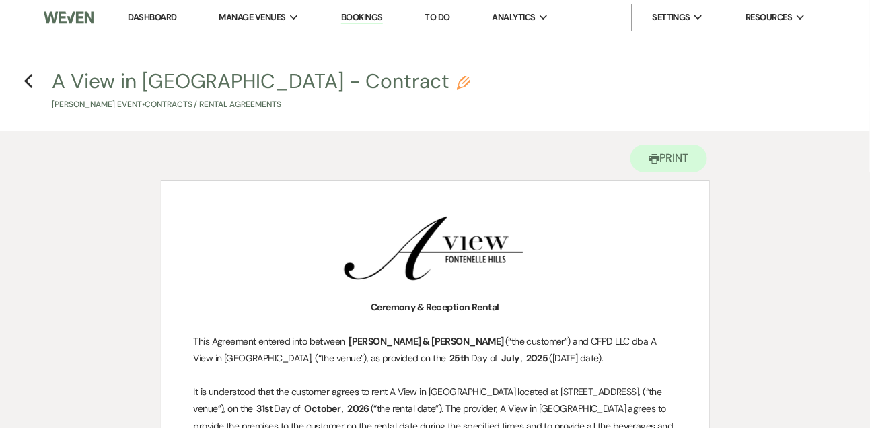
click at [148, 12] on link "Dashboard" at bounding box center [152, 16] width 48 height 11
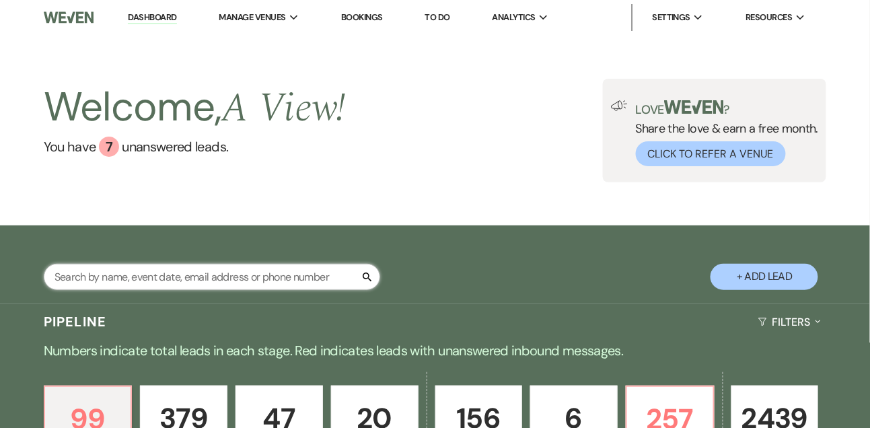
click at [192, 285] on input "text" at bounding box center [212, 277] width 337 height 26
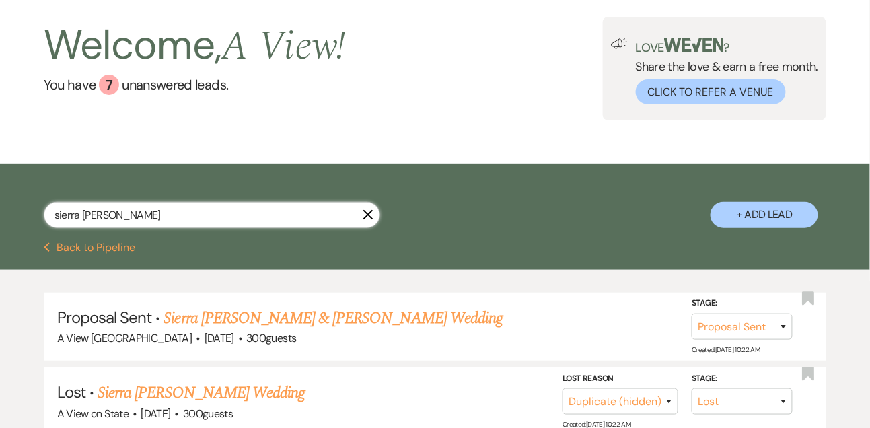
scroll to position [69, 0]
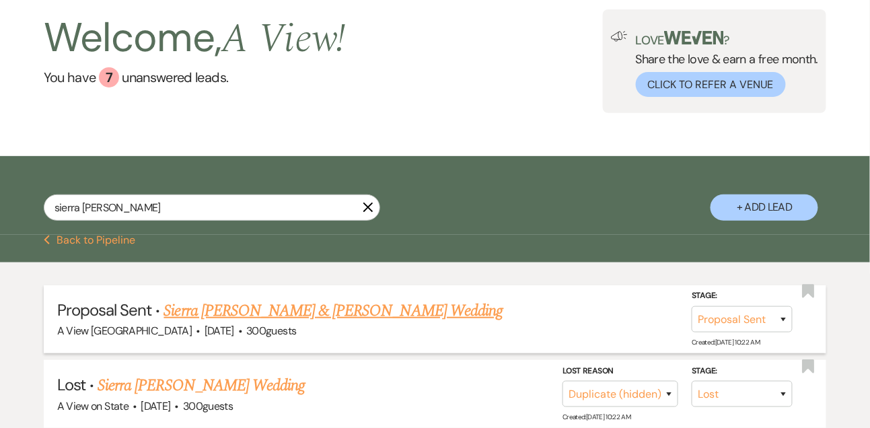
click at [228, 306] on link "Sierra [PERSON_NAME] & [PERSON_NAME] Wedding" at bounding box center [333, 311] width 339 height 24
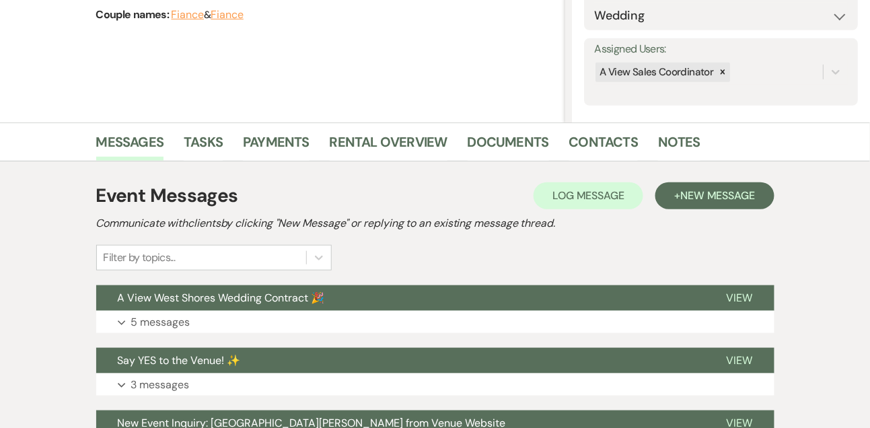
scroll to position [296, 0]
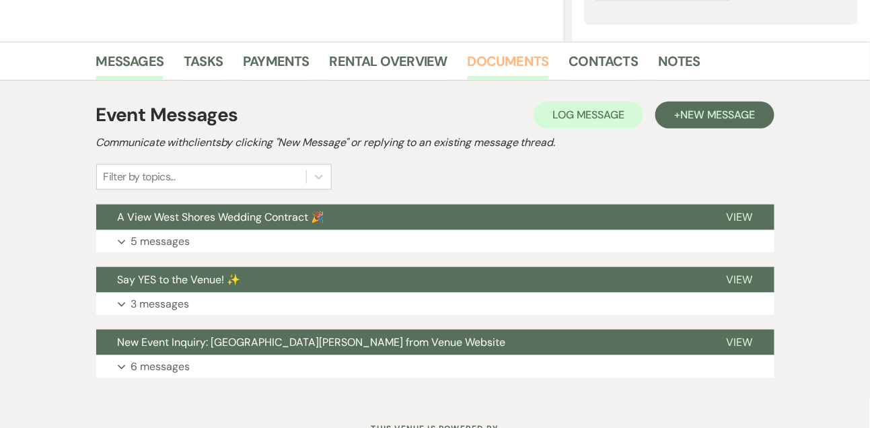
click at [523, 52] on link "Documents" at bounding box center [508, 65] width 81 height 30
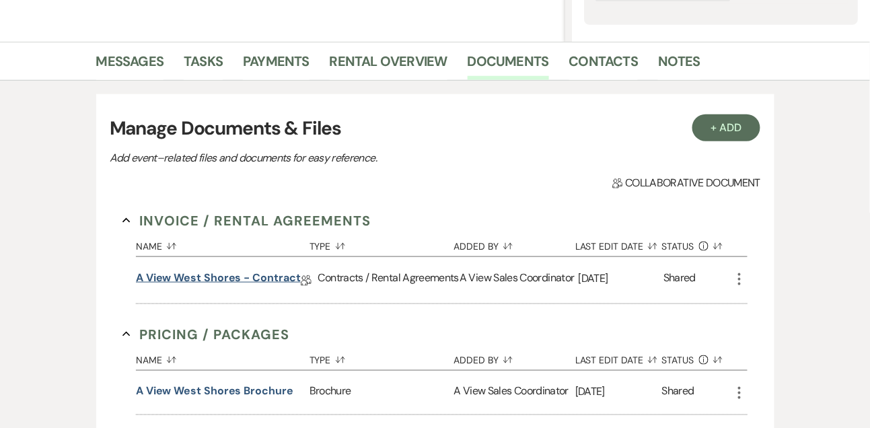
click at [258, 281] on link "A View West Shores - Contract" at bounding box center [218, 280] width 165 height 21
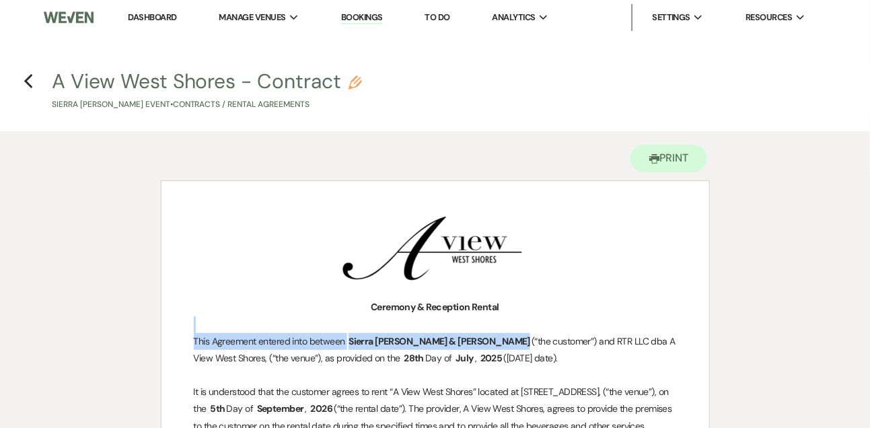
drag, startPoint x: 368, startPoint y: 324, endPoint x: 433, endPoint y: 345, distance: 67.9
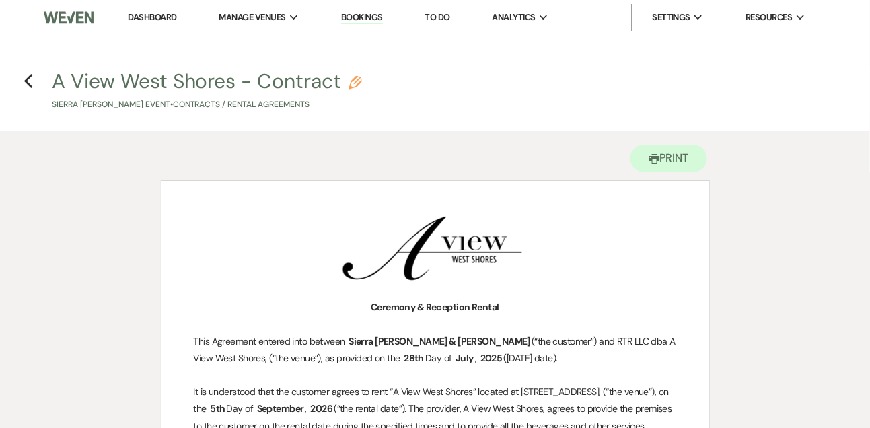
click at [540, 294] on p at bounding box center [435, 290] width 483 height 17
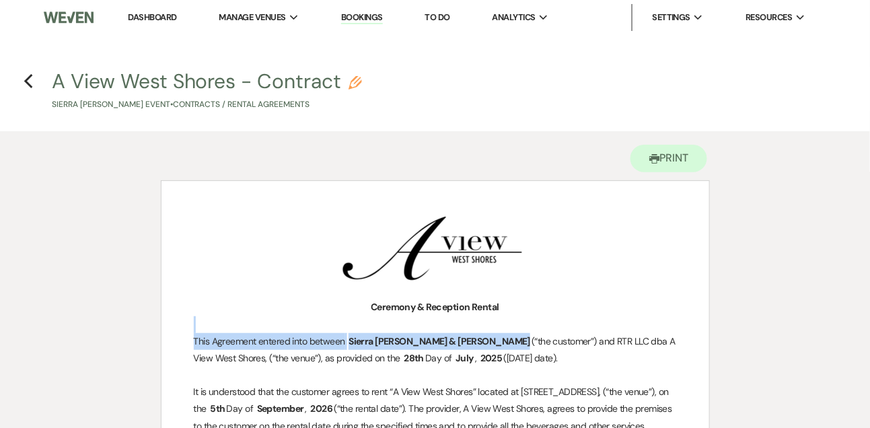
drag, startPoint x: 466, startPoint y: 330, endPoint x: 477, endPoint y: 336, distance: 12.4
click at [30, 78] on icon "Previous" at bounding box center [29, 81] width 10 height 16
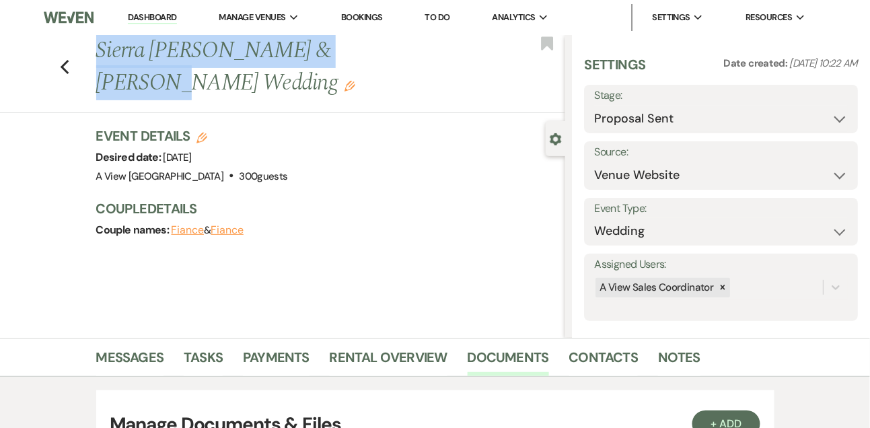
drag, startPoint x: 92, startPoint y: 51, endPoint x: 355, endPoint y: 48, distance: 263.2
click at [355, 48] on div "Previous Sierra [PERSON_NAME] & [PERSON_NAME] Wedding Edit" at bounding box center [328, 67] width 477 height 64
copy h1 "Sierra [PERSON_NAME] & [PERSON_NAME]'"
click at [160, 18] on link "Dashboard" at bounding box center [152, 17] width 48 height 13
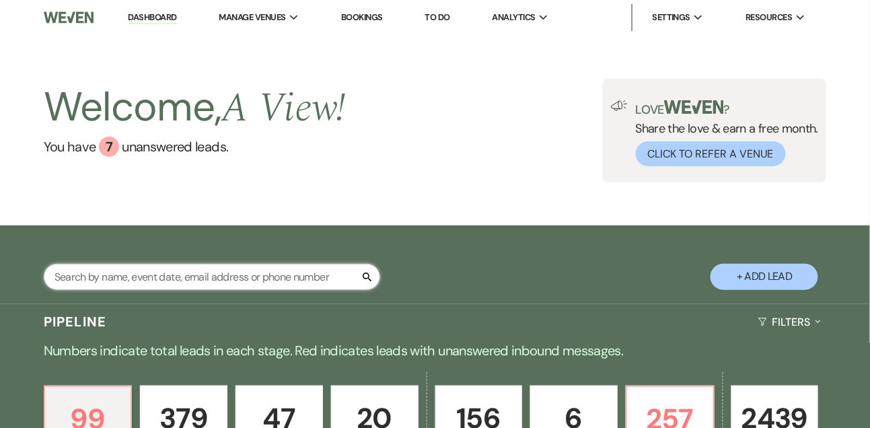
click at [139, 269] on input "text" at bounding box center [212, 277] width 337 height 26
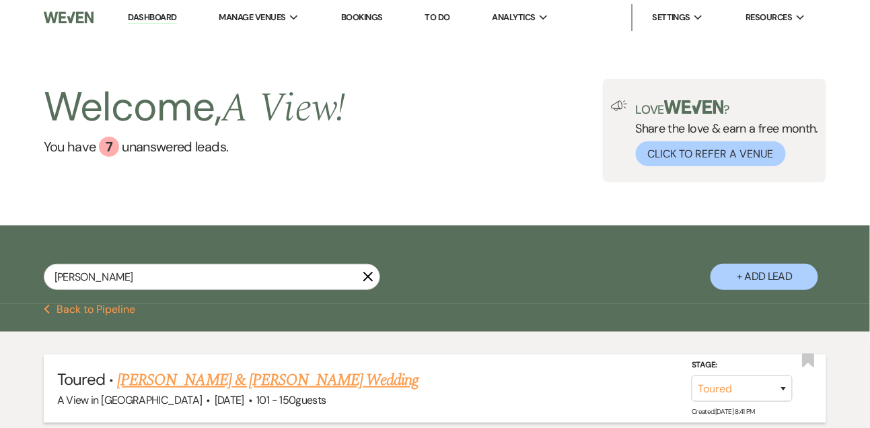
click at [178, 368] on link "[PERSON_NAME] & [PERSON_NAME] Wedding" at bounding box center [268, 380] width 302 height 24
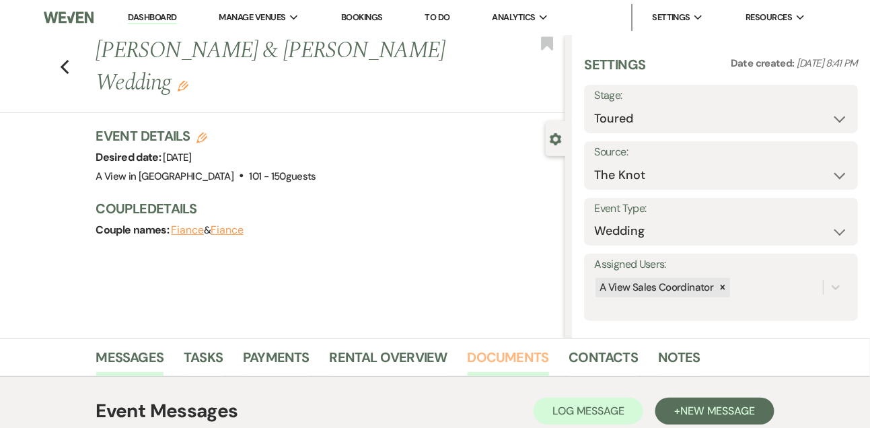
click at [529, 357] on link "Documents" at bounding box center [508, 362] width 81 height 30
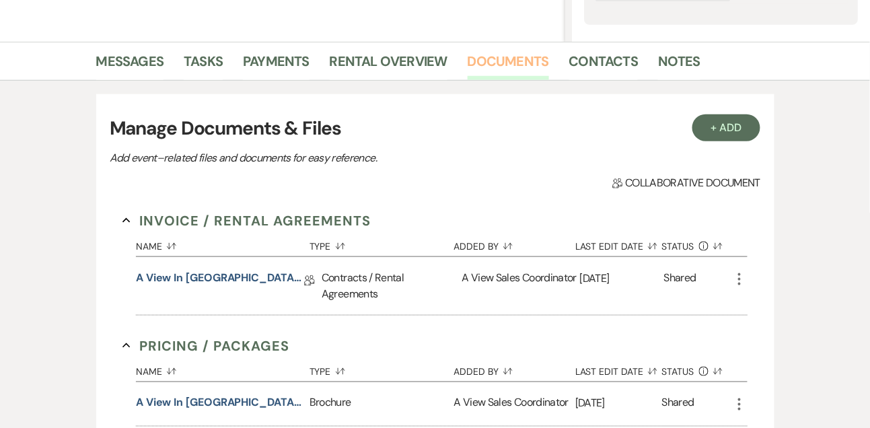
scroll to position [297, 0]
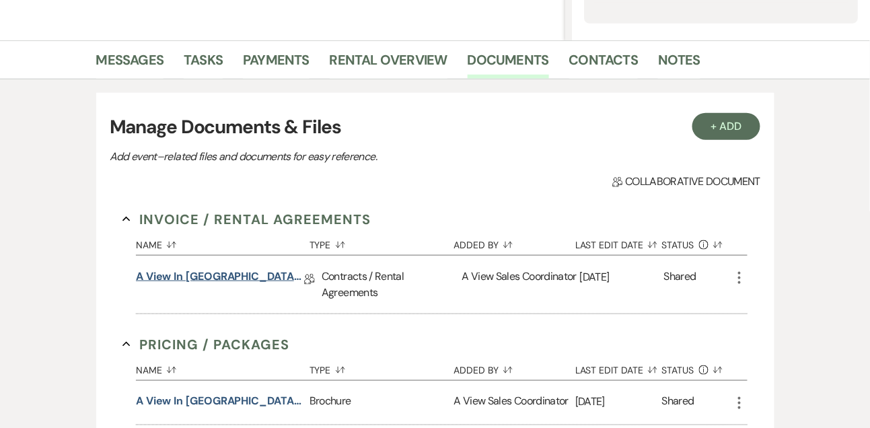
click at [230, 276] on link "A View in [GEOGRAPHIC_DATA] - Contract" at bounding box center [220, 279] width 168 height 21
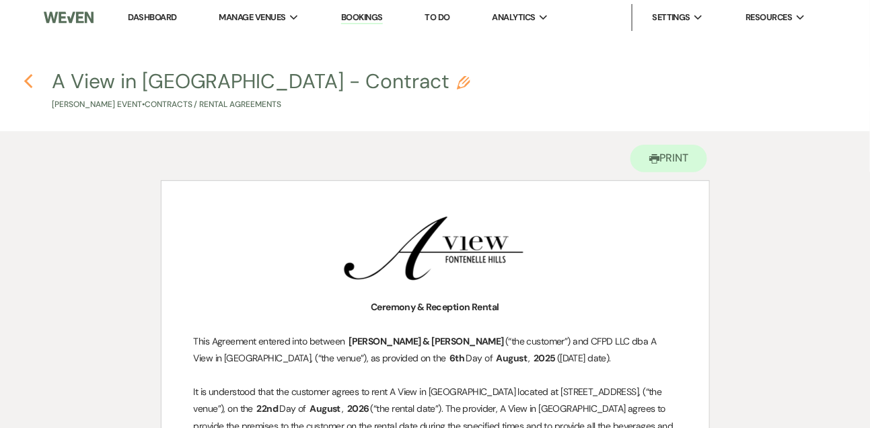
click at [24, 82] on icon "Previous" at bounding box center [29, 81] width 10 height 16
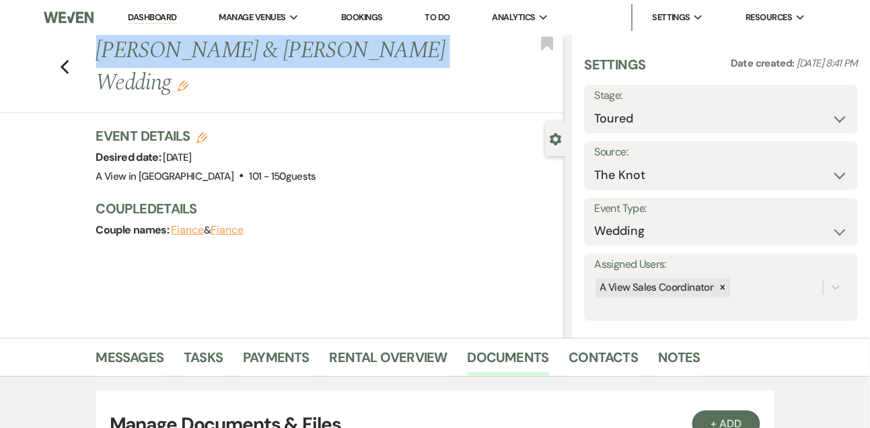
drag, startPoint x: 98, startPoint y: 46, endPoint x: 365, endPoint y: 42, distance: 266.6
click at [365, 42] on h1 "[PERSON_NAME] & [PERSON_NAME] Wedding Edit" at bounding box center [281, 67] width 370 height 64
copy h1 "[PERSON_NAME] & [PERSON_NAME]"
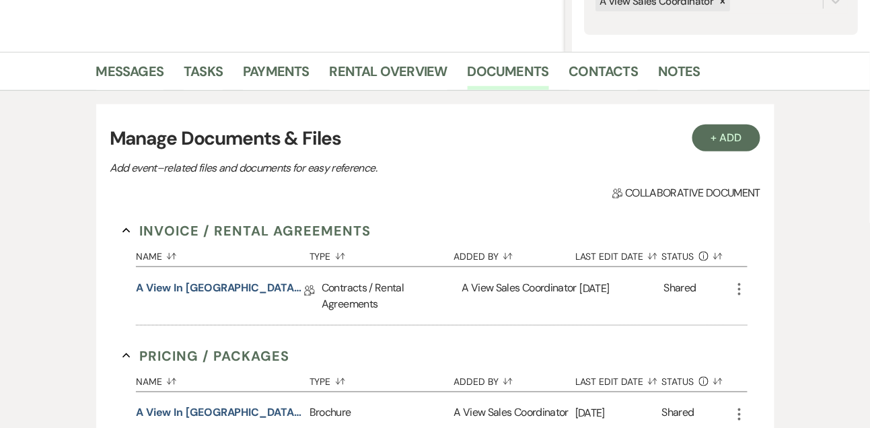
scroll to position [343, 0]
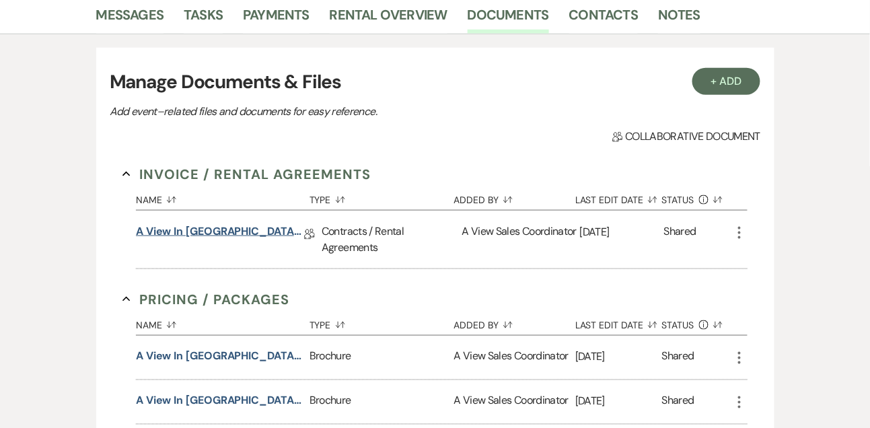
click at [198, 236] on link "A View in [GEOGRAPHIC_DATA] - Contract" at bounding box center [220, 233] width 168 height 21
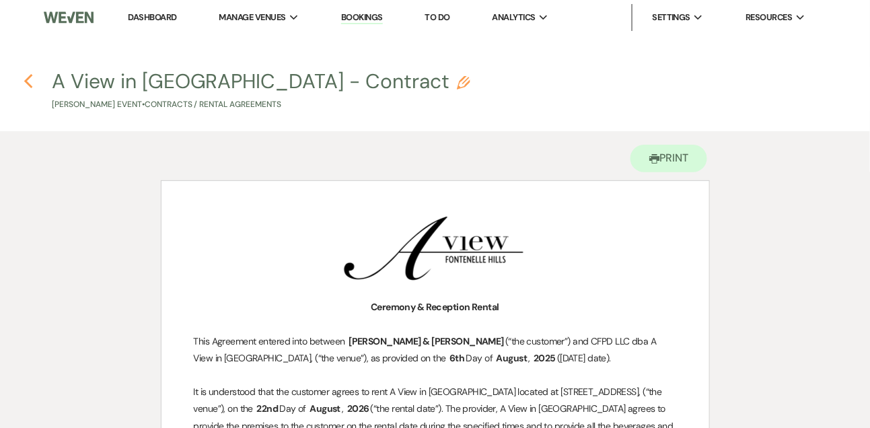
click at [26, 79] on icon "Previous" at bounding box center [29, 81] width 10 height 16
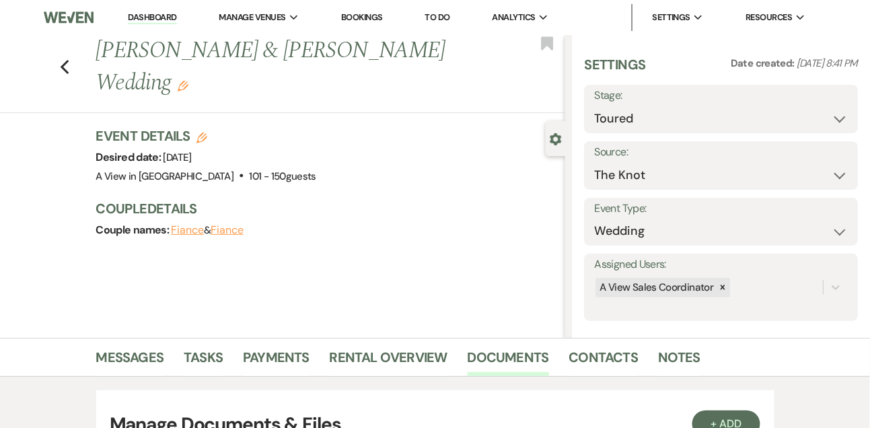
click at [153, 20] on link "Dashboard" at bounding box center [152, 17] width 48 height 13
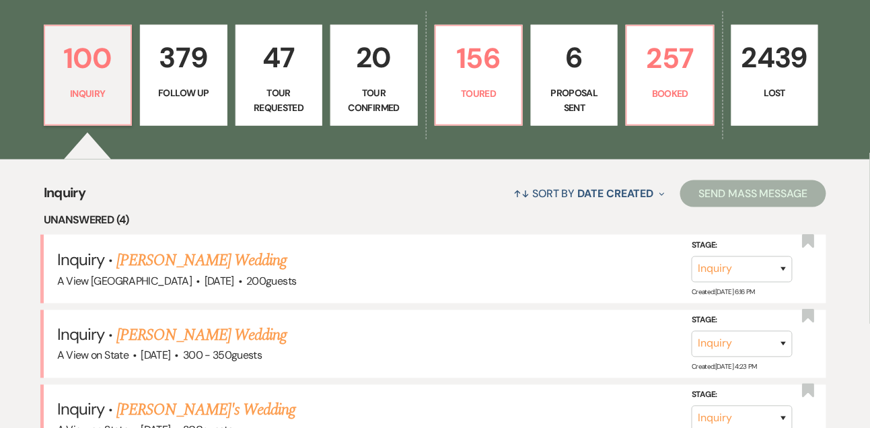
scroll to position [219, 0]
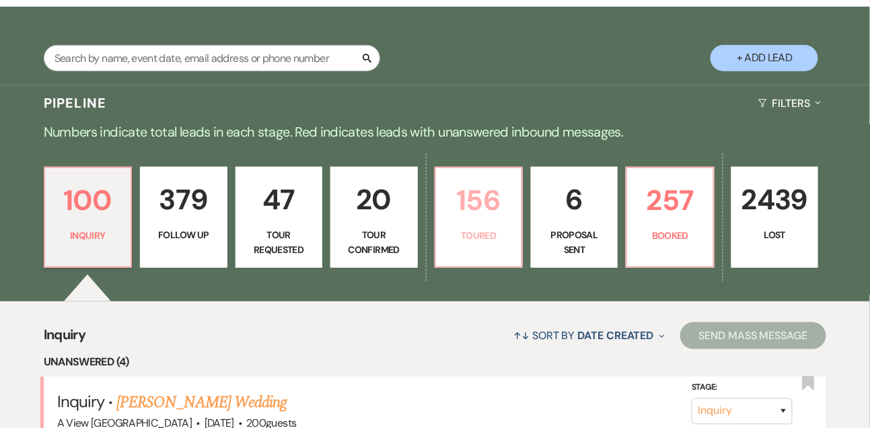
click at [450, 263] on link "156 Toured" at bounding box center [479, 217] width 88 height 101
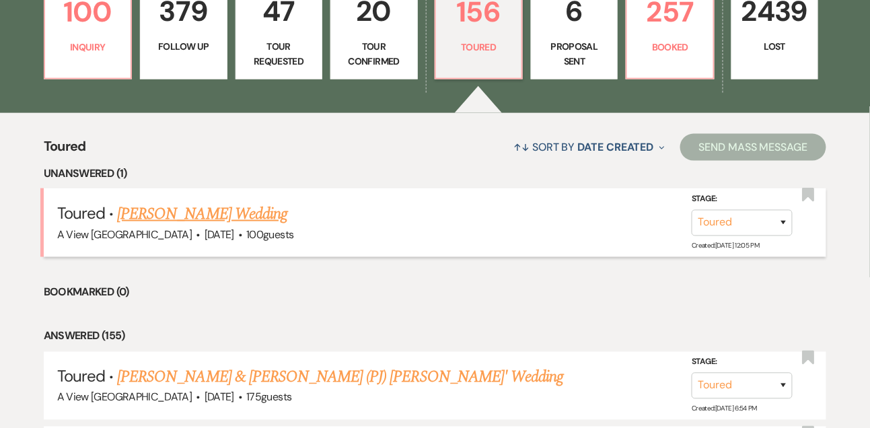
click at [212, 212] on link "[PERSON_NAME] Wedding" at bounding box center [202, 214] width 170 height 24
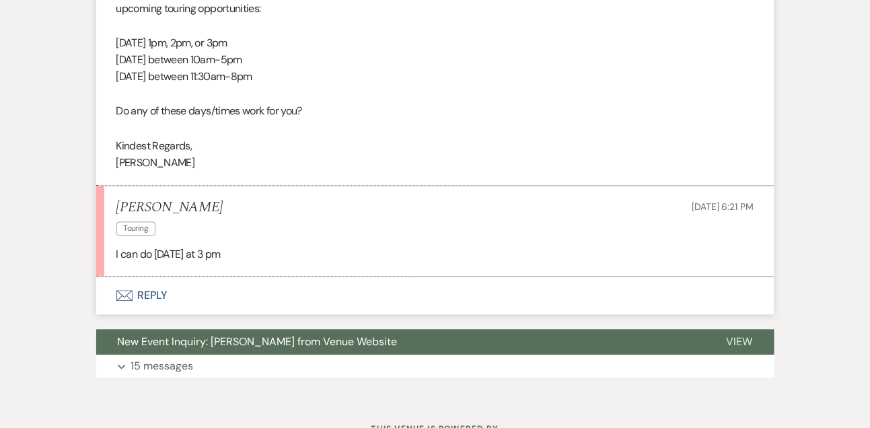
click at [159, 303] on button "Envelope Reply" at bounding box center [435, 296] width 678 height 38
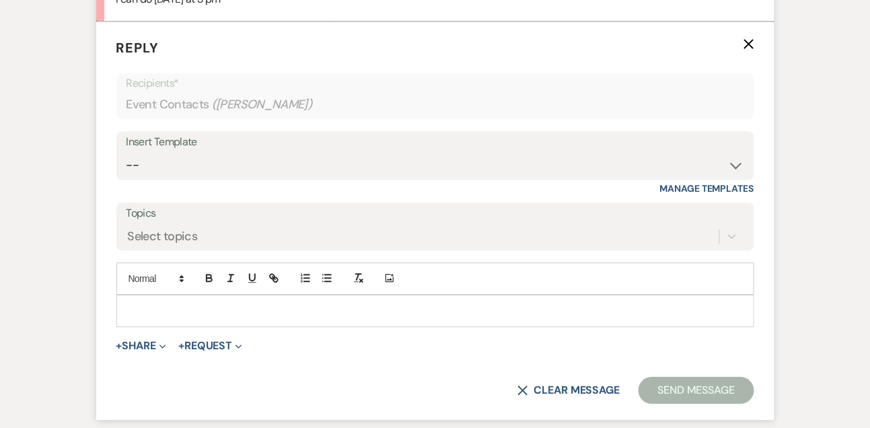
scroll to position [888, 0]
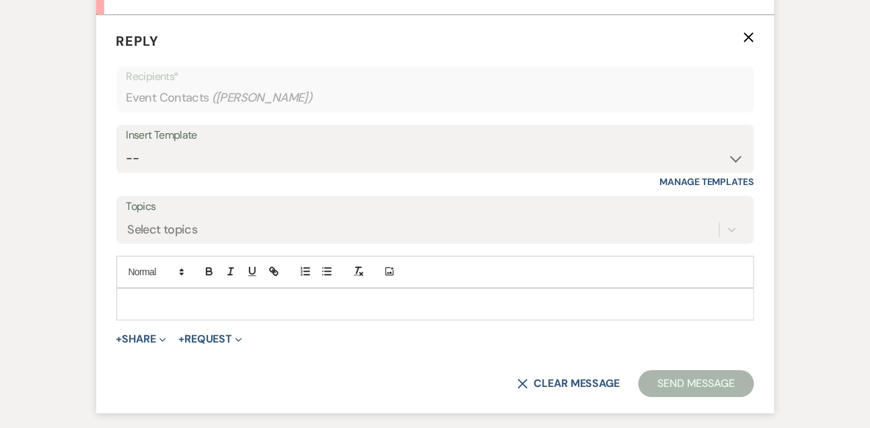
click at [157, 321] on form "Reply X Recipients* Event Contacts ( [PERSON_NAME] ) Insert Template -- Tour Co…" at bounding box center [435, 214] width 678 height 398
click at [157, 312] on div at bounding box center [435, 304] width 637 height 31
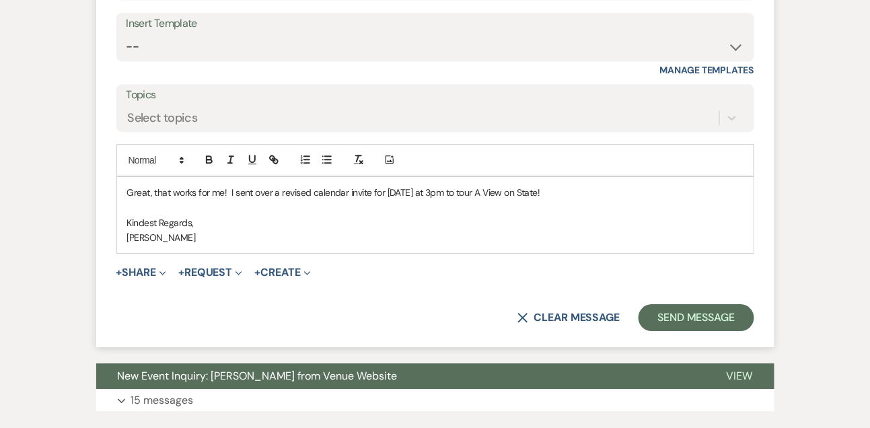
scroll to position [1002, 0]
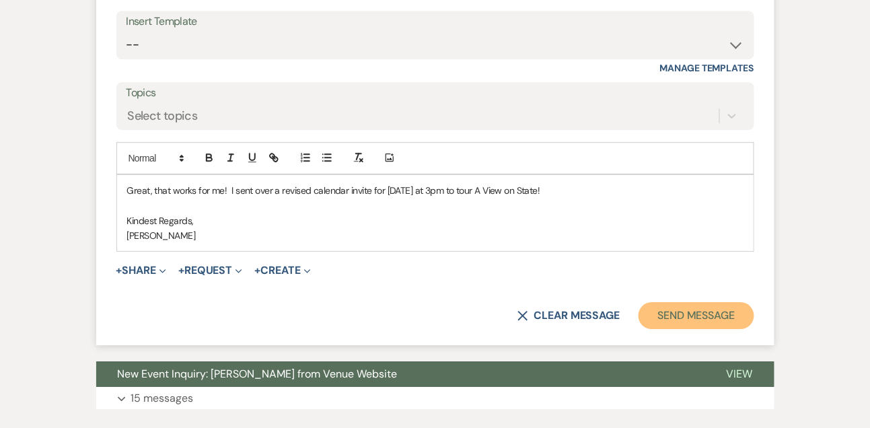
click at [708, 309] on button "Send Message" at bounding box center [696, 315] width 115 height 27
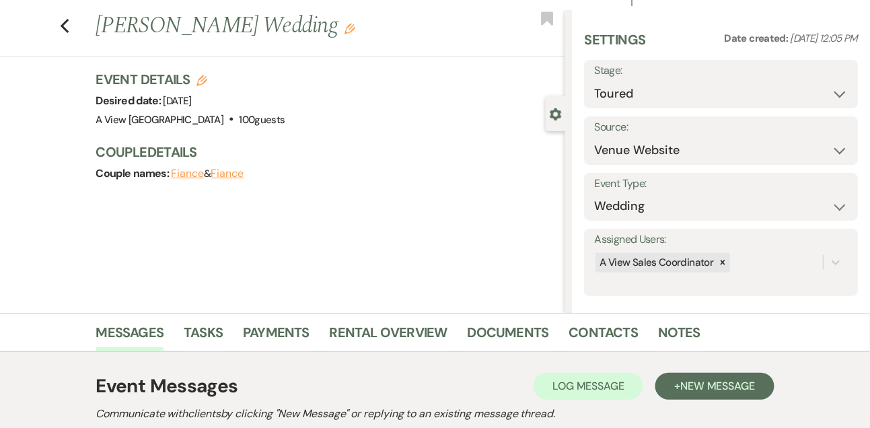
scroll to position [0, 0]
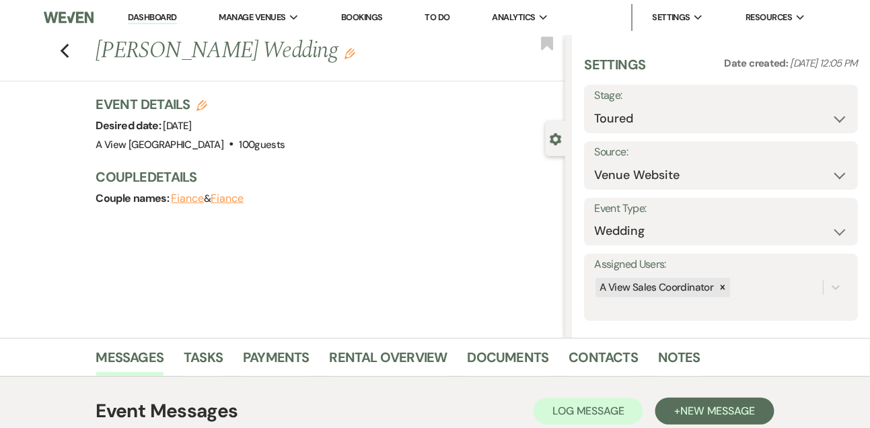
click at [142, 16] on link "Dashboard" at bounding box center [152, 17] width 48 height 13
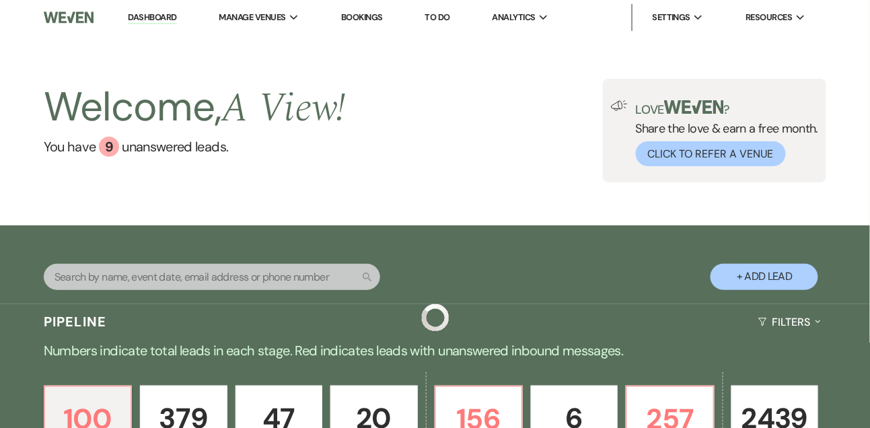
click at [183, 272] on input "text" at bounding box center [212, 277] width 337 height 26
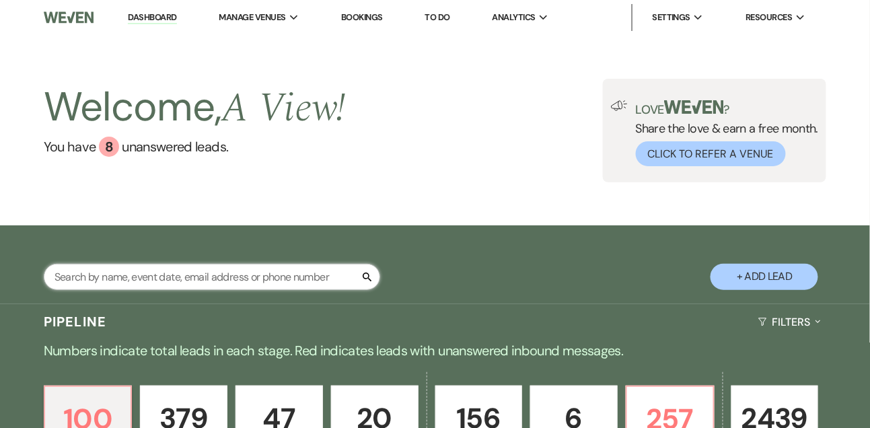
drag, startPoint x: 183, startPoint y: 273, endPoint x: 181, endPoint y: 249, distance: 24.3
click at [183, 274] on input "text" at bounding box center [212, 277] width 337 height 26
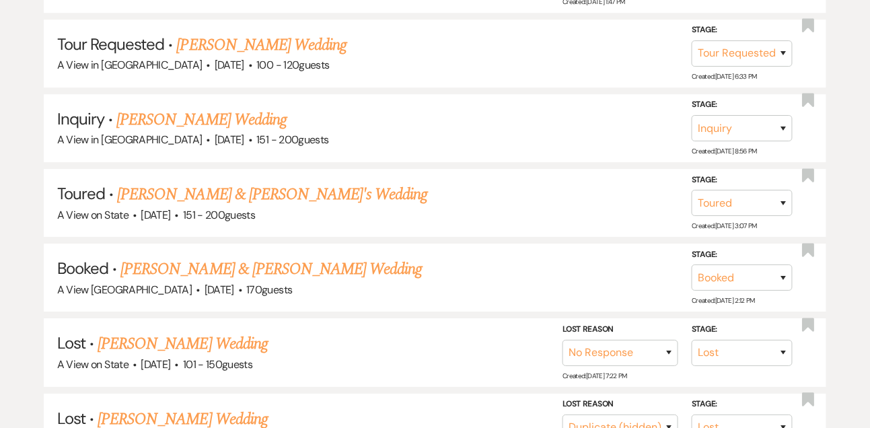
scroll to position [1172, 0]
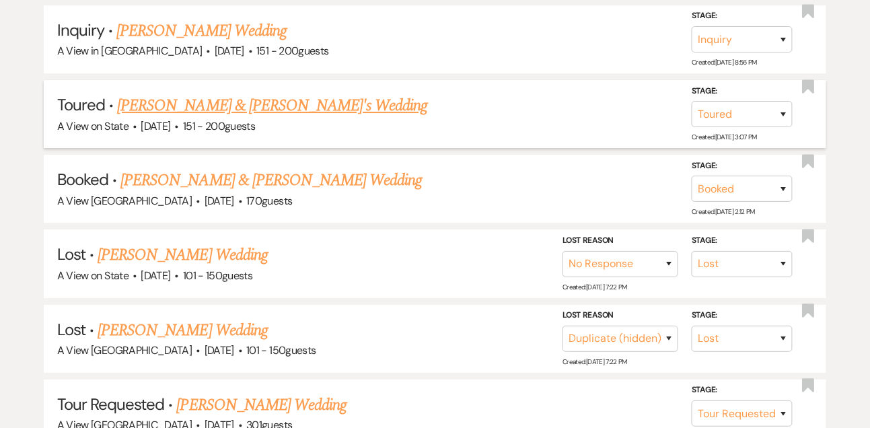
click at [209, 96] on link "[PERSON_NAME] & [PERSON_NAME]'s Wedding" at bounding box center [272, 106] width 311 height 24
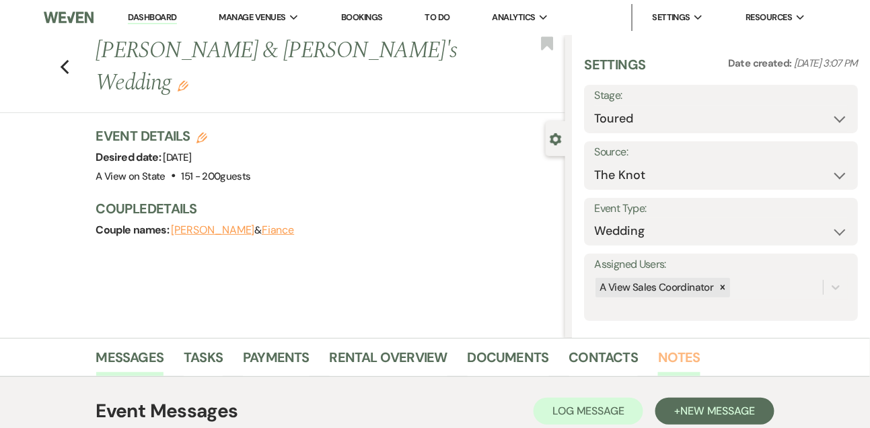
click at [667, 358] on link "Notes" at bounding box center [679, 362] width 42 height 30
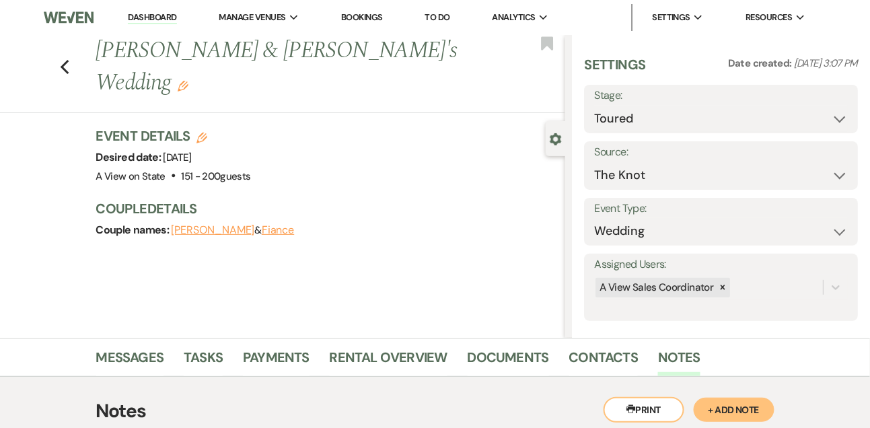
click at [162, 15] on link "Dashboard" at bounding box center [152, 17] width 48 height 13
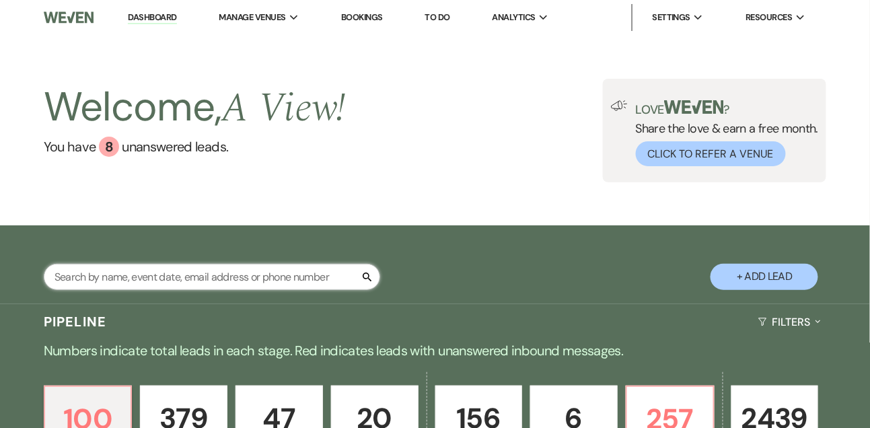
click at [149, 280] on input "text" at bounding box center [212, 277] width 337 height 26
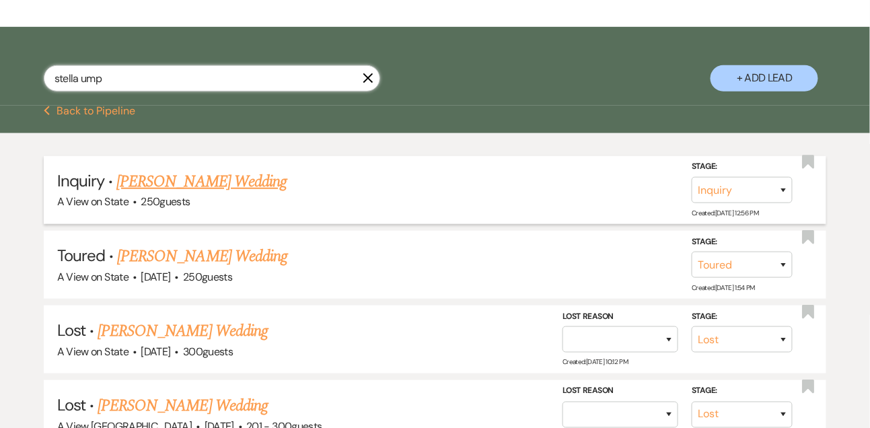
scroll to position [200, 0]
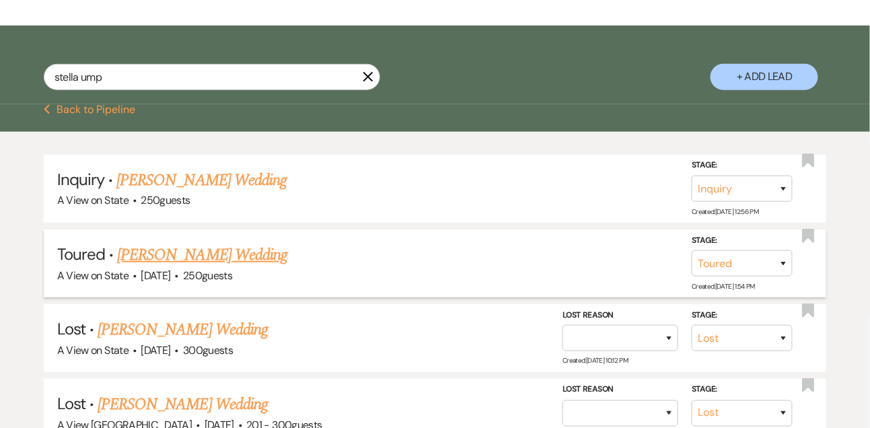
click at [179, 277] on span "·" at bounding box center [177, 277] width 4 height 0
click at [201, 254] on link "[PERSON_NAME] Wedding" at bounding box center [202, 255] width 170 height 24
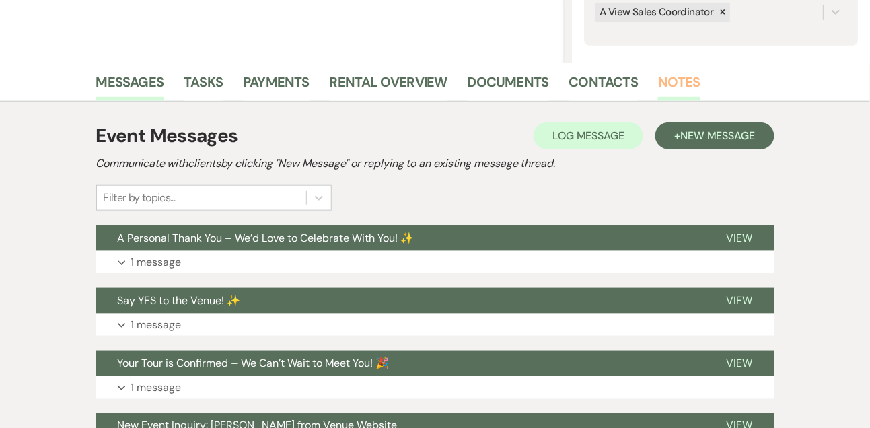
click at [666, 85] on link "Notes" at bounding box center [679, 86] width 42 height 30
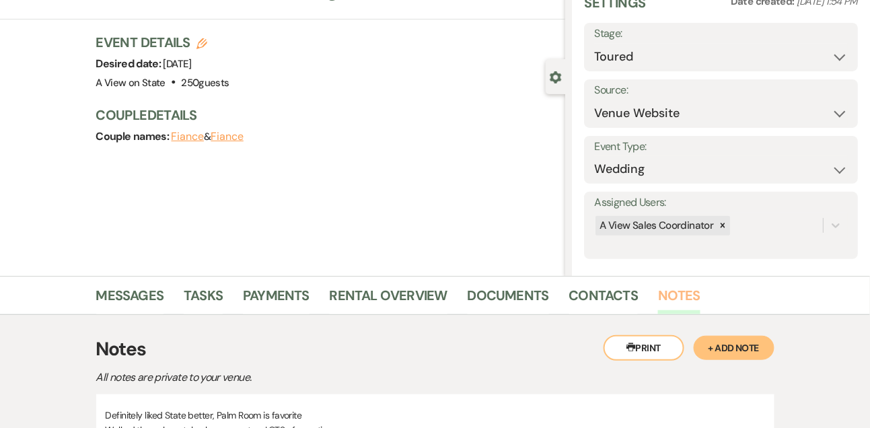
scroll to position [275, 0]
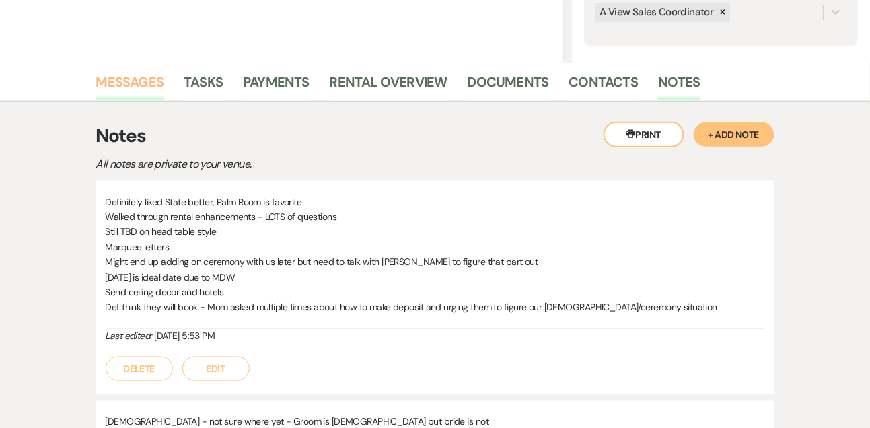
click at [149, 85] on link "Messages" at bounding box center [130, 86] width 68 height 30
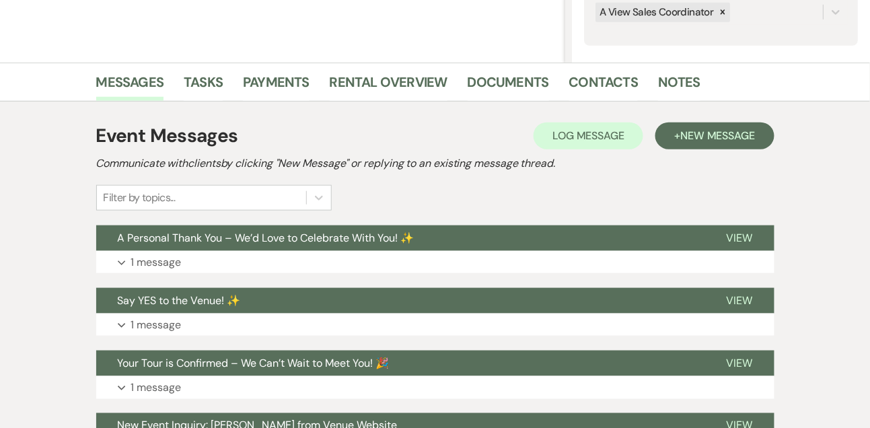
click at [139, 273] on div "Event Messages Log Log Message + New Message Communicate with clients by clicki…" at bounding box center [435, 291] width 678 height 353
click at [139, 265] on p "1 message" at bounding box center [156, 262] width 50 height 17
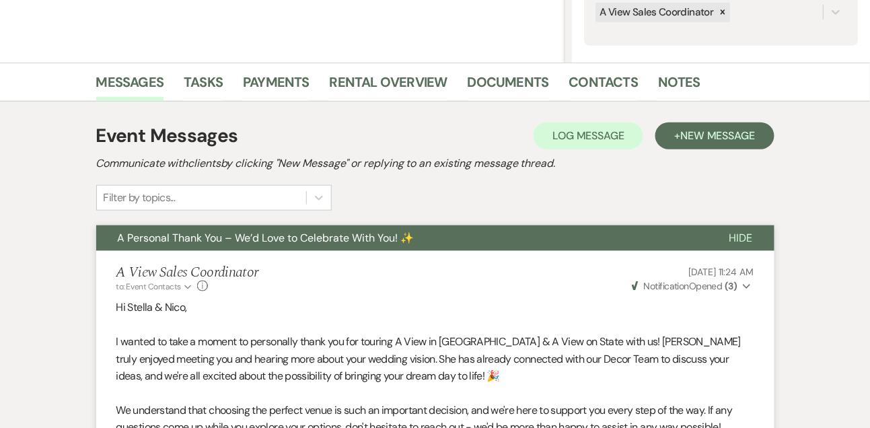
click at [135, 244] on span "A Personal Thank You – We’d Love to Celebrate With You! ✨" at bounding box center [266, 238] width 297 height 14
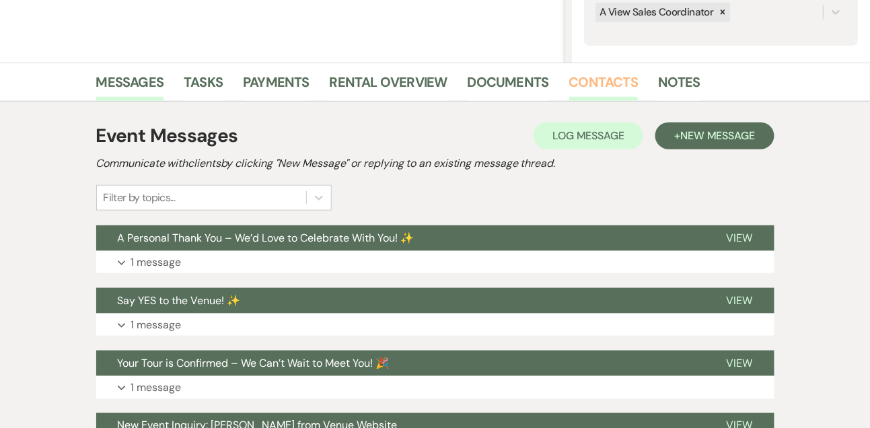
click at [569, 79] on link "Contacts" at bounding box center [603, 86] width 69 height 30
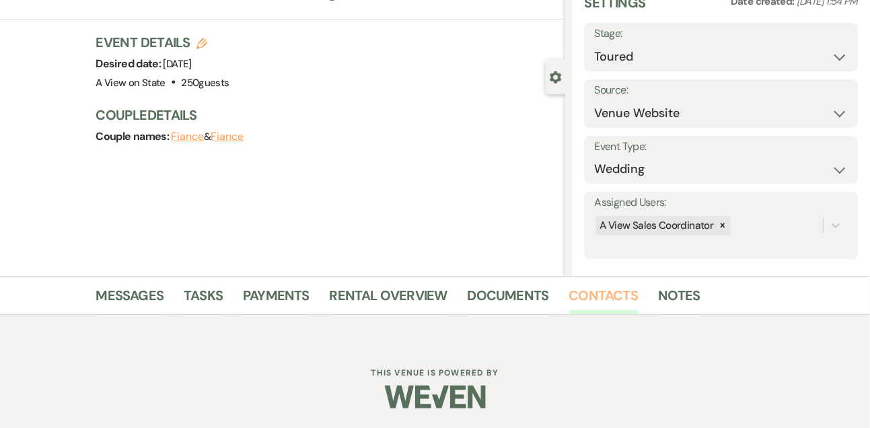
scroll to position [229, 0]
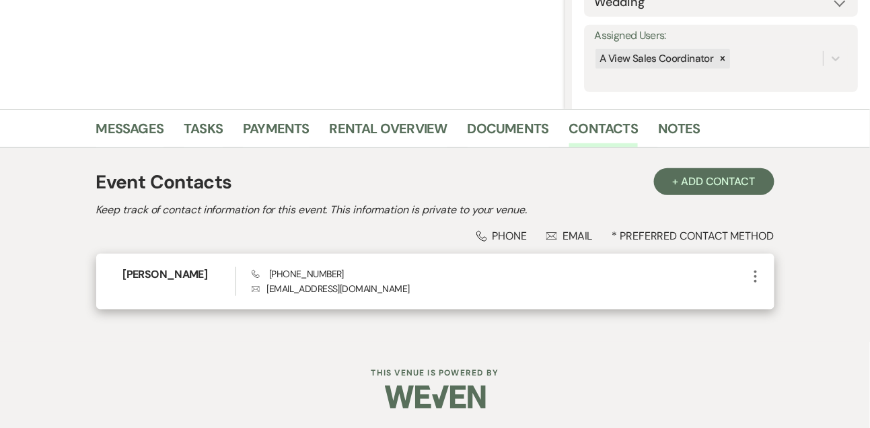
click at [303, 275] on span "Phone [PHONE_NUMBER]" at bounding box center [298, 274] width 92 height 12
copy span "[PHONE_NUMBER]"
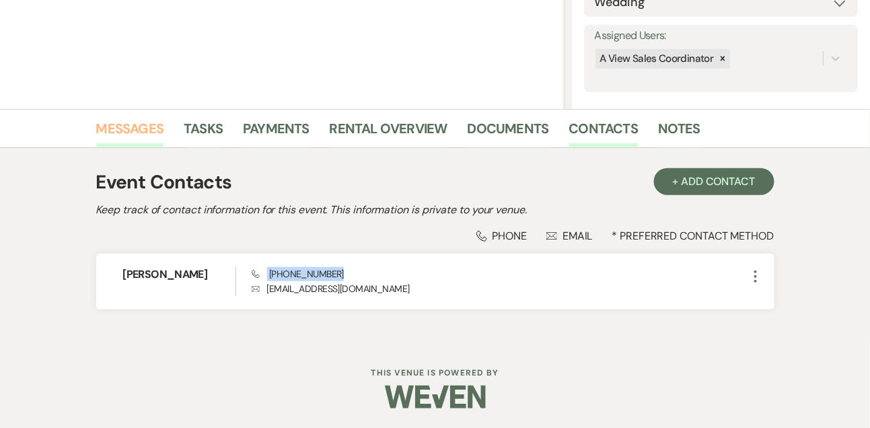
click at [149, 125] on link "Messages" at bounding box center [130, 133] width 68 height 30
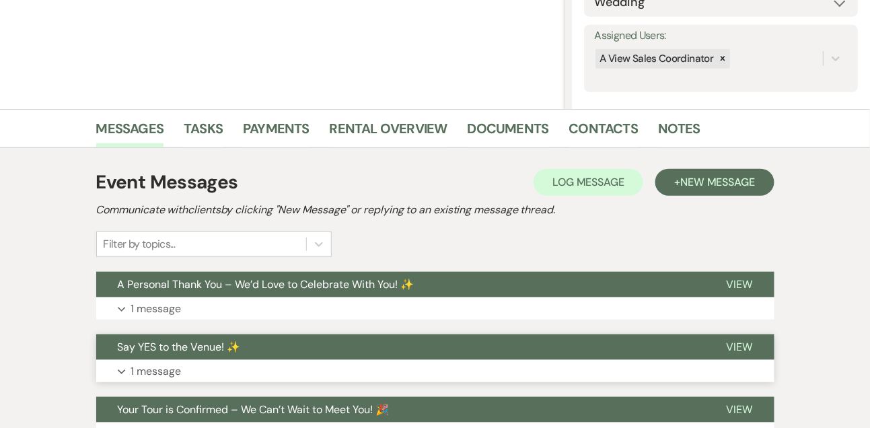
click at [141, 366] on p "1 message" at bounding box center [156, 371] width 50 height 17
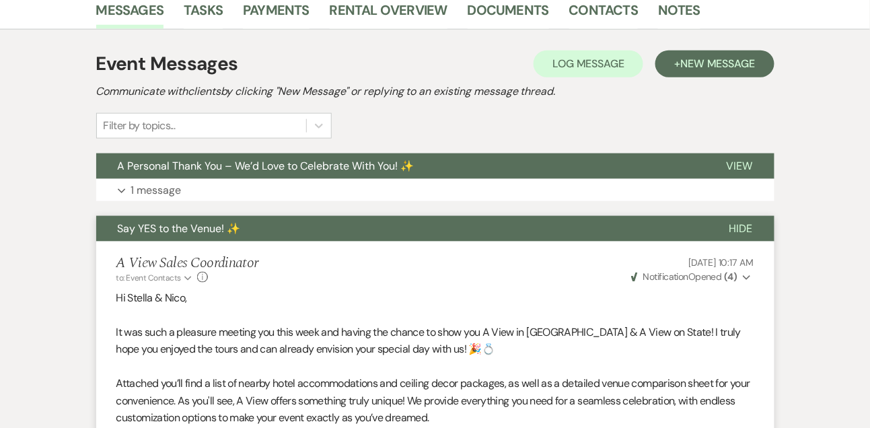
scroll to position [311, 0]
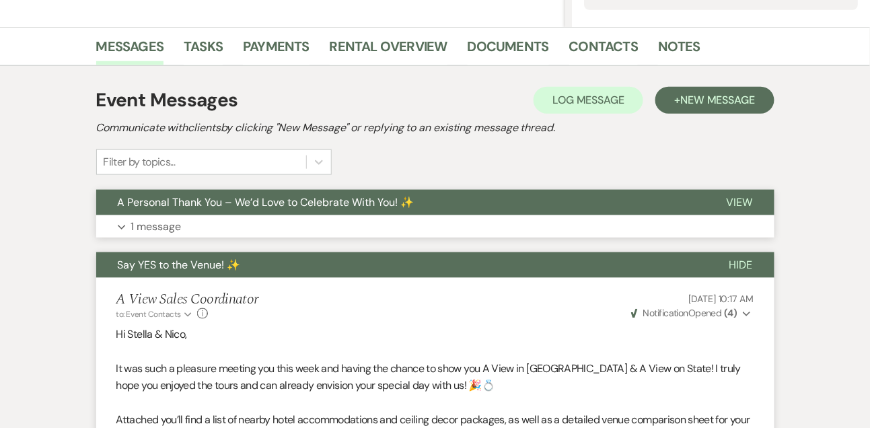
click at [153, 219] on p "1 message" at bounding box center [156, 226] width 50 height 17
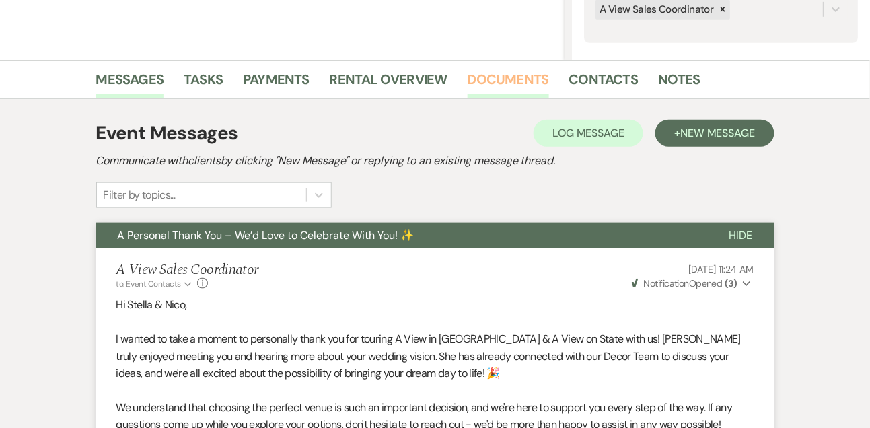
scroll to position [247, 0]
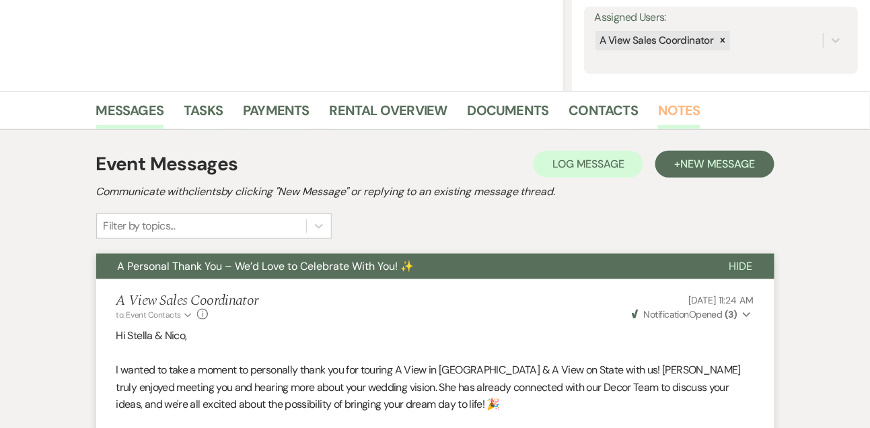
click at [676, 111] on link "Notes" at bounding box center [679, 115] width 42 height 30
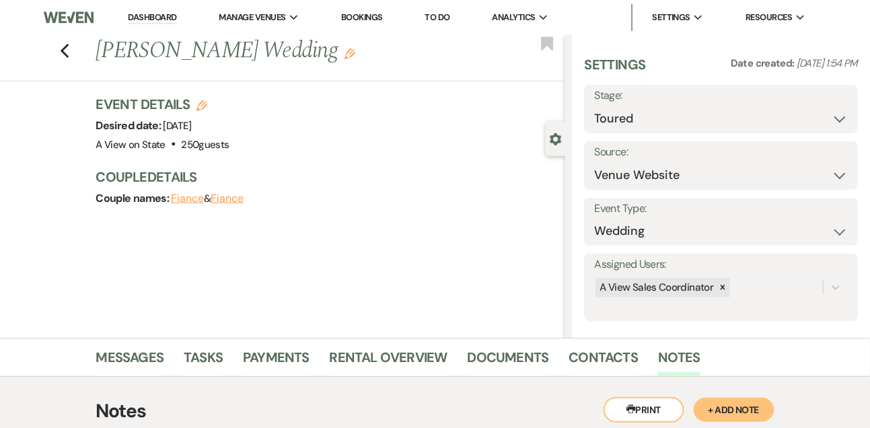
click at [159, 13] on link "Dashboard" at bounding box center [152, 17] width 48 height 13
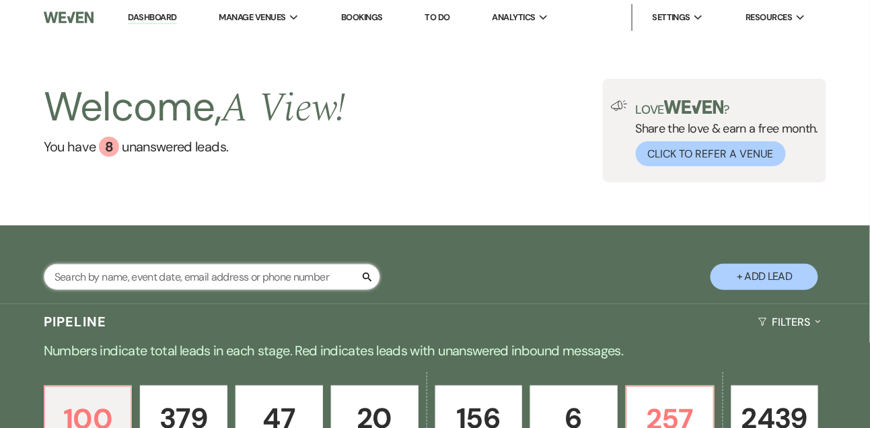
click at [136, 264] on input "text" at bounding box center [212, 277] width 337 height 26
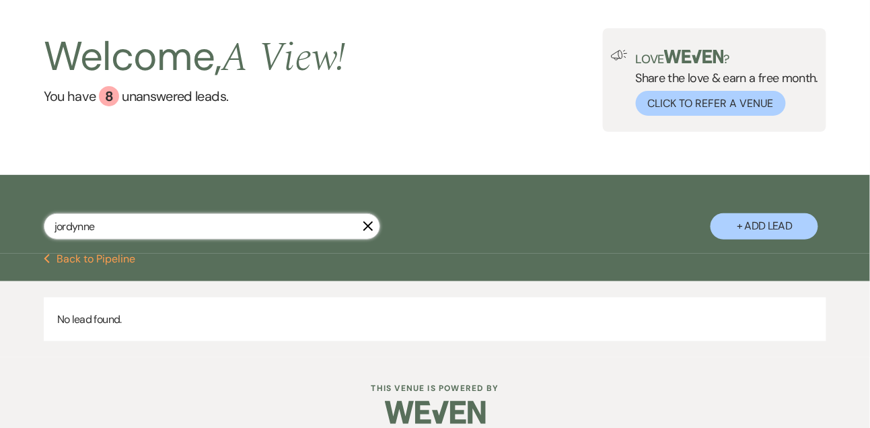
scroll to position [67, 0]
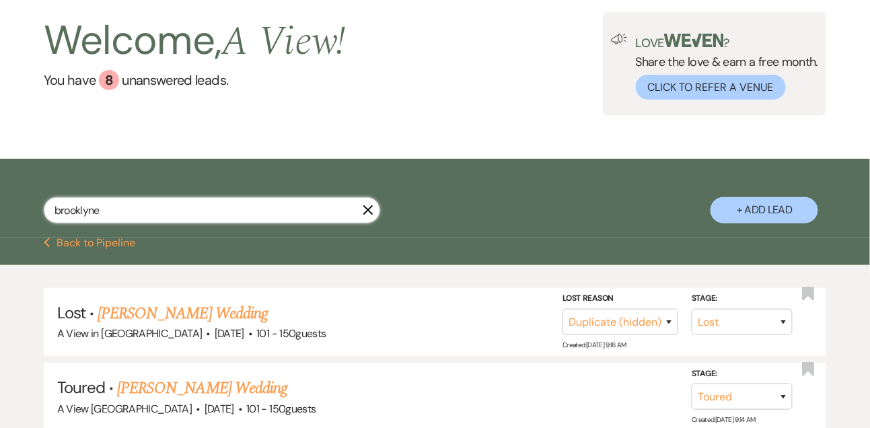
scroll to position [129, 0]
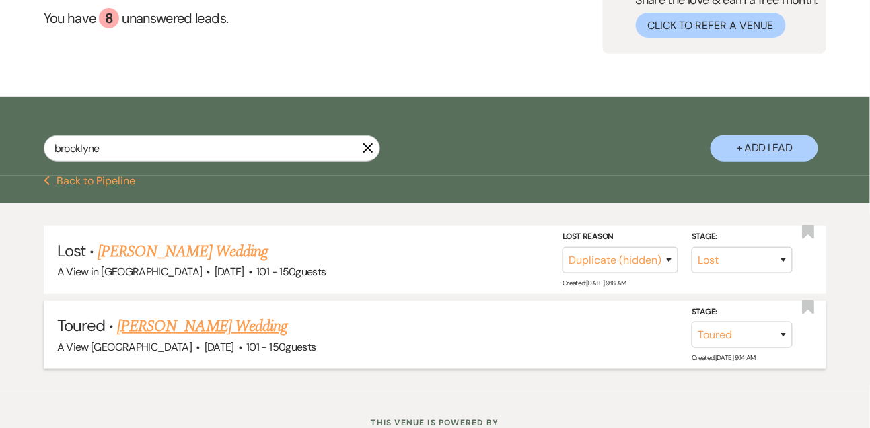
click at [179, 315] on link "[PERSON_NAME] Wedding" at bounding box center [202, 326] width 170 height 24
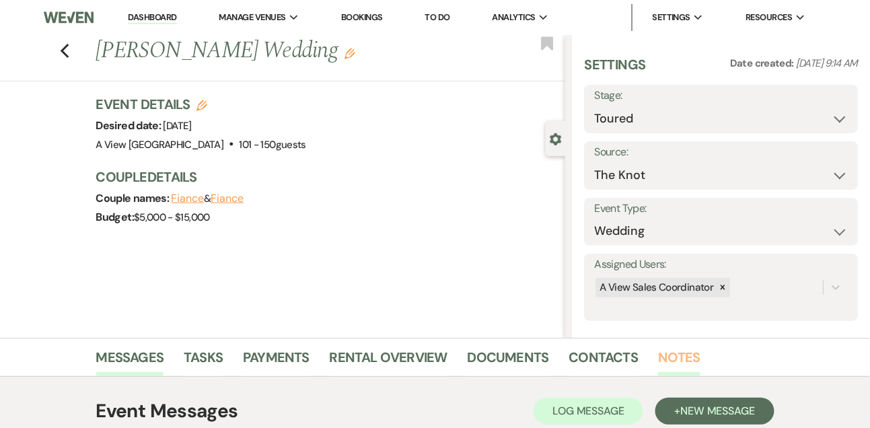
click at [666, 359] on link "Notes" at bounding box center [679, 362] width 42 height 30
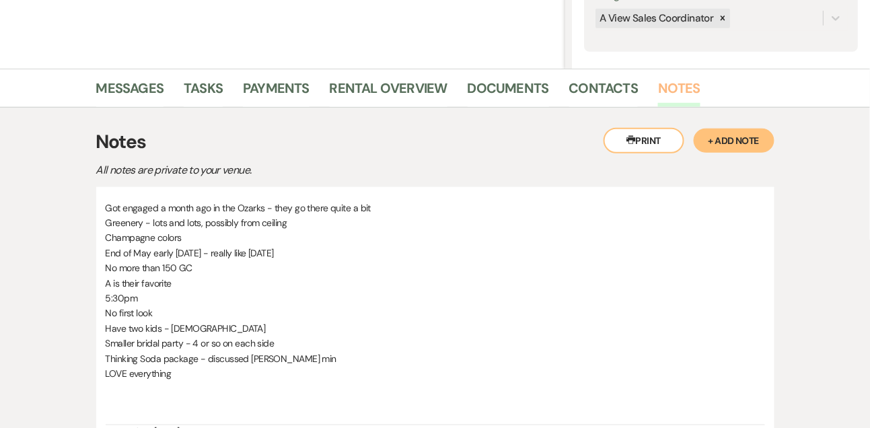
scroll to position [274, 0]
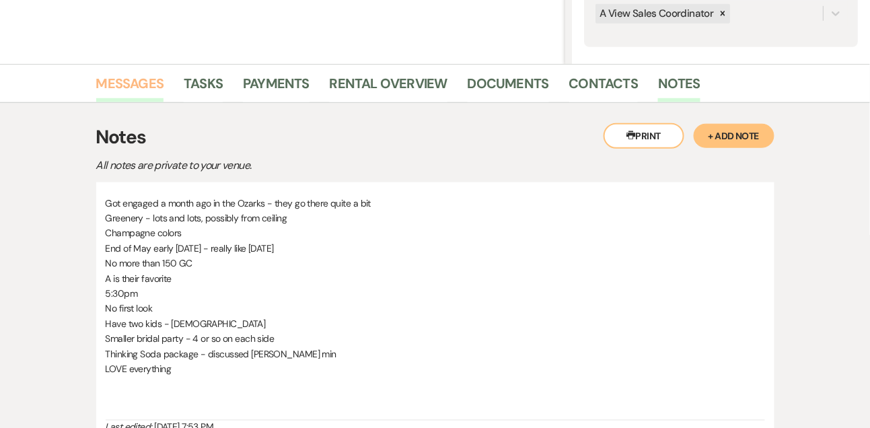
click at [153, 76] on link "Messages" at bounding box center [130, 88] width 68 height 30
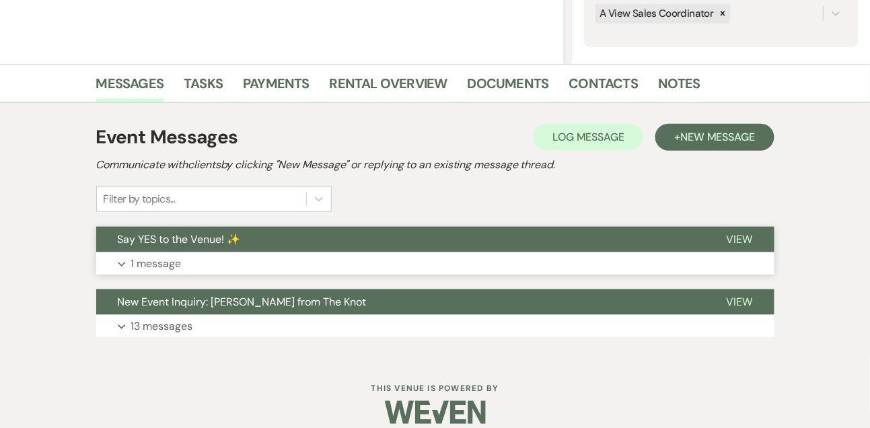
click at [157, 262] on p "1 message" at bounding box center [156, 263] width 50 height 17
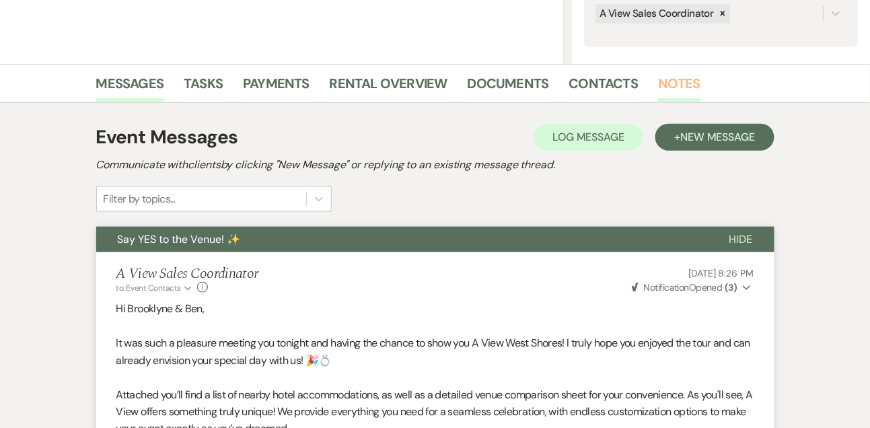
click at [678, 78] on link "Notes" at bounding box center [679, 88] width 42 height 30
